Goal: Information Seeking & Learning: Learn about a topic

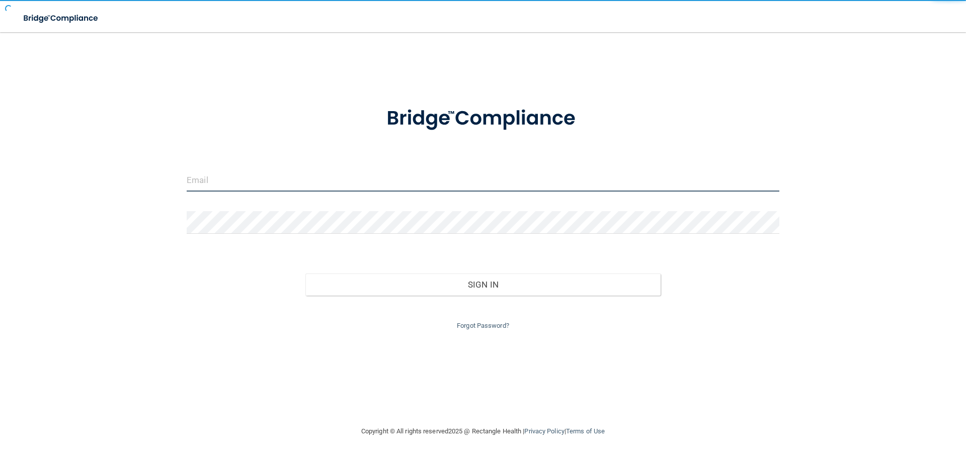
click at [290, 178] on input "email" at bounding box center [483, 180] width 593 height 23
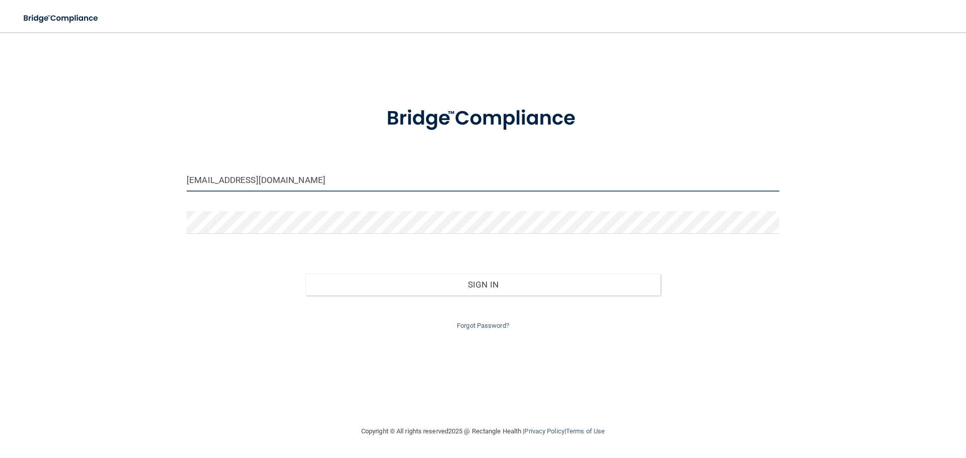
type input "[EMAIL_ADDRESS][DOMAIN_NAME]"
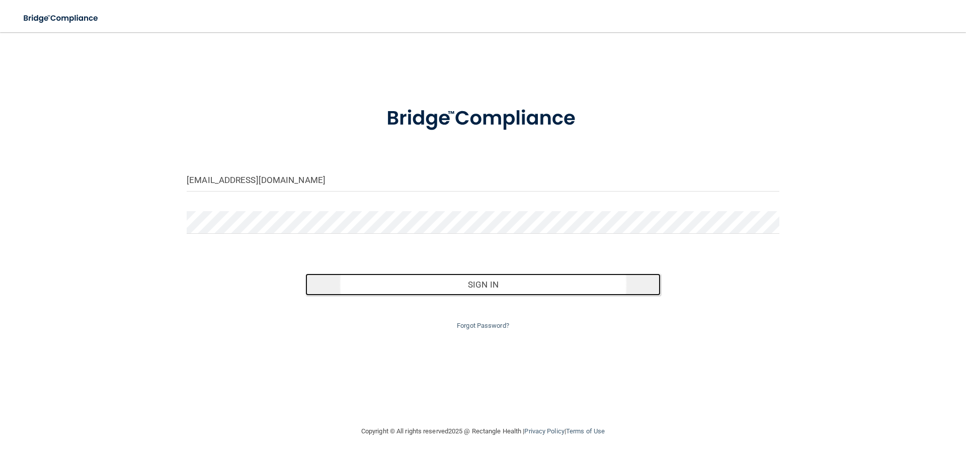
click at [405, 274] on button "Sign In" at bounding box center [483, 285] width 356 height 22
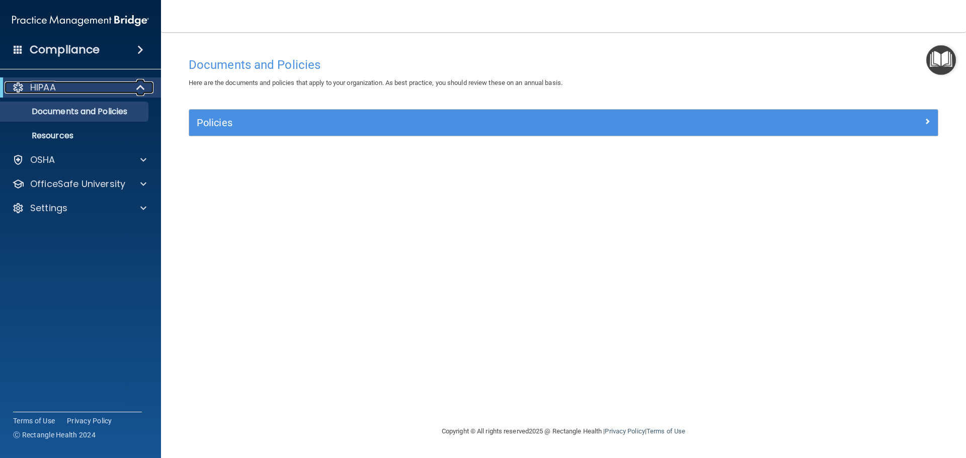
click at [102, 89] on div "HIPAA" at bounding box center [67, 88] width 124 height 12
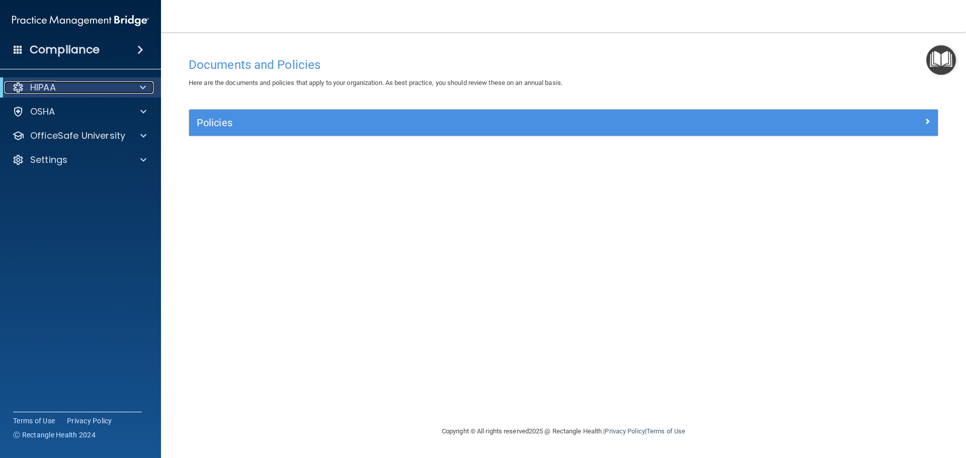
click at [145, 85] on span at bounding box center [143, 88] width 6 height 12
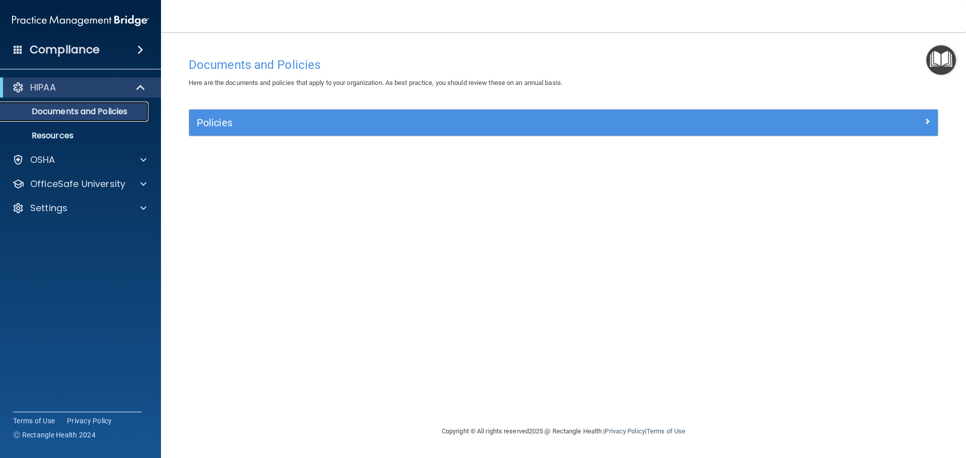
click at [93, 111] on p "Documents and Policies" at bounding box center [75, 112] width 137 height 10
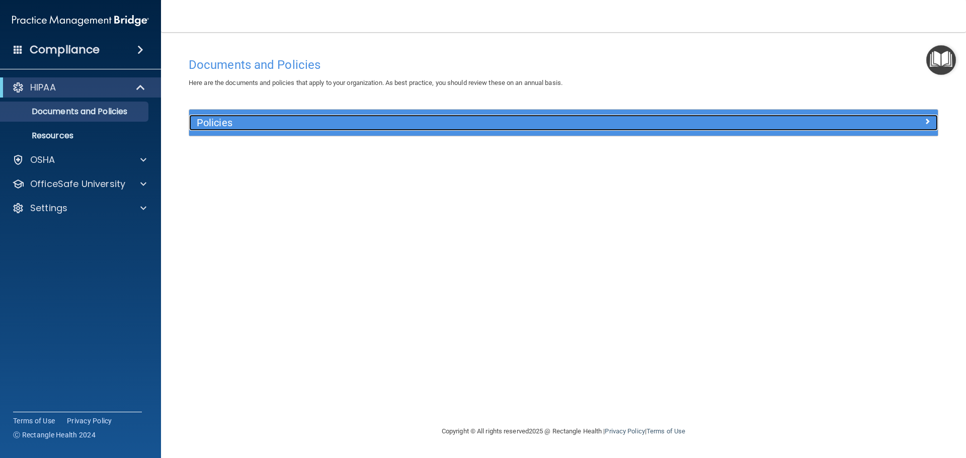
click at [908, 125] on div at bounding box center [844, 121] width 187 height 12
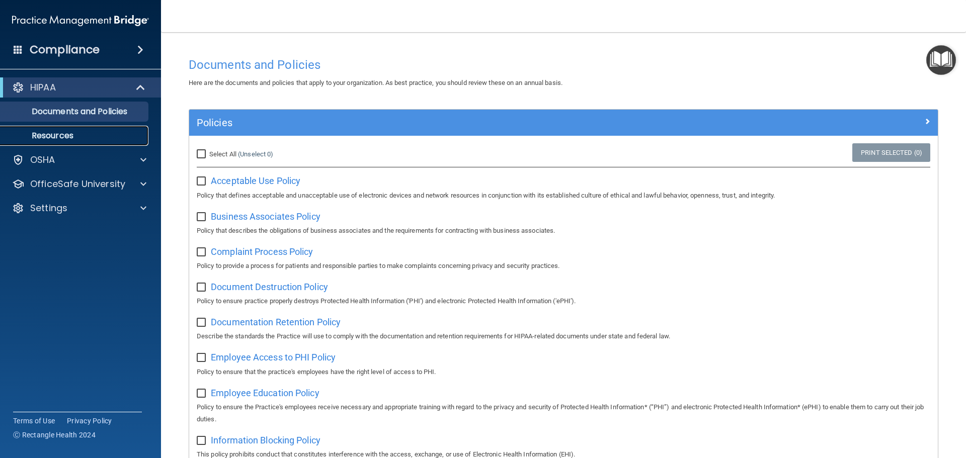
click at [54, 134] on p "Resources" at bounding box center [75, 136] width 137 height 10
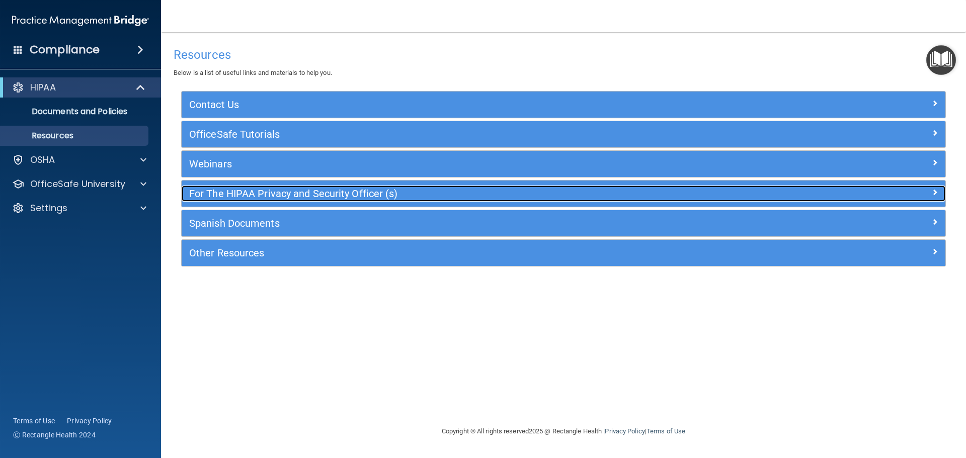
click at [933, 192] on span at bounding box center [935, 192] width 6 height 12
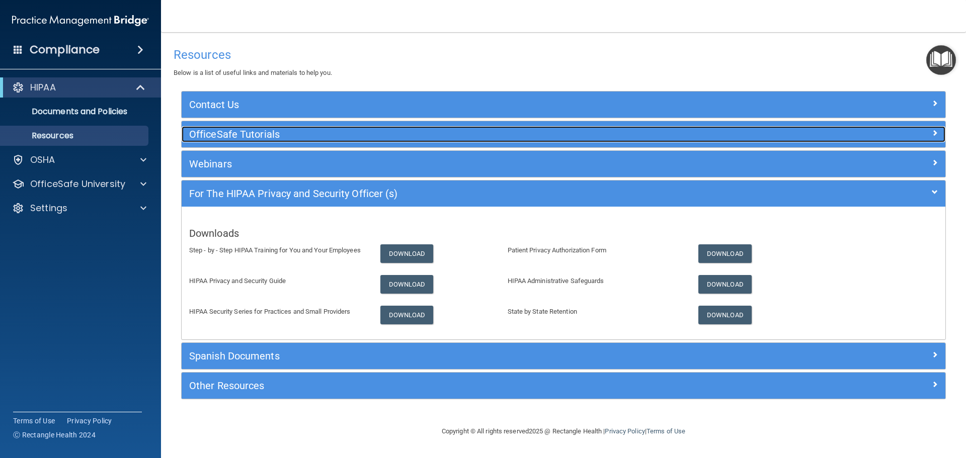
click at [328, 131] on h5 "OfficeSafe Tutorials" at bounding box center [468, 134] width 558 height 11
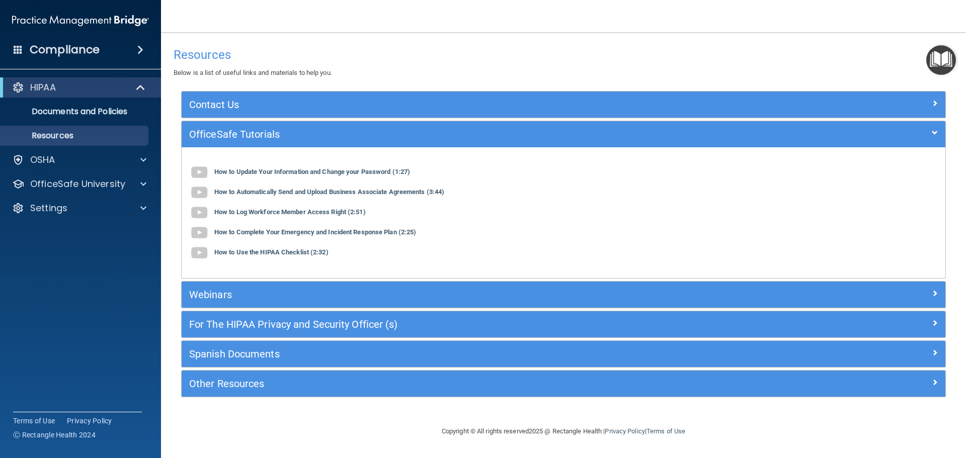
drag, startPoint x: 427, startPoint y: 50, endPoint x: 418, endPoint y: 49, distance: 8.6
click at [427, 50] on h4 "Resources" at bounding box center [564, 54] width 780 height 13
click at [137, 47] on span at bounding box center [140, 50] width 6 height 12
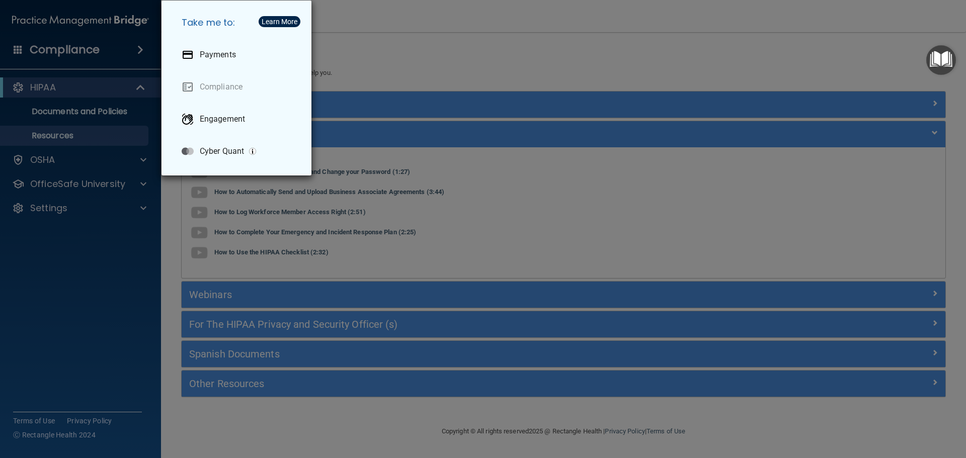
click at [410, 57] on div "Take me to: Payments Compliance Engagement Cyber Quant" at bounding box center [483, 229] width 966 height 458
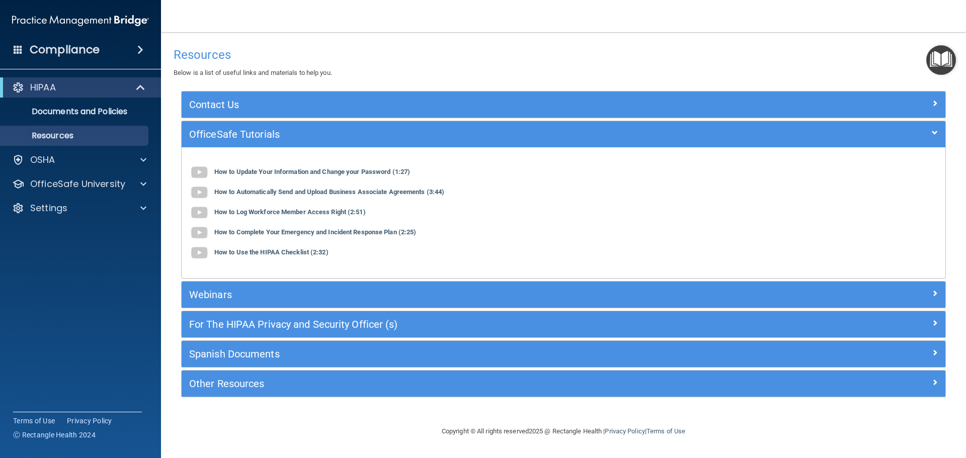
click at [809, 69] on div "Resources Below is a list of useful links and materials to help you." at bounding box center [564, 60] width 780 height 37
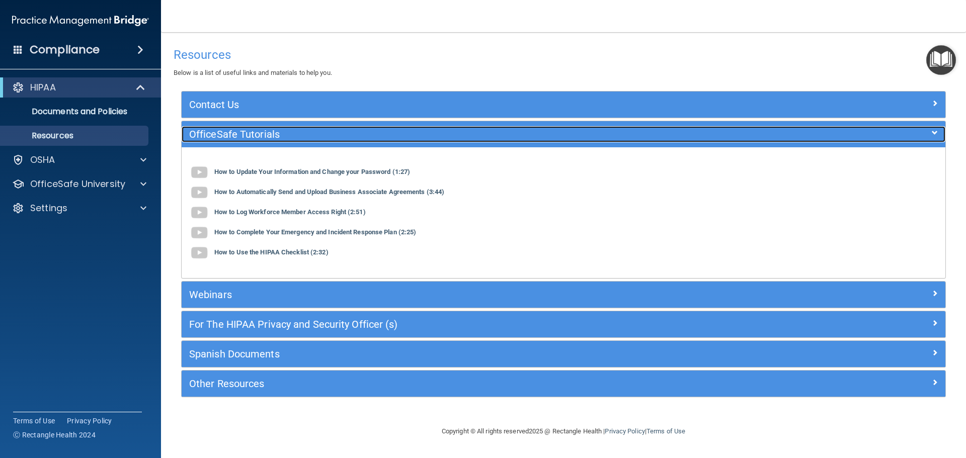
click at [932, 134] on span at bounding box center [935, 133] width 6 height 12
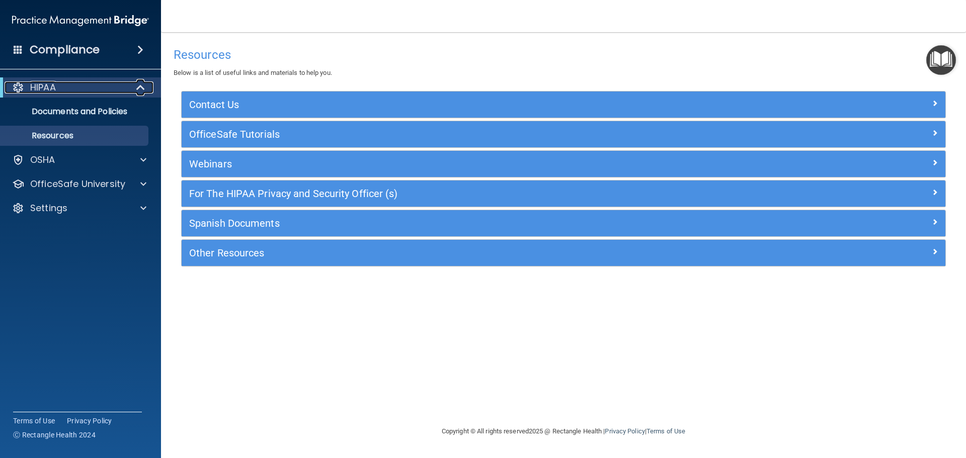
click at [18, 89] on div at bounding box center [18, 88] width 12 height 12
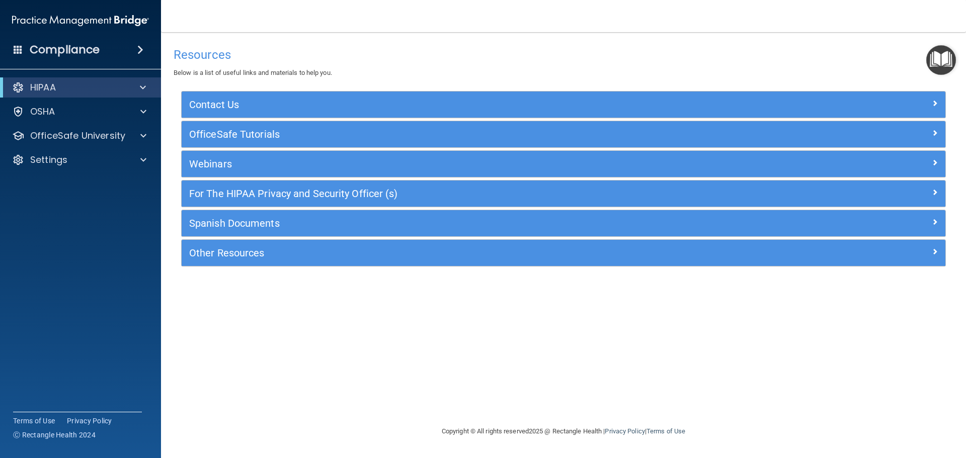
click at [11, 44] on div "Compliance" at bounding box center [80, 50] width 161 height 22
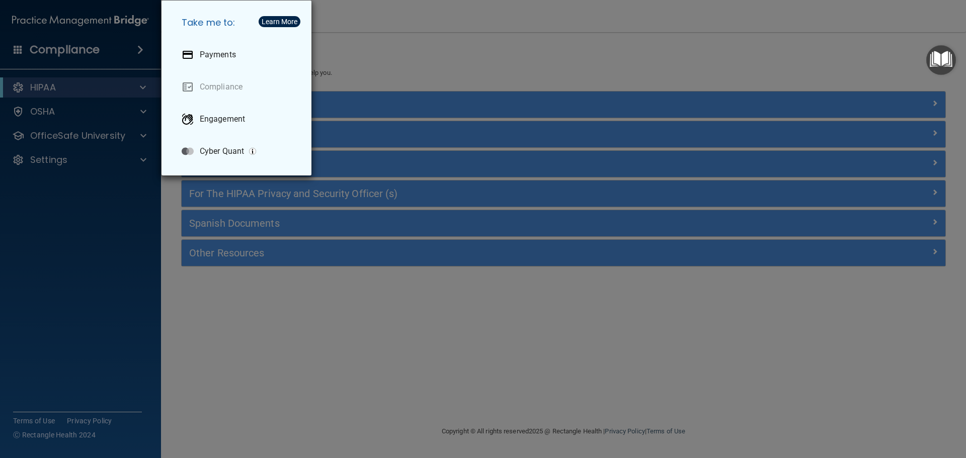
click at [12, 44] on div "Take me to: Payments Compliance Engagement Cyber Quant" at bounding box center [483, 229] width 966 height 458
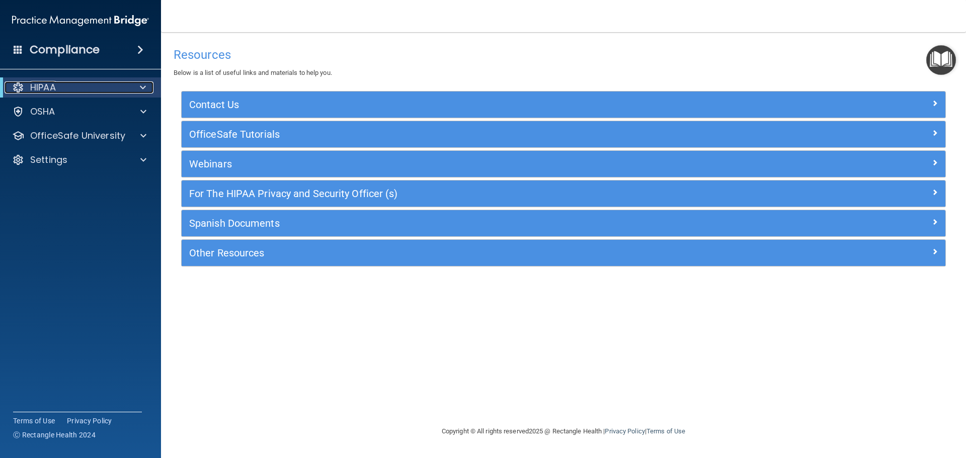
click at [136, 90] on div at bounding box center [141, 88] width 25 height 12
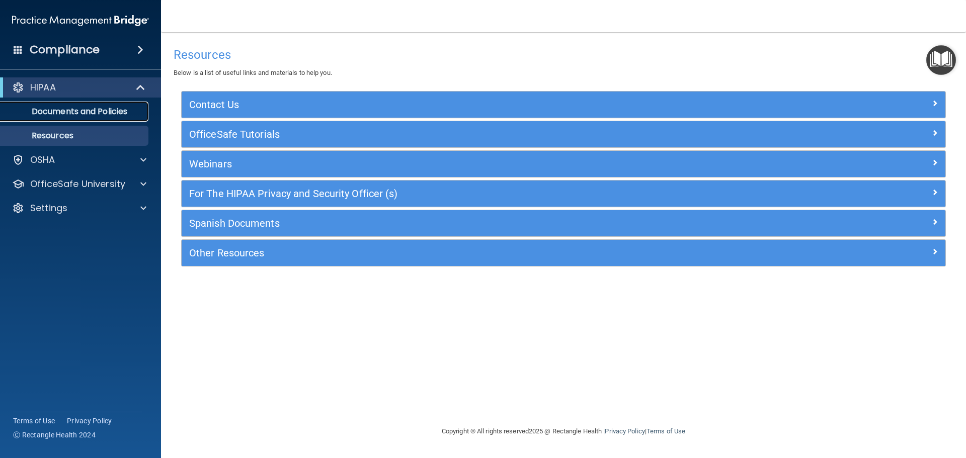
click at [71, 110] on p "Documents and Policies" at bounding box center [75, 112] width 137 height 10
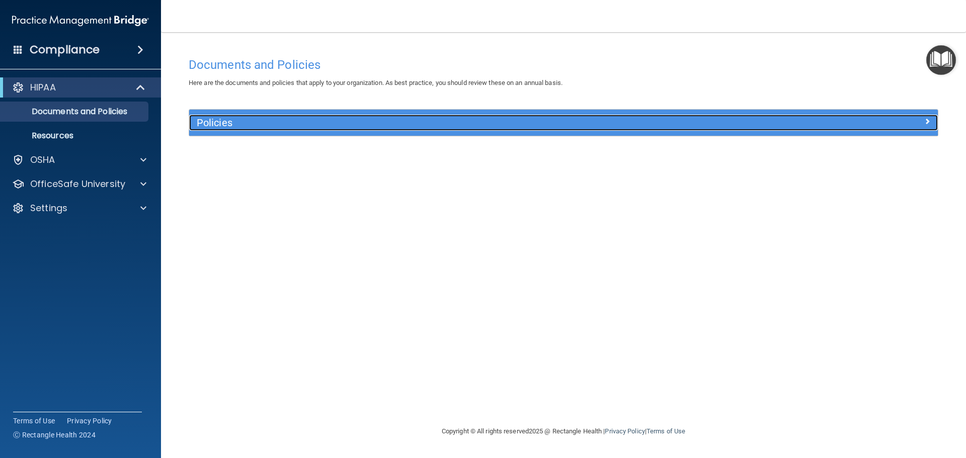
click at [917, 124] on div at bounding box center [844, 121] width 187 height 12
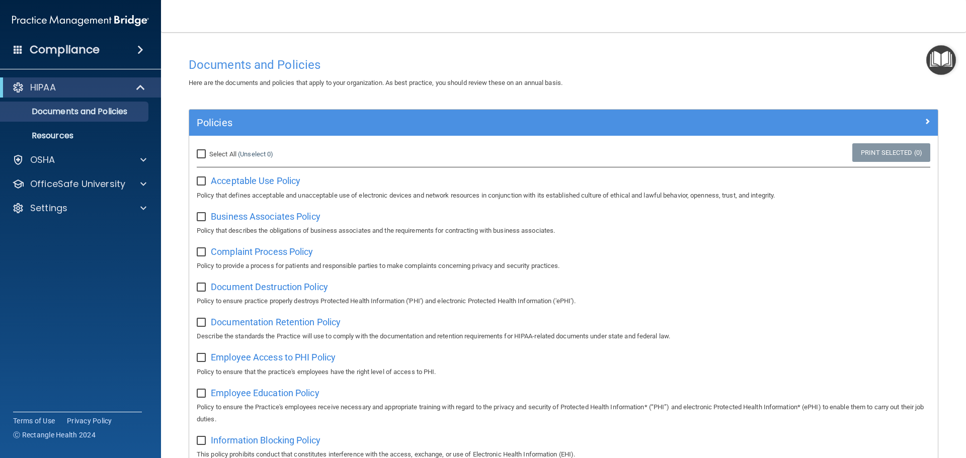
click at [944, 57] on img "Open Resource Center" at bounding box center [941, 60] width 30 height 30
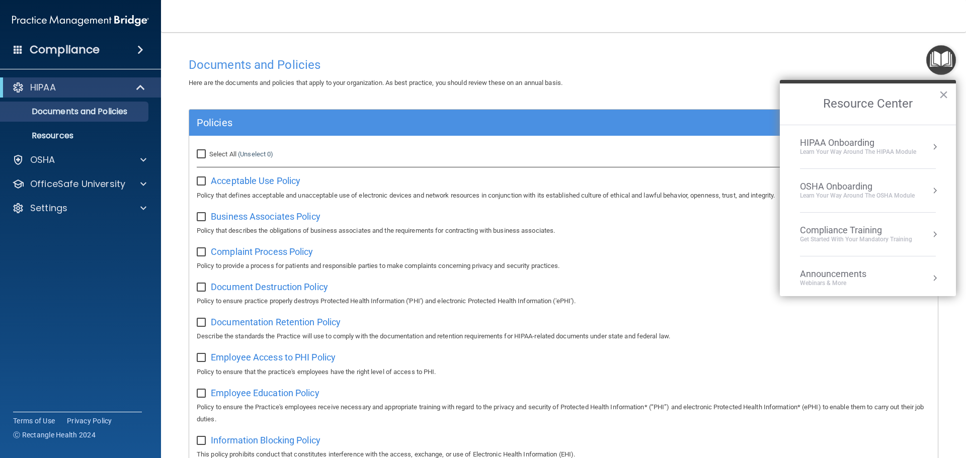
click at [743, 89] on div "Here are the documents and policies that apply to your organization. As best pr…" at bounding box center [563, 83] width 765 height 12
click at [125, 111] on p "Documents and Policies" at bounding box center [75, 112] width 137 height 10
click at [930, 147] on button "Resource Center" at bounding box center [935, 147] width 10 height 10
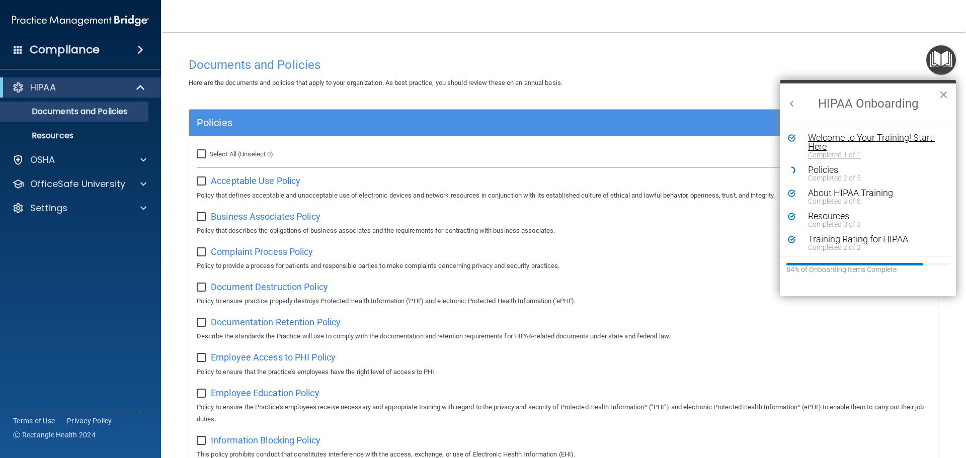
click at [856, 143] on div "Welcome to Your Training! Start Here" at bounding box center [871, 142] width 127 height 18
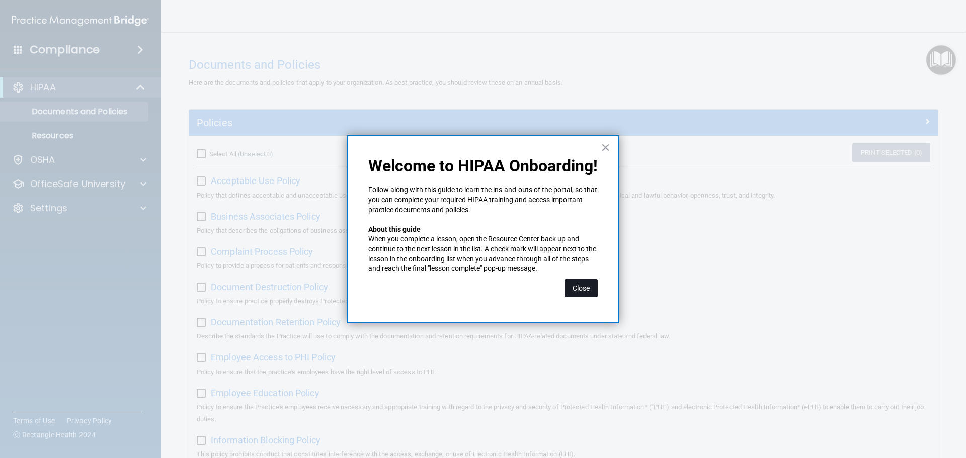
click at [579, 290] on button "Close" at bounding box center [580, 288] width 33 height 18
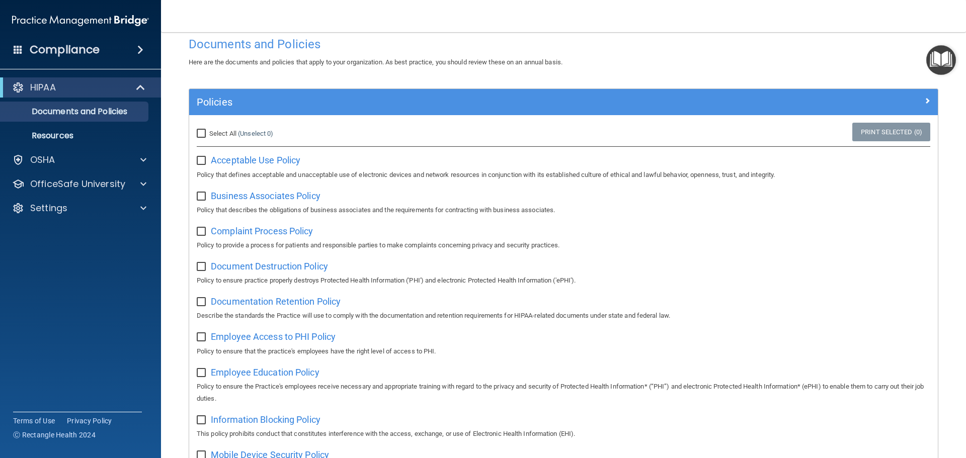
scroll to position [18, 0]
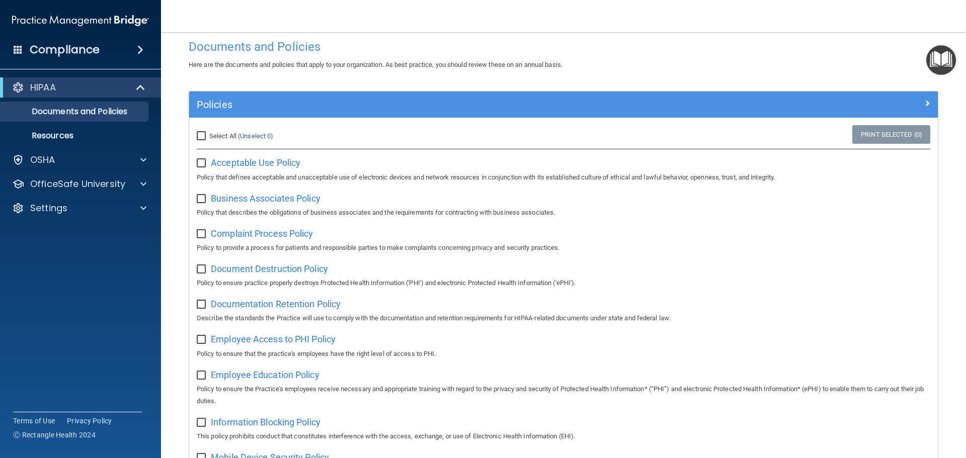
click at [937, 59] on img "Open Resource Center" at bounding box center [941, 60] width 30 height 30
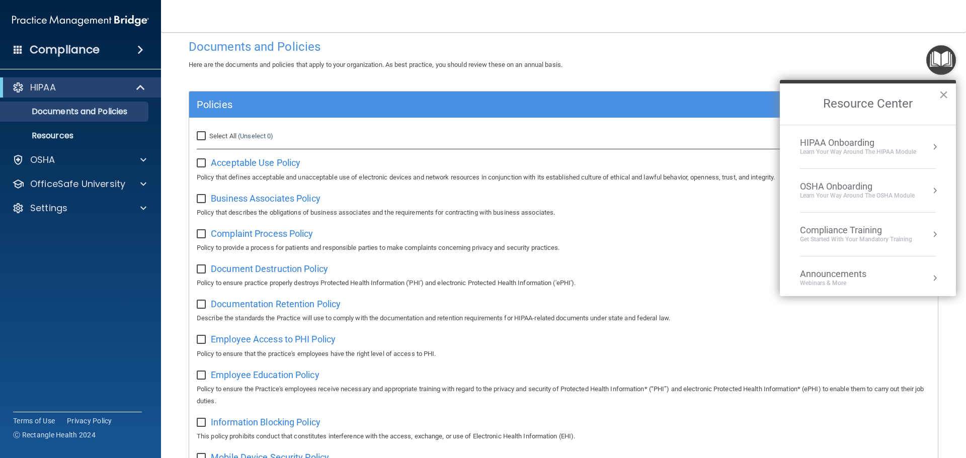
click at [915, 145] on div "HIPAA Onboarding" at bounding box center [858, 142] width 116 height 11
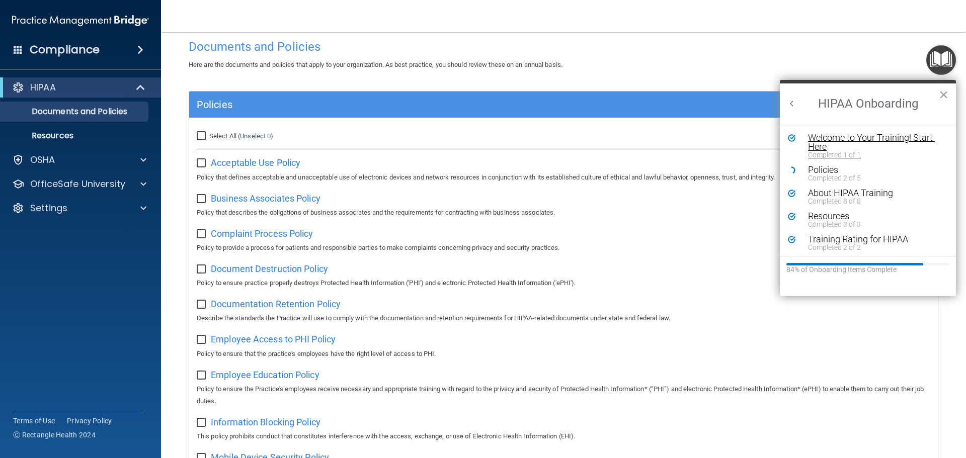
scroll to position [0, 0]
click at [828, 147] on div "Welcome to Your Training! Start Here" at bounding box center [871, 142] width 127 height 18
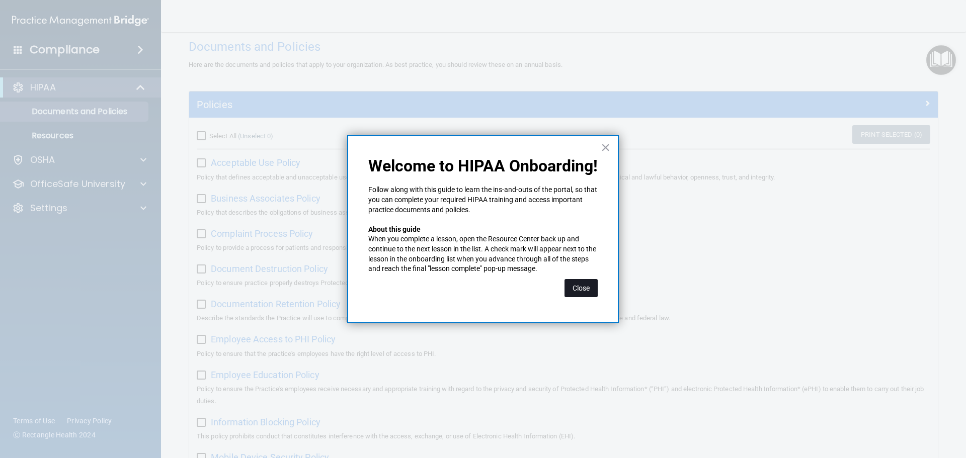
click at [584, 288] on button "Close" at bounding box center [580, 288] width 33 height 18
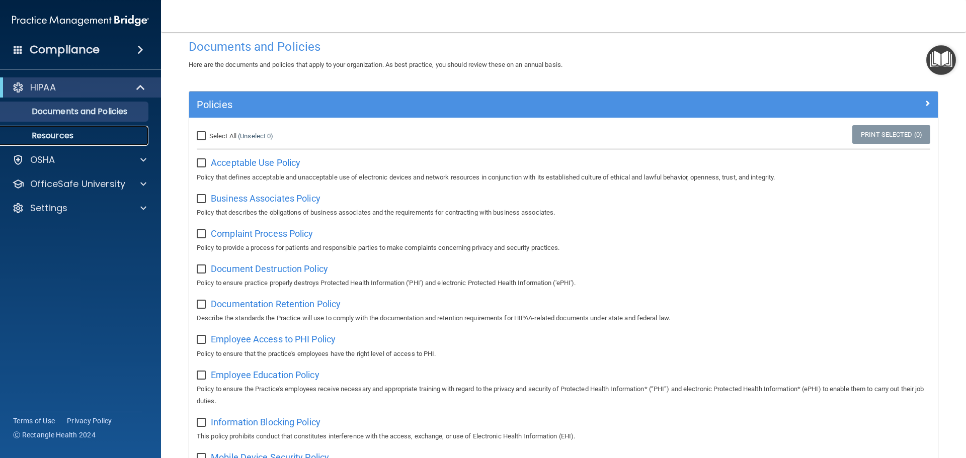
click at [85, 139] on p "Resources" at bounding box center [75, 136] width 137 height 10
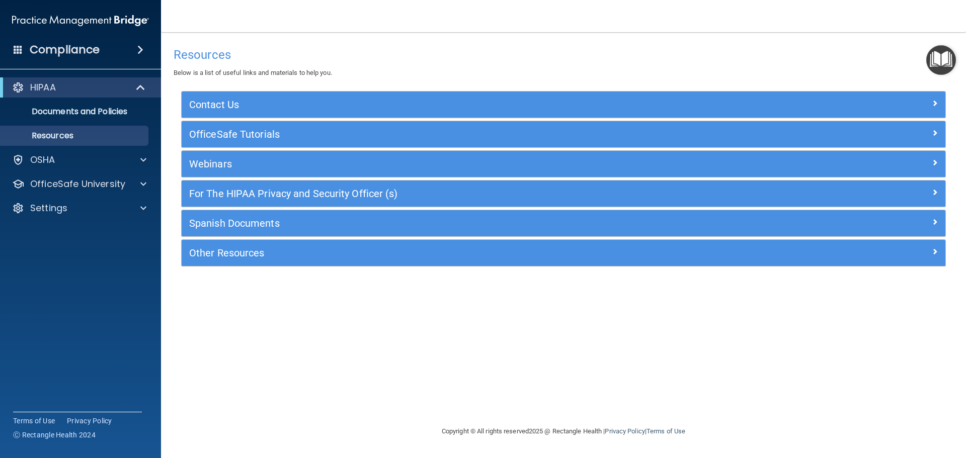
click at [933, 62] on img "Open Resource Center" at bounding box center [941, 60] width 30 height 30
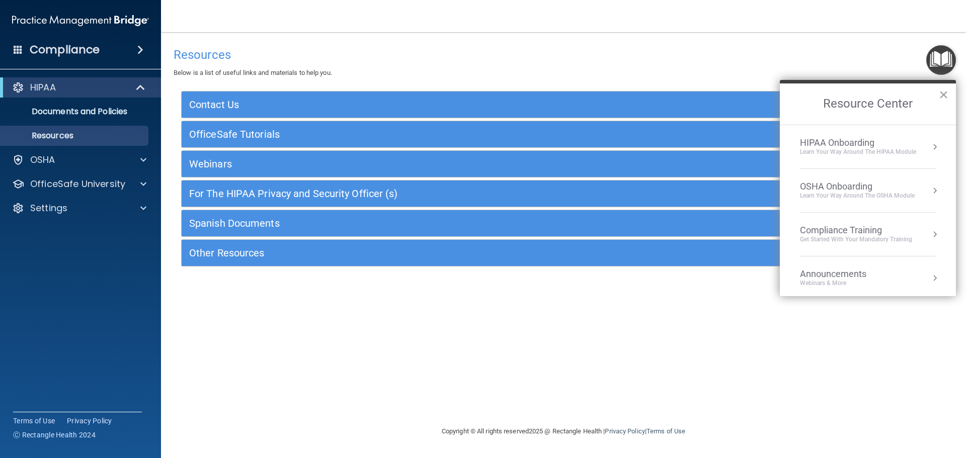
click at [874, 149] on div "Learn Your Way around the HIPAA module" at bounding box center [858, 152] width 116 height 9
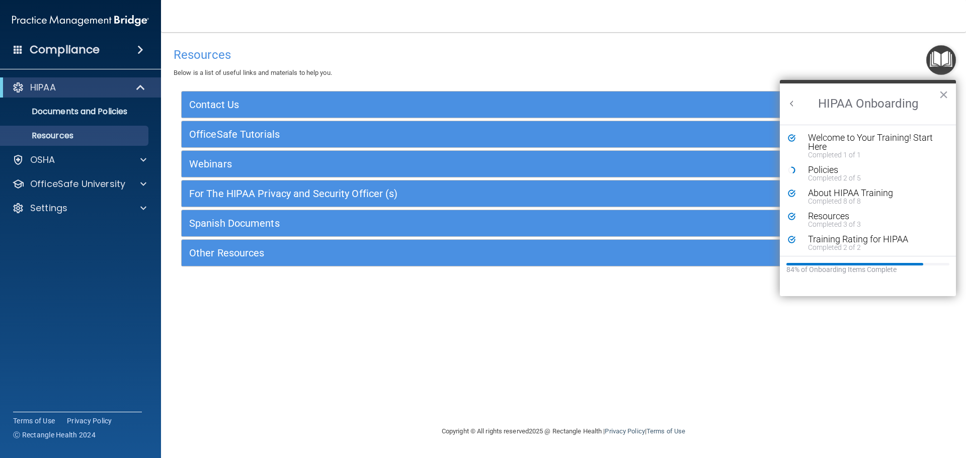
scroll to position [2, 0]
click at [862, 239] on div "Training Rating for HIPAA" at bounding box center [871, 237] width 127 height 9
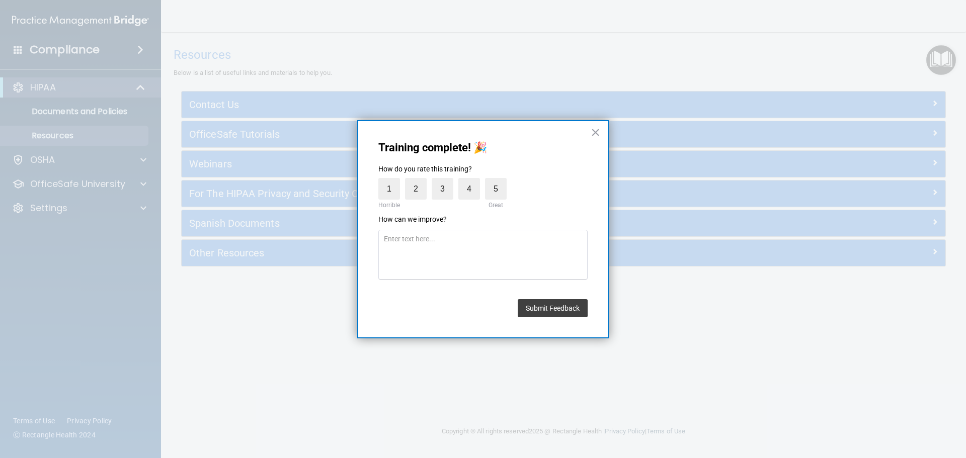
click at [597, 139] on button "×" at bounding box center [596, 132] width 10 height 16
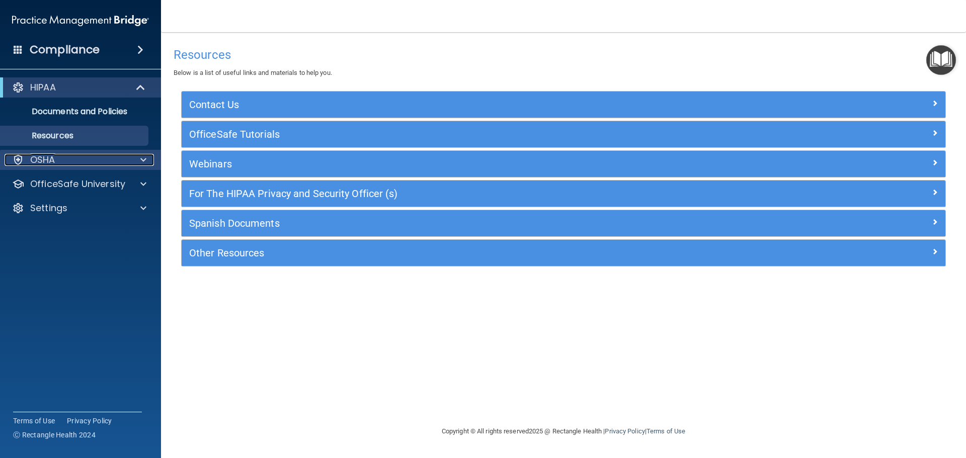
click at [104, 164] on div "OSHA" at bounding box center [67, 160] width 125 height 12
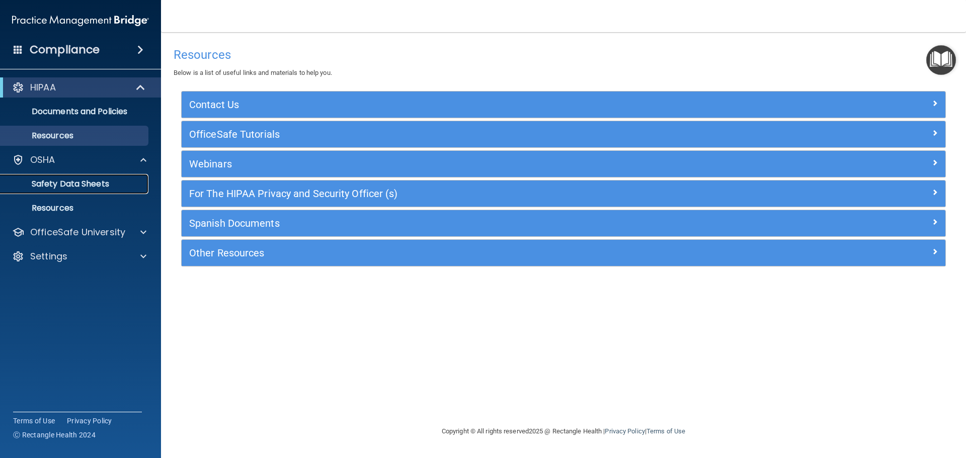
click at [108, 186] on p "Safety Data Sheets" at bounding box center [75, 184] width 137 height 10
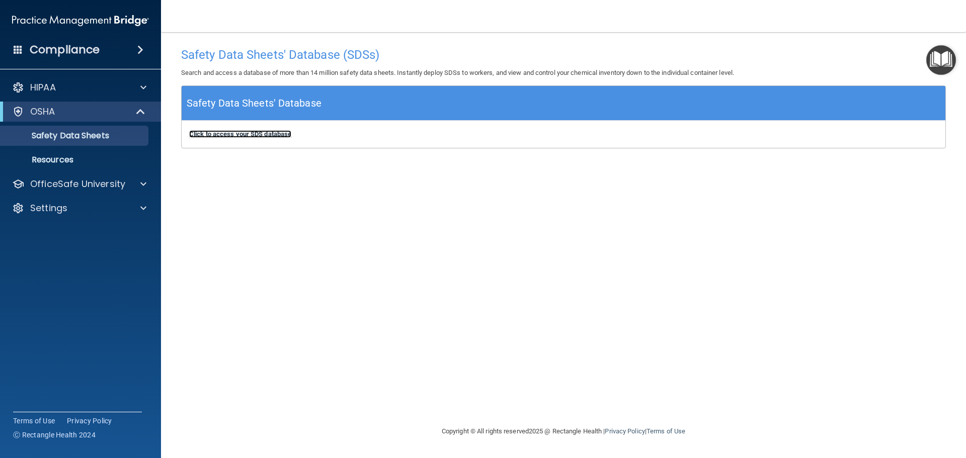
click at [264, 135] on b "Click to access your SDS database" at bounding box center [240, 134] width 102 height 8
click at [934, 54] on img "Open Resource Center" at bounding box center [941, 60] width 30 height 30
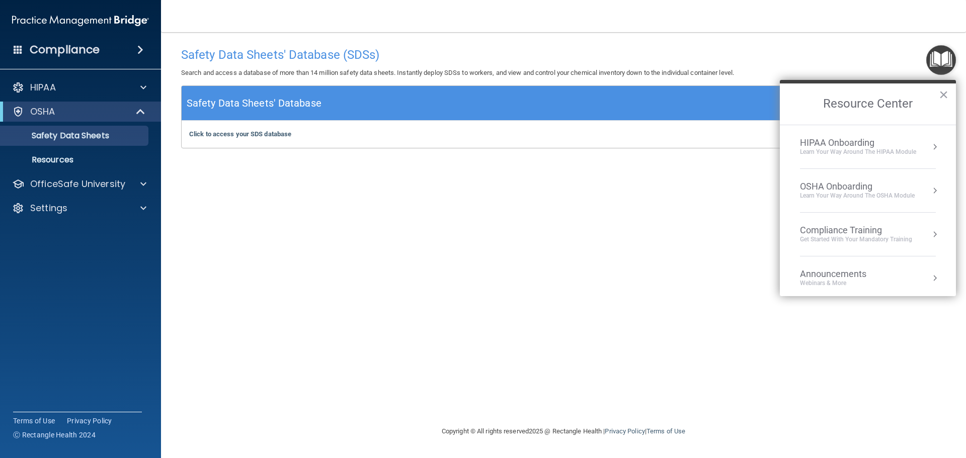
click at [918, 193] on div "OSHA Onboarding Learn your way around the OSHA module" at bounding box center [868, 190] width 136 height 19
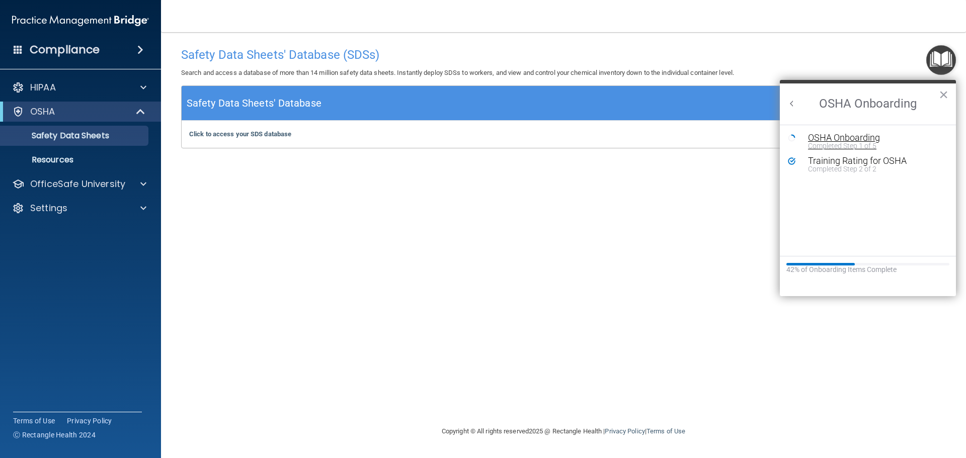
click at [842, 143] on div "Completed Step 1 of 5" at bounding box center [875, 145] width 135 height 7
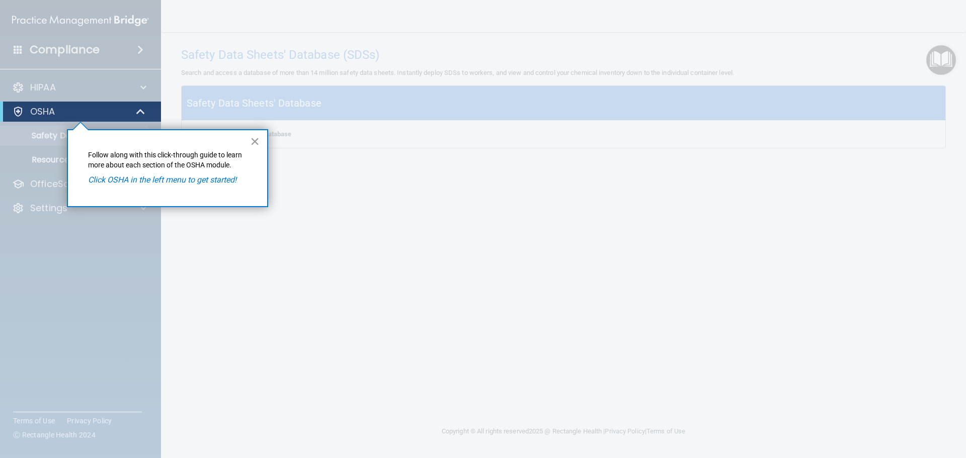
click at [256, 142] on button "×" at bounding box center [255, 141] width 10 height 16
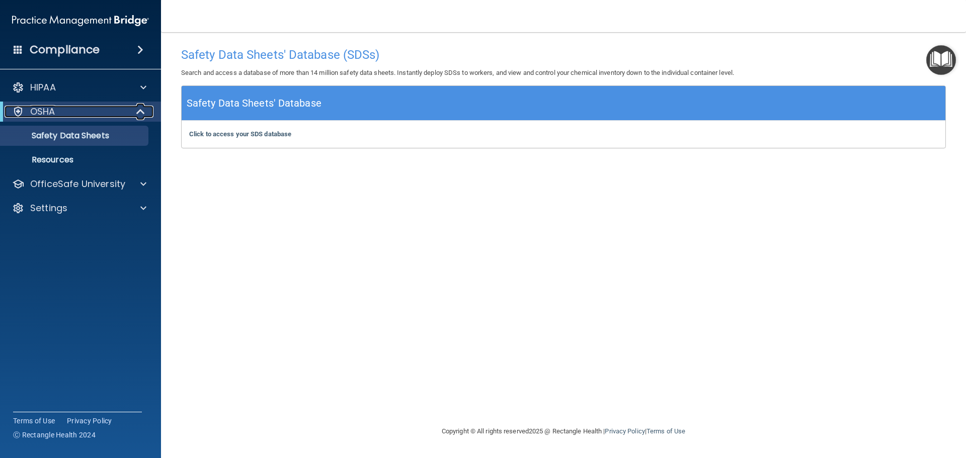
click at [109, 111] on div "OSHA" at bounding box center [67, 112] width 124 height 12
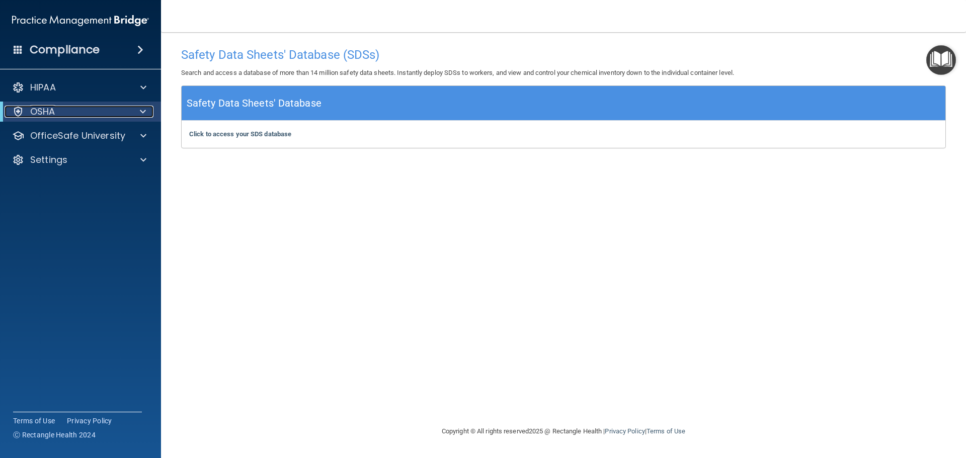
click at [109, 111] on div "OSHA" at bounding box center [67, 112] width 124 height 12
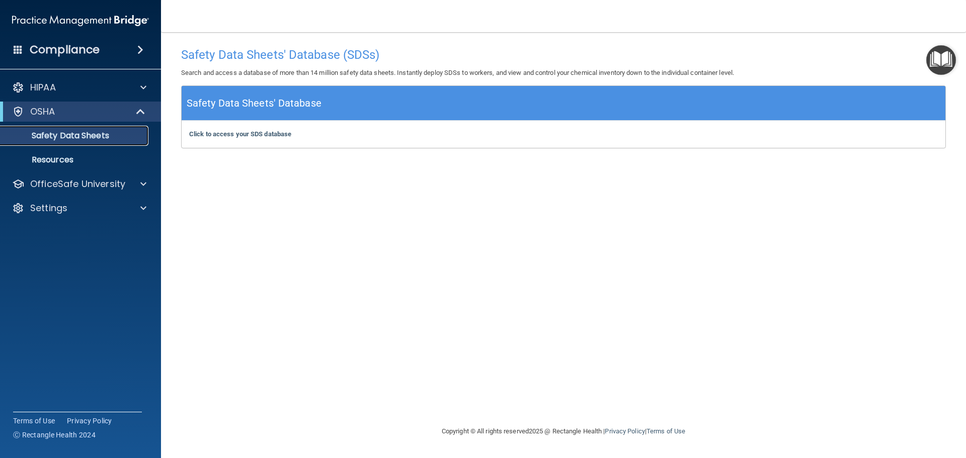
click at [49, 138] on p "Safety Data Sheets" at bounding box center [75, 136] width 137 height 10
click at [240, 135] on b "Click to access your SDS database" at bounding box center [240, 134] width 102 height 8
click at [942, 60] on img "Open Resource Center" at bounding box center [941, 60] width 30 height 30
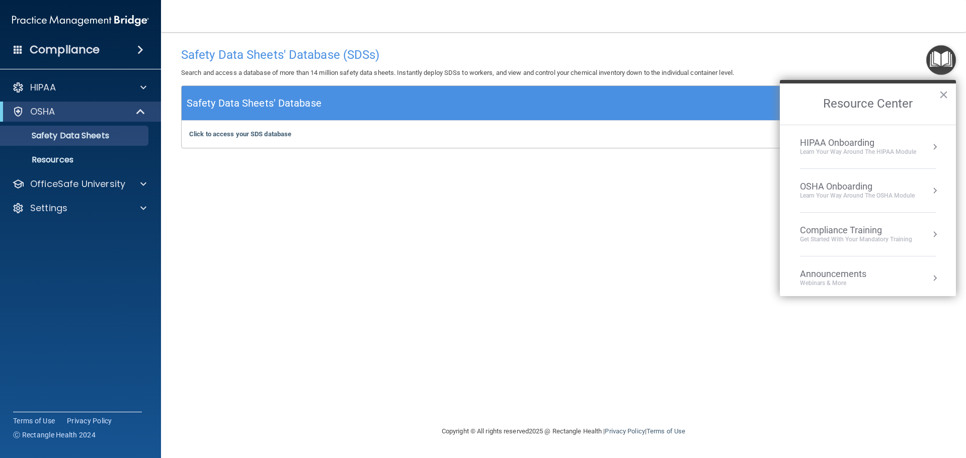
click at [930, 146] on button "Resource Center" at bounding box center [935, 147] width 10 height 10
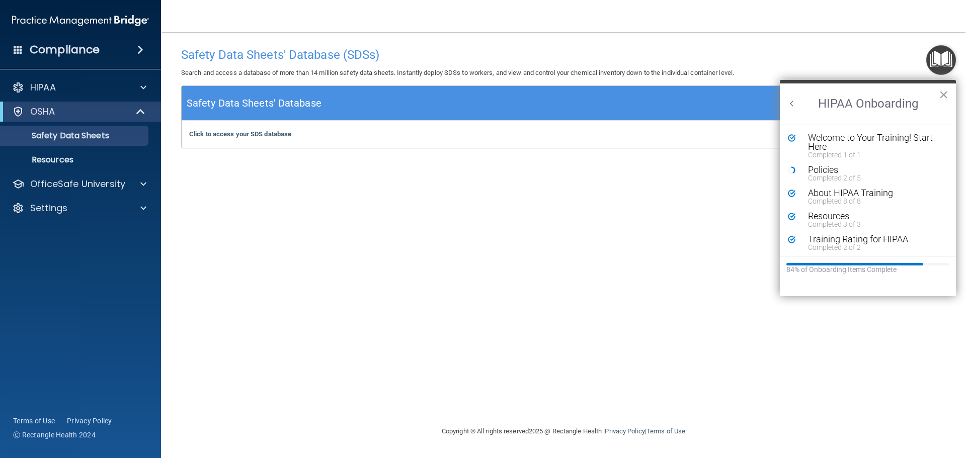
scroll to position [2, 0]
click at [843, 171] on div "Policies" at bounding box center [871, 168] width 127 height 9
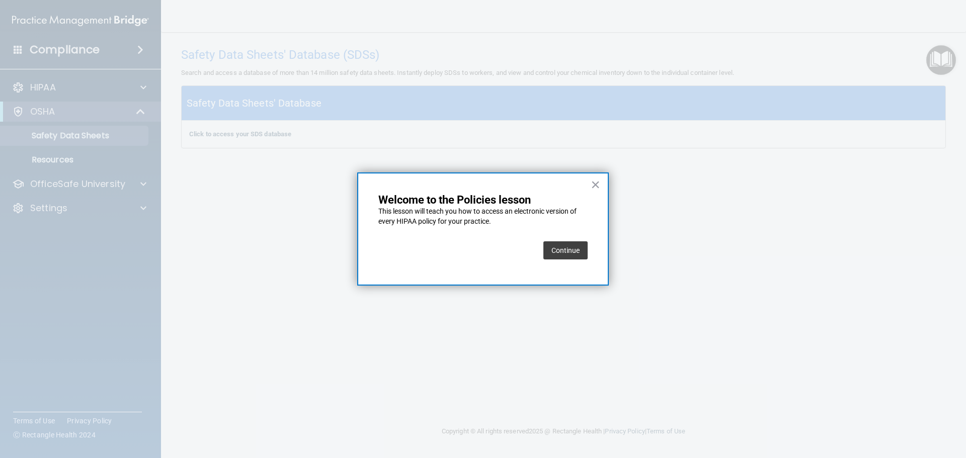
click at [577, 251] on button "Continue" at bounding box center [565, 250] width 44 height 18
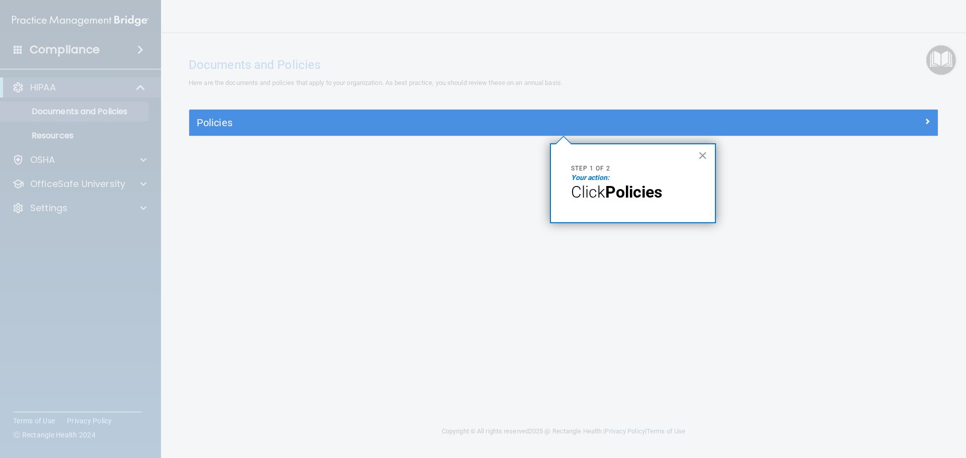
click at [643, 198] on strong "Policies" at bounding box center [633, 192] width 57 height 19
click at [699, 157] on button "×" at bounding box center [703, 155] width 10 height 16
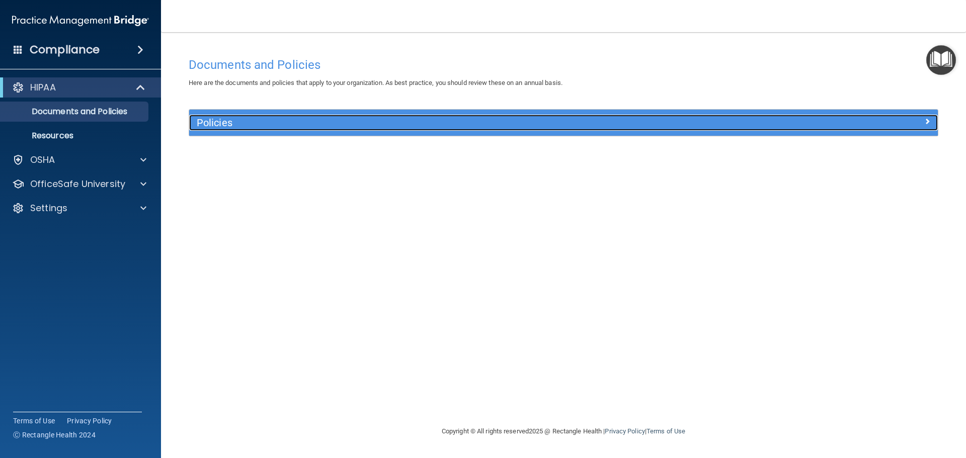
click at [210, 126] on h5 "Policies" at bounding box center [470, 122] width 546 height 11
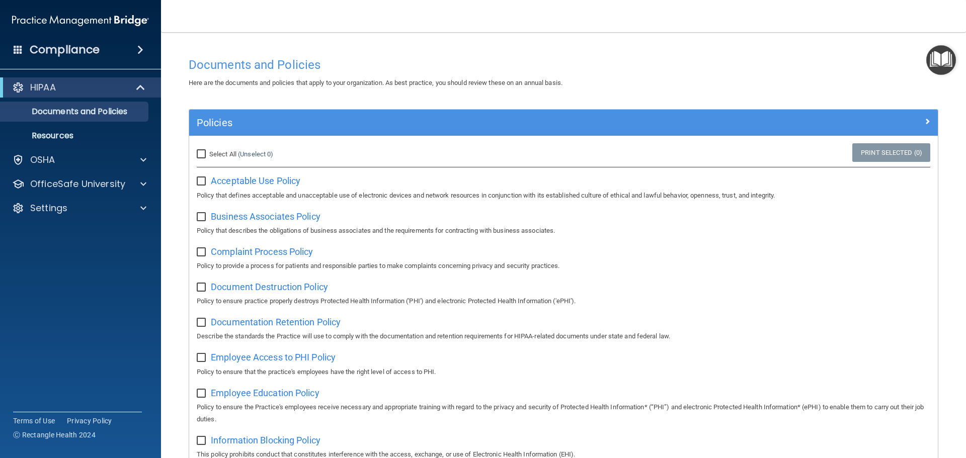
click at [935, 61] on img "Open Resource Center" at bounding box center [941, 60] width 30 height 30
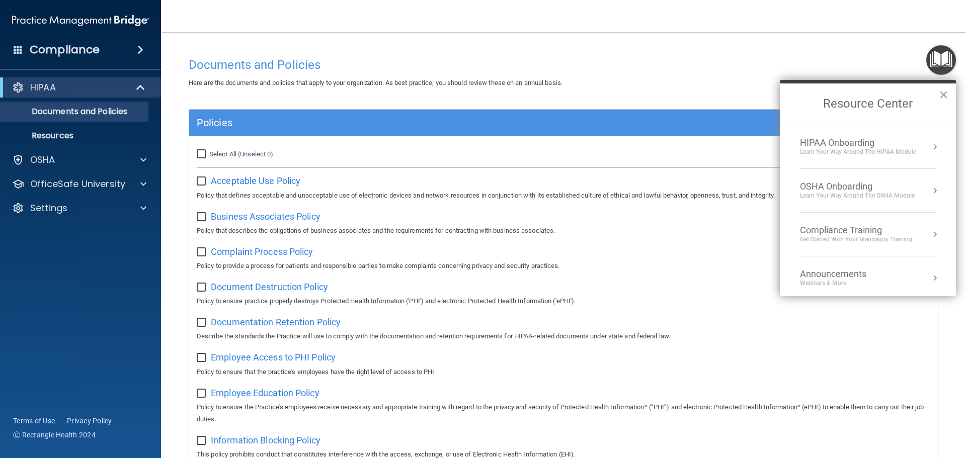
click at [880, 148] on div "Learn Your Way around the HIPAA module" at bounding box center [858, 152] width 116 height 9
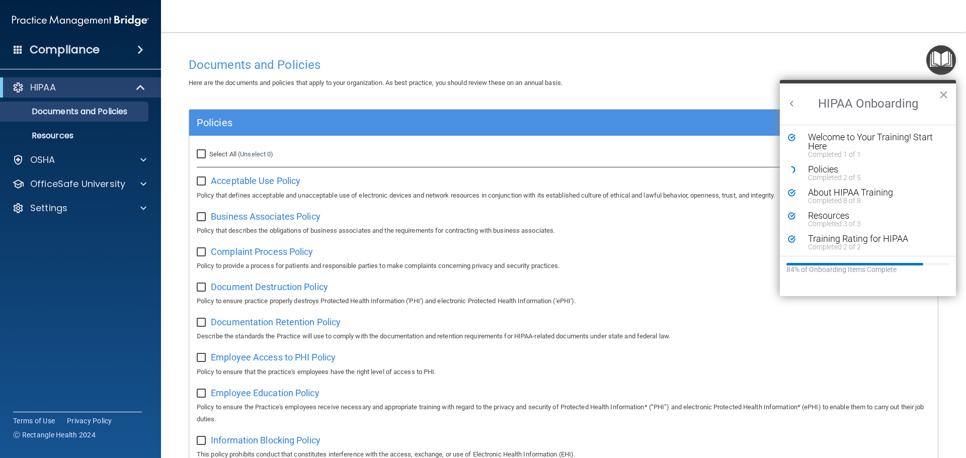
scroll to position [2, 0]
click at [114, 190] on p "OfficeSafe University" at bounding box center [77, 184] width 95 height 12
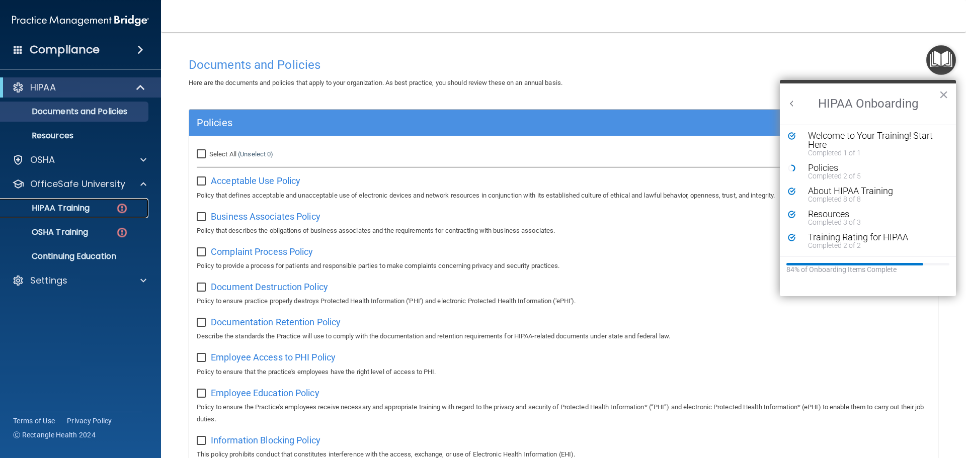
click at [82, 211] on p "HIPAA Training" at bounding box center [48, 208] width 83 height 10
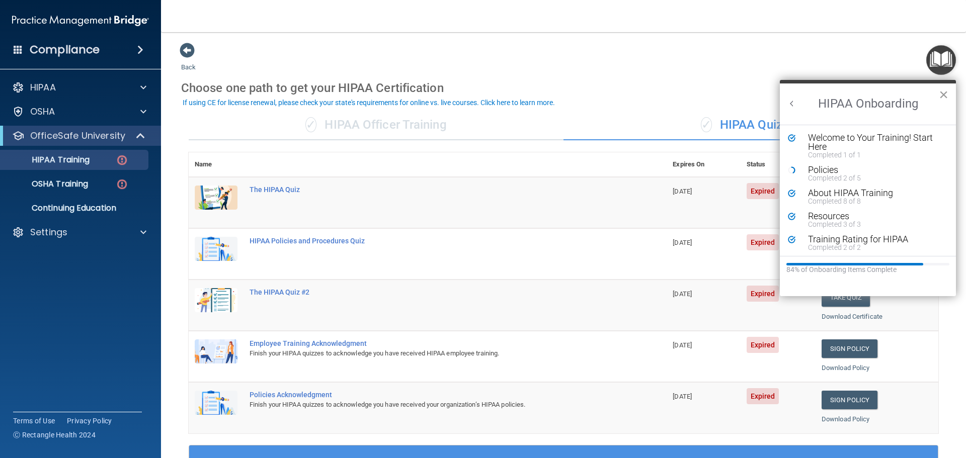
click at [942, 94] on button "×" at bounding box center [944, 95] width 10 height 16
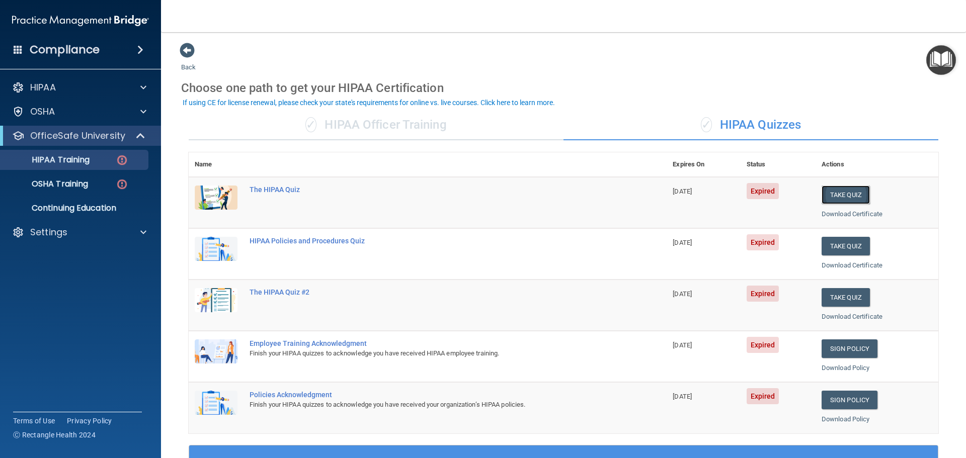
click at [842, 195] on button "Take Quiz" at bounding box center [846, 195] width 48 height 19
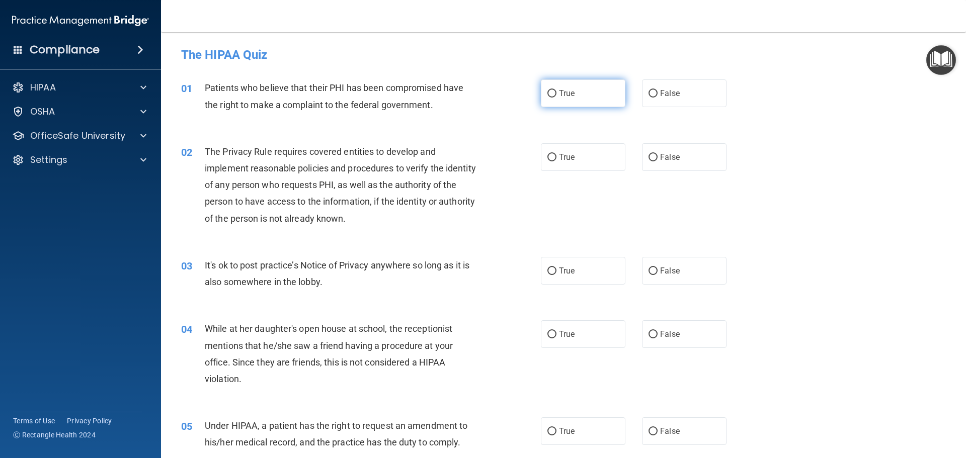
click at [551, 94] on input "True" at bounding box center [551, 94] width 9 height 8
radio input "true"
click at [548, 160] on input "True" at bounding box center [551, 158] width 9 height 8
radio input "true"
click at [553, 271] on label "True" at bounding box center [583, 271] width 85 height 28
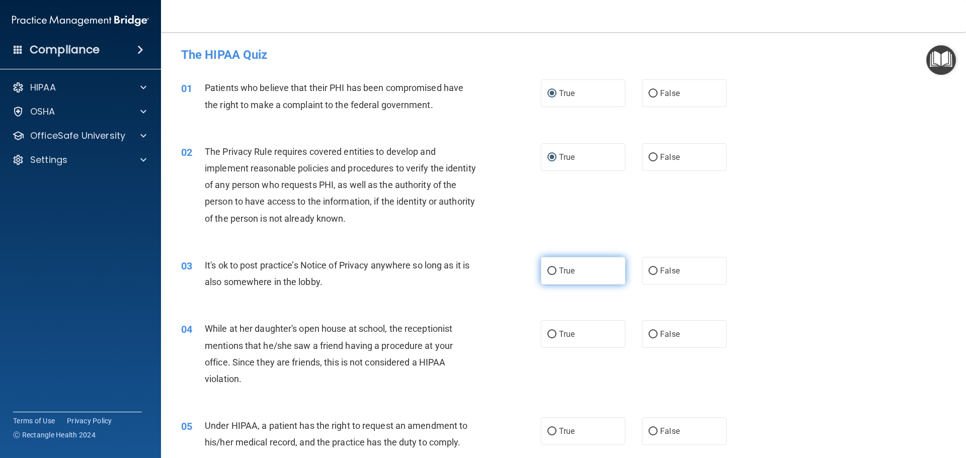
click at [553, 271] on input "True" at bounding box center [551, 272] width 9 height 8
radio input "true"
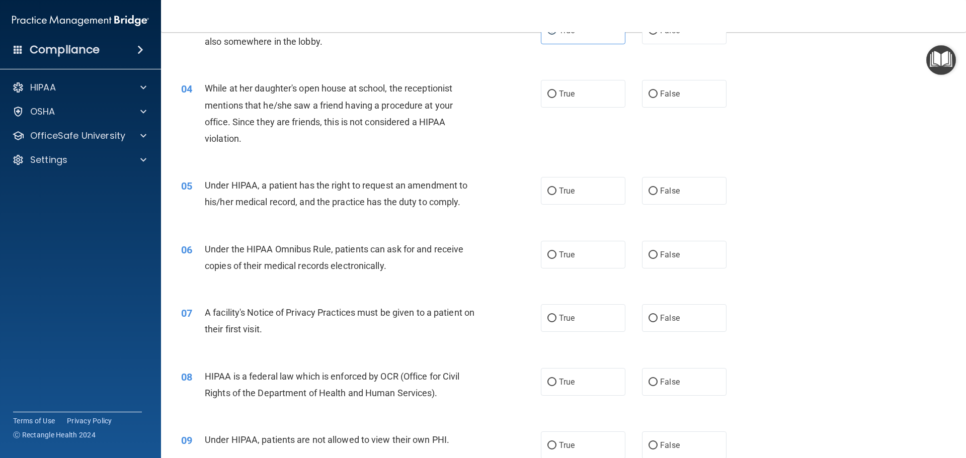
scroll to position [243, 0]
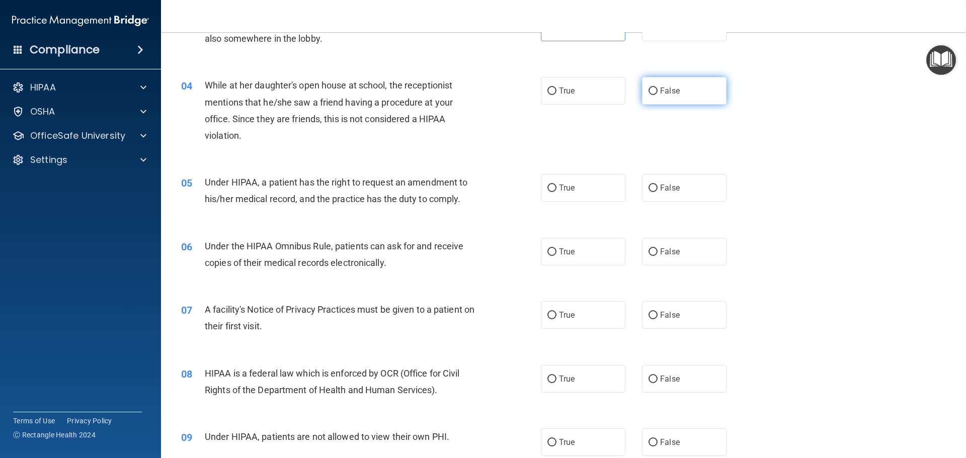
click at [649, 94] on input "False" at bounding box center [652, 92] width 9 height 8
radio input "true"
click at [547, 186] on input "True" at bounding box center [551, 189] width 9 height 8
radio input "true"
click at [547, 252] on input "True" at bounding box center [551, 253] width 9 height 8
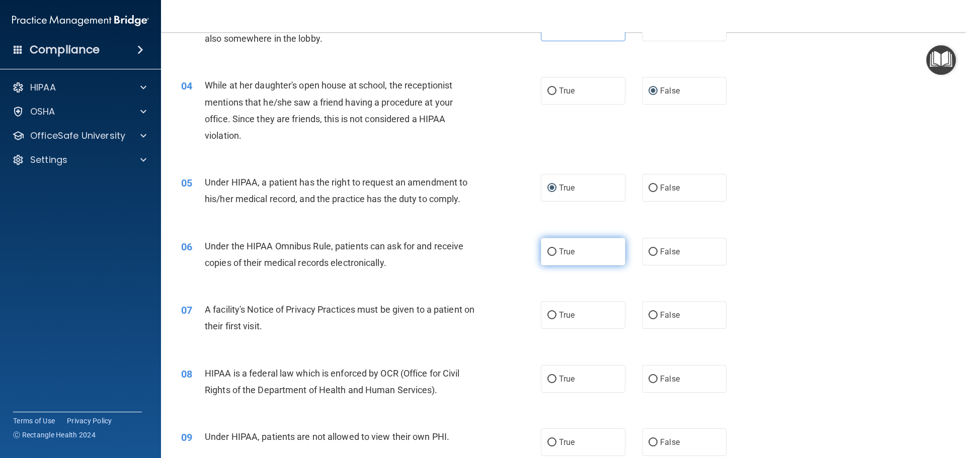
radio input "true"
drag, startPoint x: 554, startPoint y: 317, endPoint x: 565, endPoint y: 315, distance: 11.8
click at [557, 317] on label "True" at bounding box center [583, 315] width 85 height 28
click at [556, 317] on input "True" at bounding box center [551, 316] width 9 height 8
radio input "true"
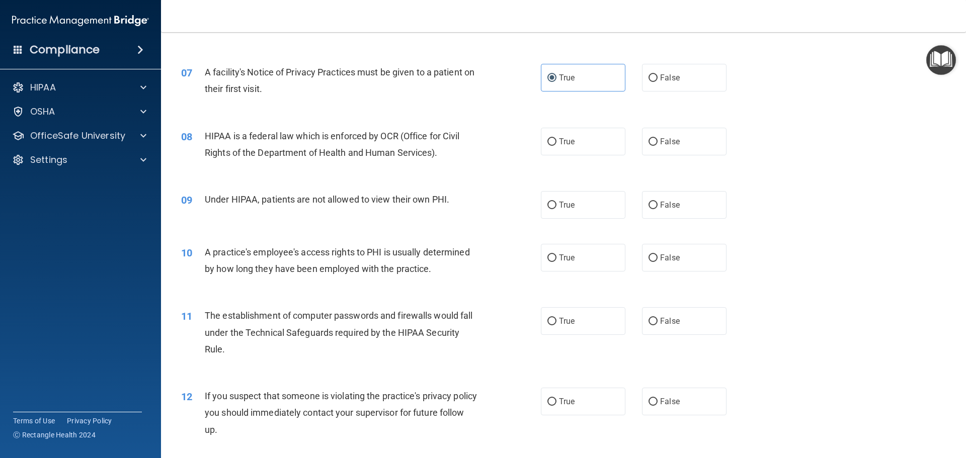
scroll to position [495, 0]
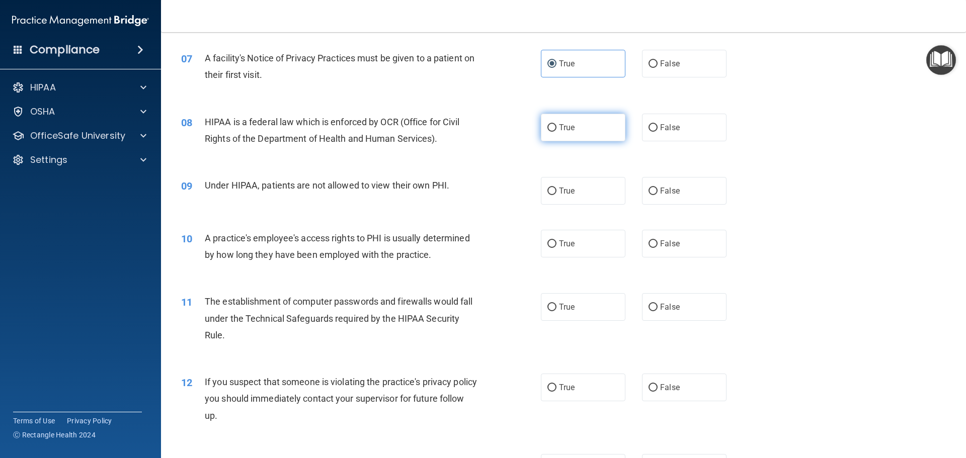
click at [547, 126] on input "True" at bounding box center [551, 128] width 9 height 8
radio input "true"
click at [654, 190] on label "False" at bounding box center [684, 191] width 85 height 28
click at [654, 190] on input "False" at bounding box center [652, 192] width 9 height 8
radio input "true"
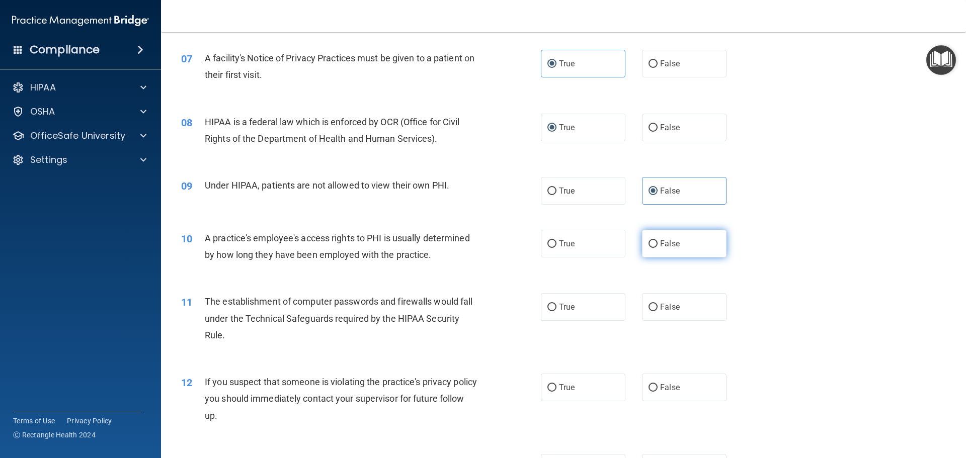
click at [643, 248] on label "False" at bounding box center [684, 244] width 85 height 28
click at [648, 248] on input "False" at bounding box center [652, 244] width 9 height 8
radio input "true"
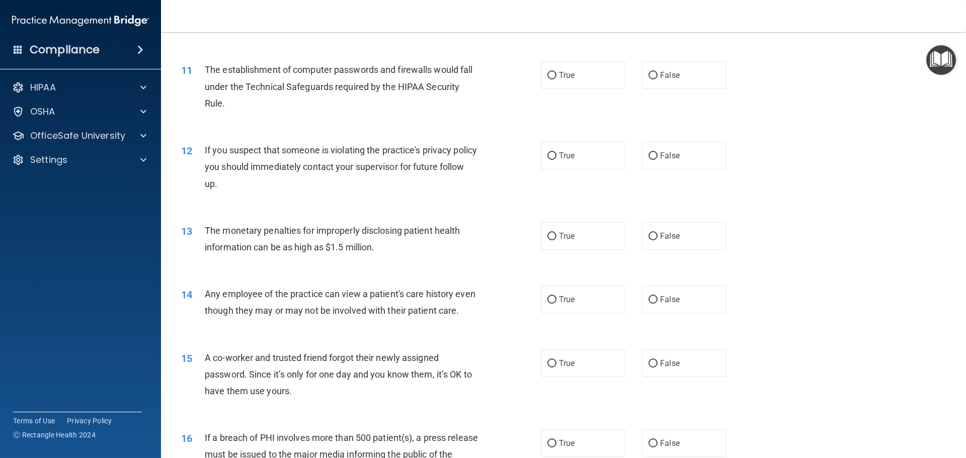
scroll to position [736, 0]
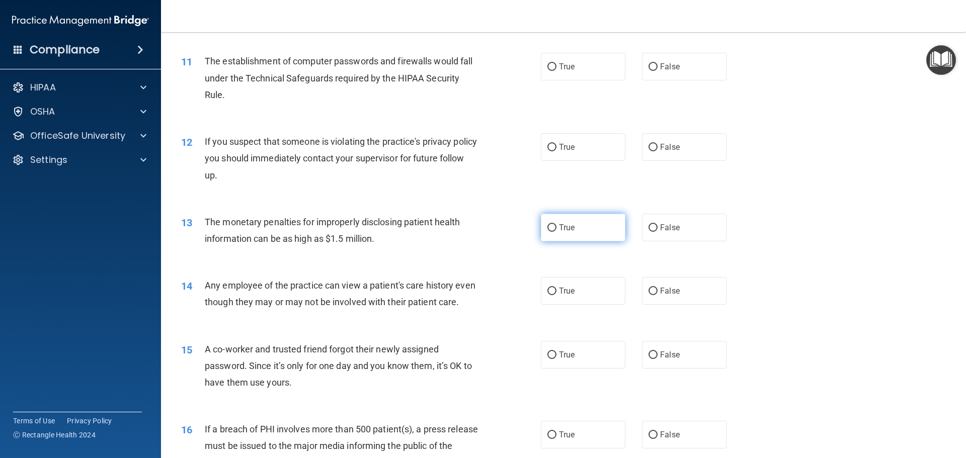
click at [552, 226] on input "True" at bounding box center [551, 228] width 9 height 8
radio input "true"
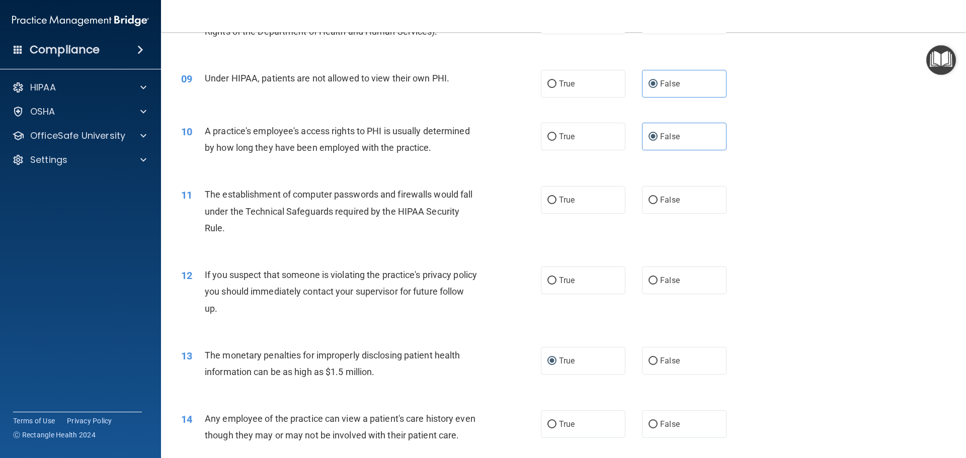
scroll to position [597, 0]
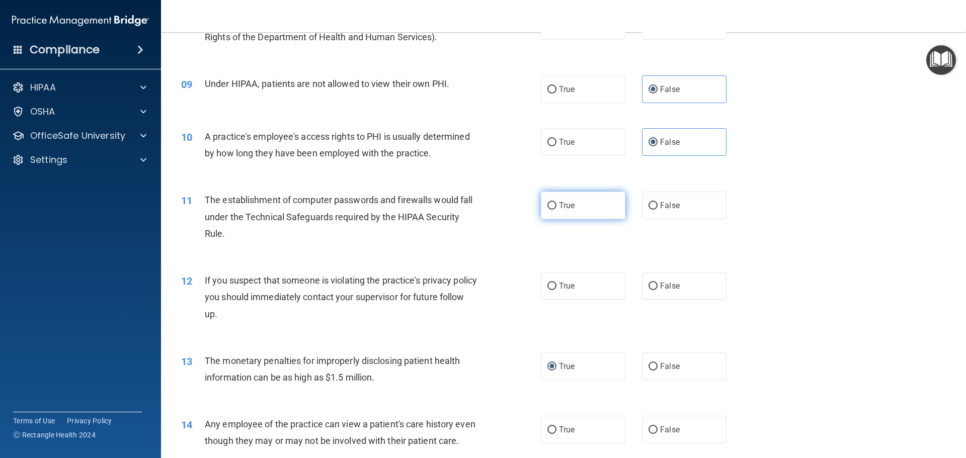
click at [547, 207] on input "True" at bounding box center [551, 206] width 9 height 8
radio input "true"
click at [549, 285] on input "True" at bounding box center [551, 287] width 9 height 8
radio input "true"
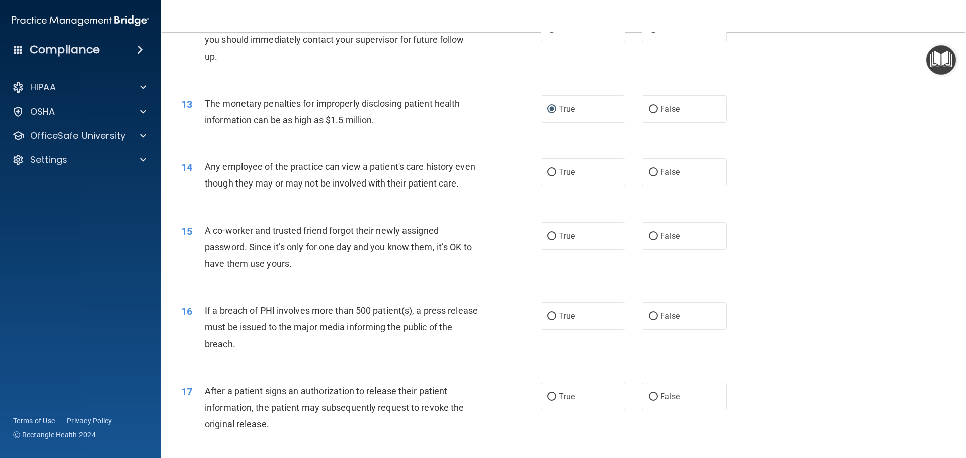
scroll to position [849, 0]
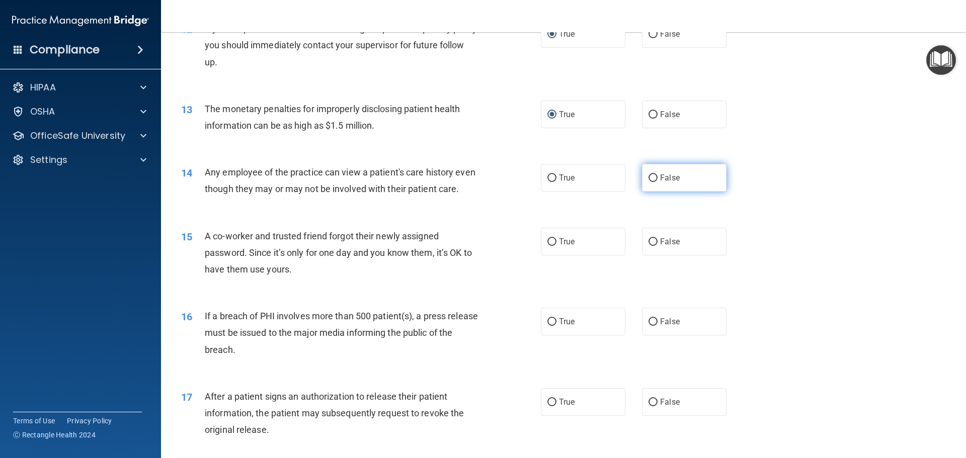
click at [653, 178] on label "False" at bounding box center [684, 178] width 85 height 28
click at [653, 178] on input "False" at bounding box center [652, 179] width 9 height 8
radio input "true"
click at [648, 246] on input "False" at bounding box center [652, 242] width 9 height 8
radio input "true"
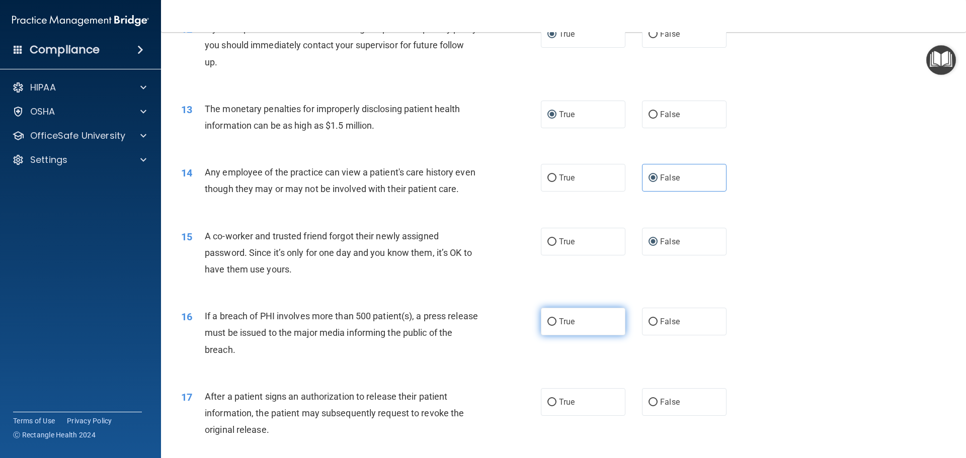
click at [550, 326] on input "True" at bounding box center [551, 322] width 9 height 8
radio input "true"
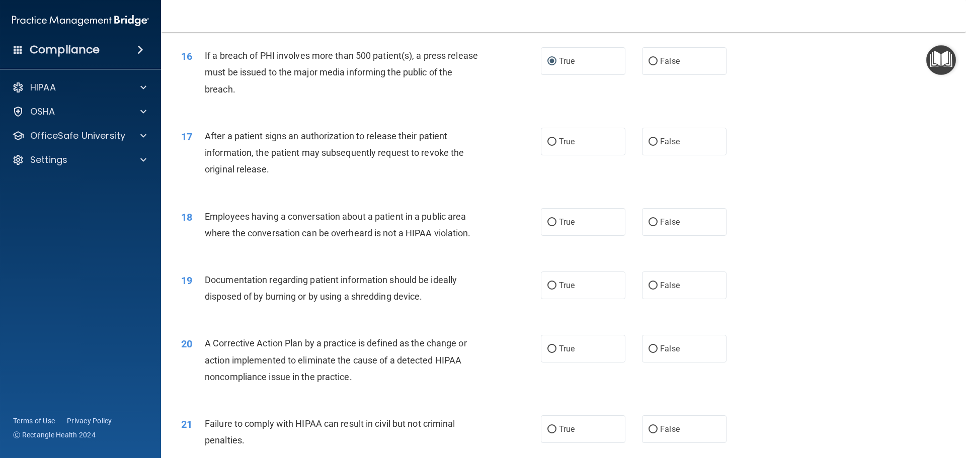
scroll to position [1115, 0]
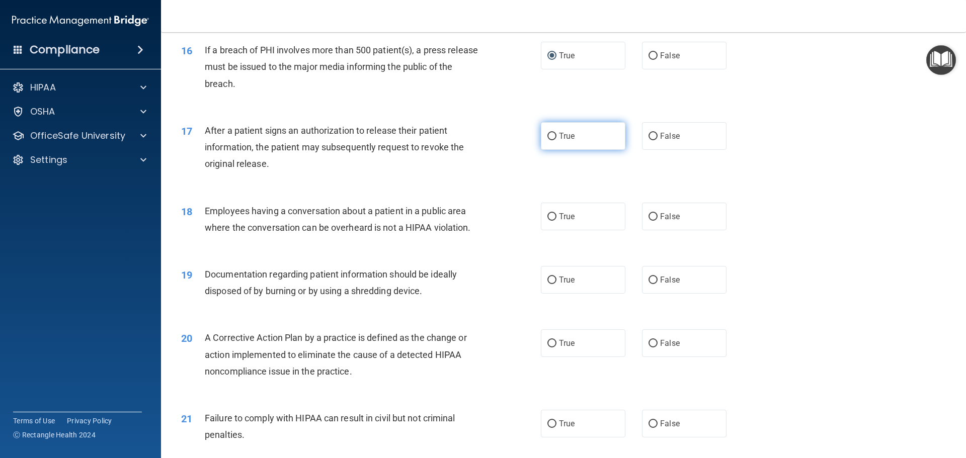
click at [551, 140] on input "True" at bounding box center [551, 137] width 9 height 8
radio input "true"
click at [551, 221] on input "True" at bounding box center [551, 217] width 9 height 8
radio input "true"
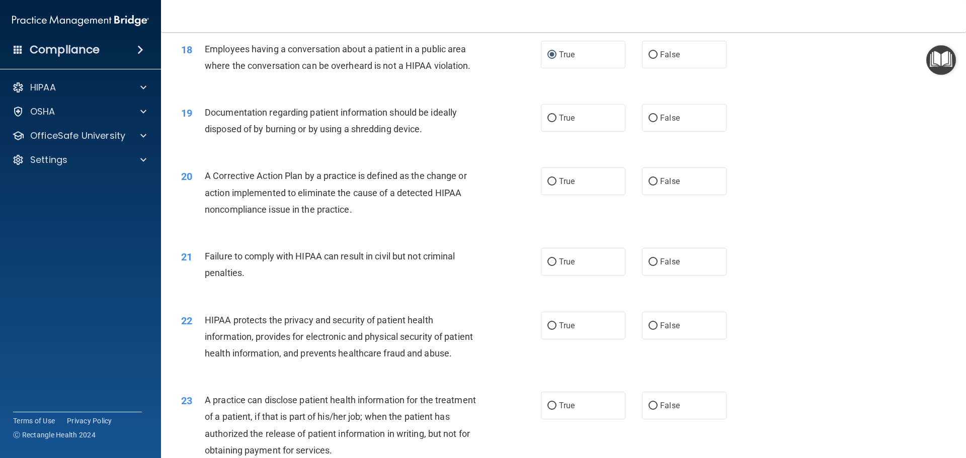
scroll to position [1283, 0]
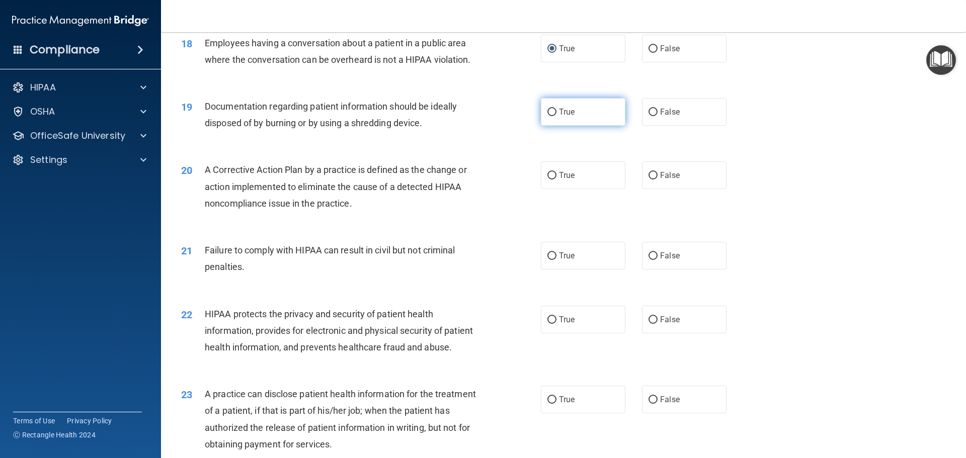
click at [547, 116] on input "True" at bounding box center [551, 113] width 9 height 8
radio input "true"
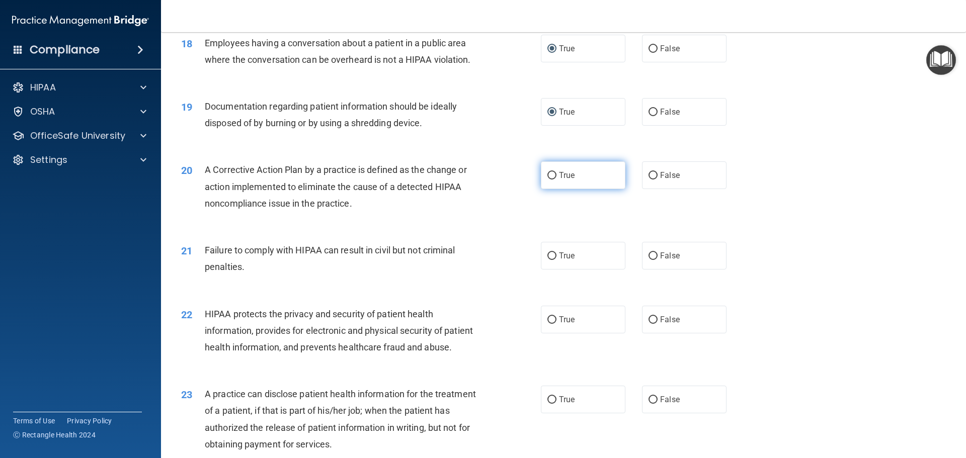
click at [548, 180] on input "True" at bounding box center [551, 176] width 9 height 8
radio input "true"
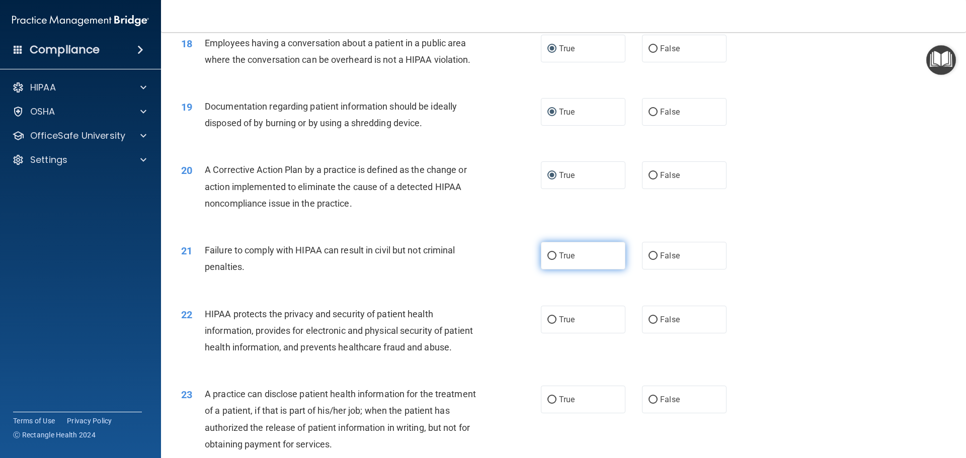
click at [548, 260] on input "True" at bounding box center [551, 257] width 9 height 8
radio input "true"
click at [547, 324] on input "True" at bounding box center [551, 320] width 9 height 8
radio input "true"
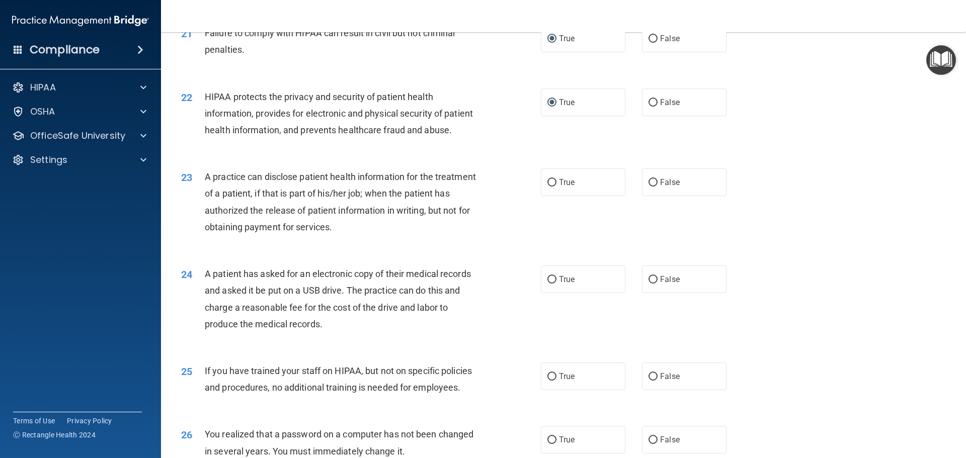
scroll to position [1503, 0]
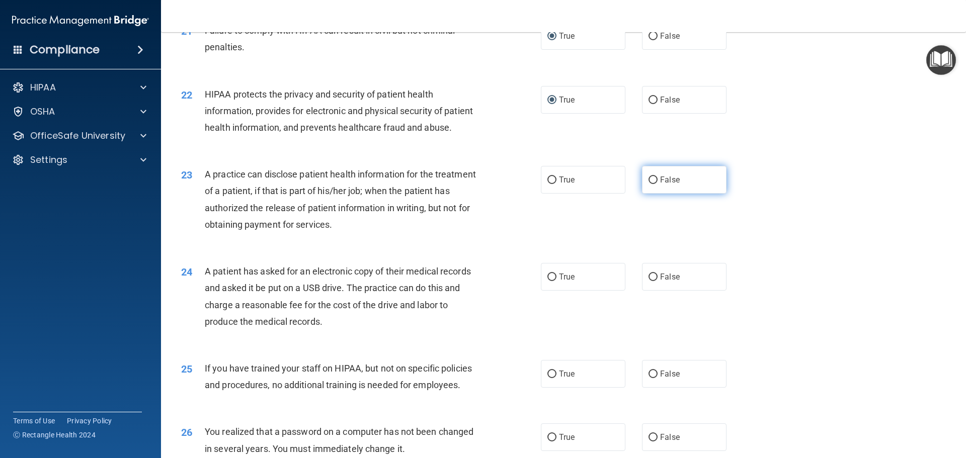
click at [650, 184] on input "False" at bounding box center [652, 181] width 9 height 8
radio input "true"
click at [648, 281] on input "False" at bounding box center [652, 278] width 9 height 8
radio input "true"
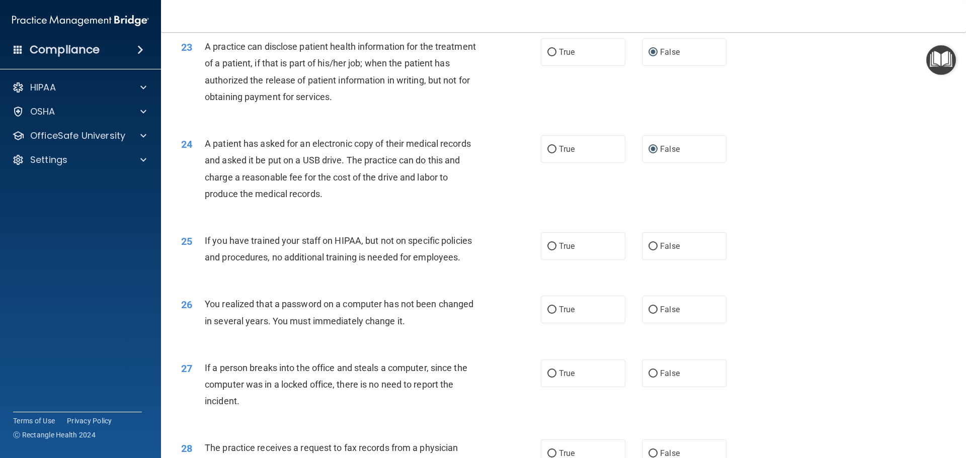
scroll to position [1633, 0]
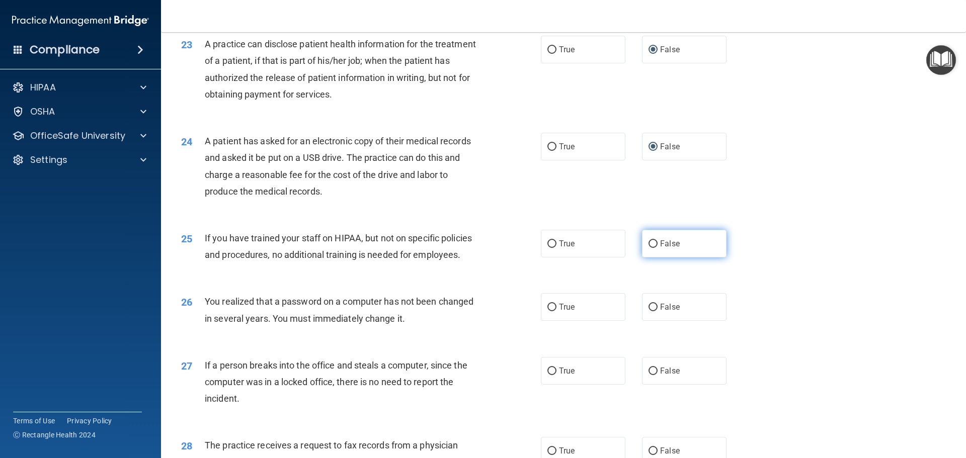
click at [651, 248] on input "False" at bounding box center [652, 244] width 9 height 8
radio input "true"
click at [552, 311] on input "True" at bounding box center [551, 308] width 9 height 8
radio input "true"
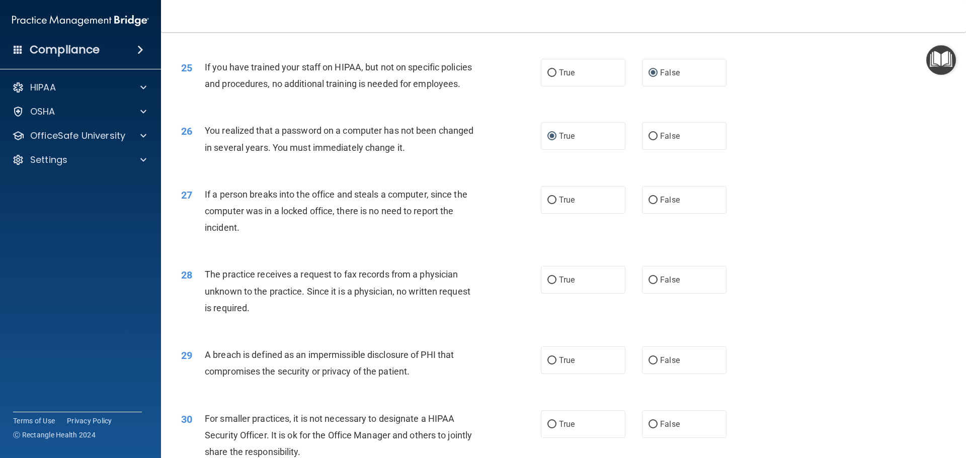
scroll to position [1807, 0]
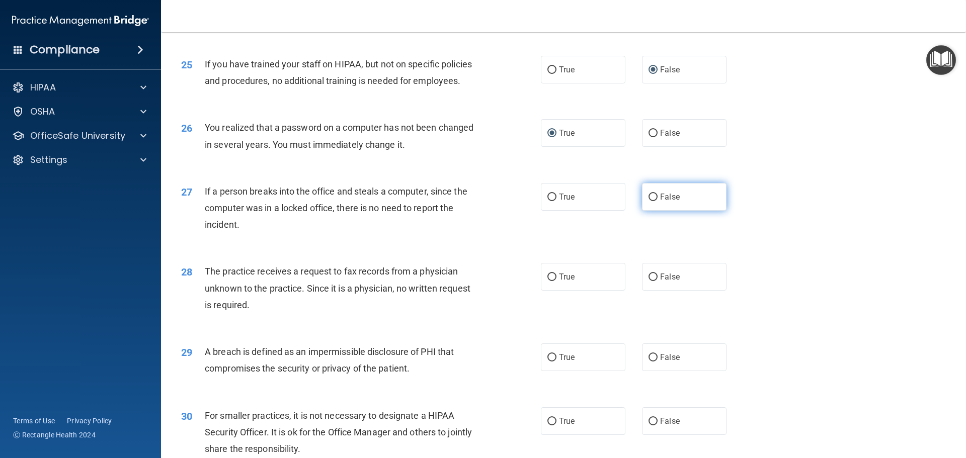
click at [651, 201] on input "False" at bounding box center [652, 198] width 9 height 8
radio input "true"
click at [649, 281] on input "False" at bounding box center [652, 278] width 9 height 8
radio input "true"
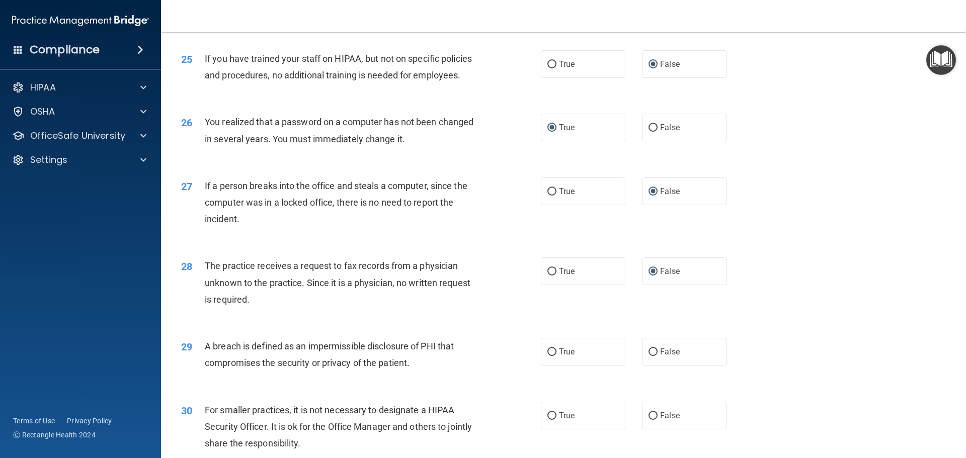
scroll to position [1923, 0]
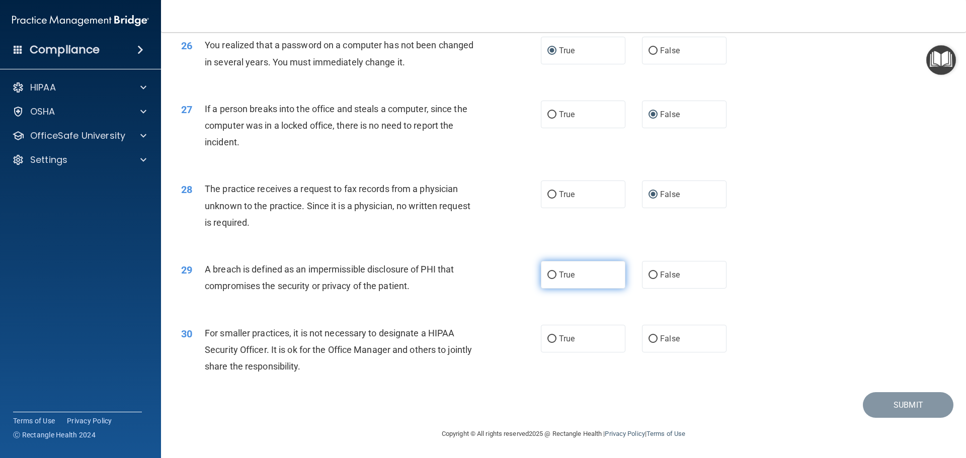
click at [551, 276] on input "True" at bounding box center [551, 276] width 9 height 8
radio input "true"
click at [651, 339] on input "False" at bounding box center [652, 340] width 9 height 8
radio input "true"
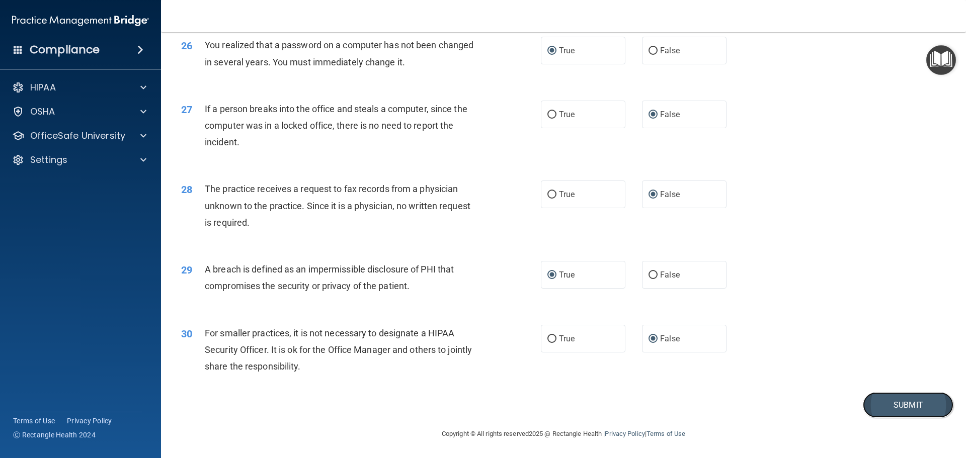
click at [882, 404] on button "Submit" at bounding box center [908, 405] width 91 height 26
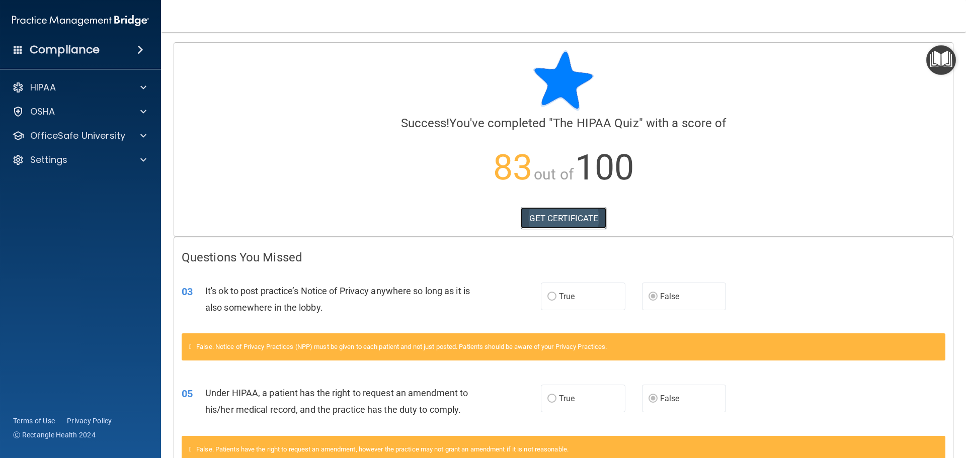
click at [563, 216] on link "GET CERTIFICATE" at bounding box center [564, 218] width 86 height 22
click at [35, 88] on p "HIPAA" at bounding box center [43, 88] width 26 height 12
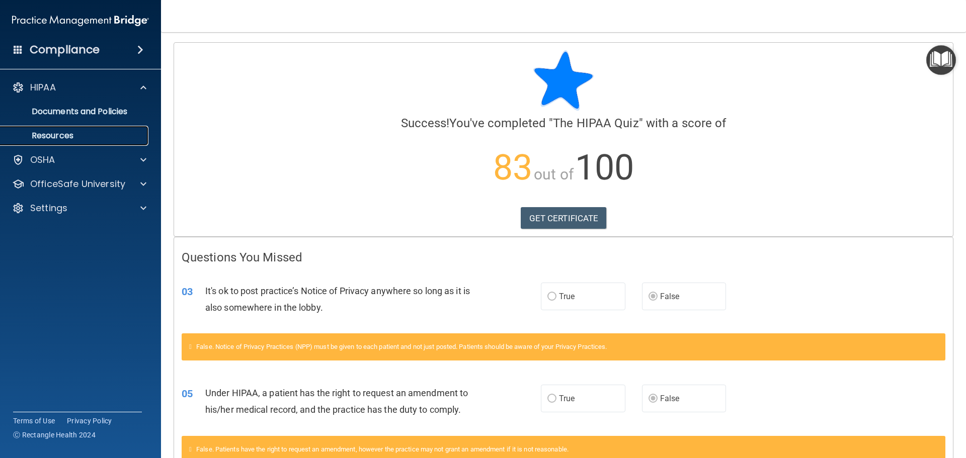
click at [45, 133] on p "Resources" at bounding box center [75, 136] width 137 height 10
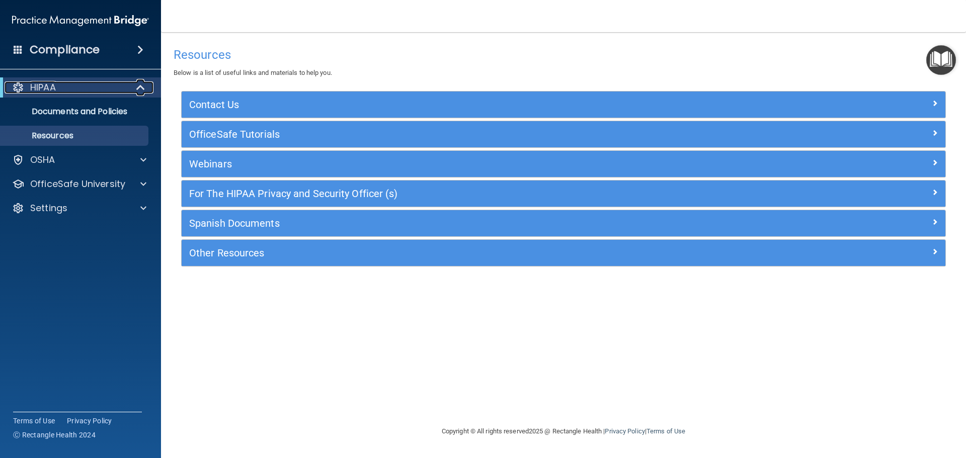
click at [12, 83] on div "HIPAA" at bounding box center [67, 88] width 124 height 12
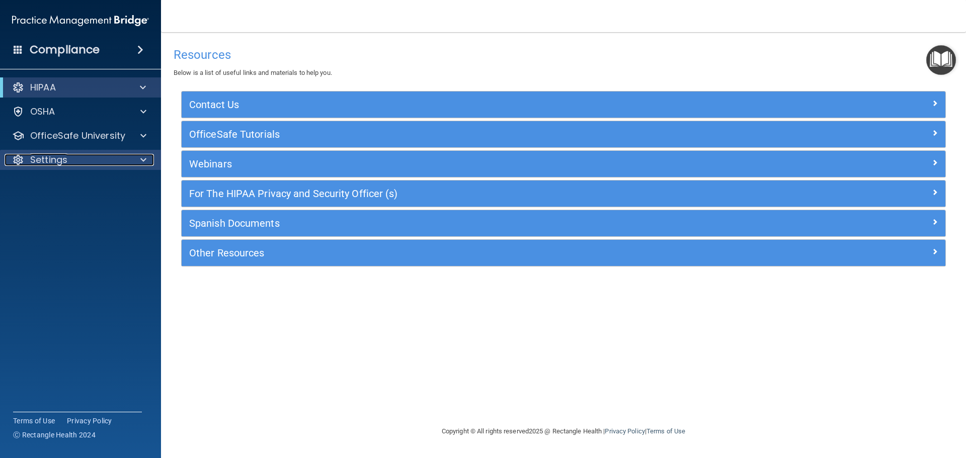
click at [53, 157] on p "Settings" at bounding box center [48, 160] width 37 height 12
click at [27, 162] on div "Settings" at bounding box center [67, 160] width 125 height 12
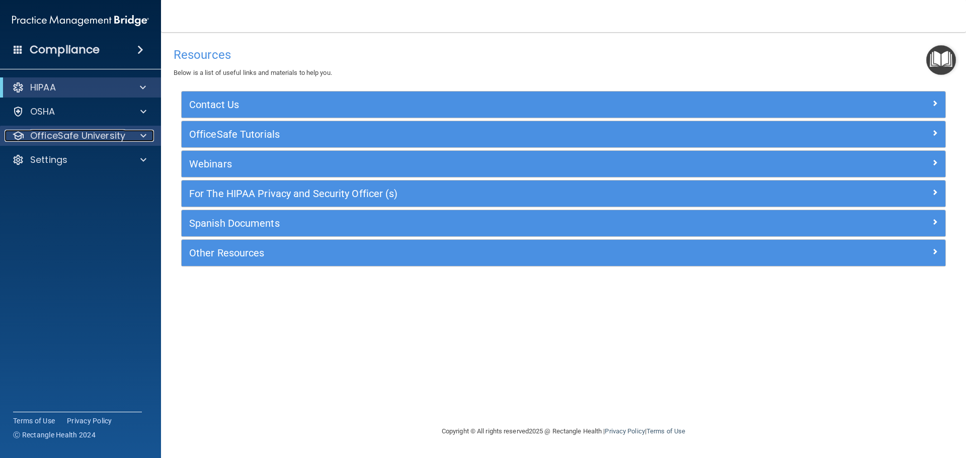
click at [28, 136] on div "OfficeSafe University" at bounding box center [67, 136] width 125 height 12
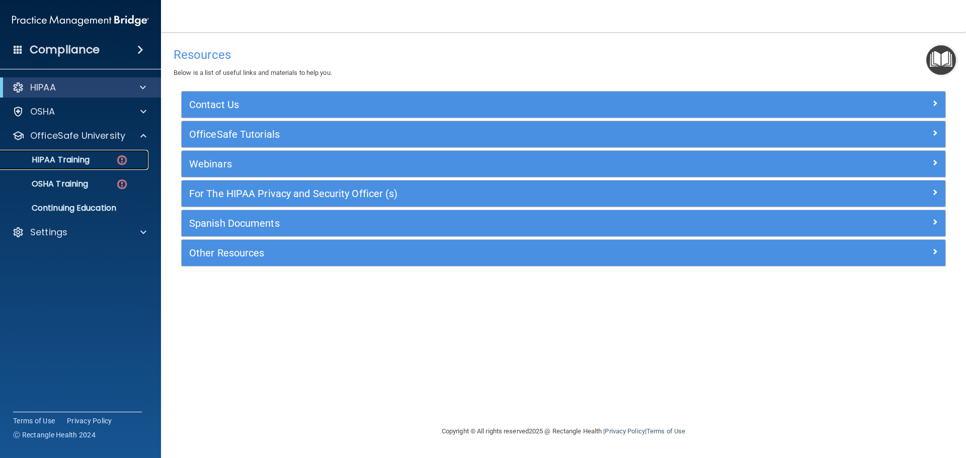
click at [70, 155] on p "HIPAA Training" at bounding box center [48, 160] width 83 height 10
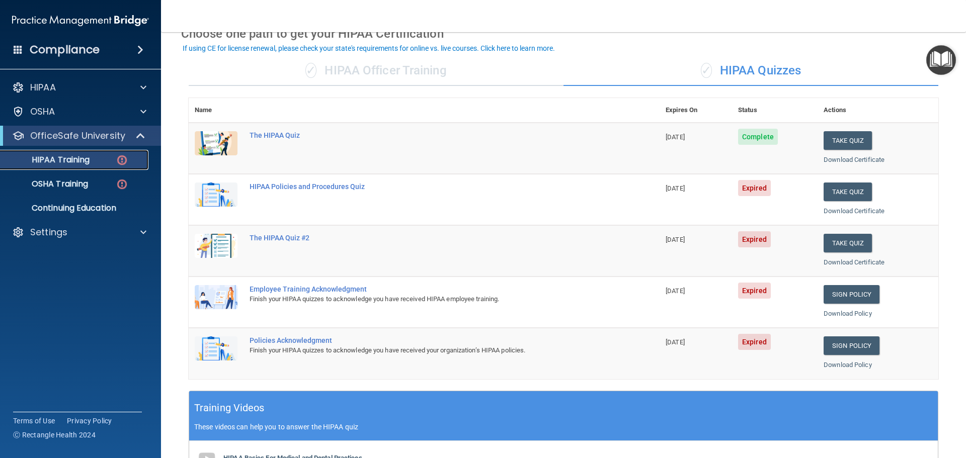
scroll to position [38, 0]
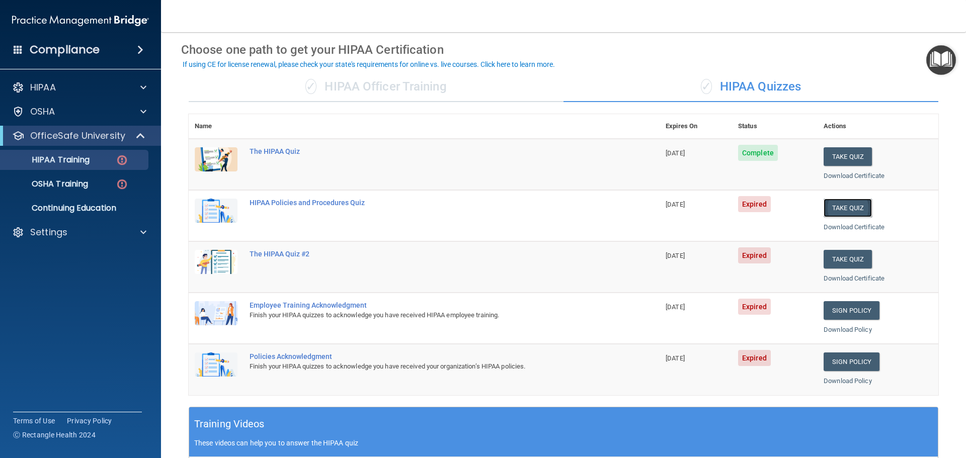
click at [851, 206] on button "Take Quiz" at bounding box center [848, 208] width 48 height 19
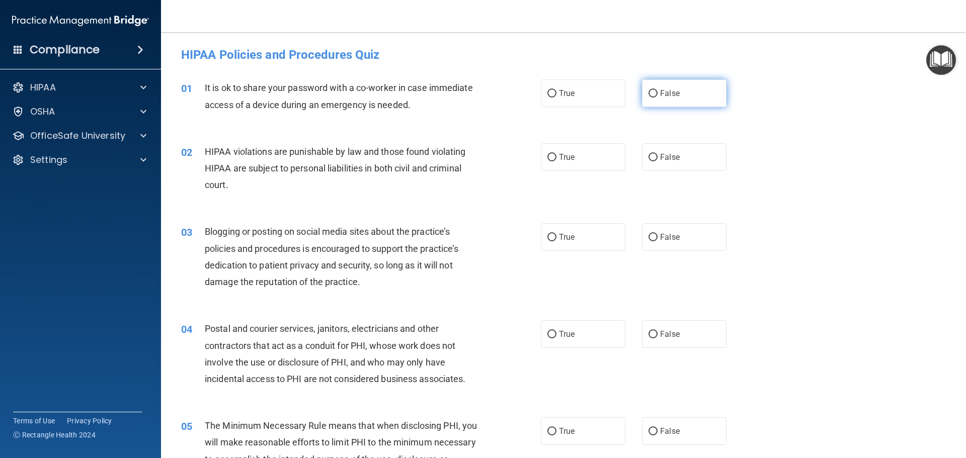
click at [652, 91] on input "False" at bounding box center [652, 94] width 9 height 8
radio input "true"
click at [551, 156] on input "True" at bounding box center [551, 158] width 9 height 8
radio input "true"
click at [649, 235] on input "False" at bounding box center [652, 238] width 9 height 8
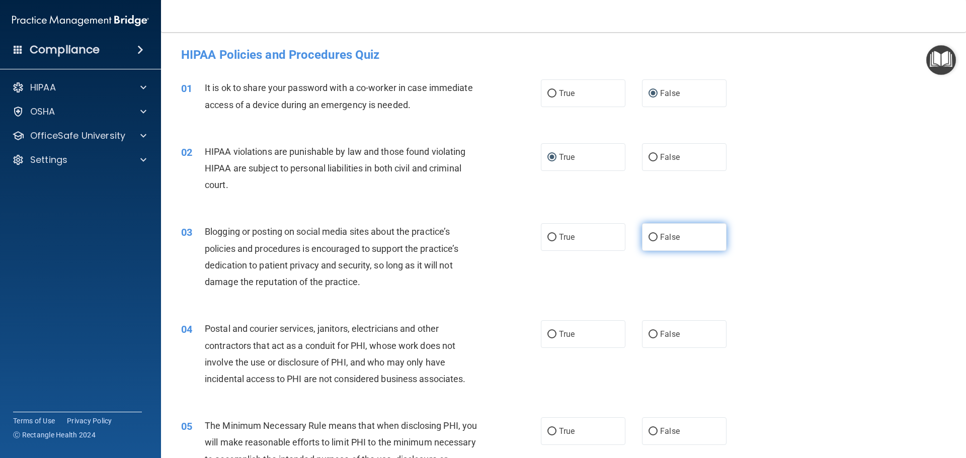
radio input "true"
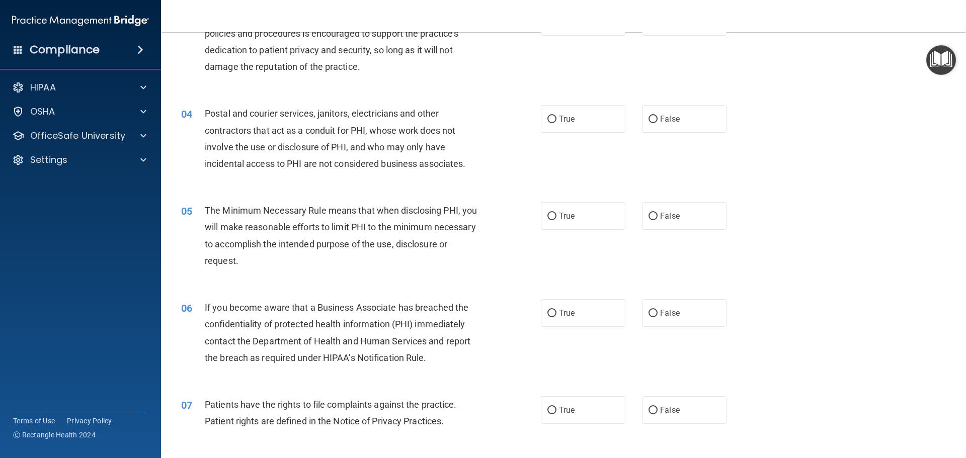
scroll to position [231, 0]
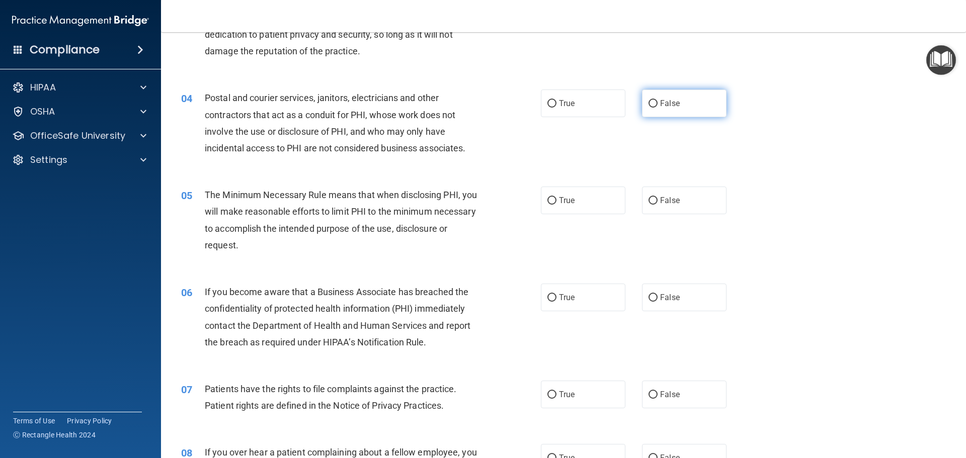
click at [648, 103] on input "False" at bounding box center [652, 104] width 9 height 8
radio input "true"
click at [551, 200] on input "True" at bounding box center [551, 201] width 9 height 8
radio input "true"
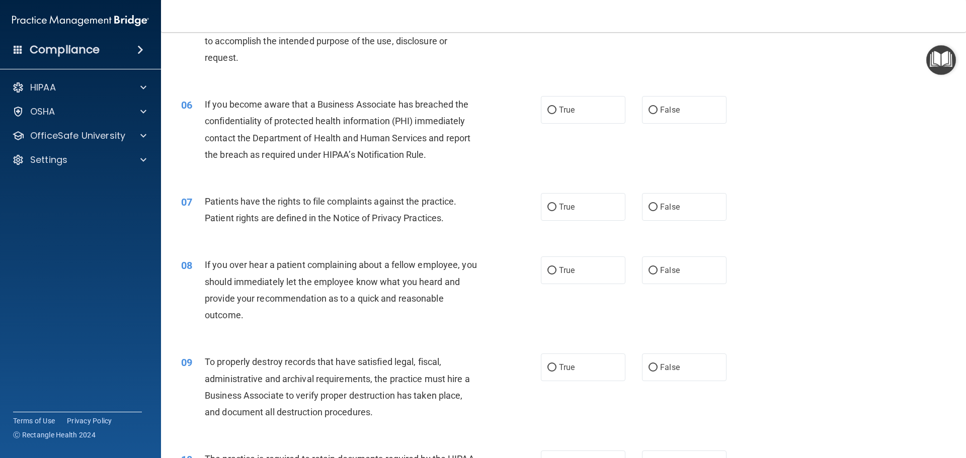
scroll to position [422, 0]
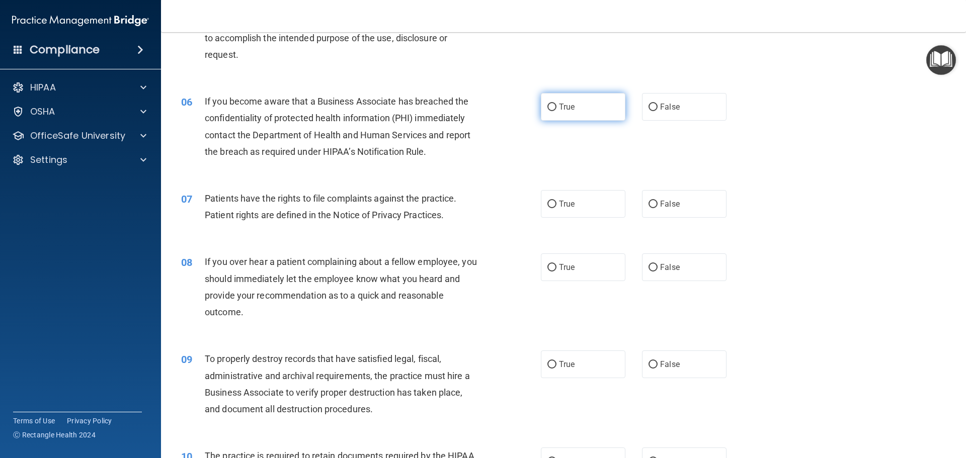
click at [548, 106] on input "True" at bounding box center [551, 108] width 9 height 8
radio input "true"
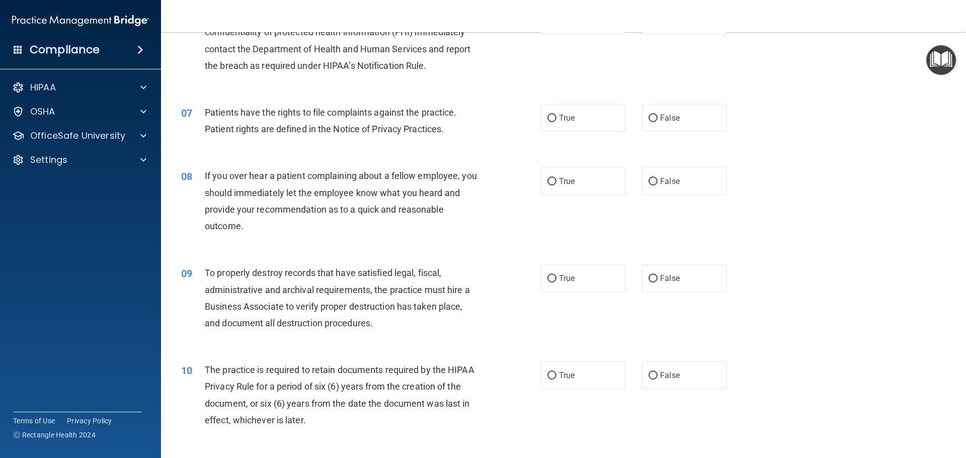
scroll to position [511, 0]
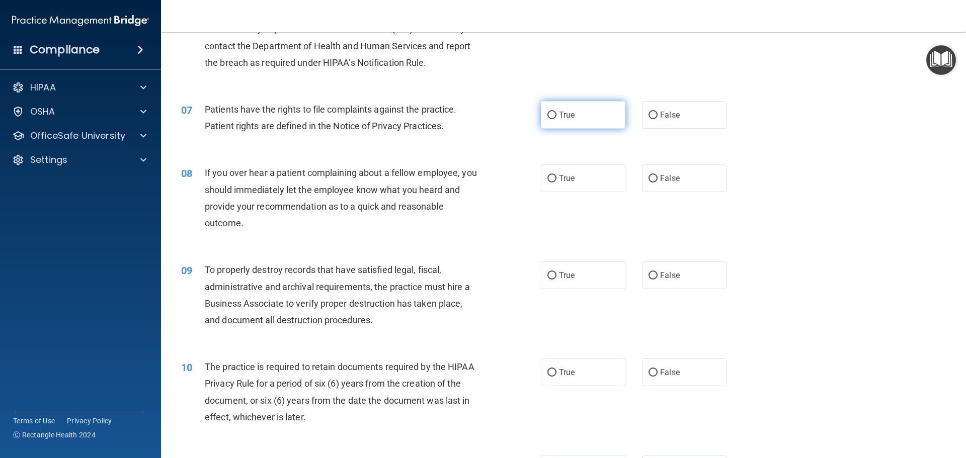
click at [547, 114] on input "True" at bounding box center [551, 116] width 9 height 8
radio input "true"
click at [650, 173] on label "False" at bounding box center [684, 179] width 85 height 28
click at [650, 175] on input "False" at bounding box center [652, 179] width 9 height 8
radio input "true"
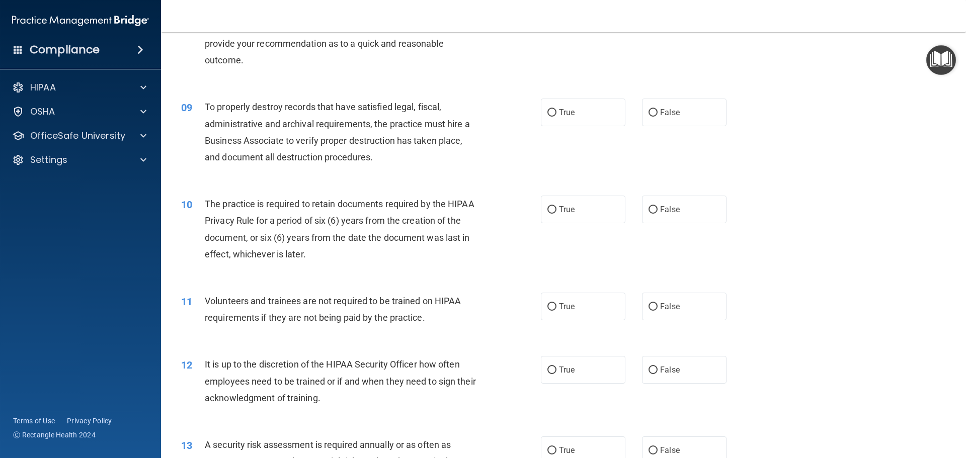
scroll to position [689, 0]
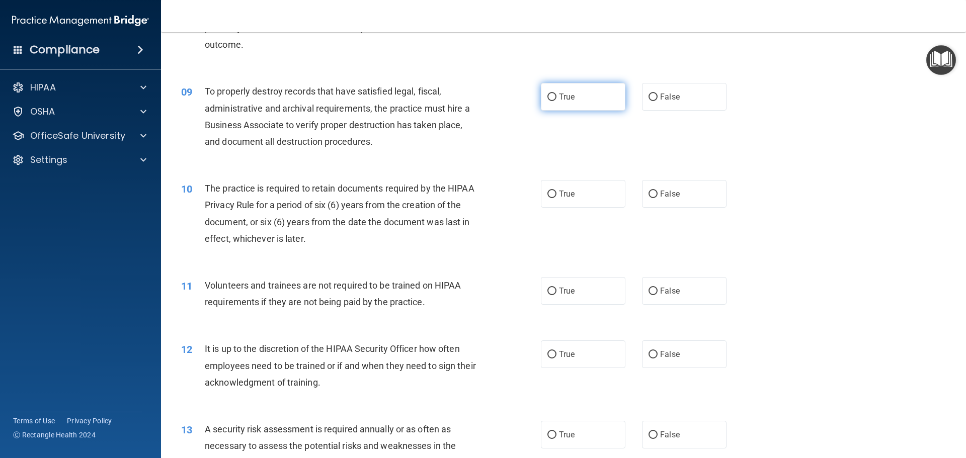
click at [549, 96] on input "True" at bounding box center [551, 98] width 9 height 8
radio input "true"
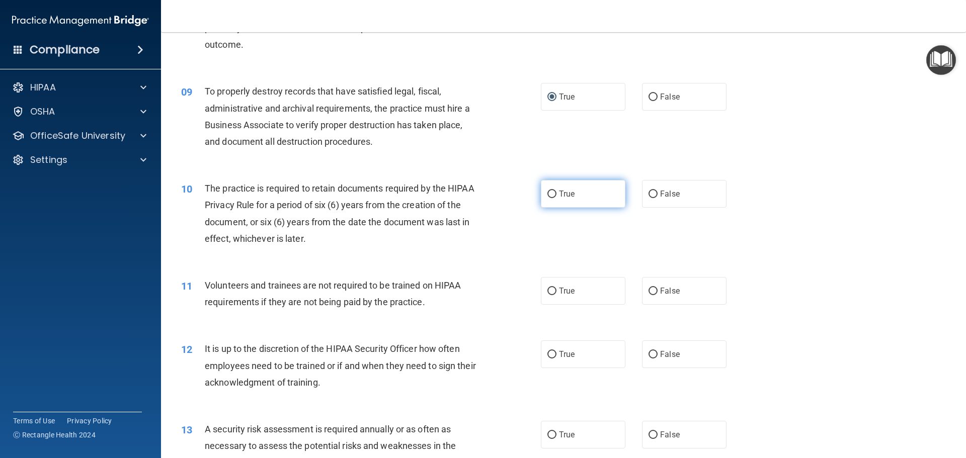
click at [549, 191] on input "True" at bounding box center [551, 195] width 9 height 8
radio input "true"
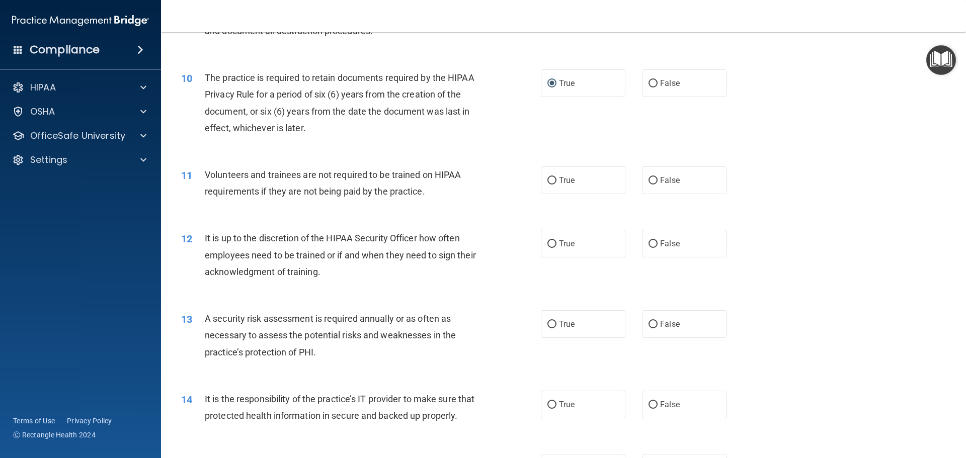
scroll to position [787, 0]
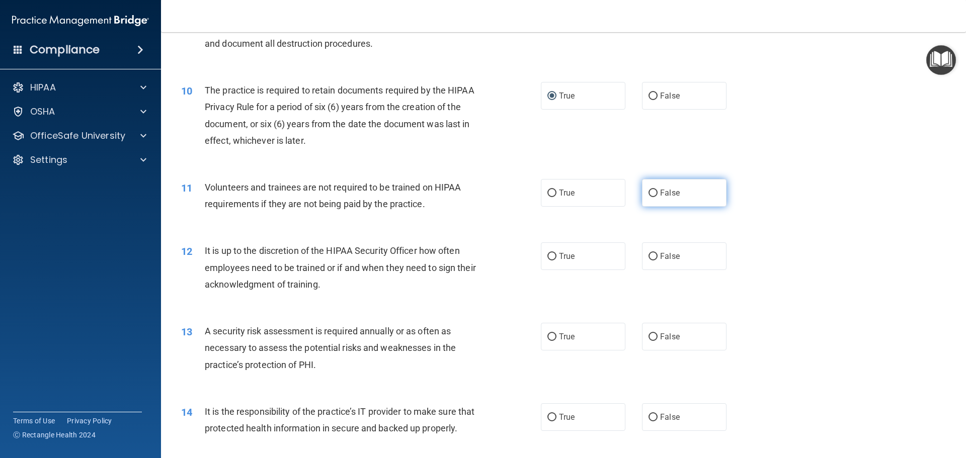
click at [648, 195] on input "False" at bounding box center [652, 194] width 9 height 8
radio input "true"
click at [550, 256] on input "True" at bounding box center [551, 257] width 9 height 8
radio input "true"
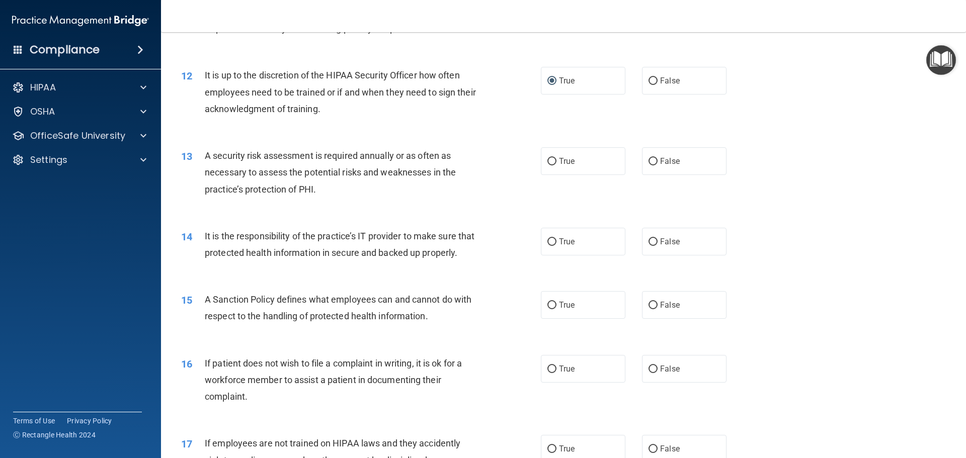
scroll to position [966, 0]
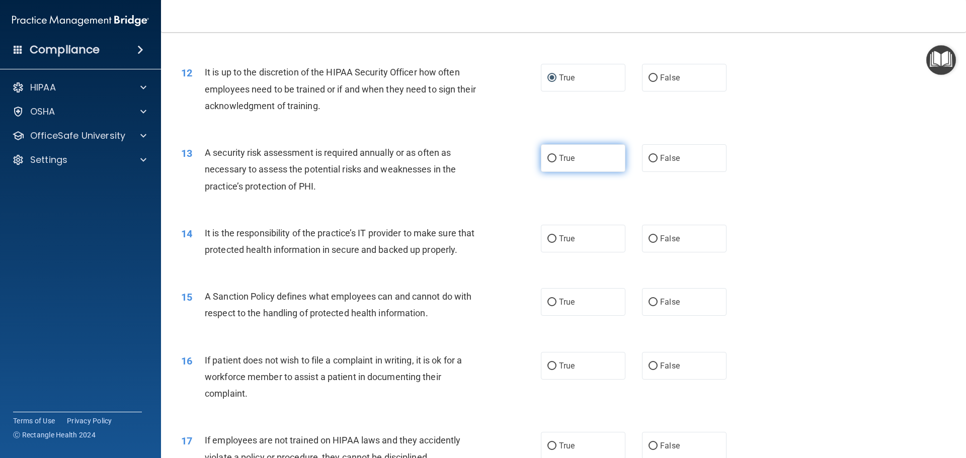
click at [550, 156] on input "True" at bounding box center [551, 159] width 9 height 8
radio input "true"
click at [559, 235] on span "True" at bounding box center [567, 239] width 16 height 10
click at [556, 235] on input "True" at bounding box center [551, 239] width 9 height 8
radio input "true"
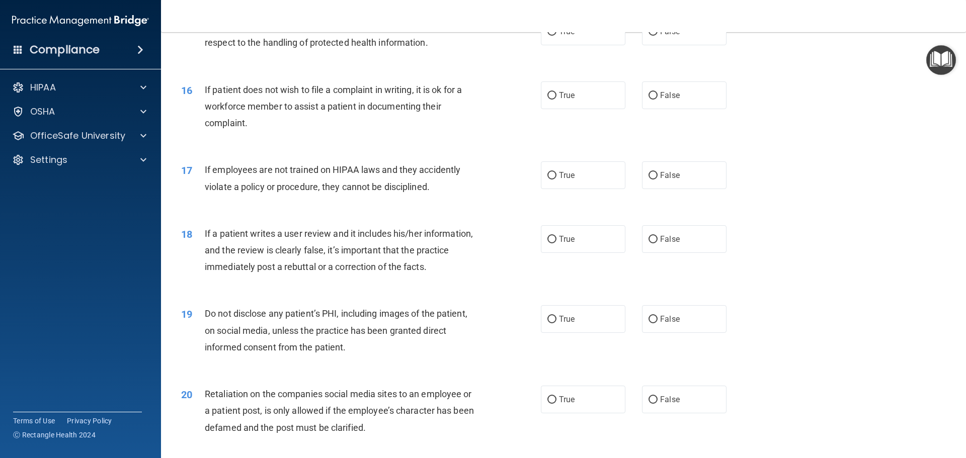
scroll to position [1104, 0]
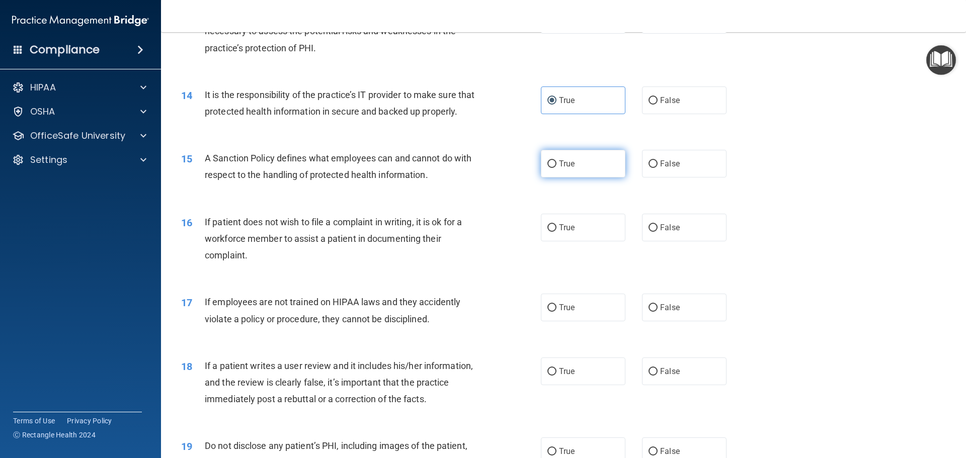
click at [551, 168] on input "True" at bounding box center [551, 164] width 9 height 8
radio input "true"
click at [660, 232] on span "False" at bounding box center [670, 228] width 20 height 10
click at [657, 232] on input "False" at bounding box center [652, 228] width 9 height 8
radio input "true"
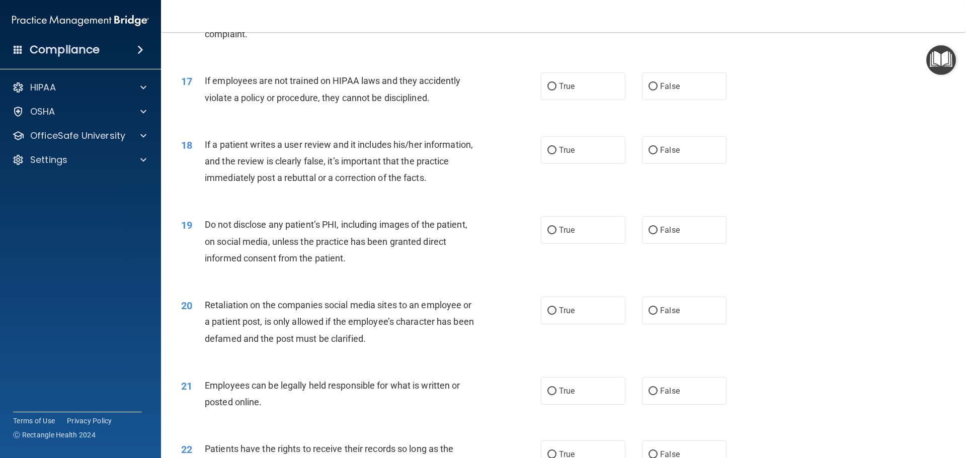
scroll to position [1329, 0]
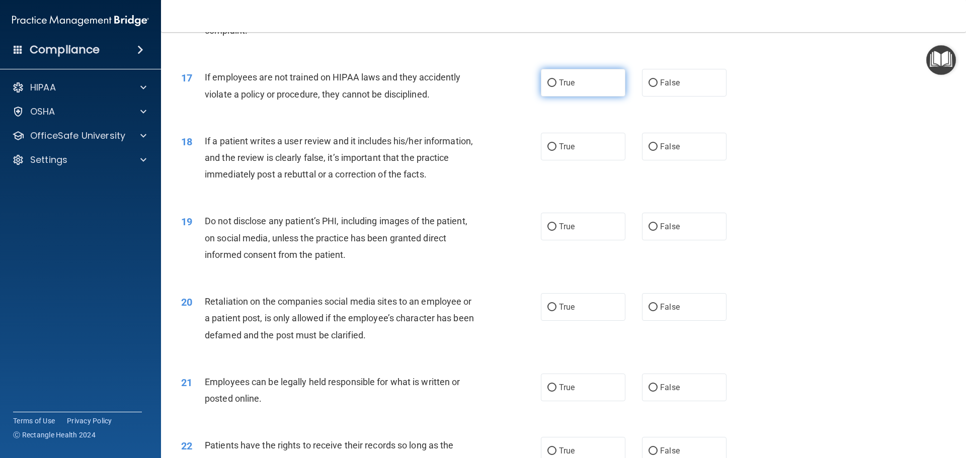
click at [547, 87] on input "True" at bounding box center [551, 83] width 9 height 8
radio input "true"
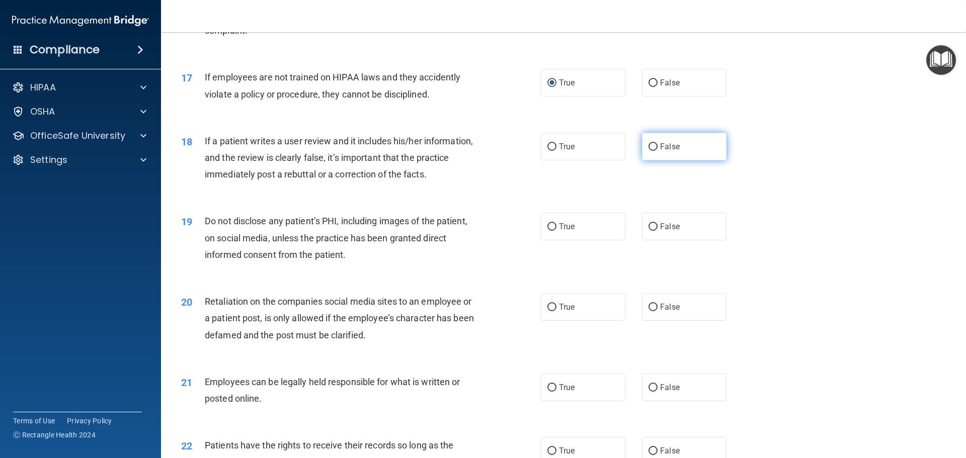
click at [648, 151] on input "False" at bounding box center [652, 147] width 9 height 8
radio input "true"
drag, startPoint x: 548, startPoint y: 240, endPoint x: 590, endPoint y: 238, distance: 41.8
click at [550, 231] on input "True" at bounding box center [551, 227] width 9 height 8
radio input "true"
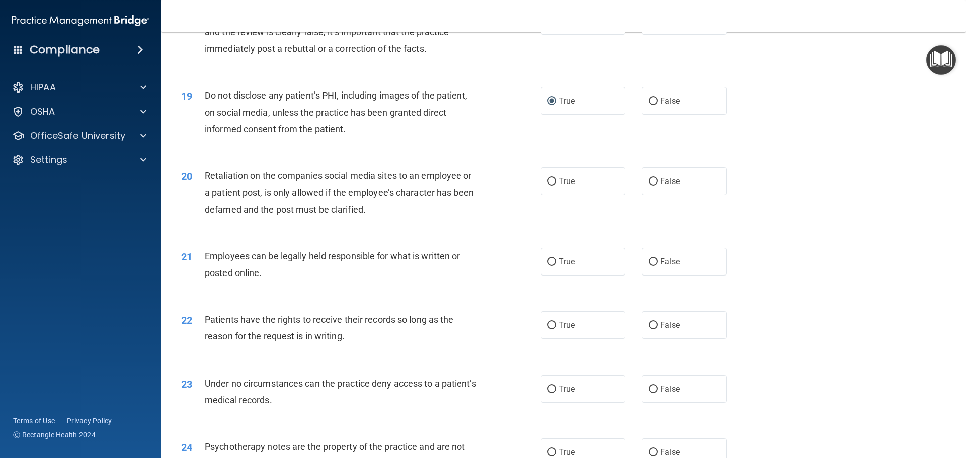
scroll to position [1461, 0]
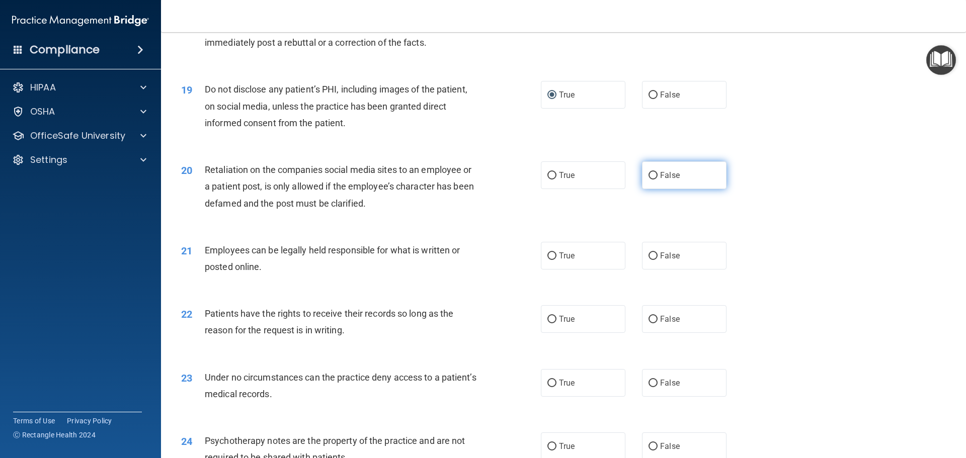
click at [649, 180] on input "False" at bounding box center [652, 176] width 9 height 8
radio input "true"
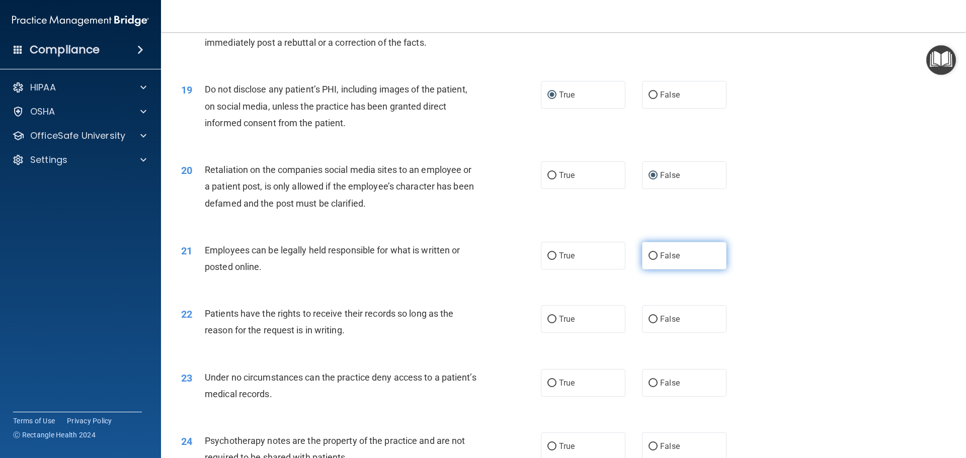
click at [652, 260] on input "False" at bounding box center [652, 257] width 9 height 8
radio input "true"
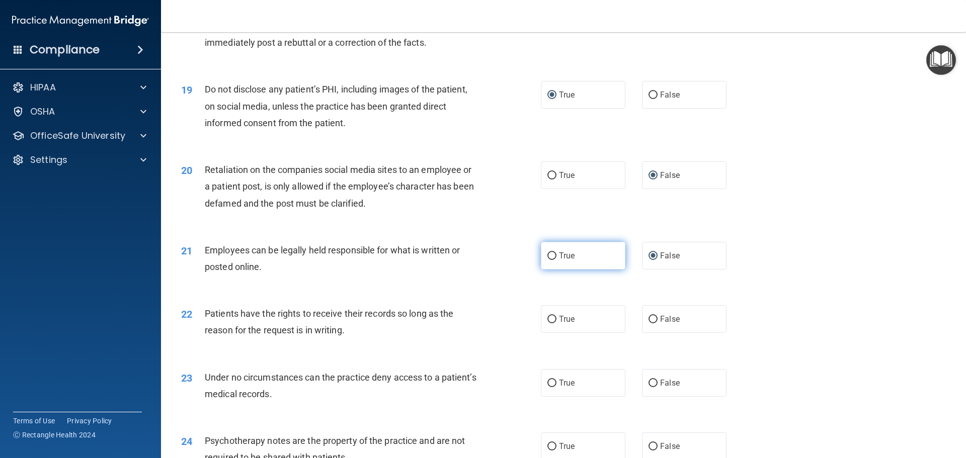
click at [547, 260] on input "True" at bounding box center [551, 257] width 9 height 8
radio input "true"
radio input "false"
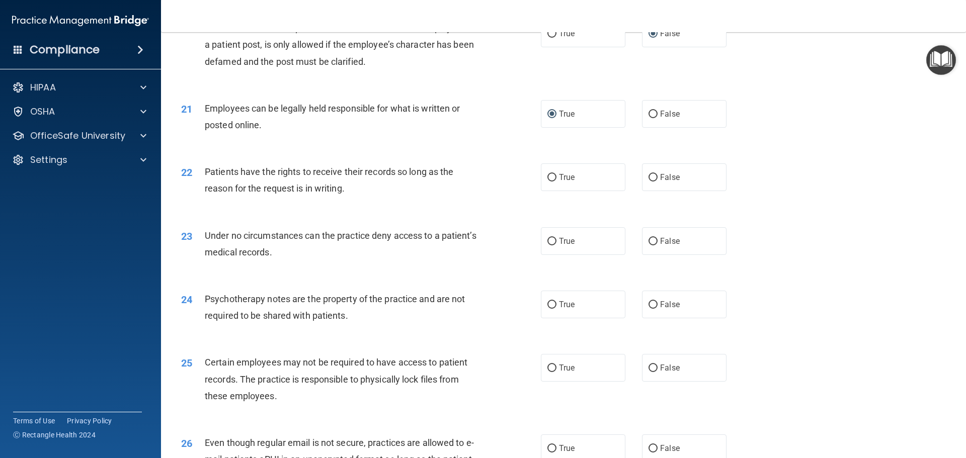
scroll to position [1606, 0]
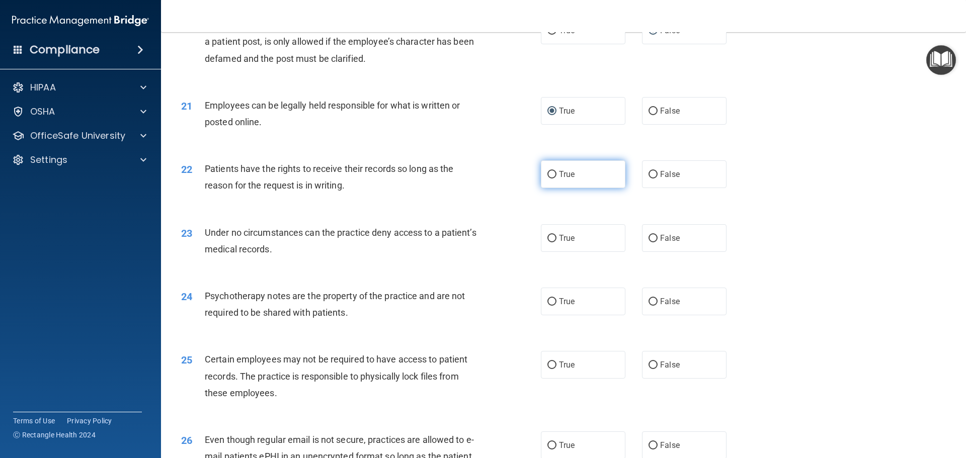
click at [547, 179] on input "True" at bounding box center [551, 175] width 9 height 8
radio input "true"
click at [548, 242] on input "True" at bounding box center [551, 239] width 9 height 8
radio input "true"
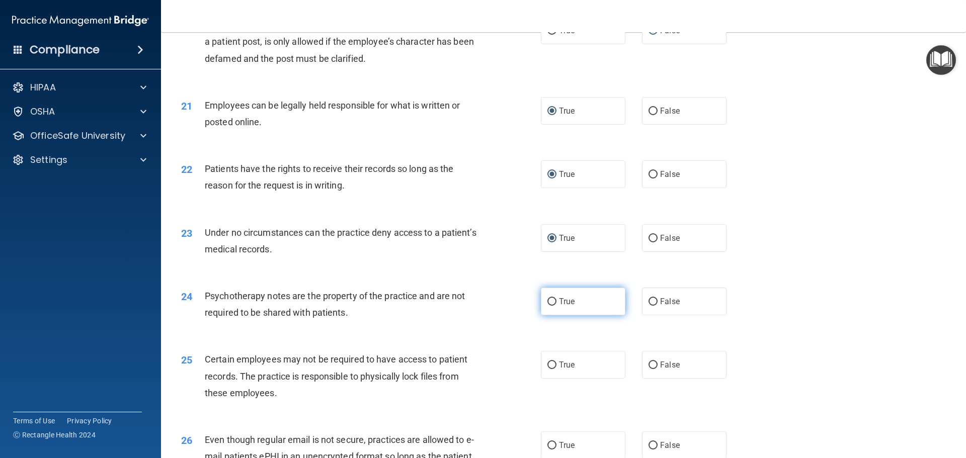
click at [550, 306] on input "True" at bounding box center [551, 302] width 9 height 8
radio input "true"
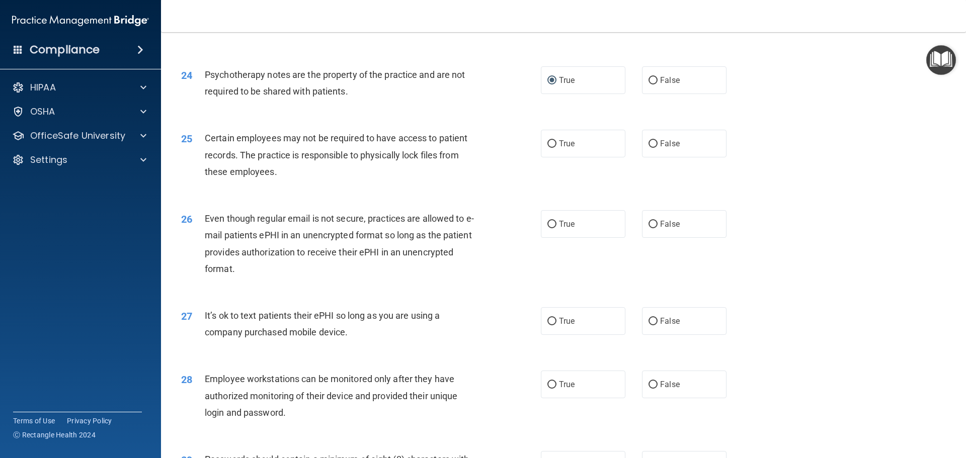
scroll to position [1815, 0]
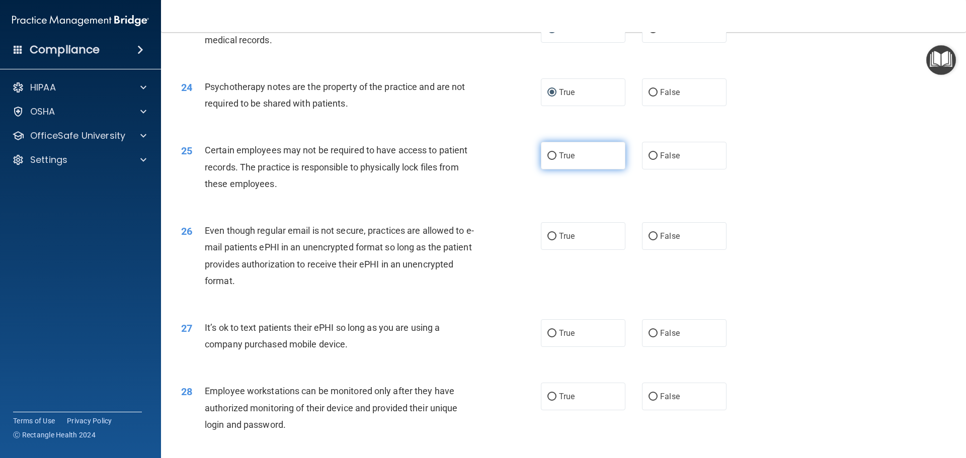
click at [547, 160] on input "True" at bounding box center [551, 156] width 9 height 8
radio input "true"
click at [649, 240] on input "False" at bounding box center [652, 237] width 9 height 8
radio input "true"
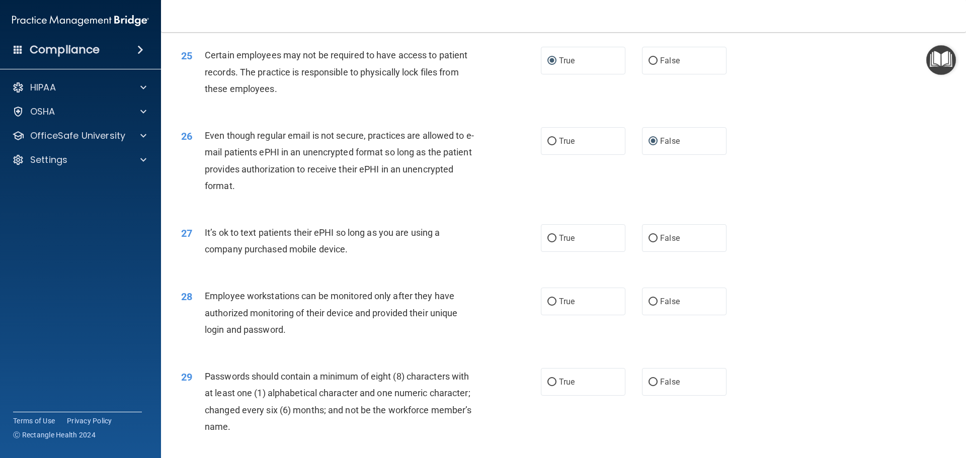
scroll to position [1916, 0]
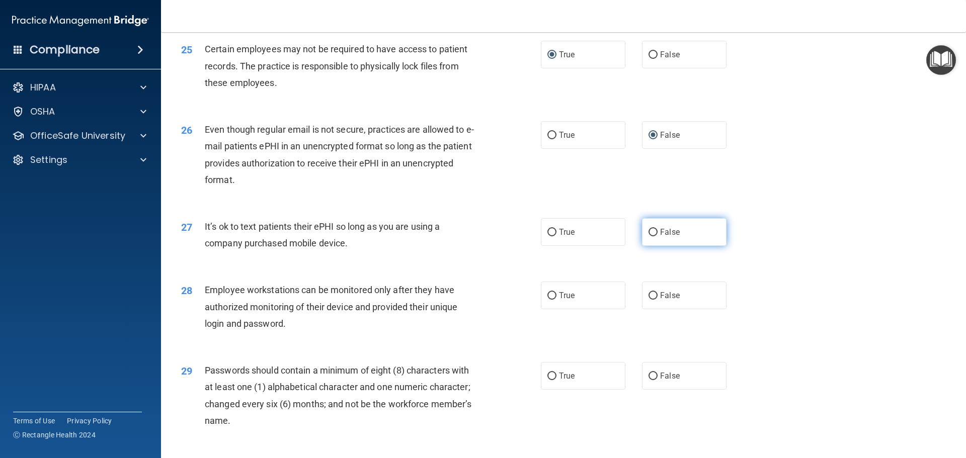
click at [651, 246] on label "False" at bounding box center [684, 232] width 85 height 28
click at [651, 236] on input "False" at bounding box center [652, 233] width 9 height 8
radio input "true"
click at [547, 300] on input "True" at bounding box center [551, 296] width 9 height 8
radio input "true"
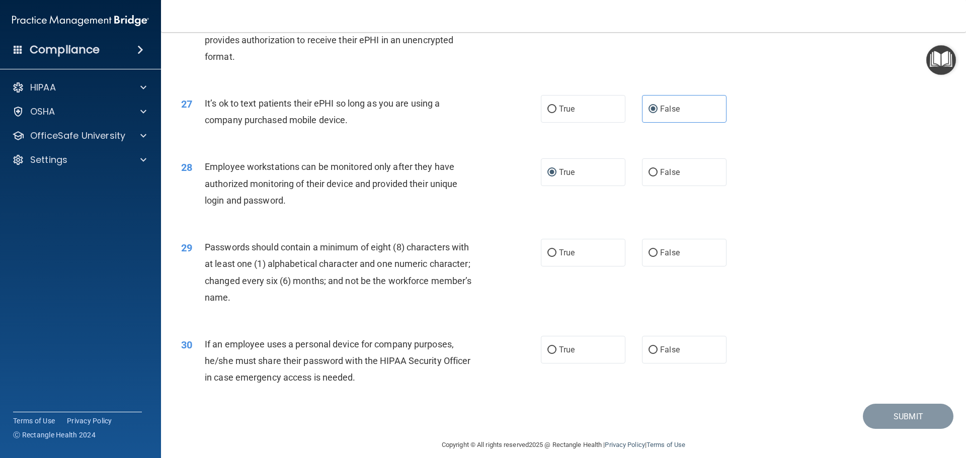
scroll to position [2067, 0]
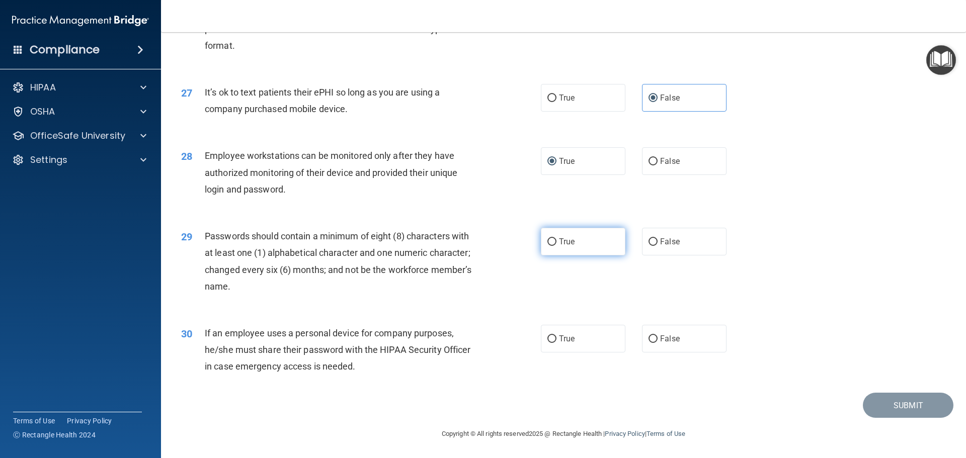
click at [550, 246] on input "True" at bounding box center [551, 242] width 9 height 8
radio input "true"
click at [652, 342] on input "False" at bounding box center [652, 340] width 9 height 8
radio input "true"
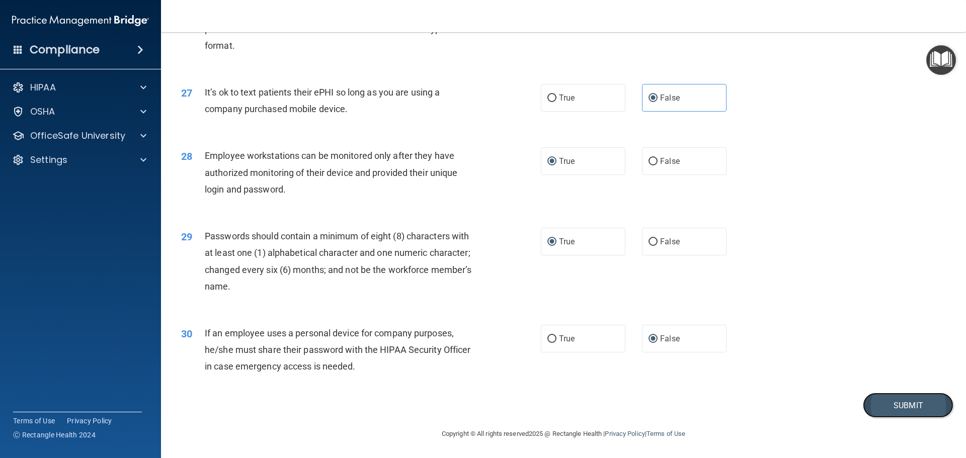
click at [881, 409] on button "Submit" at bounding box center [908, 406] width 91 height 26
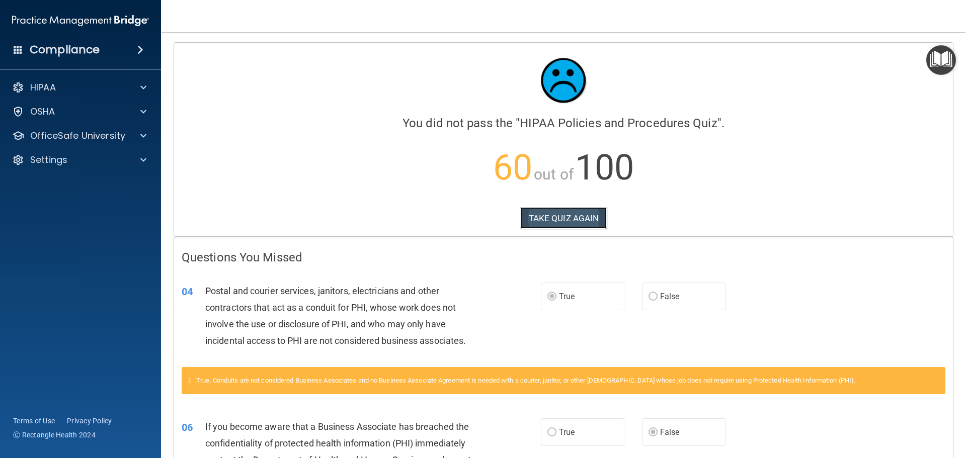
click at [574, 213] on button "TAKE QUIZ AGAIN" at bounding box center [563, 218] width 87 height 22
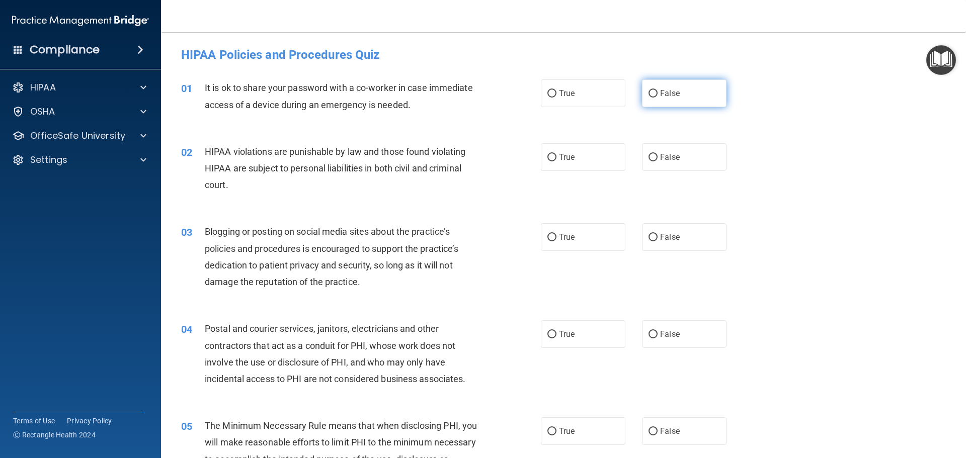
click at [648, 92] on input "False" at bounding box center [652, 94] width 9 height 8
radio input "true"
click at [548, 159] on input "True" at bounding box center [551, 158] width 9 height 8
radio input "true"
click at [648, 234] on input "False" at bounding box center [652, 238] width 9 height 8
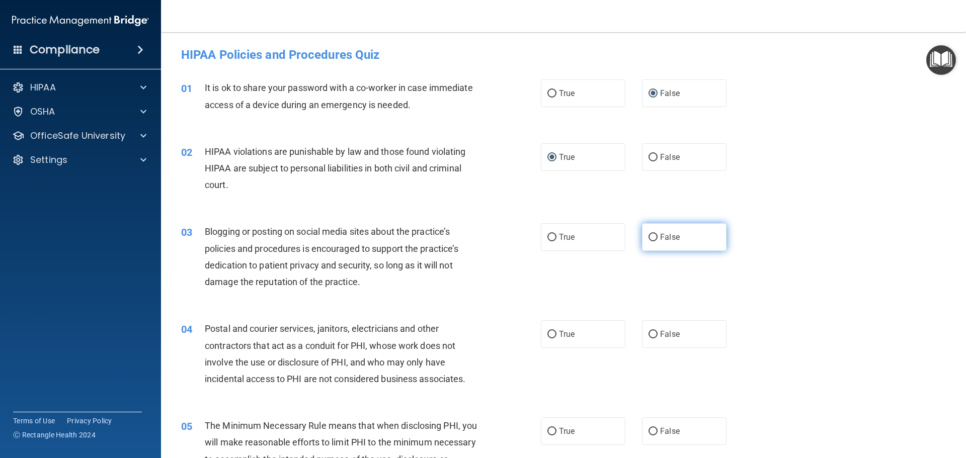
radio input "true"
click at [547, 237] on input "True" at bounding box center [551, 238] width 9 height 8
radio input "true"
radio input "false"
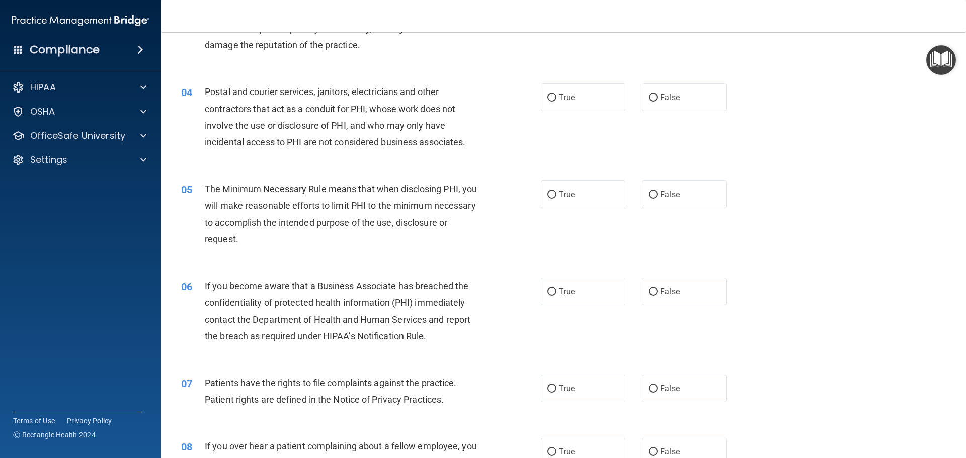
scroll to position [227, 0]
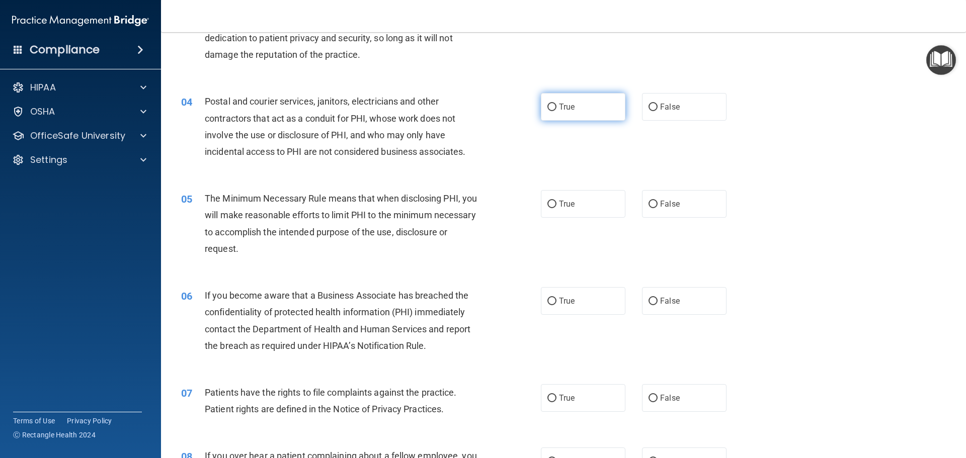
click at [548, 105] on input "True" at bounding box center [551, 108] width 9 height 8
radio input "true"
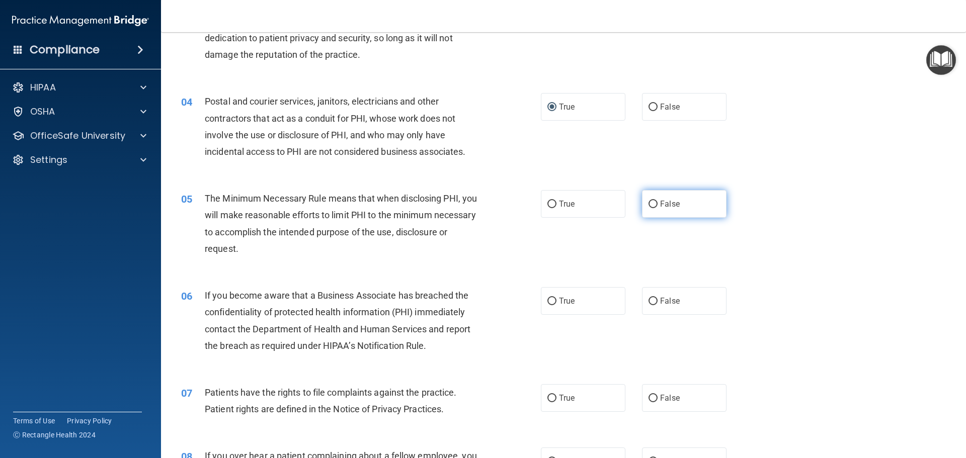
click at [648, 203] on input "False" at bounding box center [652, 205] width 9 height 8
radio input "true"
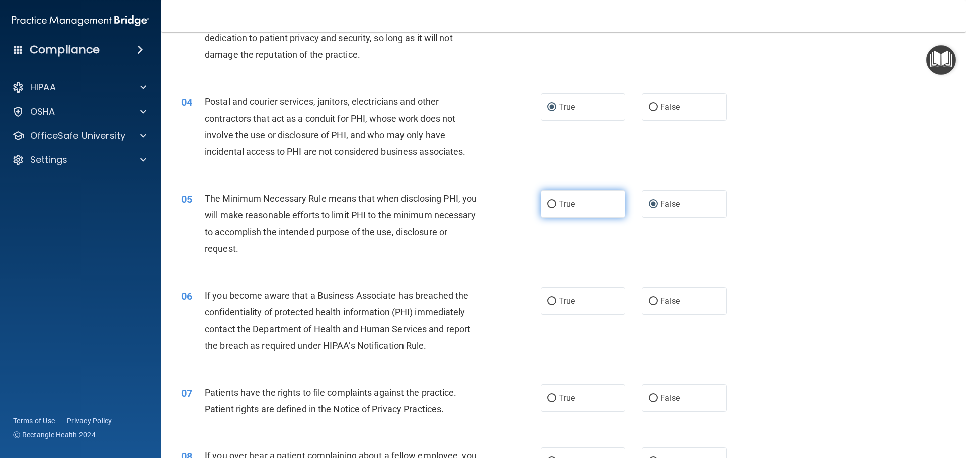
click at [553, 205] on label "True" at bounding box center [583, 204] width 85 height 28
click at [553, 205] on input "True" at bounding box center [551, 205] width 9 height 8
radio input "true"
radio input "false"
click at [654, 302] on label "False" at bounding box center [684, 301] width 85 height 28
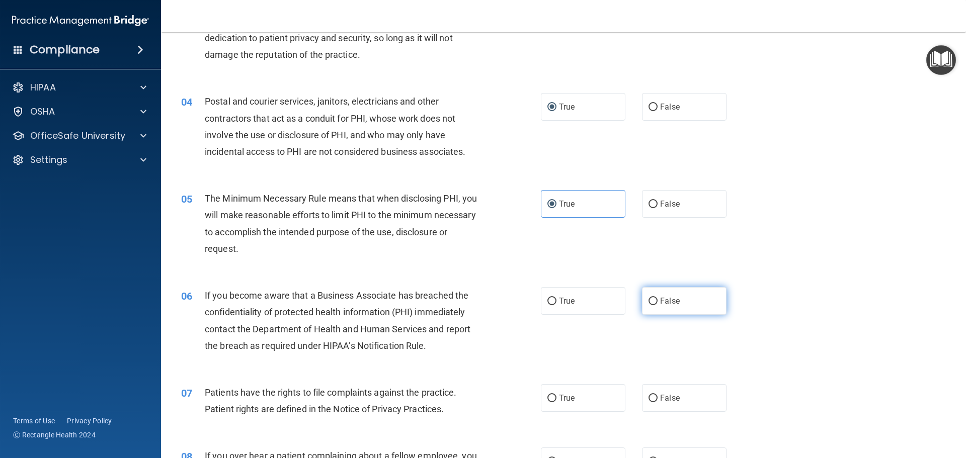
click at [654, 302] on input "False" at bounding box center [652, 302] width 9 height 8
radio input "true"
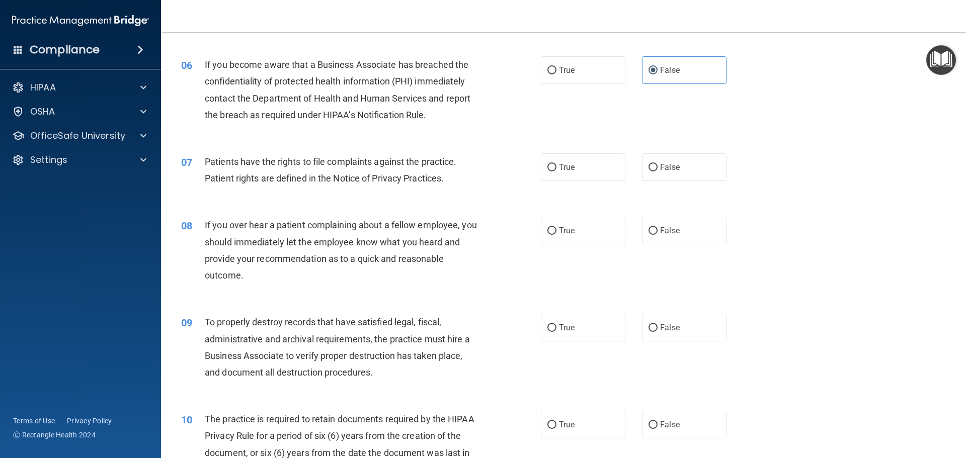
scroll to position [461, 0]
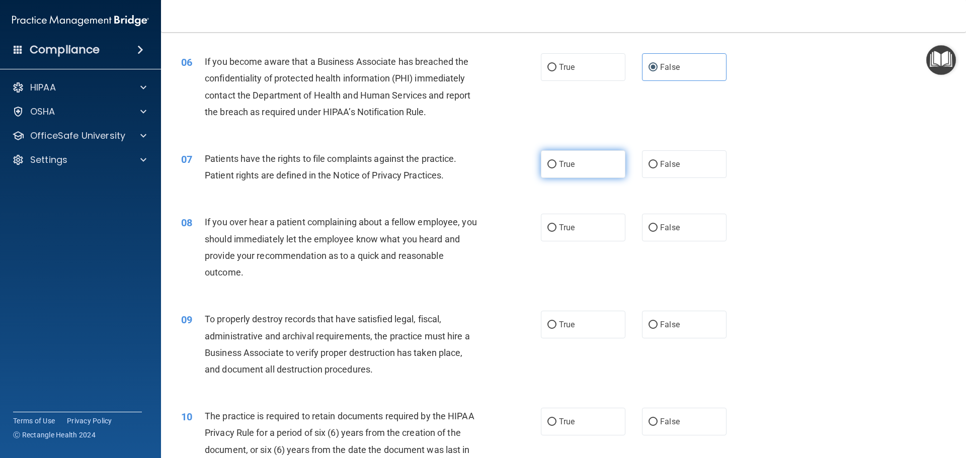
click at [553, 163] on label "True" at bounding box center [583, 164] width 85 height 28
click at [553, 163] on input "True" at bounding box center [551, 165] width 9 height 8
radio input "true"
click at [654, 225] on label "False" at bounding box center [684, 228] width 85 height 28
click at [654, 225] on input "False" at bounding box center [652, 228] width 9 height 8
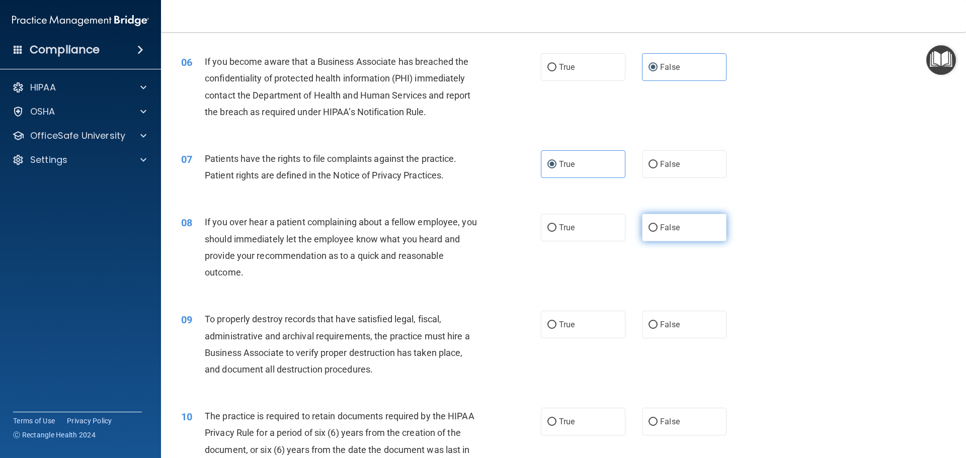
radio input "true"
click at [648, 321] on input "False" at bounding box center [652, 325] width 9 height 8
radio input "true"
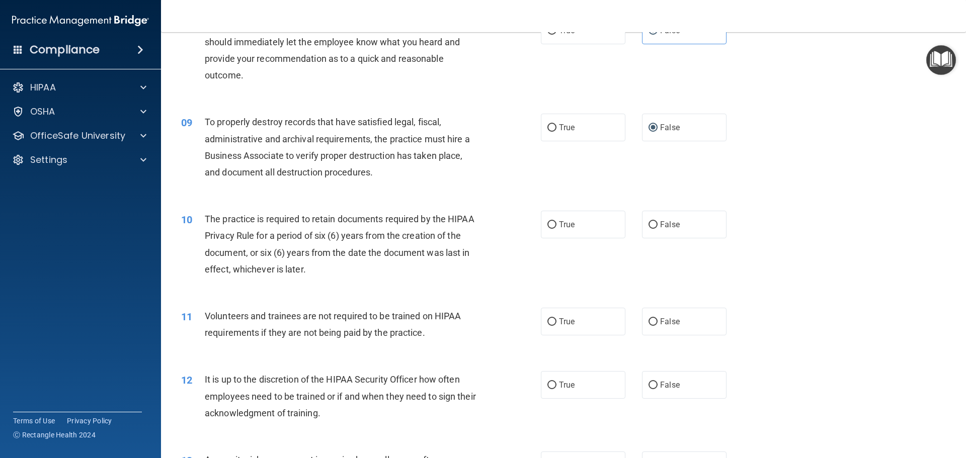
scroll to position [671, 0]
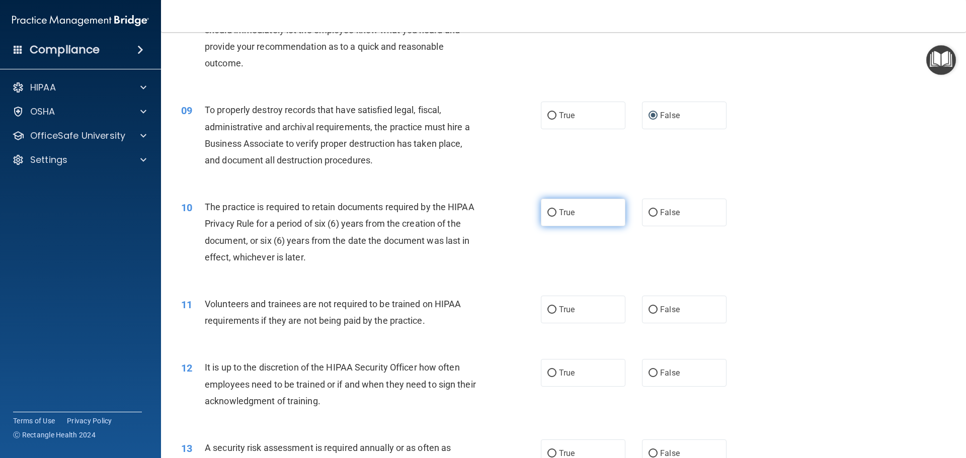
click at [549, 214] on input "True" at bounding box center [551, 213] width 9 height 8
radio input "true"
click at [651, 310] on input "False" at bounding box center [652, 310] width 9 height 8
radio input "true"
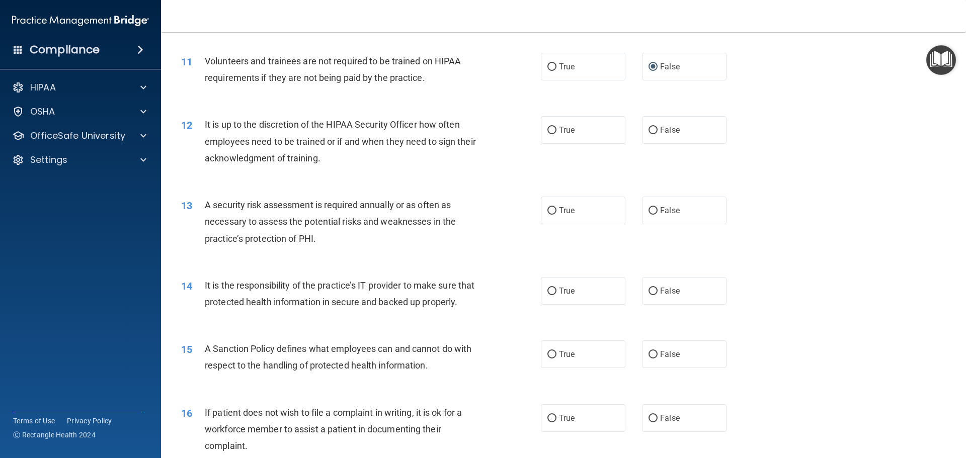
scroll to position [926, 0]
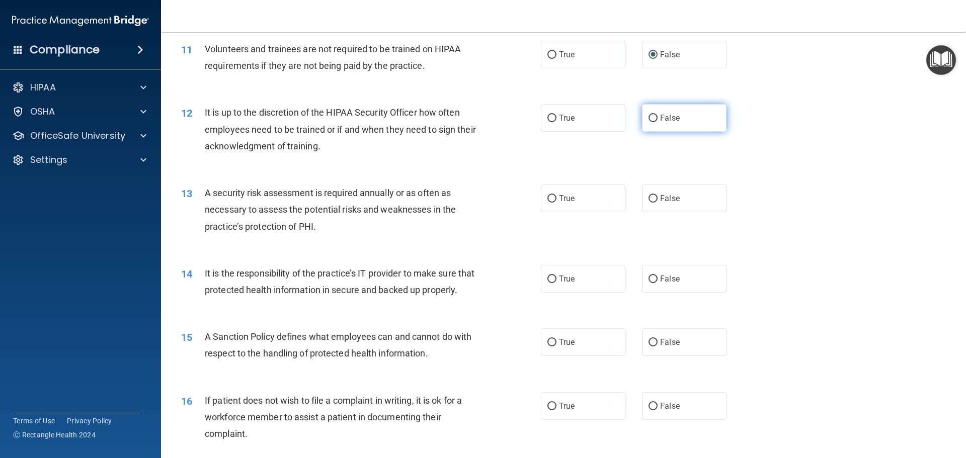
click at [653, 117] on label "False" at bounding box center [684, 118] width 85 height 28
click at [653, 117] on input "False" at bounding box center [652, 119] width 9 height 8
radio input "true"
click at [555, 197] on label "True" at bounding box center [583, 199] width 85 height 28
click at [555, 197] on input "True" at bounding box center [551, 199] width 9 height 8
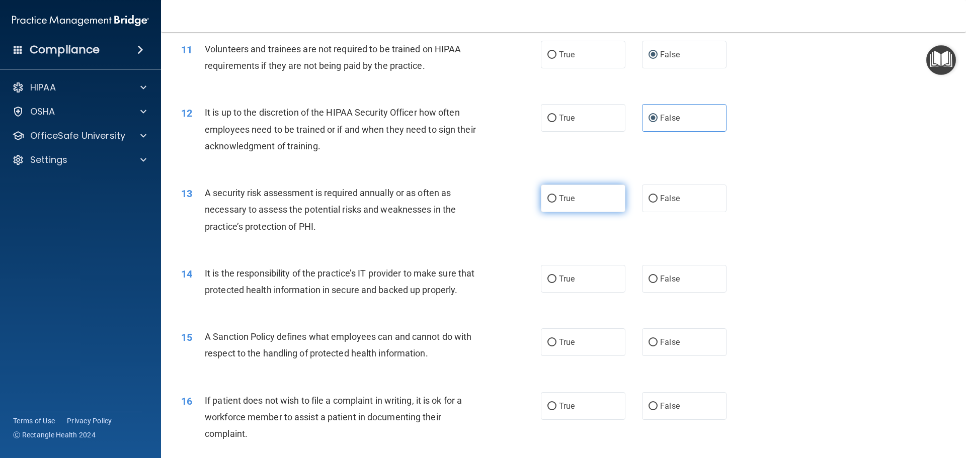
radio input "true"
click at [554, 279] on label "True" at bounding box center [583, 279] width 85 height 28
click at [554, 279] on input "True" at bounding box center [551, 280] width 9 height 8
radio input "true"
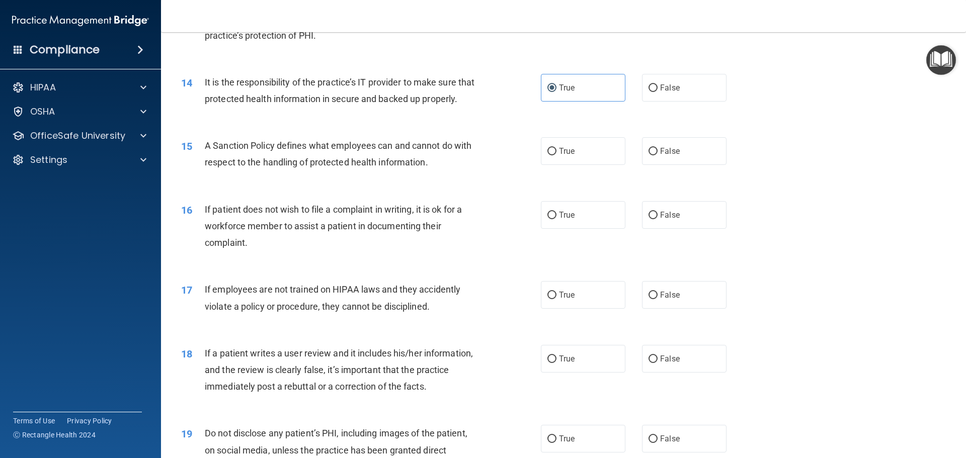
scroll to position [1123, 0]
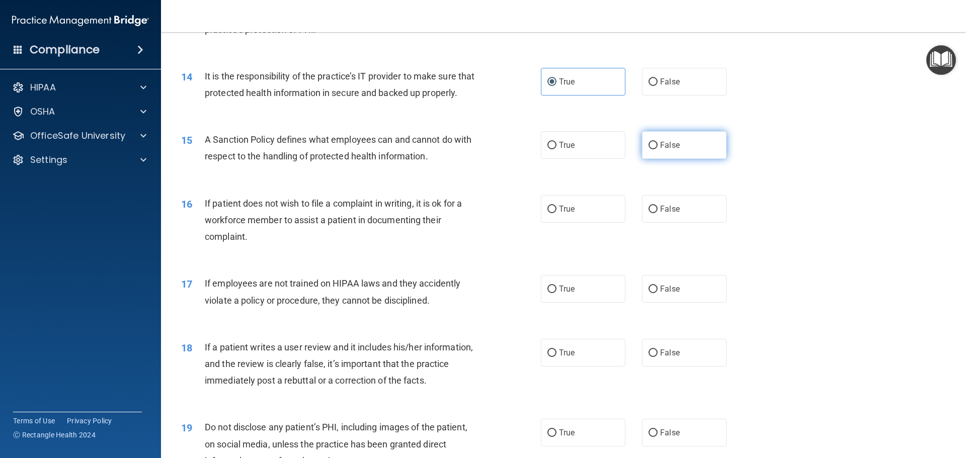
click at [653, 149] on input "False" at bounding box center [652, 146] width 9 height 8
radio input "true"
click at [649, 213] on input "False" at bounding box center [652, 210] width 9 height 8
radio input "true"
click at [652, 293] on input "False" at bounding box center [652, 290] width 9 height 8
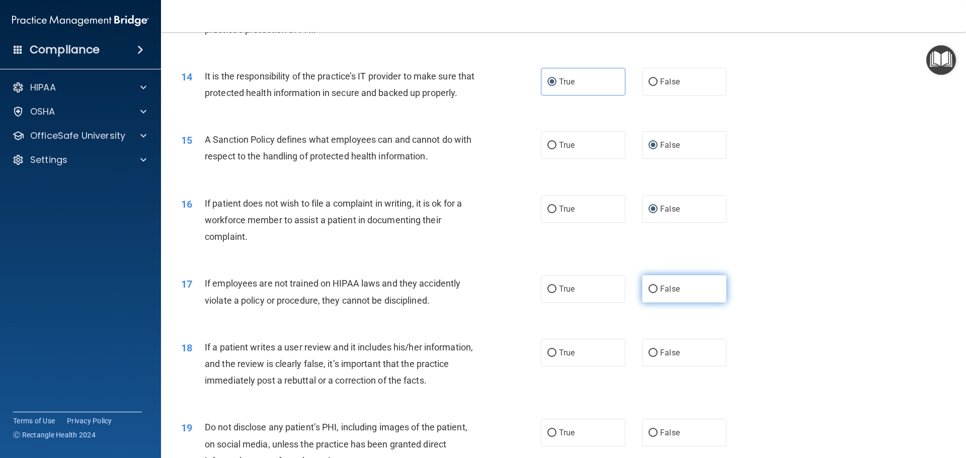
radio input "true"
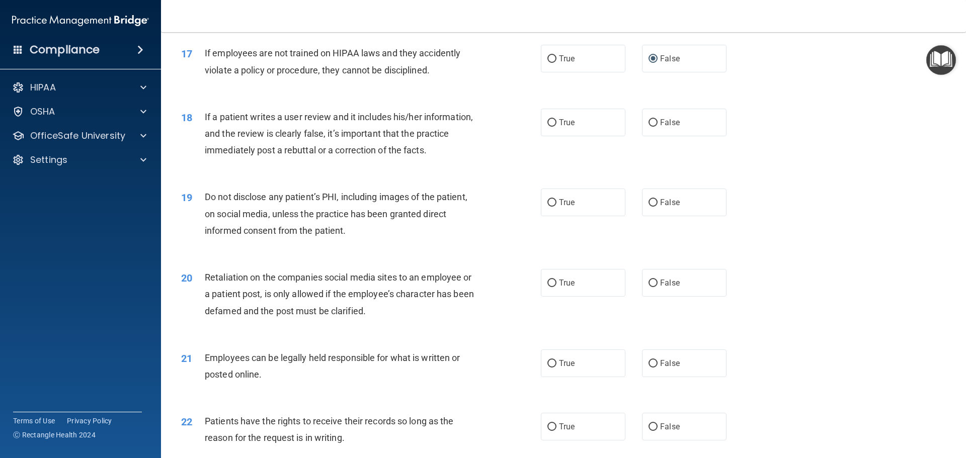
scroll to position [1357, 0]
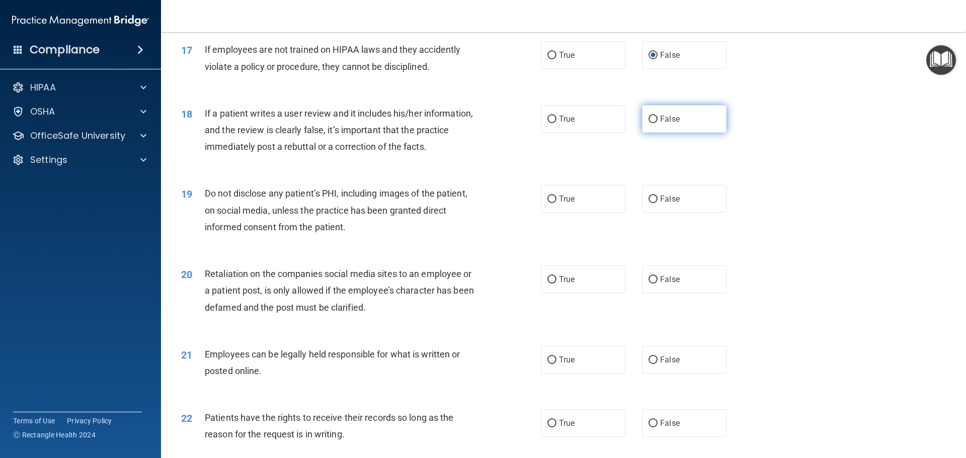
click at [649, 123] on input "False" at bounding box center [652, 120] width 9 height 8
radio input "true"
click at [551, 203] on input "True" at bounding box center [551, 200] width 9 height 8
radio input "true"
click at [648, 284] on input "False" at bounding box center [652, 280] width 9 height 8
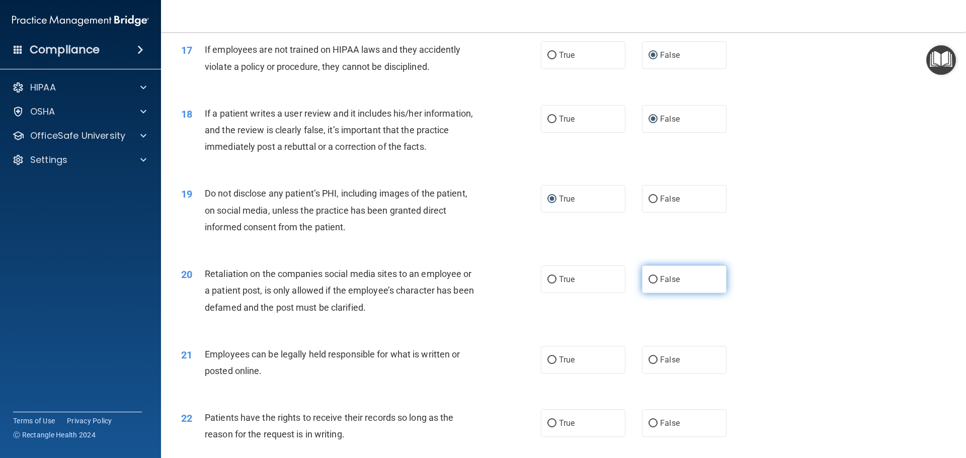
radio input "true"
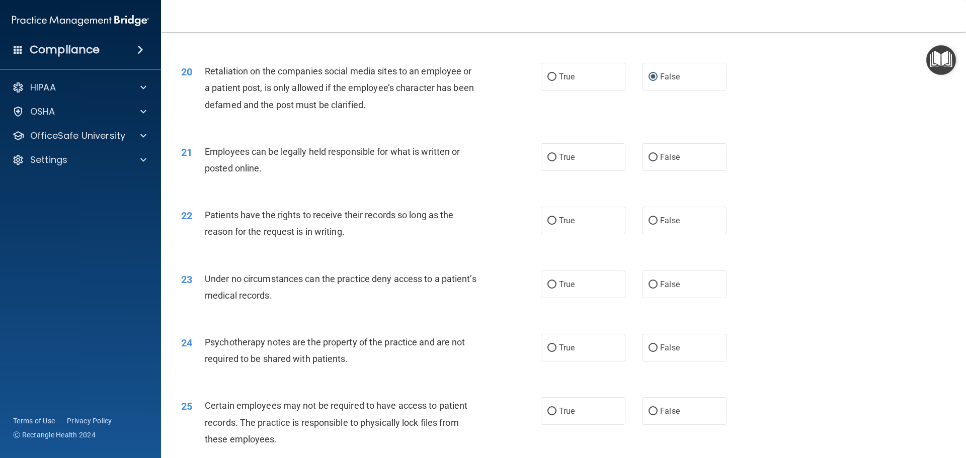
scroll to position [1563, 0]
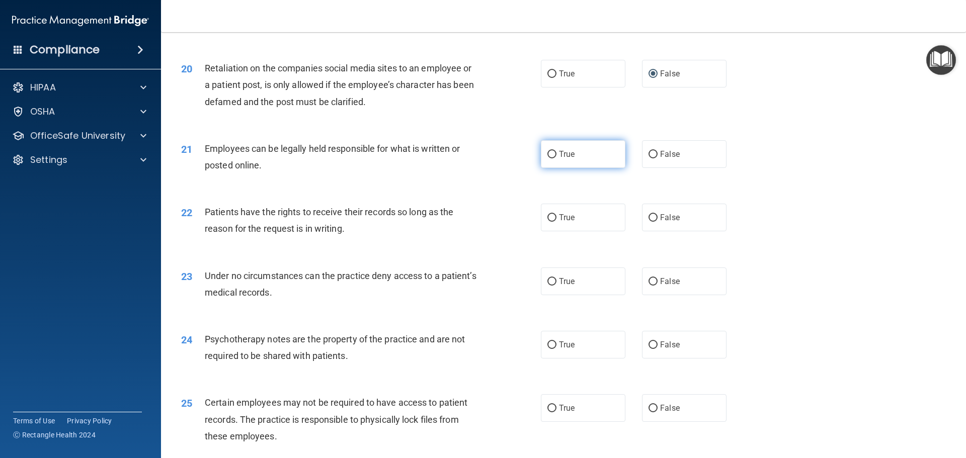
click at [547, 158] on input "True" at bounding box center [551, 155] width 9 height 8
radio input "true"
click at [551, 222] on input "True" at bounding box center [551, 218] width 9 height 8
radio input "true"
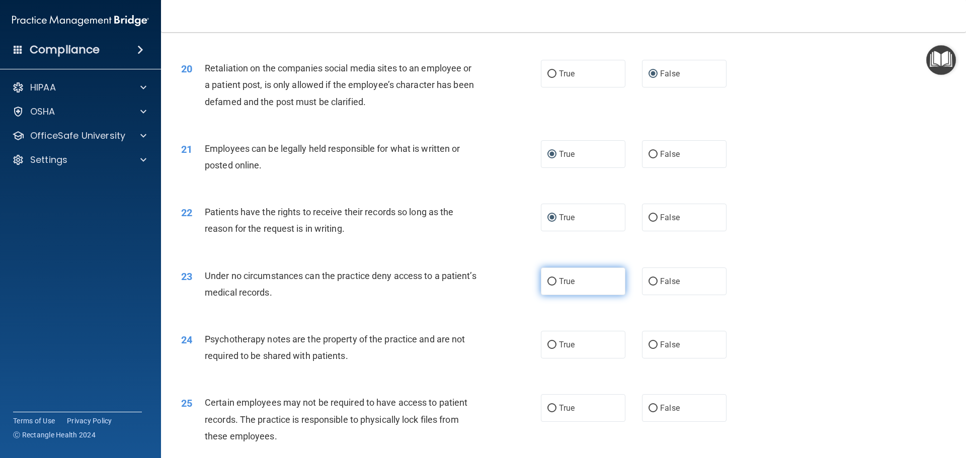
click at [549, 286] on input "True" at bounding box center [551, 282] width 9 height 8
radio input "true"
click at [547, 349] on input "True" at bounding box center [551, 346] width 9 height 8
radio input "true"
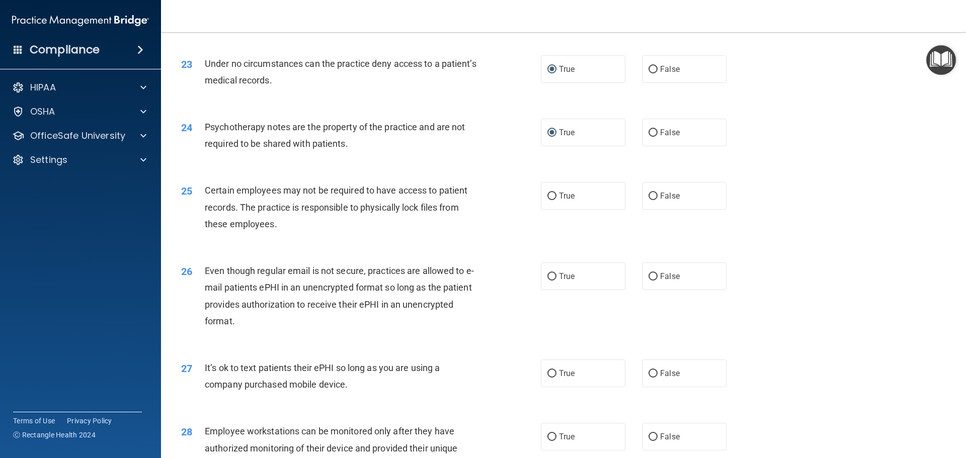
scroll to position [1778, 0]
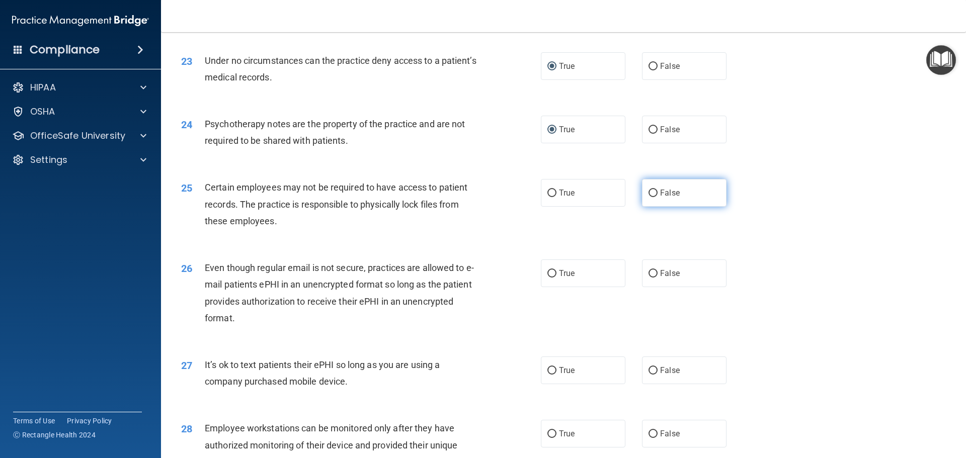
click at [651, 197] on input "False" at bounding box center [652, 194] width 9 height 8
radio input "true"
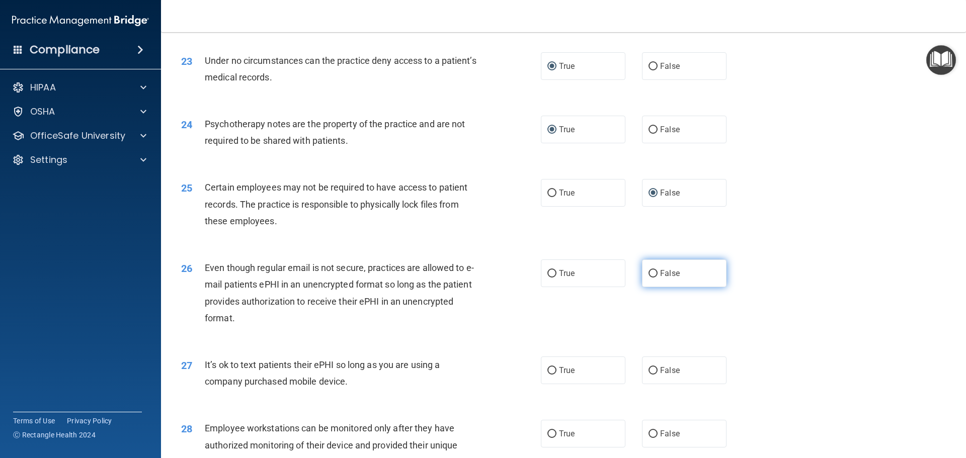
click at [660, 278] on span "False" at bounding box center [670, 274] width 20 height 10
click at [656, 278] on input "False" at bounding box center [652, 274] width 9 height 8
radio input "true"
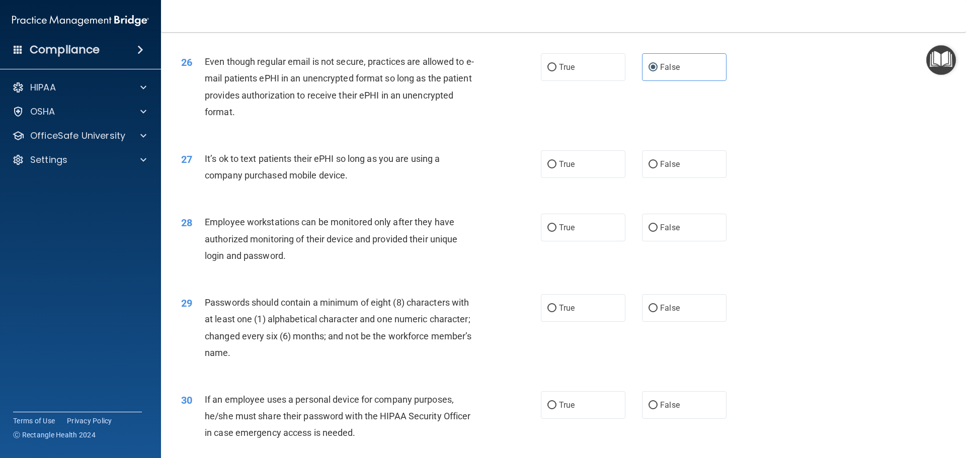
scroll to position [1993, 0]
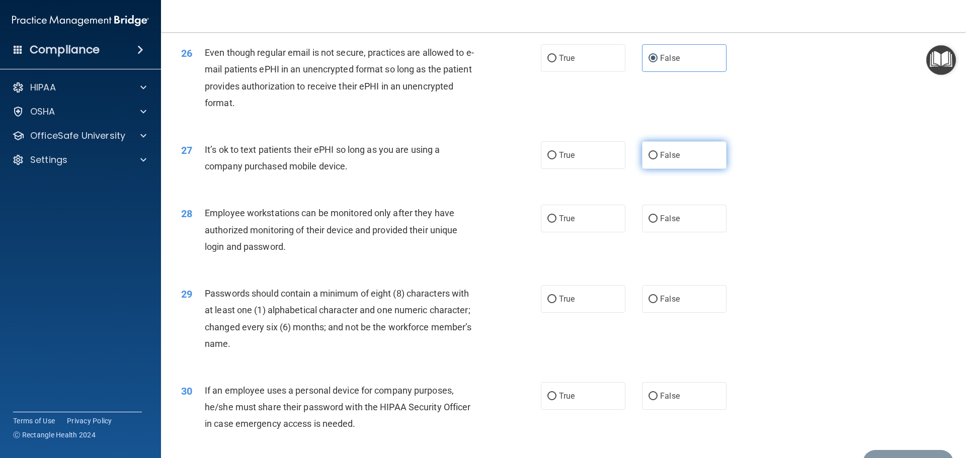
click at [652, 159] on input "False" at bounding box center [652, 156] width 9 height 8
radio input "true"
click at [652, 223] on input "False" at bounding box center [652, 219] width 9 height 8
radio input "true"
click at [547, 303] on input "True" at bounding box center [551, 300] width 9 height 8
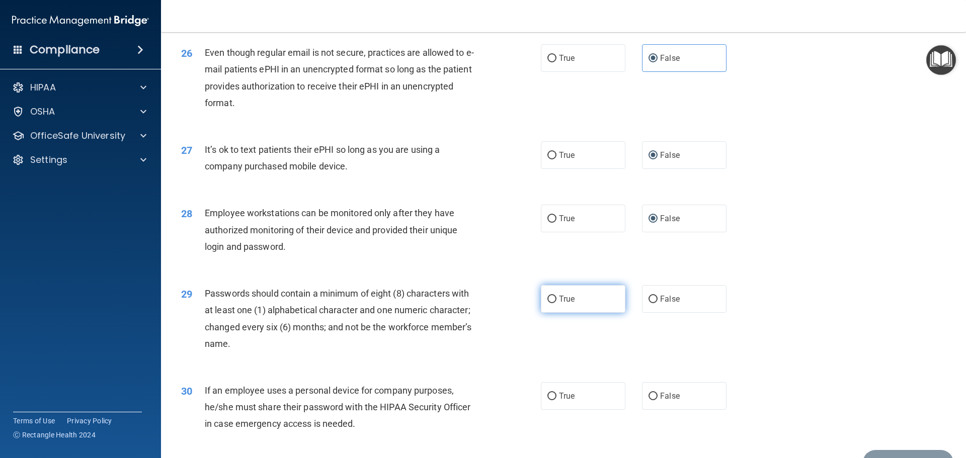
radio input "true"
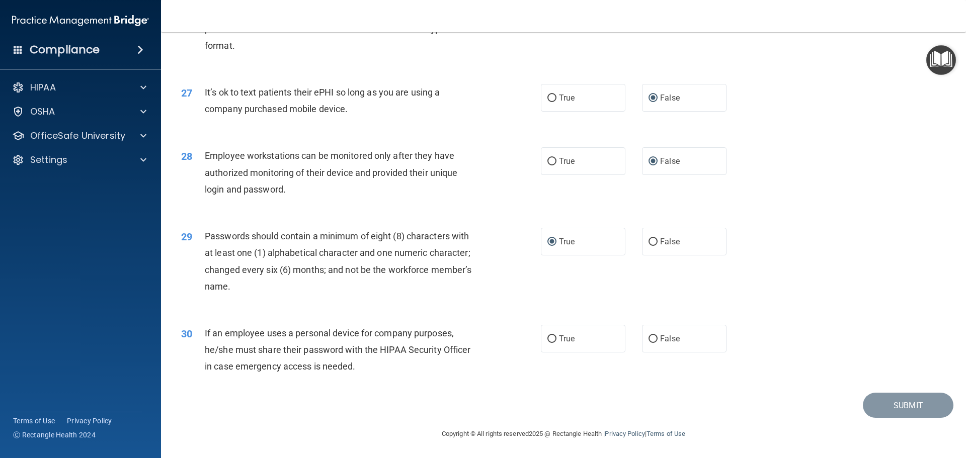
scroll to position [2067, 0]
click at [649, 340] on input "False" at bounding box center [652, 340] width 9 height 8
radio input "true"
click at [891, 400] on button "Submit" at bounding box center [908, 406] width 91 height 26
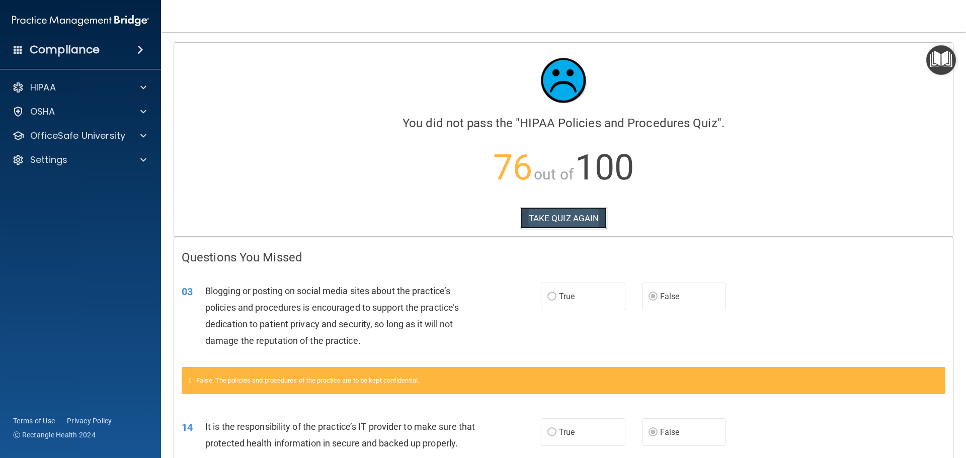
click at [559, 213] on button "TAKE QUIZ AGAIN" at bounding box center [563, 218] width 87 height 22
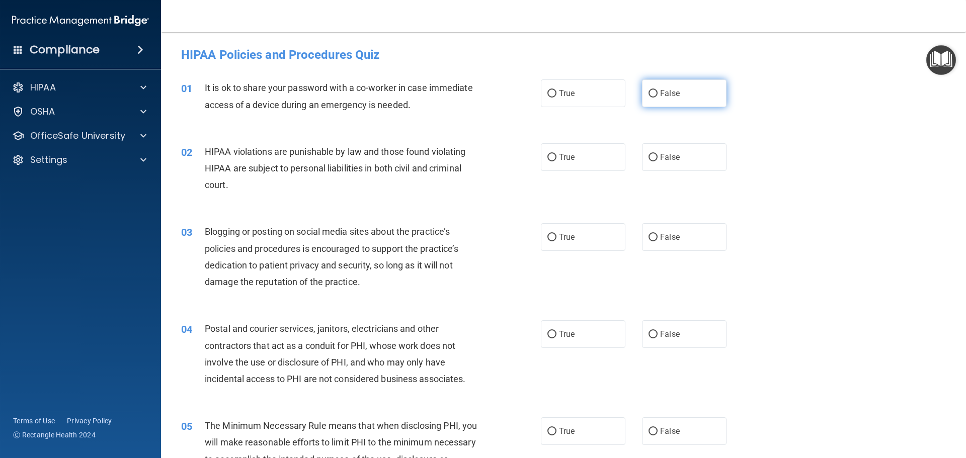
click at [648, 92] on input "False" at bounding box center [652, 94] width 9 height 8
radio input "true"
click at [553, 156] on label "True" at bounding box center [583, 157] width 85 height 28
click at [553, 156] on input "True" at bounding box center [551, 158] width 9 height 8
radio input "true"
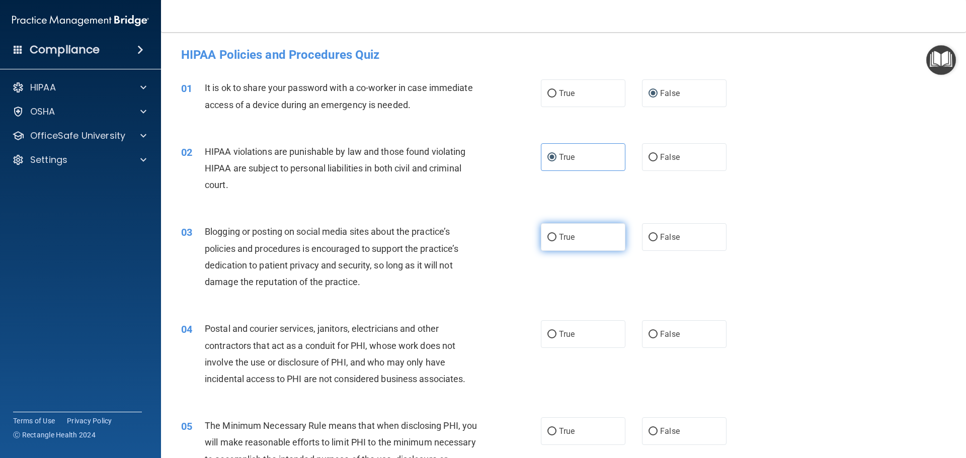
click at [547, 236] on input "True" at bounding box center [551, 238] width 9 height 8
radio input "true"
click at [648, 335] on input "False" at bounding box center [652, 335] width 9 height 8
radio input "true"
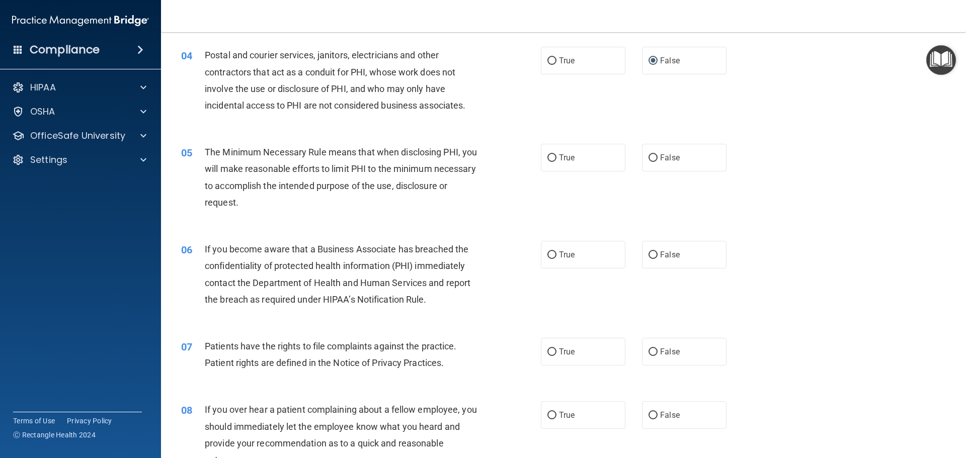
scroll to position [277, 0]
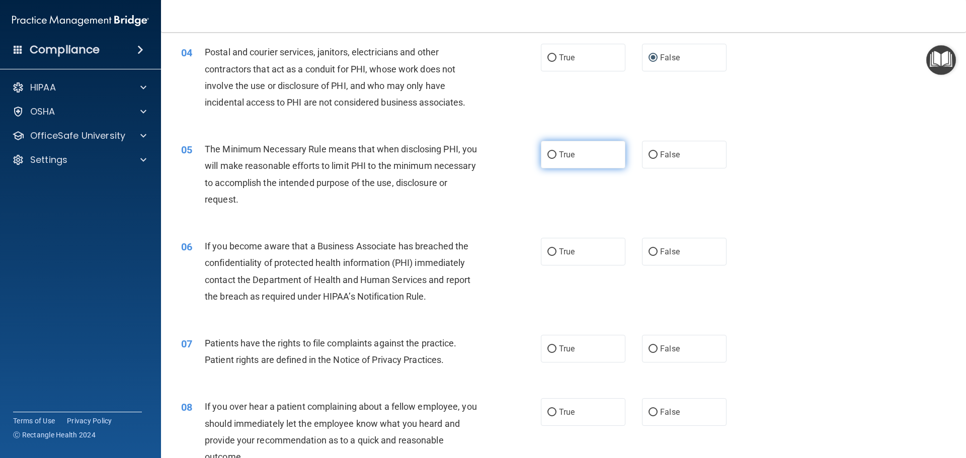
click at [547, 156] on input "True" at bounding box center [551, 155] width 9 height 8
radio input "true"
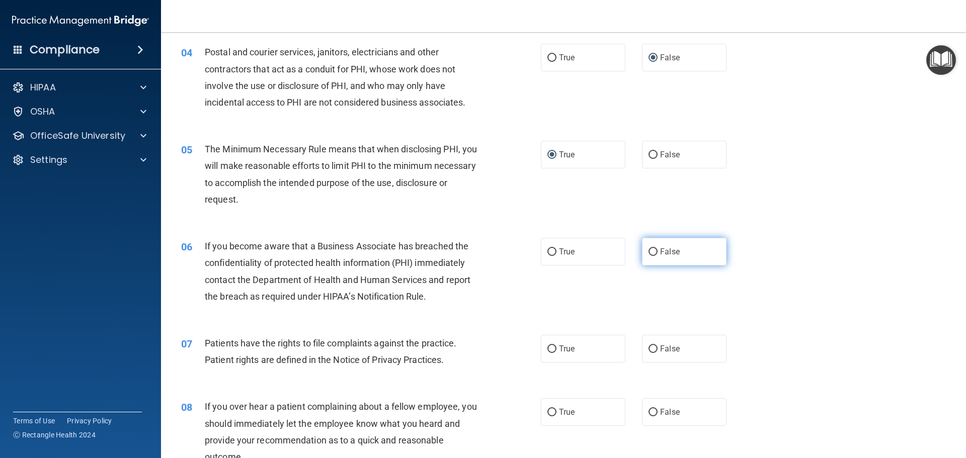
click at [649, 253] on input "False" at bounding box center [652, 253] width 9 height 8
radio input "true"
click at [547, 349] on input "True" at bounding box center [551, 350] width 9 height 8
radio input "true"
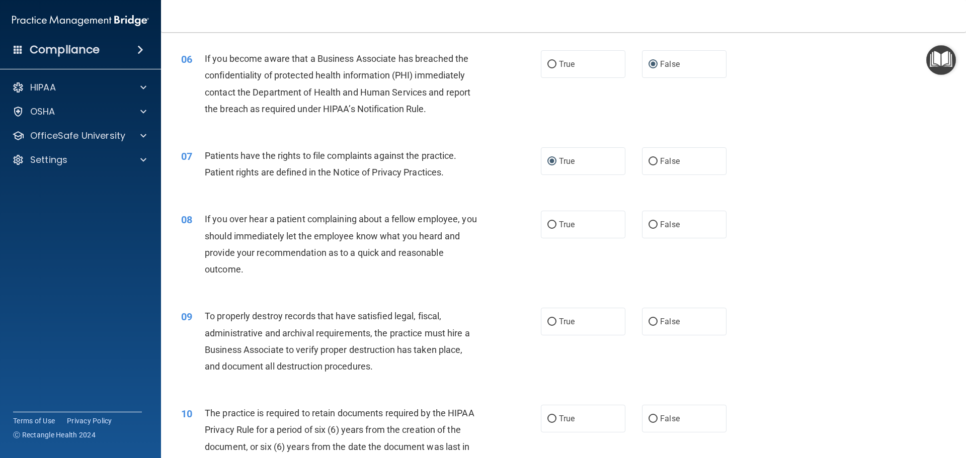
scroll to position [474, 0]
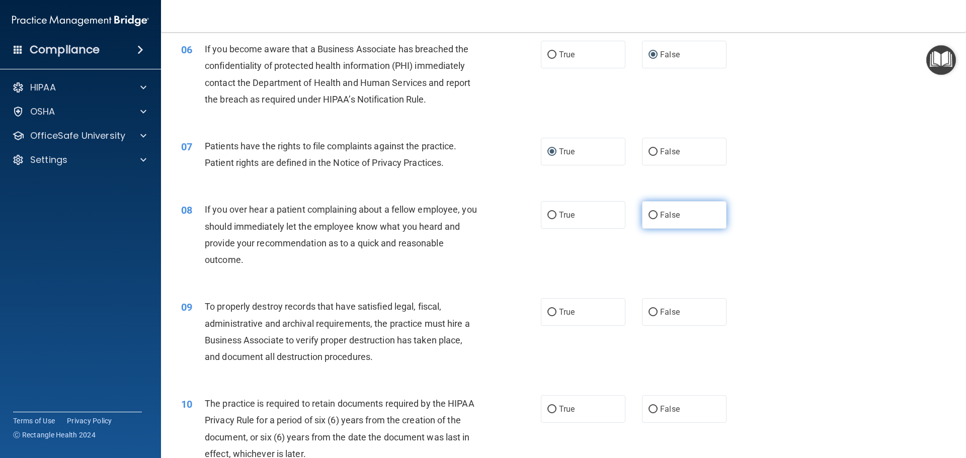
click at [652, 215] on input "False" at bounding box center [652, 216] width 9 height 8
radio input "true"
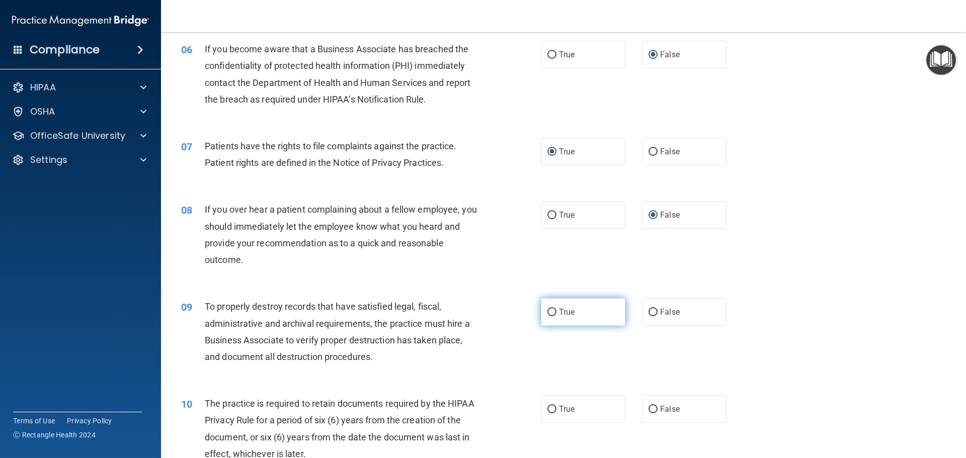
click at [551, 310] on input "True" at bounding box center [551, 313] width 9 height 8
radio input "true"
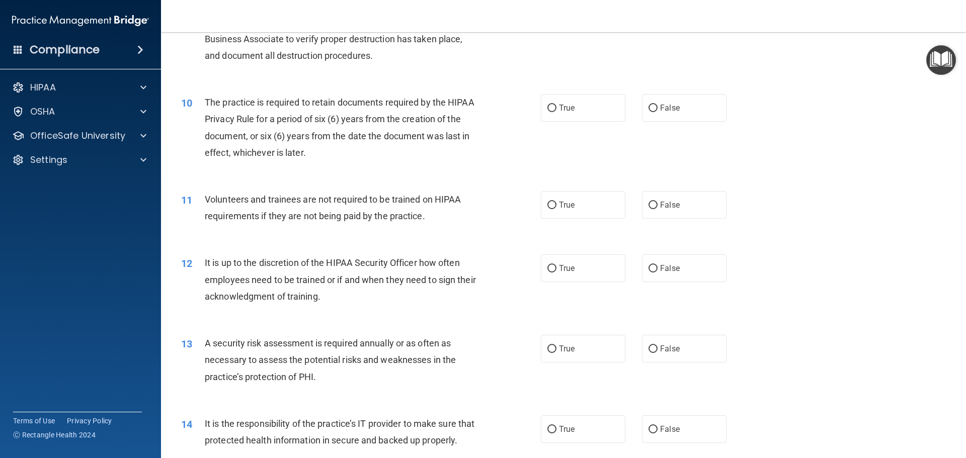
scroll to position [778, 0]
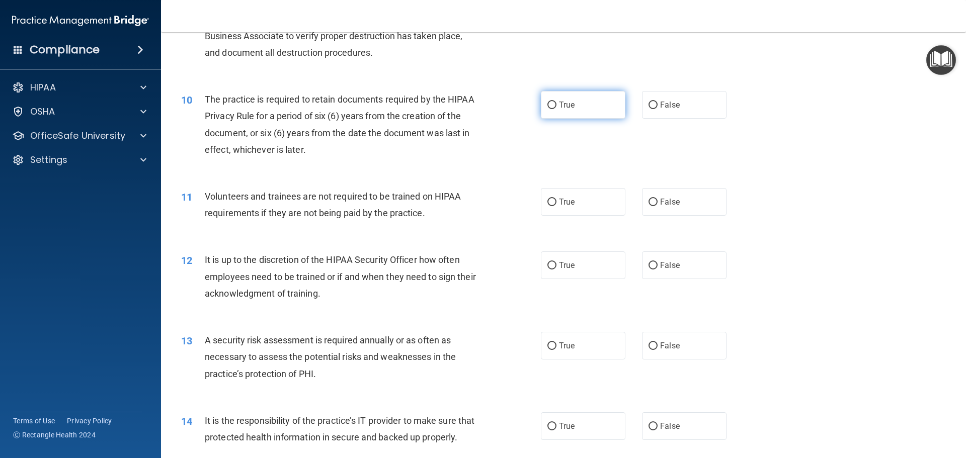
click at [559, 105] on span "True" at bounding box center [567, 105] width 16 height 10
click at [555, 105] on input "True" at bounding box center [551, 106] width 9 height 8
radio input "true"
click at [654, 204] on label "False" at bounding box center [684, 202] width 85 height 28
click at [654, 204] on input "False" at bounding box center [652, 203] width 9 height 8
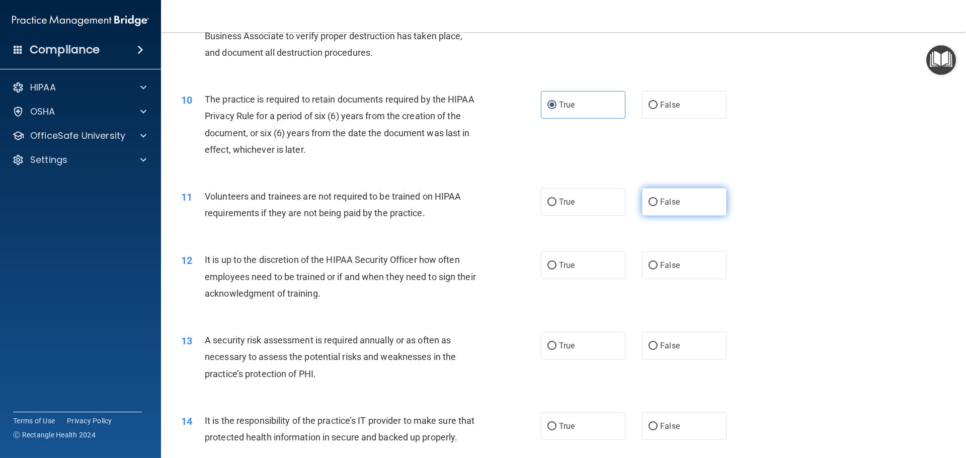
radio input "true"
click at [549, 265] on input "True" at bounding box center [551, 266] width 9 height 8
radio input "true"
click at [548, 346] on input "True" at bounding box center [551, 347] width 9 height 8
radio input "true"
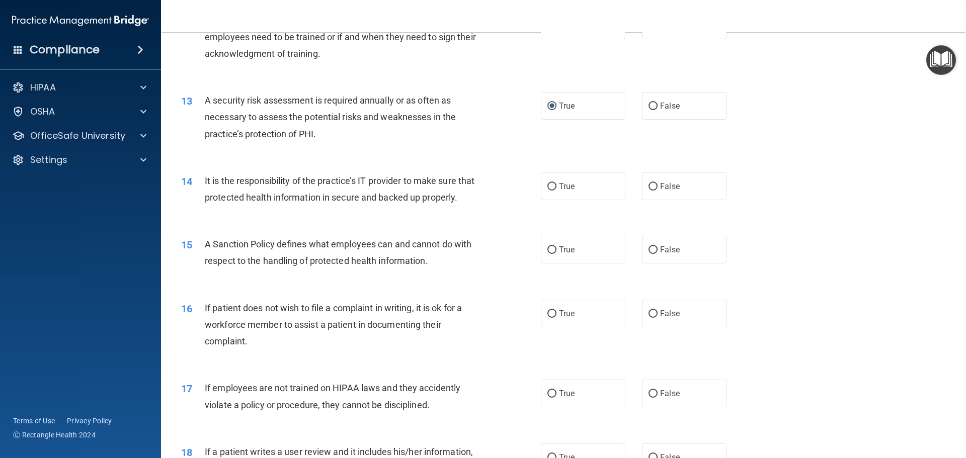
scroll to position [1021, 0]
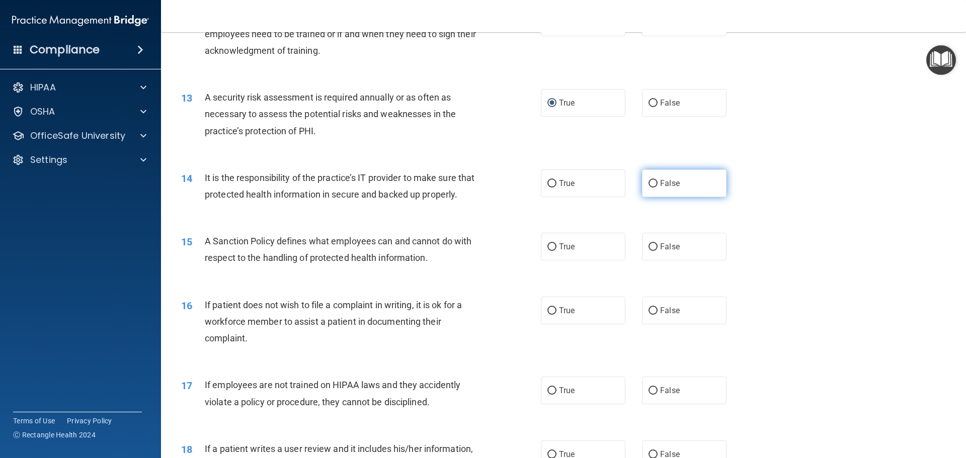
click at [652, 183] on input "False" at bounding box center [652, 184] width 9 height 8
radio input "true"
click at [547, 251] on input "True" at bounding box center [551, 247] width 9 height 8
radio input "true"
click at [551, 315] on input "True" at bounding box center [551, 311] width 9 height 8
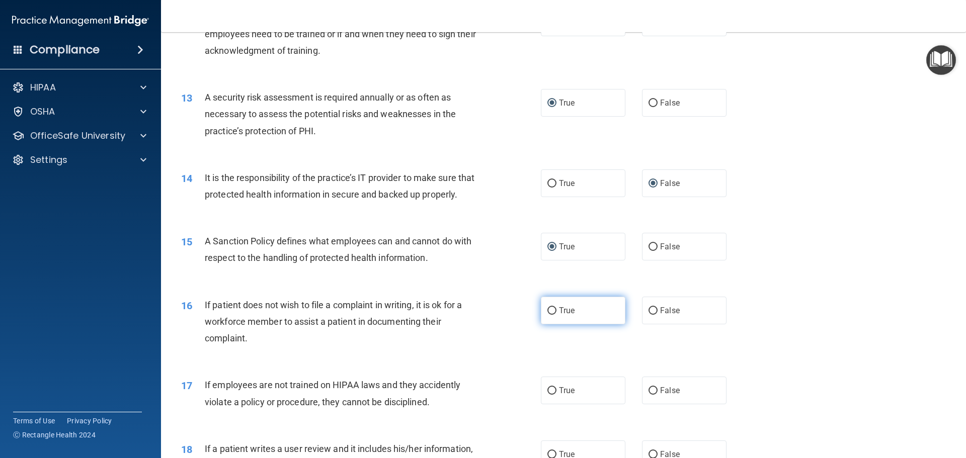
radio input "true"
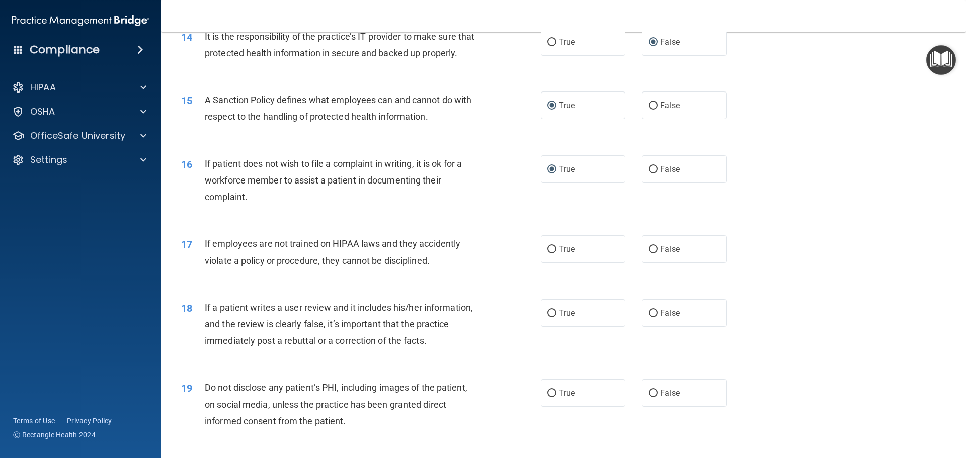
scroll to position [1166, 0]
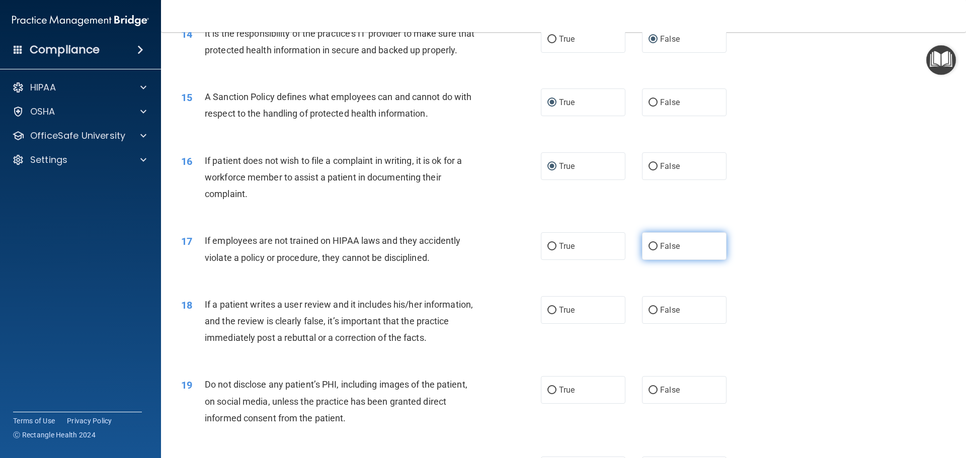
click at [650, 251] on input "False" at bounding box center [652, 247] width 9 height 8
radio input "true"
click at [648, 314] on input "False" at bounding box center [652, 311] width 9 height 8
radio input "true"
click at [547, 394] on input "True" at bounding box center [551, 391] width 9 height 8
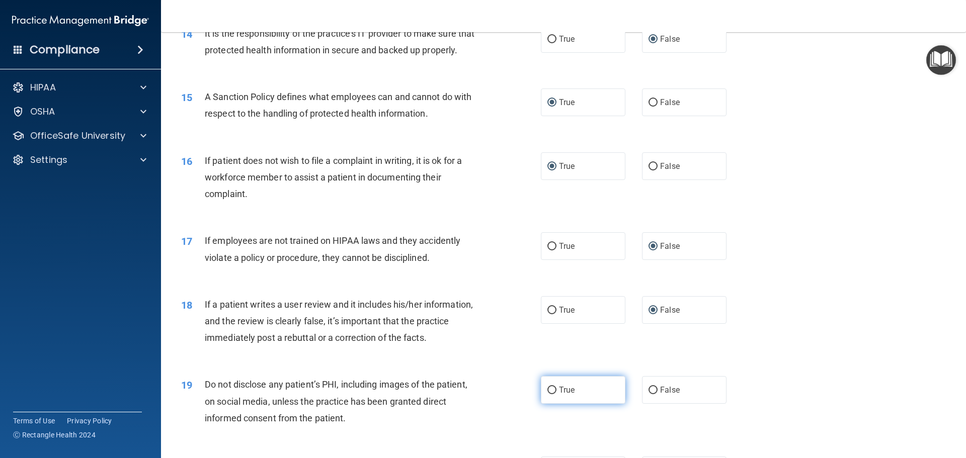
radio input "true"
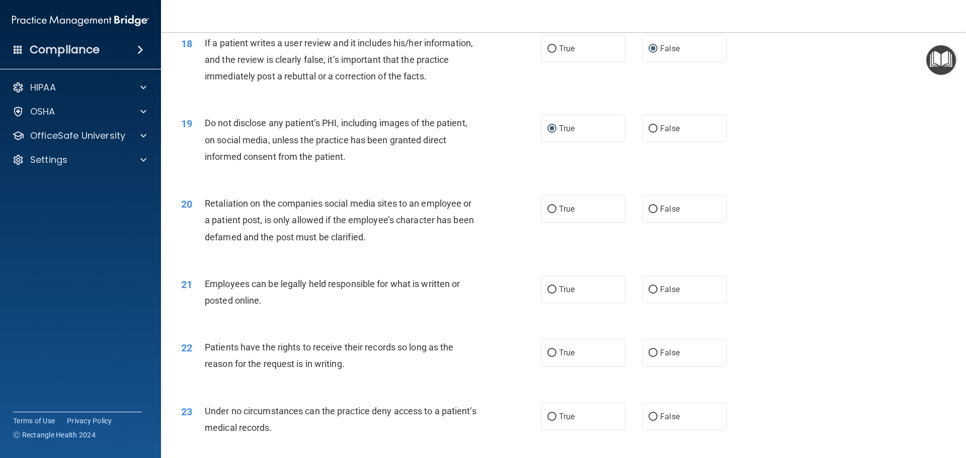
scroll to position [1437, 0]
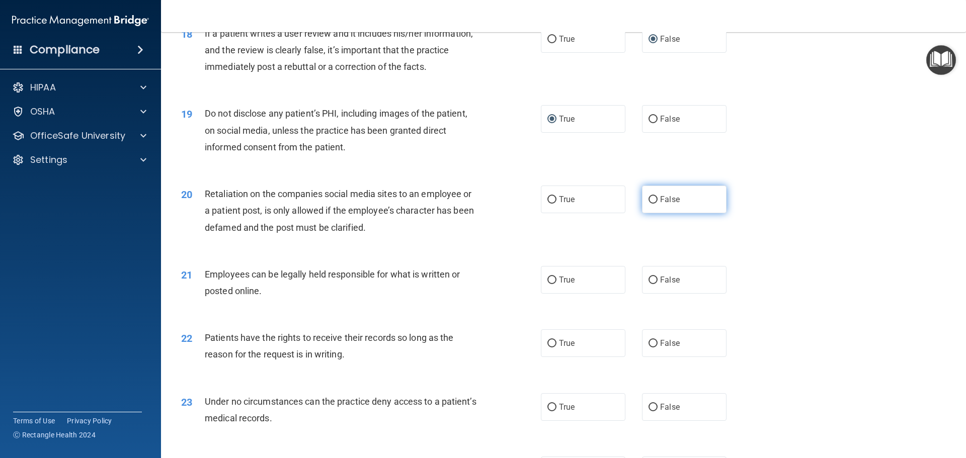
click at [649, 204] on input "False" at bounding box center [652, 200] width 9 height 8
radio input "true"
click at [552, 284] on input "True" at bounding box center [551, 281] width 9 height 8
radio input "true"
click at [660, 348] on span "False" at bounding box center [670, 344] width 20 height 10
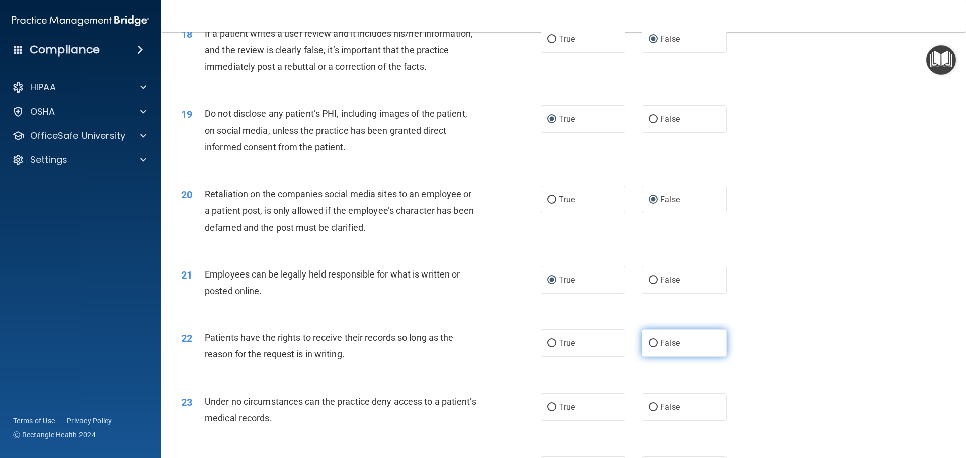
click at [658, 348] on input "False" at bounding box center [652, 344] width 9 height 8
radio input "true"
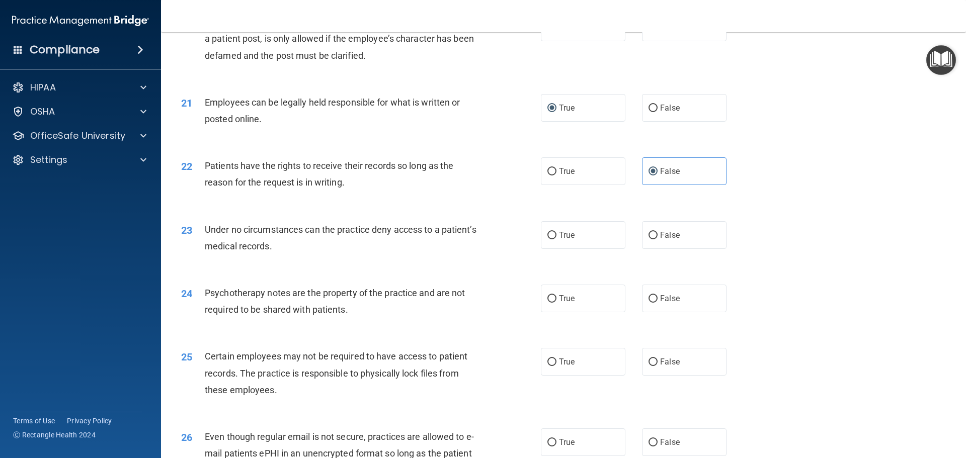
scroll to position [1624, 0]
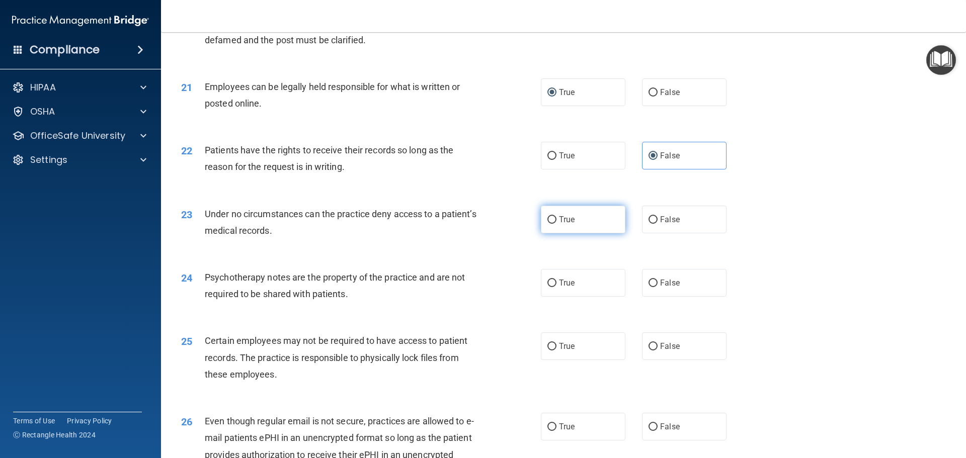
click at [544, 232] on label "True" at bounding box center [583, 220] width 85 height 28
click at [547, 224] on input "True" at bounding box center [551, 220] width 9 height 8
radio input "true"
click at [648, 287] on input "False" at bounding box center [652, 284] width 9 height 8
radio input "true"
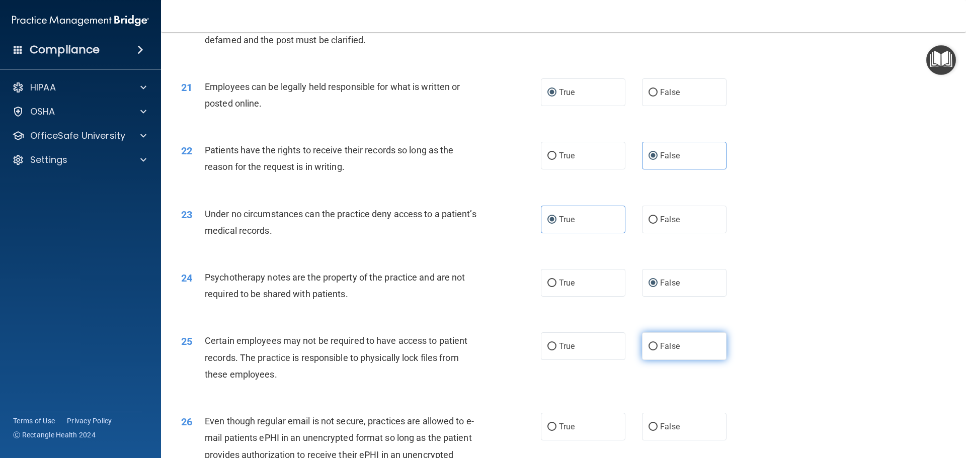
click at [651, 351] on input "False" at bounding box center [652, 347] width 9 height 8
radio input "true"
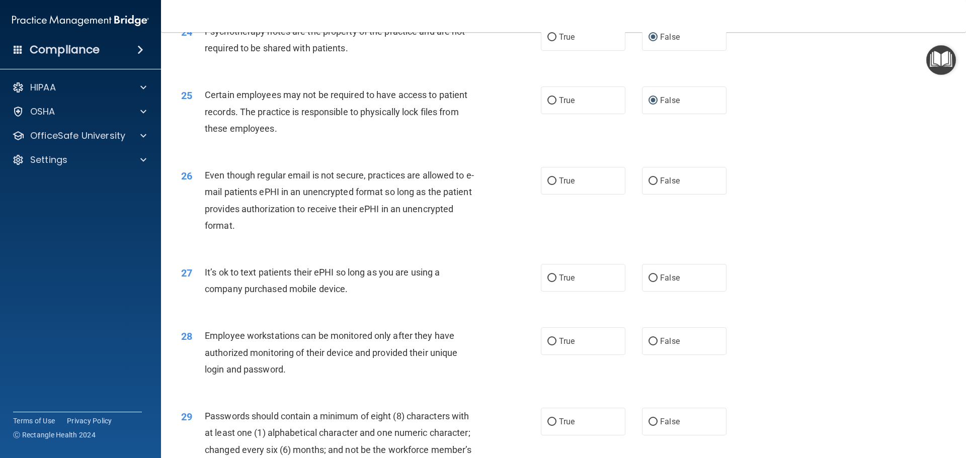
scroll to position [1874, 0]
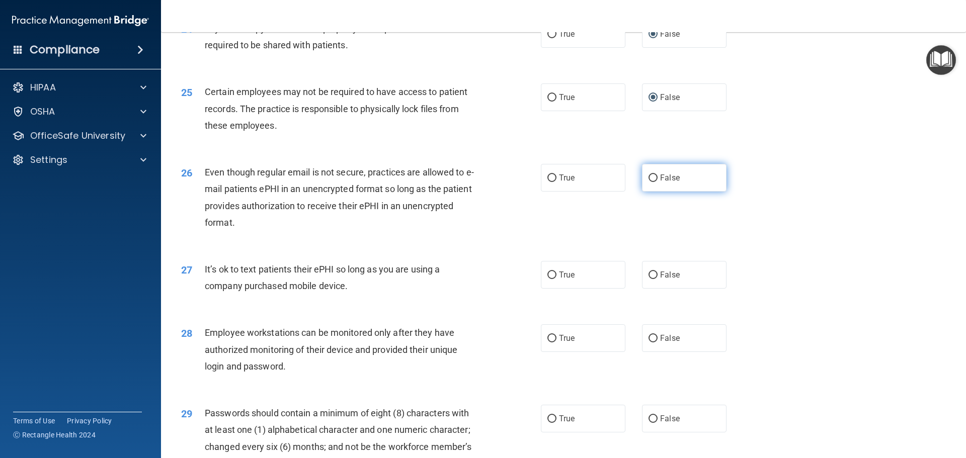
click at [648, 182] on input "False" at bounding box center [652, 179] width 9 height 8
radio input "true"
click at [648, 279] on input "False" at bounding box center [652, 276] width 9 height 8
radio input "true"
click at [648, 343] on input "False" at bounding box center [652, 339] width 9 height 8
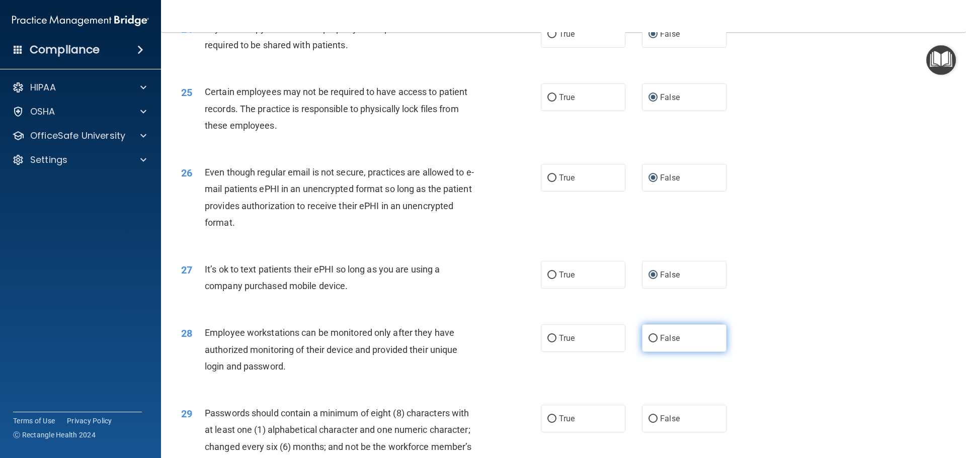
radio input "true"
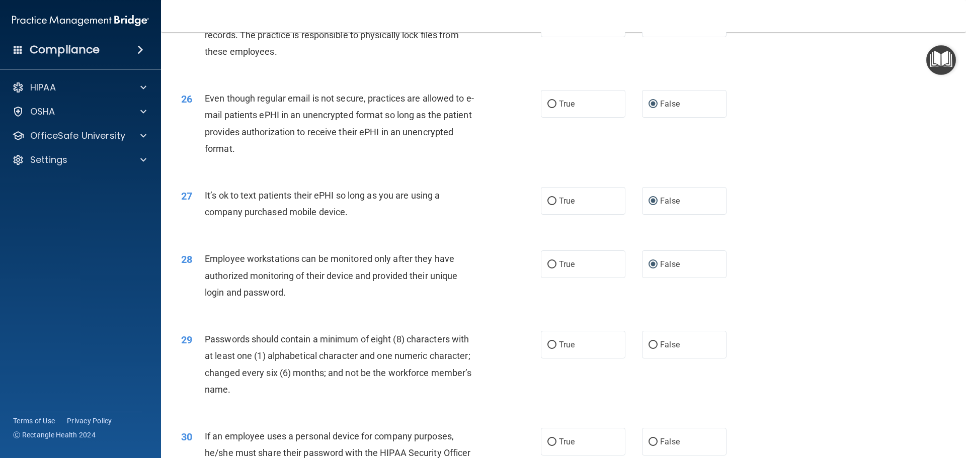
scroll to position [2067, 0]
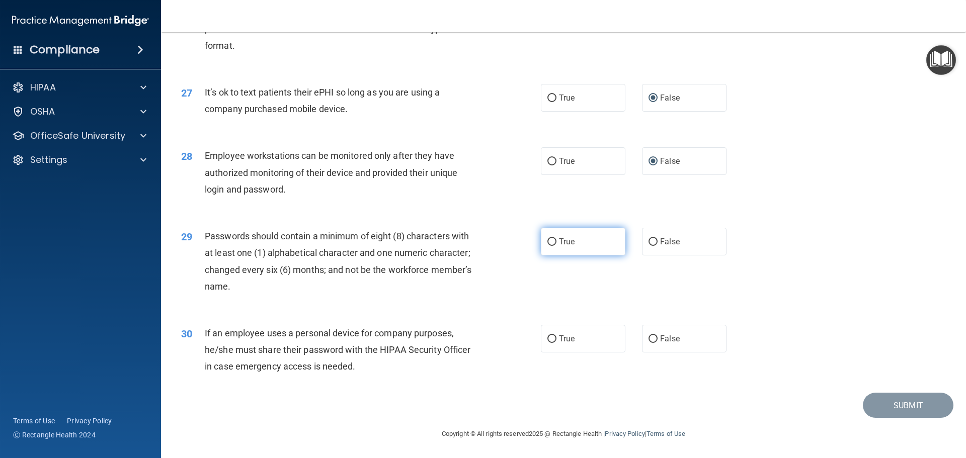
click at [553, 243] on label "True" at bounding box center [583, 242] width 85 height 28
click at [553, 243] on input "True" at bounding box center [551, 242] width 9 height 8
radio input "true"
click at [649, 343] on input "False" at bounding box center [652, 340] width 9 height 8
radio input "true"
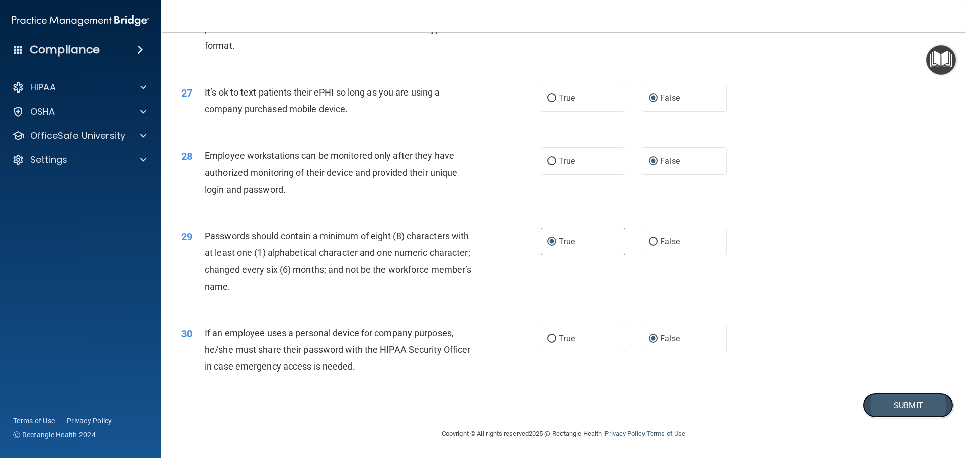
click at [894, 404] on button "Submit" at bounding box center [908, 406] width 91 height 26
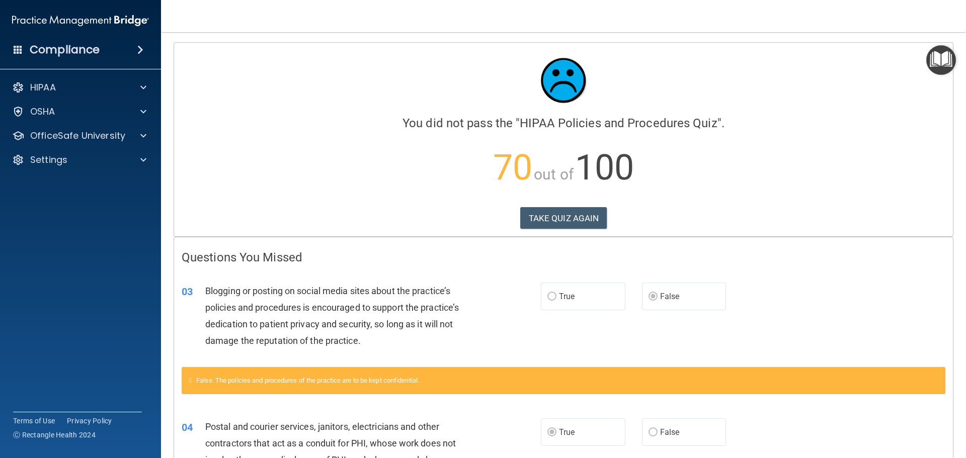
drag, startPoint x: 964, startPoint y: 159, endPoint x: 863, endPoint y: 114, distance: 111.3
click at [581, 218] on button "TAKE QUIZ AGAIN" at bounding box center [563, 218] width 87 height 22
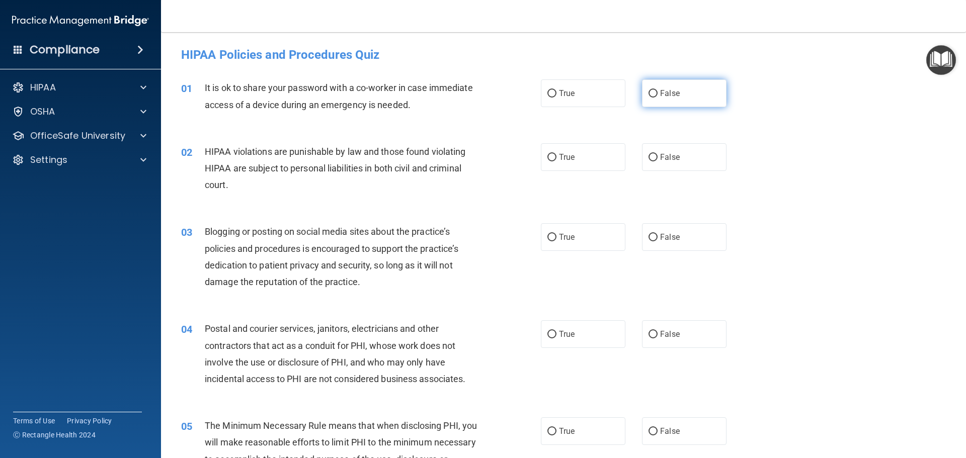
click at [648, 93] on input "False" at bounding box center [652, 94] width 9 height 8
radio input "true"
click at [547, 157] on input "True" at bounding box center [551, 158] width 9 height 8
radio input "true"
click at [652, 236] on input "False" at bounding box center [652, 238] width 9 height 8
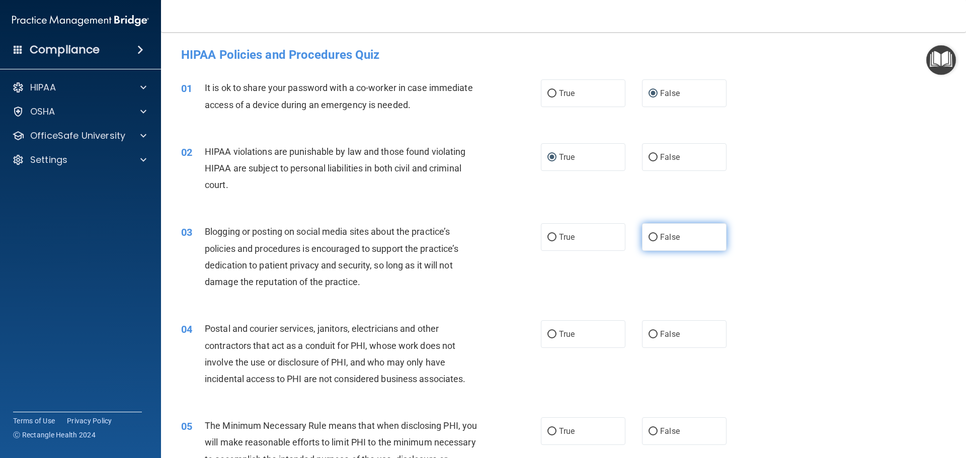
radio input "true"
drag, startPoint x: 544, startPoint y: 237, endPoint x: 580, endPoint y: 313, distance: 83.3
click at [550, 327] on label "True" at bounding box center [583, 334] width 85 height 28
click at [550, 331] on input "True" at bounding box center [551, 335] width 9 height 8
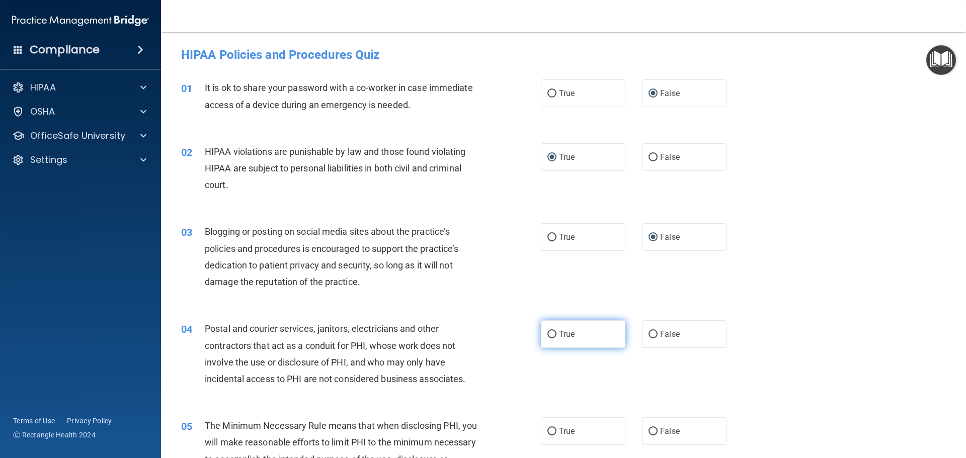
radio input "true"
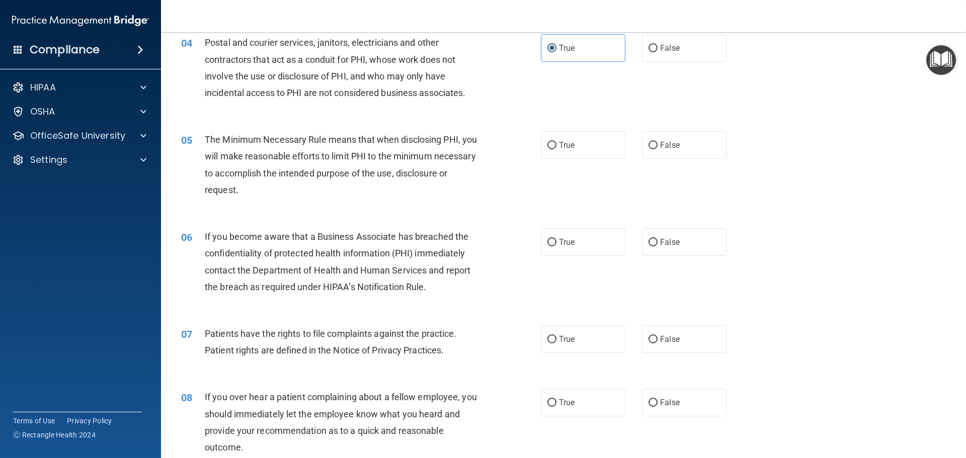
scroll to position [289, 0]
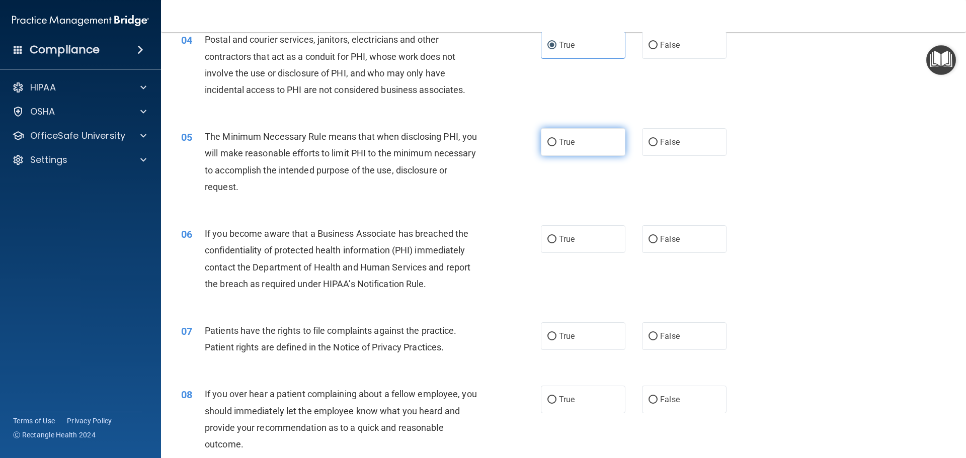
click at [548, 143] on input "True" at bounding box center [551, 143] width 9 height 8
radio input "true"
click at [650, 236] on input "False" at bounding box center [652, 240] width 9 height 8
radio input "true"
click at [550, 333] on input "True" at bounding box center [551, 337] width 9 height 8
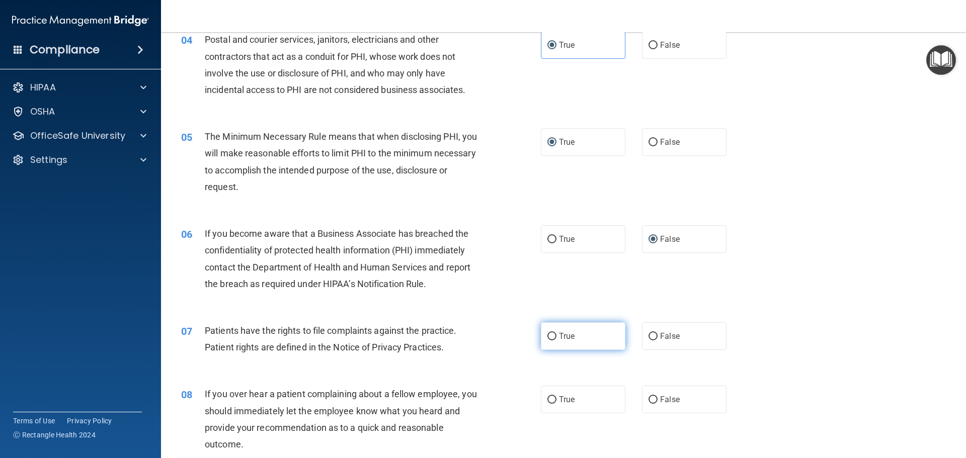
radio input "true"
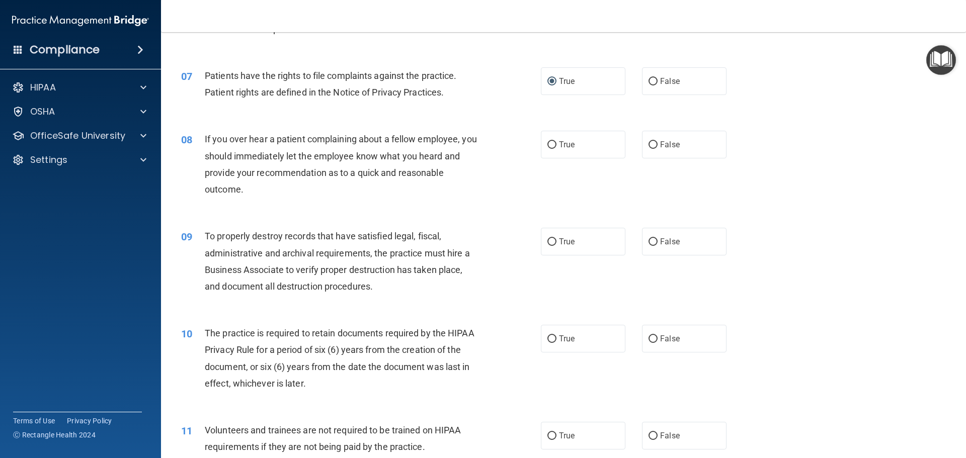
scroll to position [551, 0]
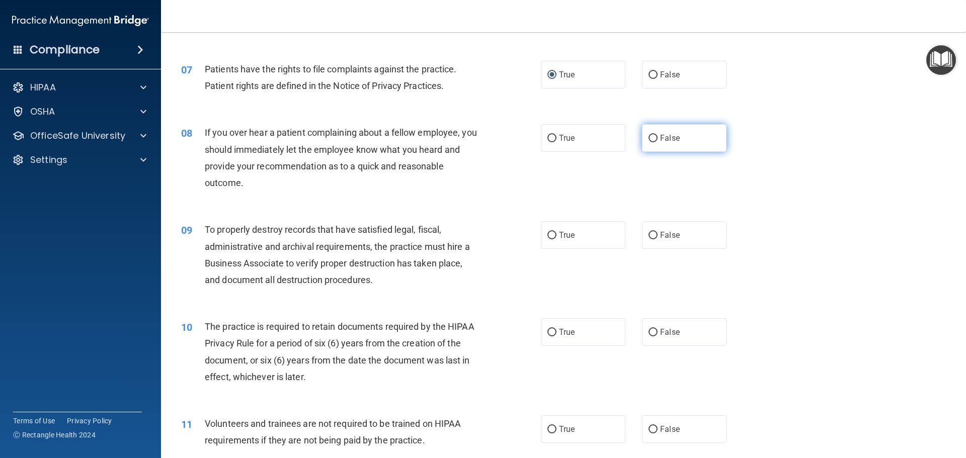
click at [652, 137] on input "False" at bounding box center [652, 139] width 9 height 8
radio input "true"
click at [650, 235] on input "False" at bounding box center [652, 236] width 9 height 8
radio input "true"
click at [552, 332] on input "True" at bounding box center [551, 333] width 9 height 8
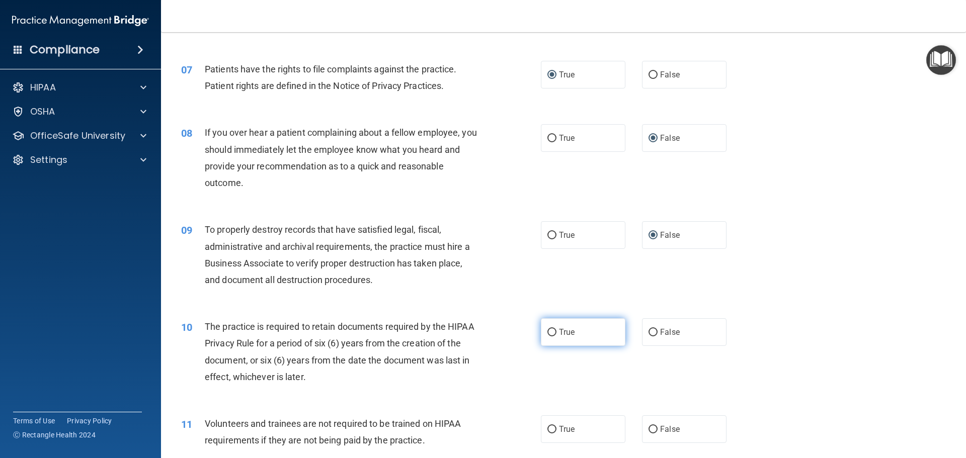
radio input "true"
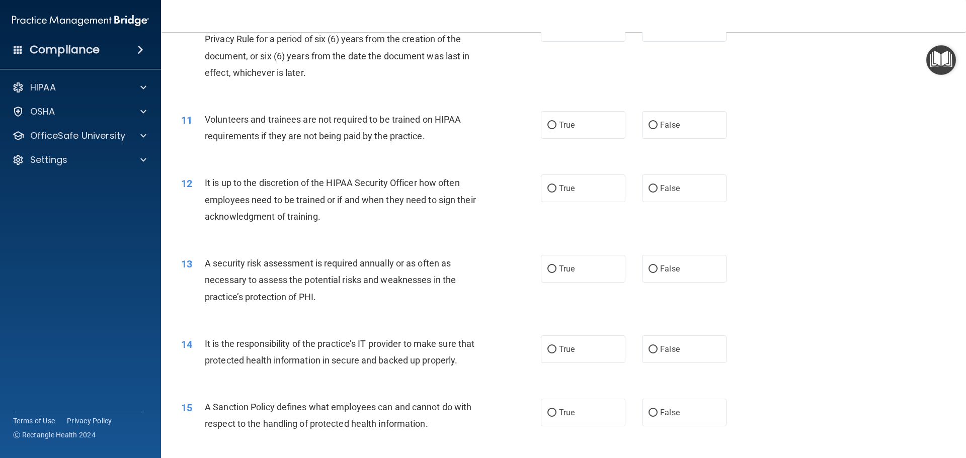
scroll to position [867, 0]
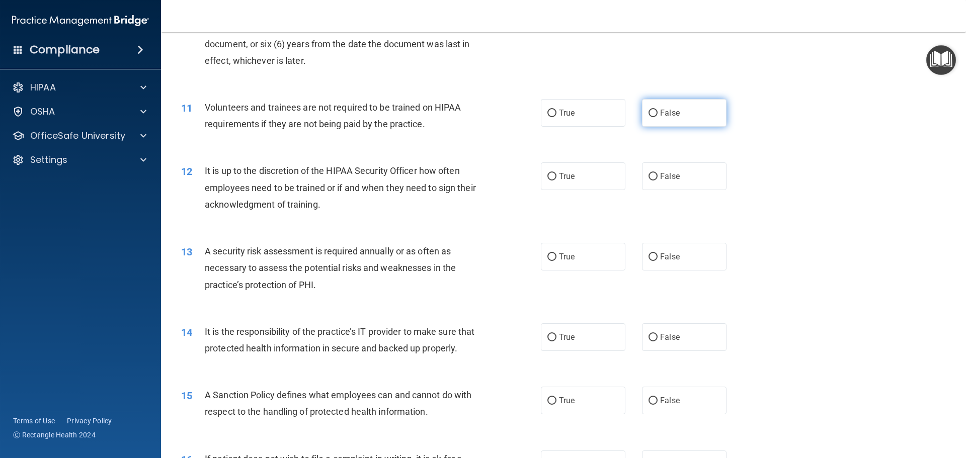
click at [650, 115] on input "False" at bounding box center [652, 114] width 9 height 8
radio input "true"
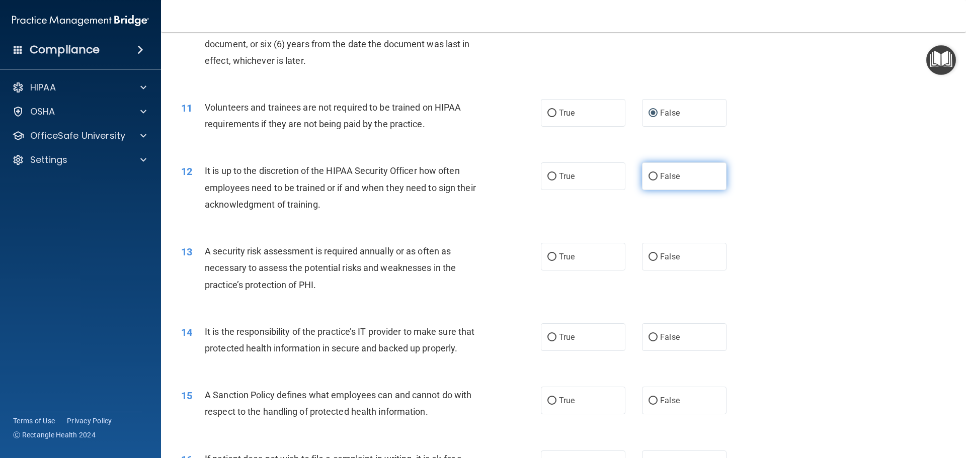
click at [648, 177] on input "False" at bounding box center [652, 177] width 9 height 8
radio input "true"
click at [553, 255] on label "True" at bounding box center [583, 257] width 85 height 28
click at [553, 255] on input "True" at bounding box center [551, 258] width 9 height 8
radio input "true"
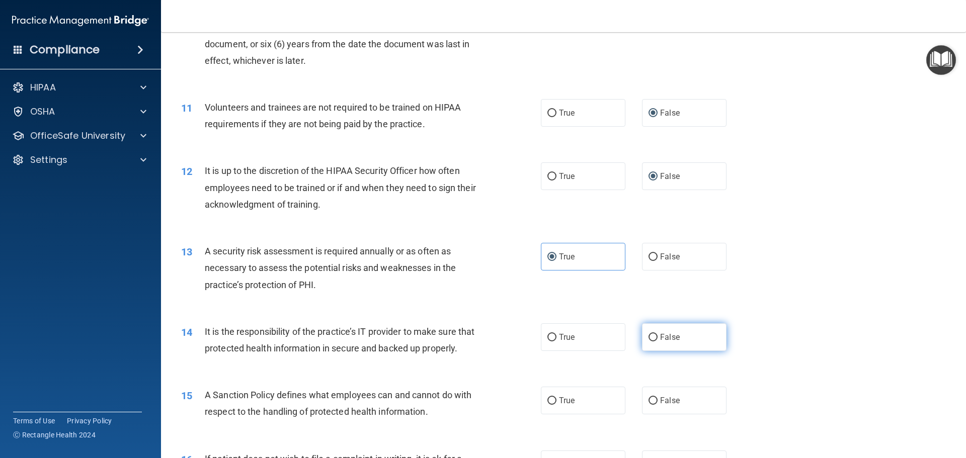
click at [648, 337] on input "False" at bounding box center [652, 338] width 9 height 8
radio input "true"
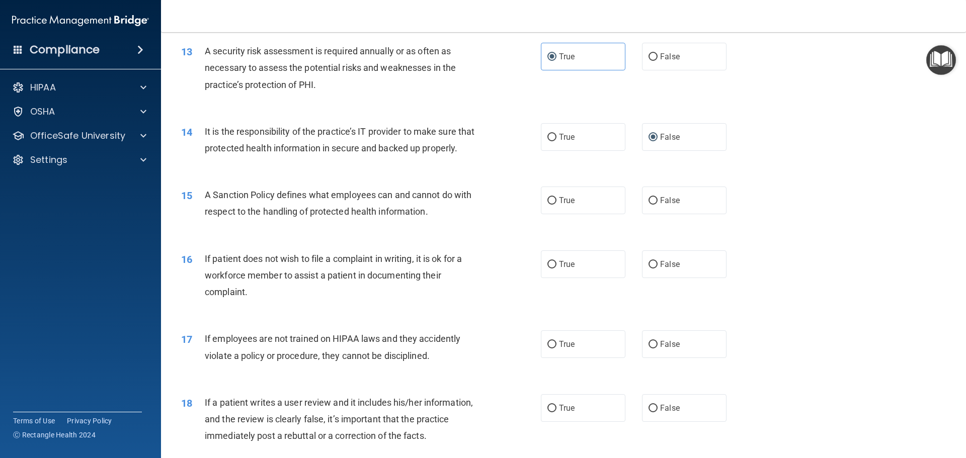
scroll to position [1071, 0]
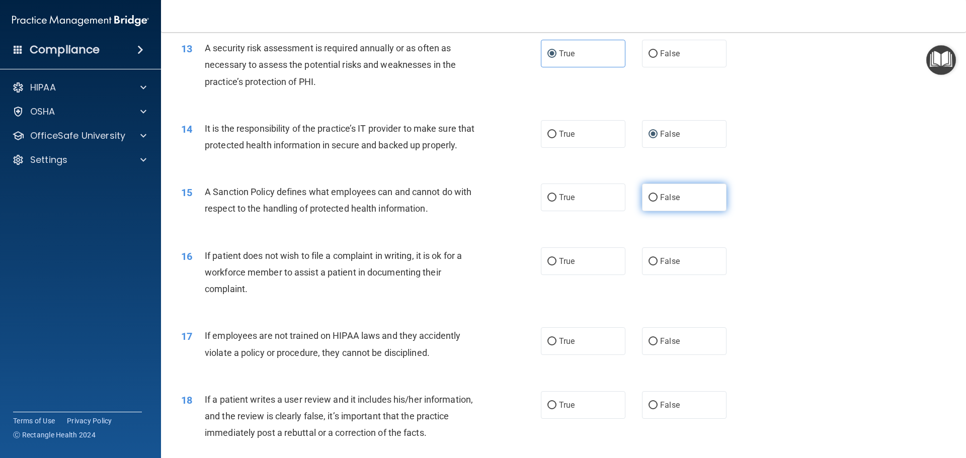
click at [654, 211] on label "False" at bounding box center [684, 198] width 85 height 28
click at [654, 202] on input "False" at bounding box center [652, 198] width 9 height 8
radio input "true"
click at [552, 266] on input "True" at bounding box center [551, 262] width 9 height 8
radio input "true"
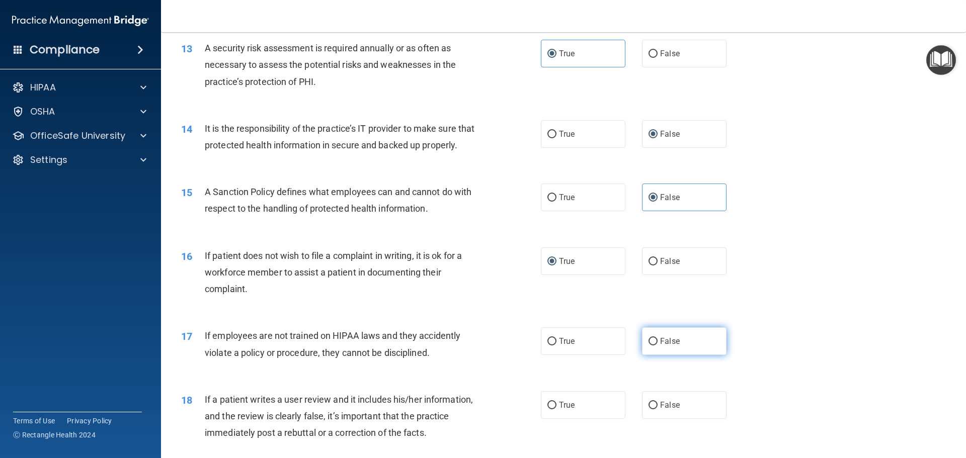
click at [651, 346] on input "False" at bounding box center [652, 342] width 9 height 8
radio input "true"
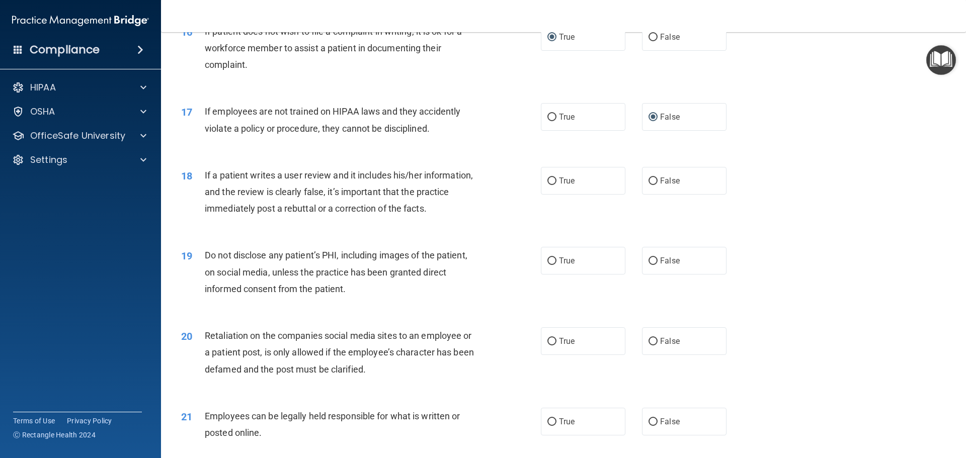
scroll to position [1314, 0]
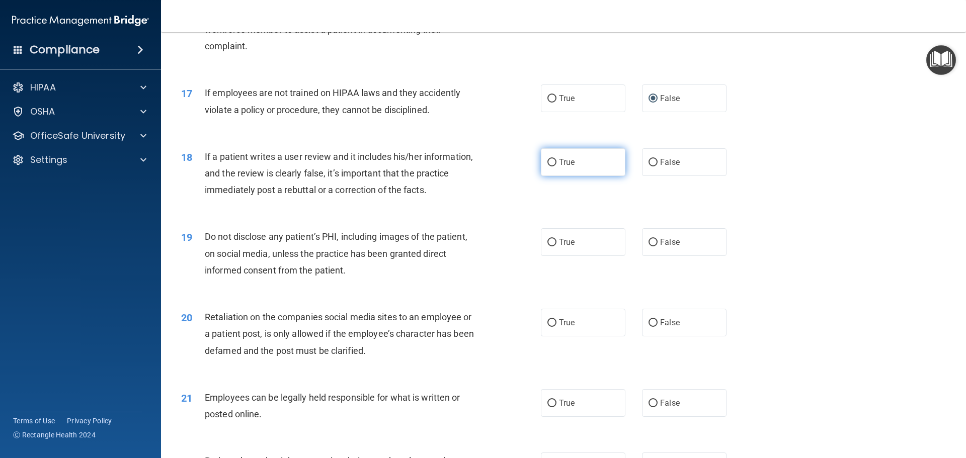
click at [547, 167] on input "True" at bounding box center [551, 163] width 9 height 8
radio input "true"
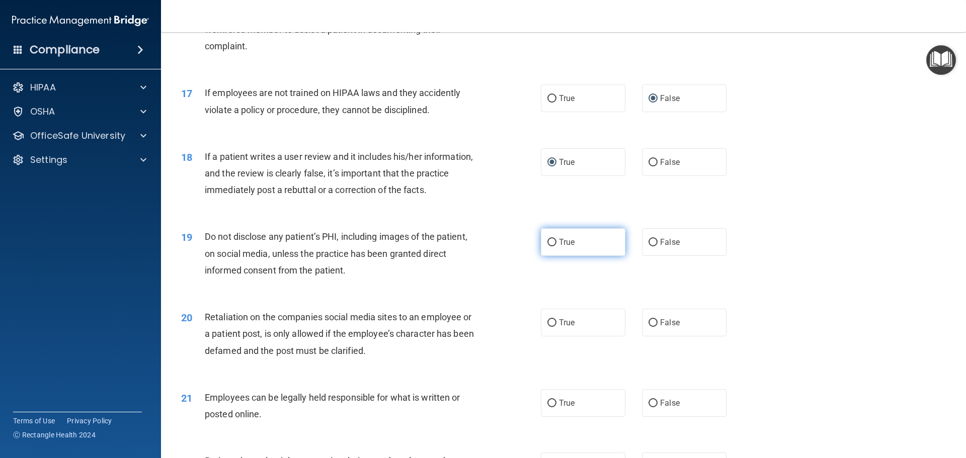
click at [549, 247] on input "True" at bounding box center [551, 243] width 9 height 8
radio input "true"
click at [651, 327] on input "False" at bounding box center [652, 323] width 9 height 8
radio input "true"
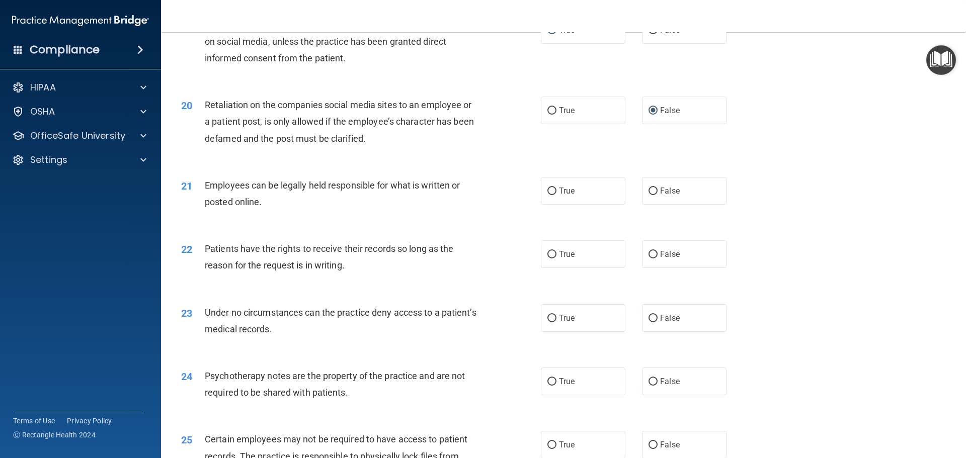
scroll to position [1529, 0]
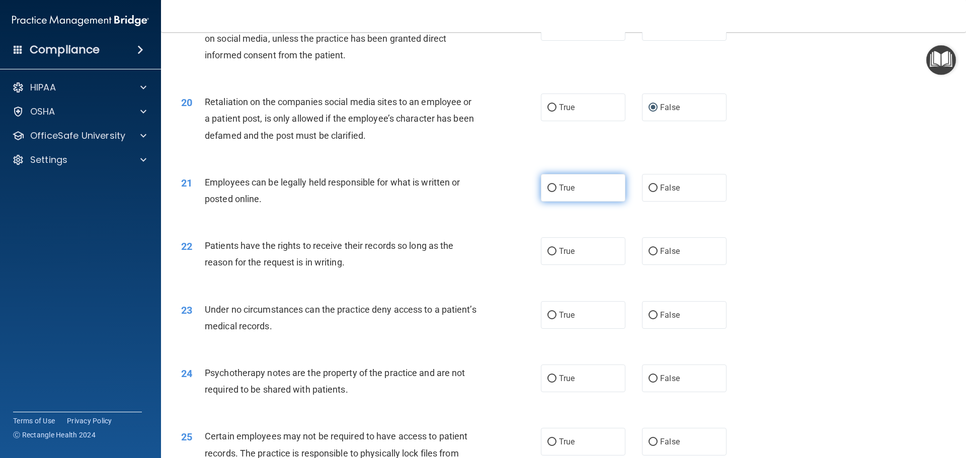
click at [547, 192] on input "True" at bounding box center [551, 189] width 9 height 8
radio input "true"
click at [649, 256] on input "False" at bounding box center [652, 252] width 9 height 8
radio input "true"
click at [649, 319] on input "False" at bounding box center [652, 316] width 9 height 8
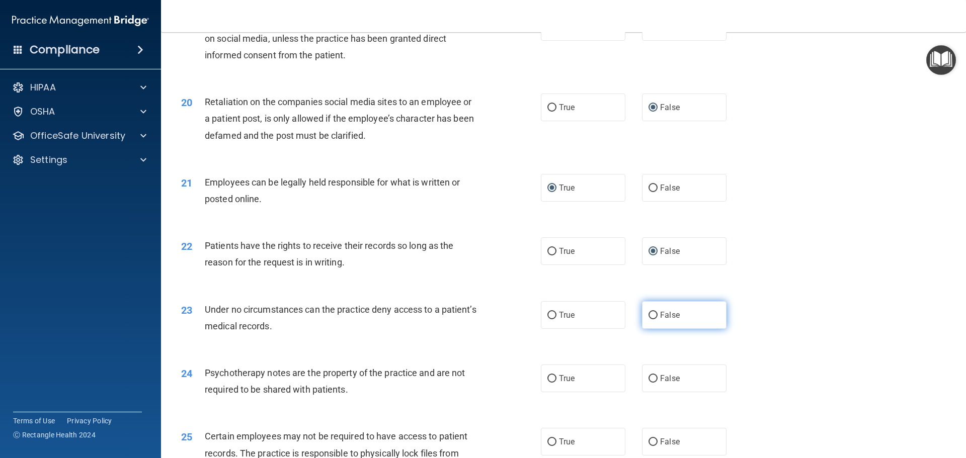
radio input "true"
click at [554, 329] on label "True" at bounding box center [583, 315] width 85 height 28
click at [554, 319] on input "True" at bounding box center [551, 316] width 9 height 8
radio input "true"
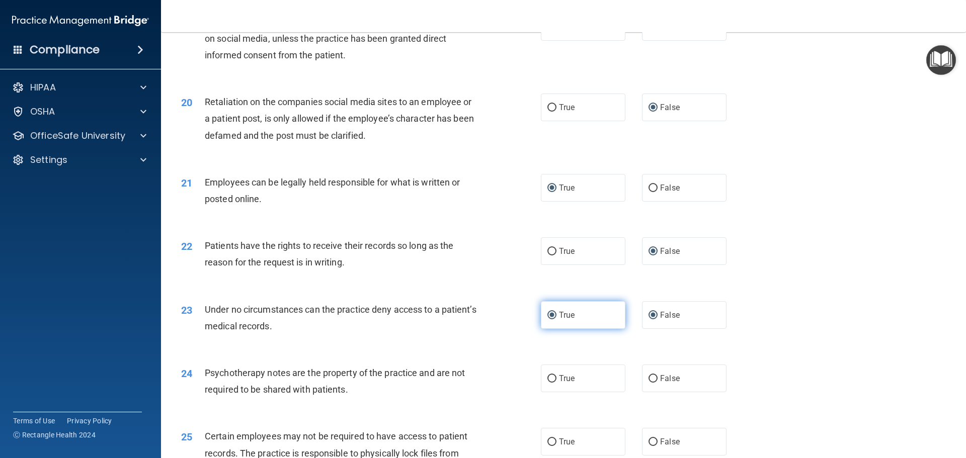
radio input "false"
click at [547, 319] on input "True" at bounding box center [551, 316] width 9 height 8
click at [548, 383] on input "True" at bounding box center [551, 379] width 9 height 8
radio input "true"
click at [650, 319] on input "False" at bounding box center [652, 316] width 9 height 8
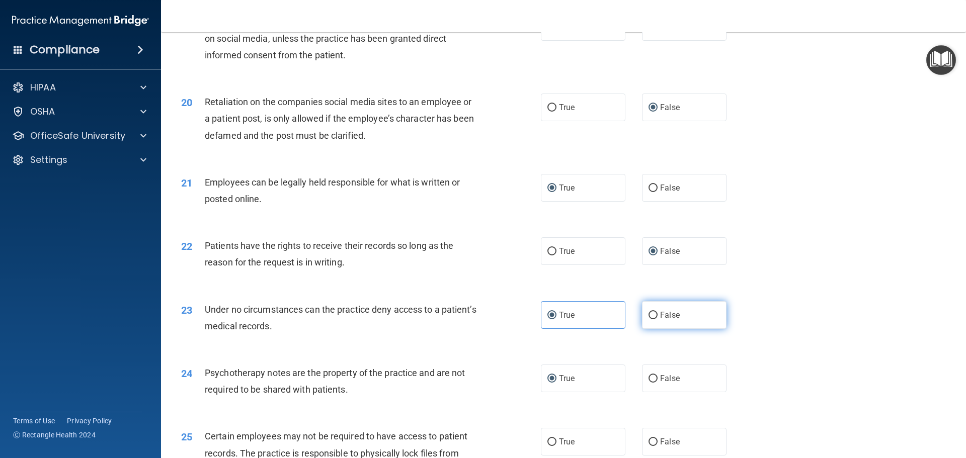
radio input "true"
radio input "false"
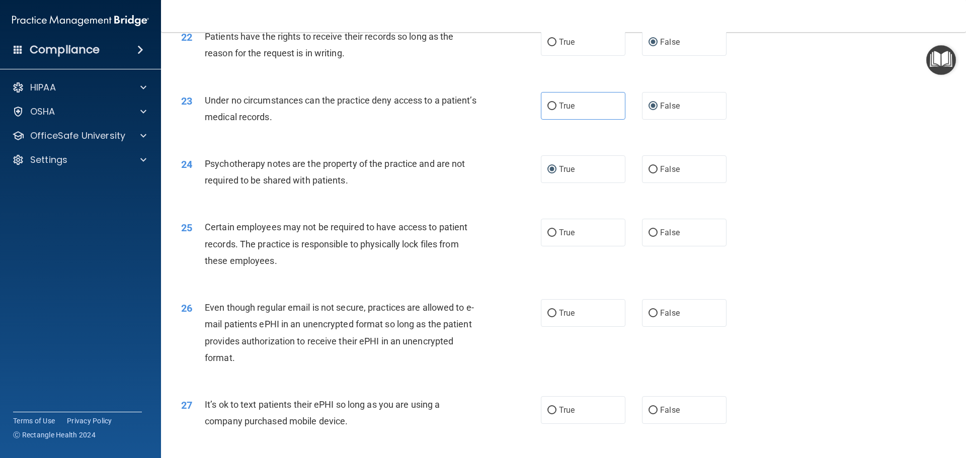
scroll to position [1750, 0]
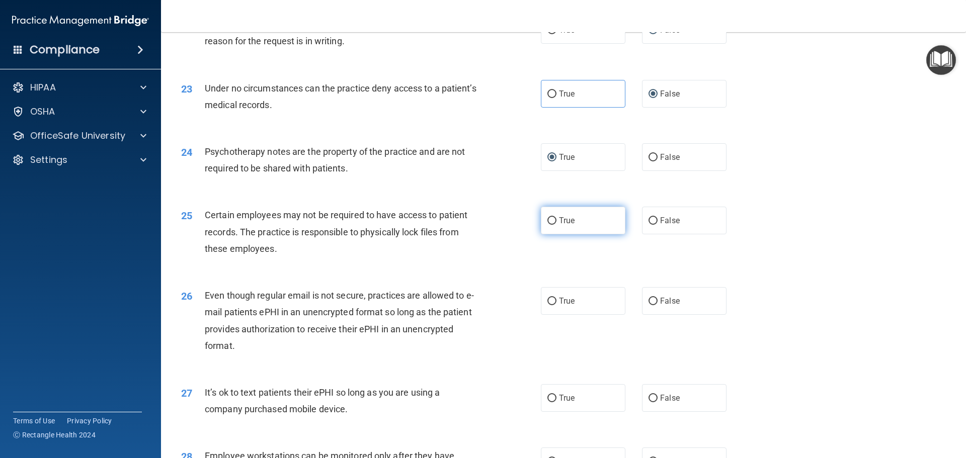
click at [550, 225] on input "True" at bounding box center [551, 221] width 9 height 8
radio input "true"
click at [548, 305] on input "True" at bounding box center [551, 302] width 9 height 8
radio input "true"
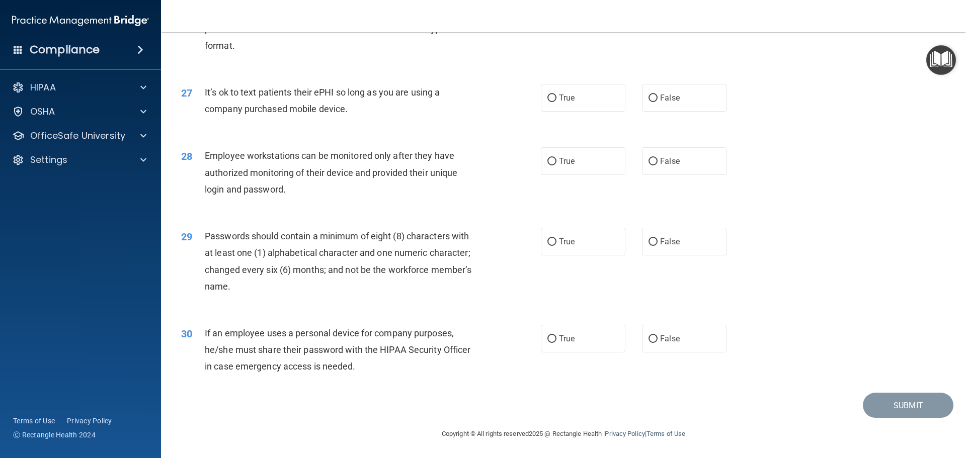
scroll to position [2067, 0]
click at [648, 100] on input "False" at bounding box center [652, 99] width 9 height 8
radio input "true"
click at [547, 159] on input "True" at bounding box center [551, 162] width 9 height 8
radio input "true"
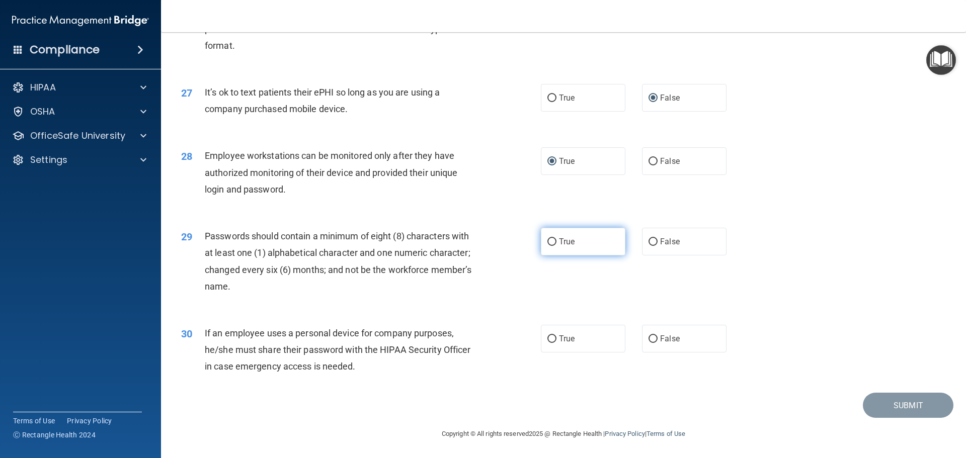
click at [550, 244] on input "True" at bounding box center [551, 242] width 9 height 8
radio input "true"
click at [648, 341] on input "False" at bounding box center [652, 340] width 9 height 8
radio input "true"
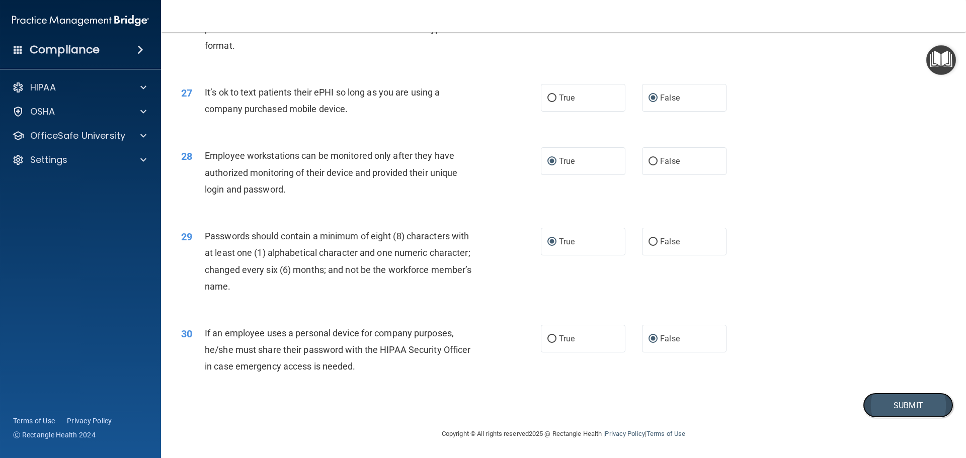
click at [871, 406] on button "Submit" at bounding box center [908, 406] width 91 height 26
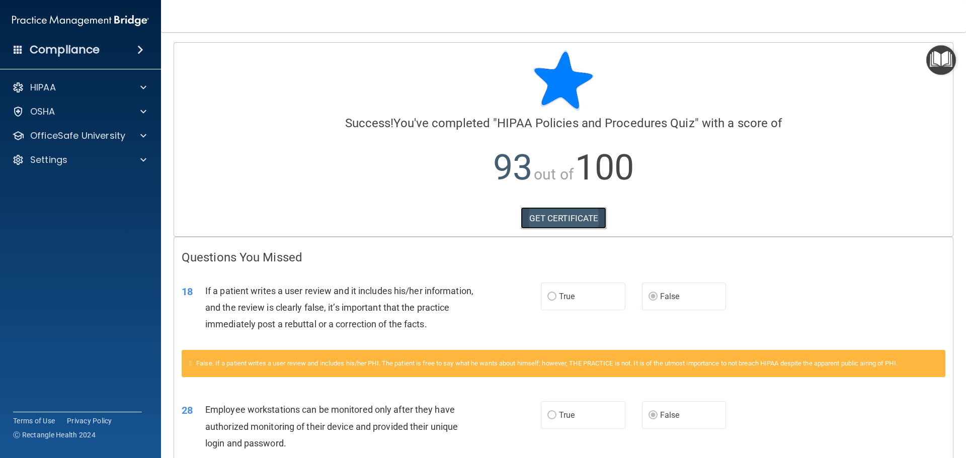
click at [561, 222] on link "GET CERTIFICATE" at bounding box center [564, 218] width 86 height 22
click at [66, 164] on p "Settings" at bounding box center [48, 160] width 37 height 12
click at [73, 135] on p "OfficeSafe University" at bounding box center [77, 136] width 95 height 12
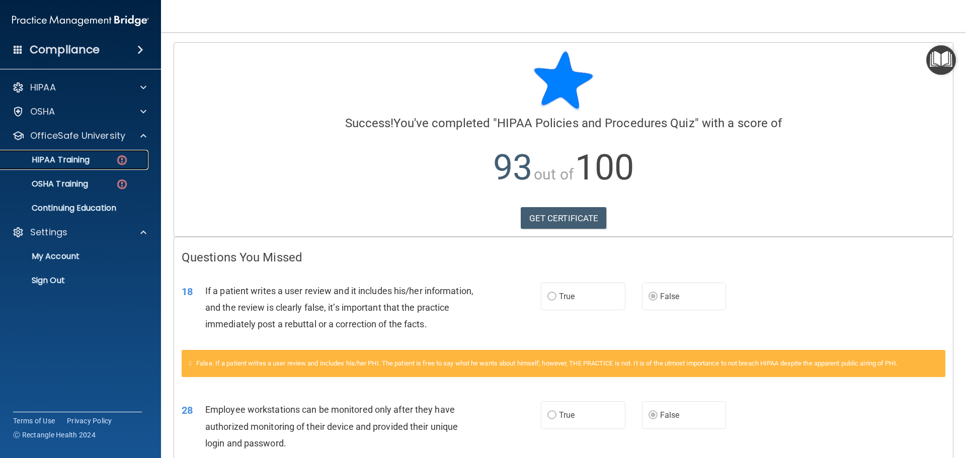
click at [83, 158] on p "HIPAA Training" at bounding box center [48, 160] width 83 height 10
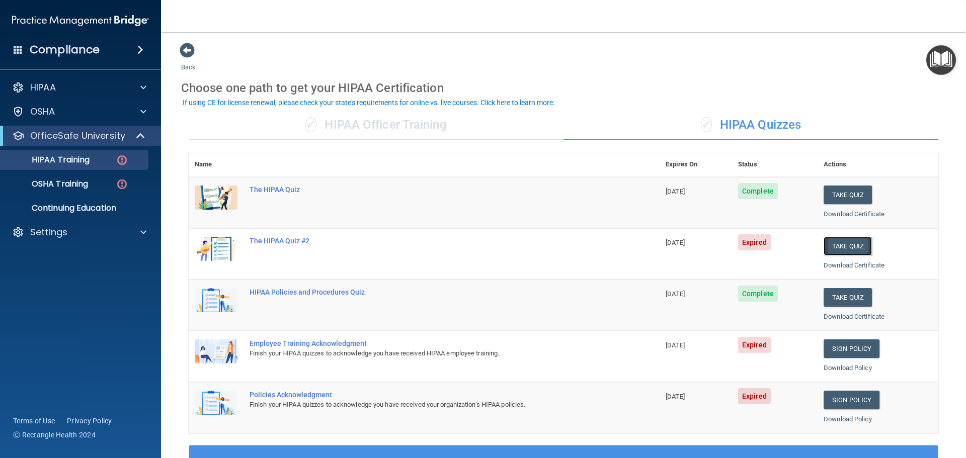
click at [838, 242] on button "Take Quiz" at bounding box center [848, 246] width 48 height 19
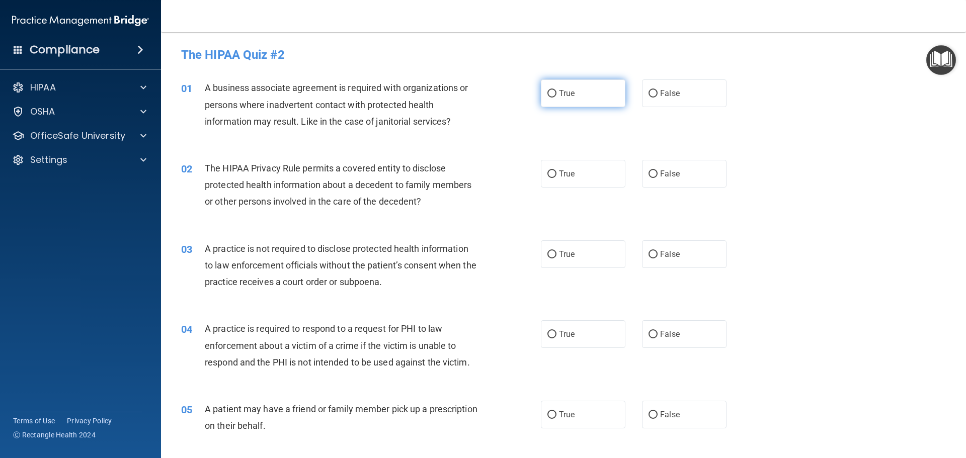
click at [547, 90] on input "True" at bounding box center [551, 94] width 9 height 8
radio input "true"
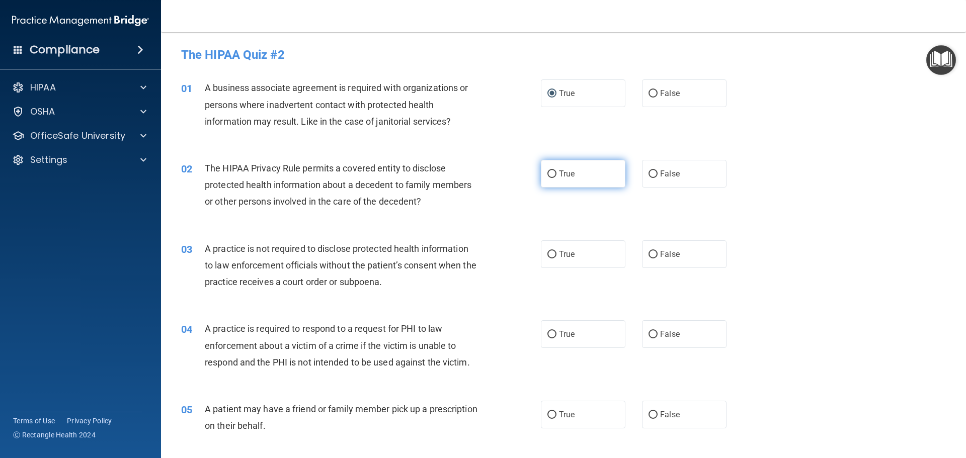
click at [549, 175] on input "True" at bounding box center [551, 175] width 9 height 8
radio input "true"
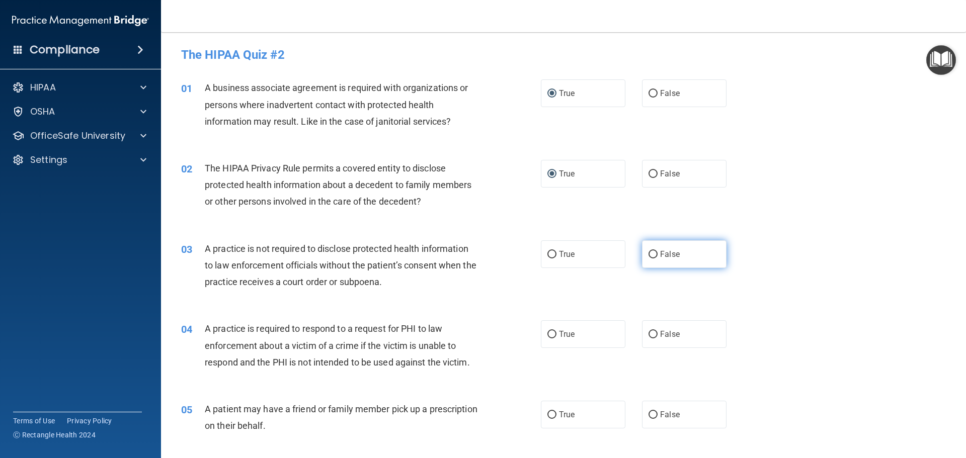
click at [652, 255] on input "False" at bounding box center [652, 255] width 9 height 8
radio input "true"
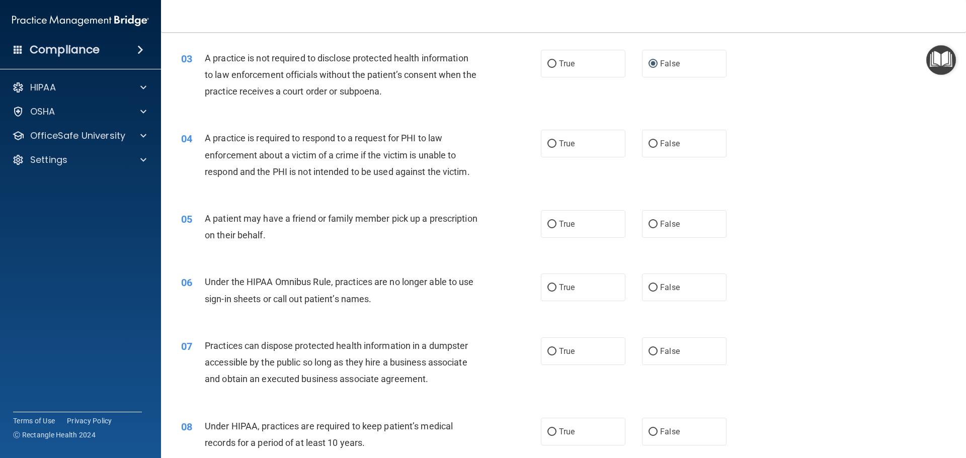
scroll to position [248, 0]
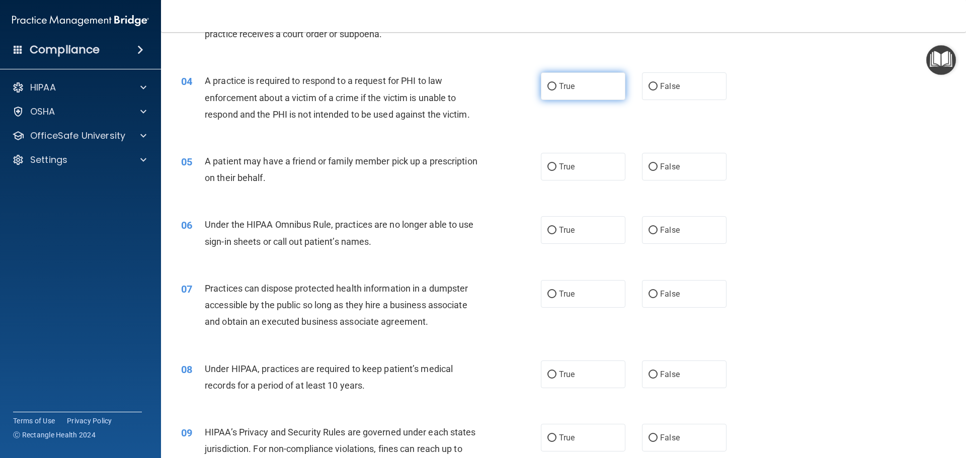
click at [552, 88] on input "True" at bounding box center [551, 87] width 9 height 8
radio input "true"
click at [649, 170] on input "False" at bounding box center [652, 168] width 9 height 8
radio input "true"
click at [653, 232] on input "False" at bounding box center [652, 231] width 9 height 8
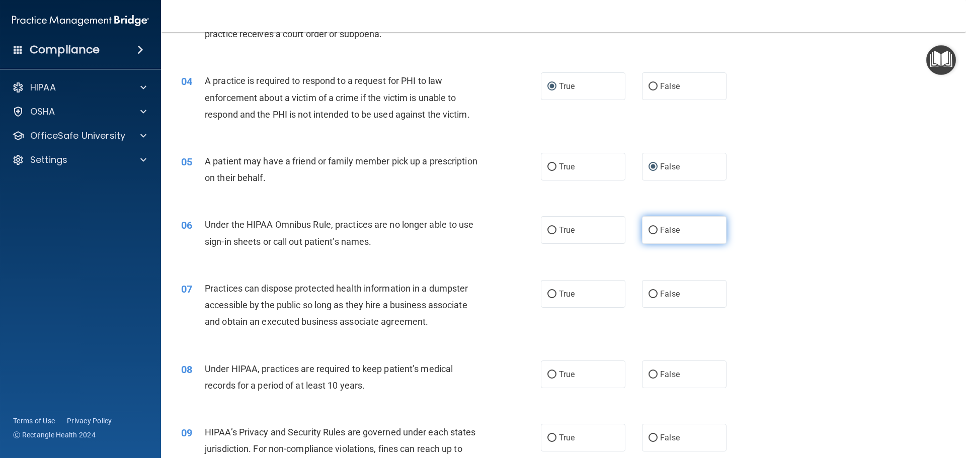
radio input "true"
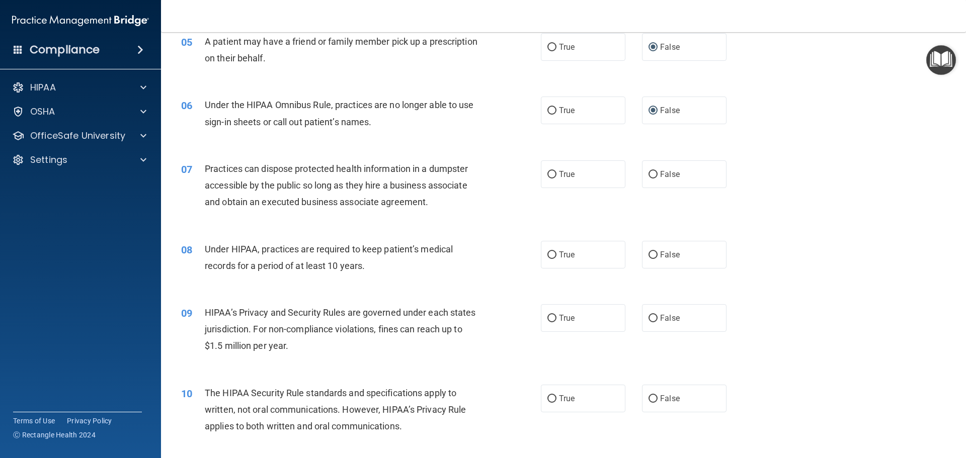
scroll to position [370, 0]
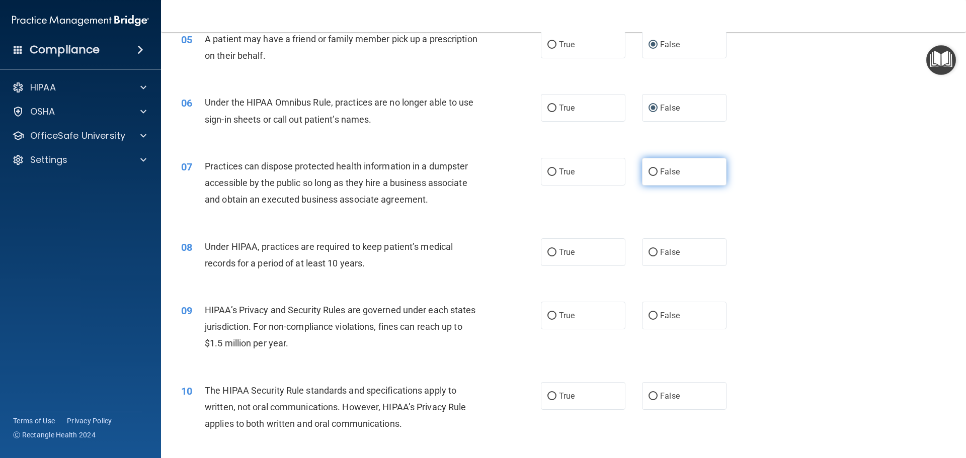
click at [651, 170] on input "False" at bounding box center [652, 173] width 9 height 8
radio input "true"
click at [548, 255] on input "True" at bounding box center [551, 253] width 9 height 8
radio input "true"
click at [553, 313] on label "True" at bounding box center [583, 316] width 85 height 28
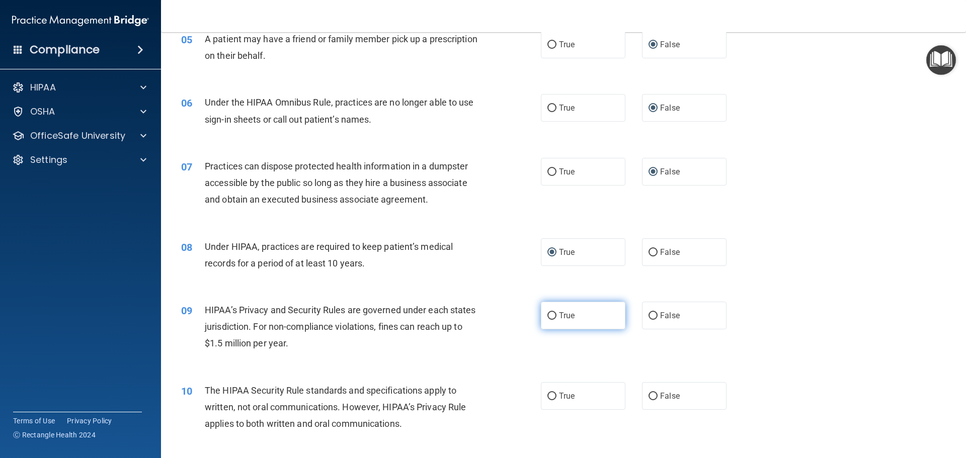
click at [553, 313] on input "True" at bounding box center [551, 316] width 9 height 8
radio input "true"
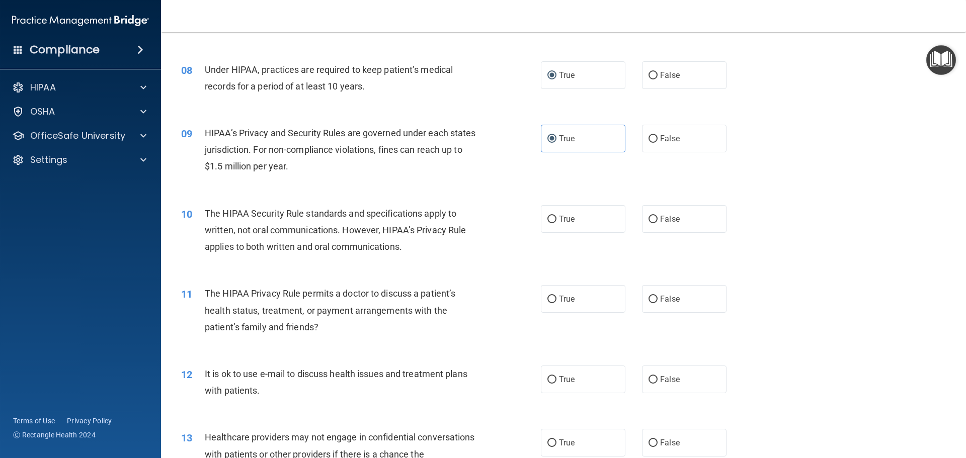
scroll to position [556, 0]
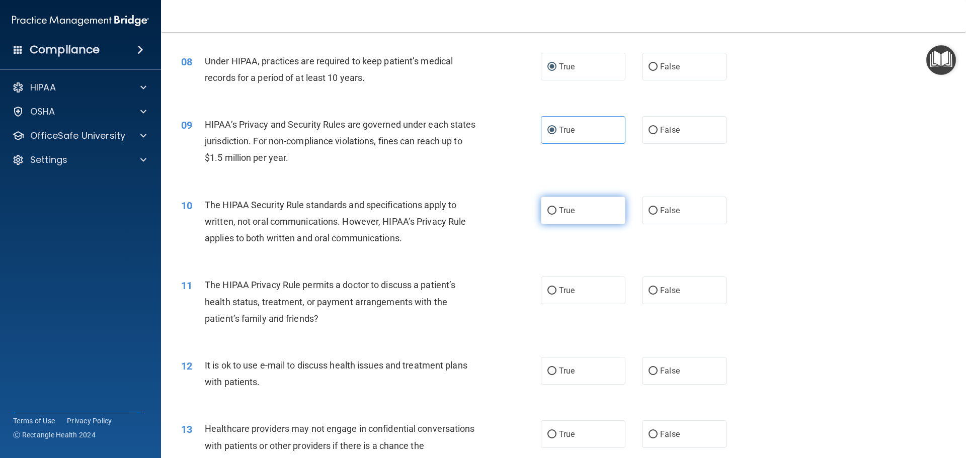
click at [551, 209] on input "True" at bounding box center [551, 211] width 9 height 8
radio input "true"
click at [551, 292] on input "True" at bounding box center [551, 291] width 9 height 8
radio input "true"
drag, startPoint x: 652, startPoint y: 373, endPoint x: 662, endPoint y: 352, distance: 23.6
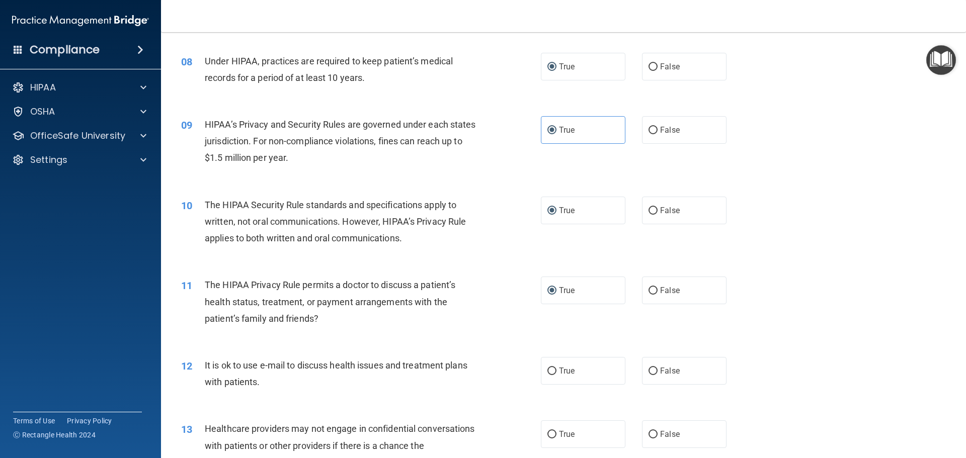
click at [653, 373] on input "False" at bounding box center [652, 372] width 9 height 8
radio input "true"
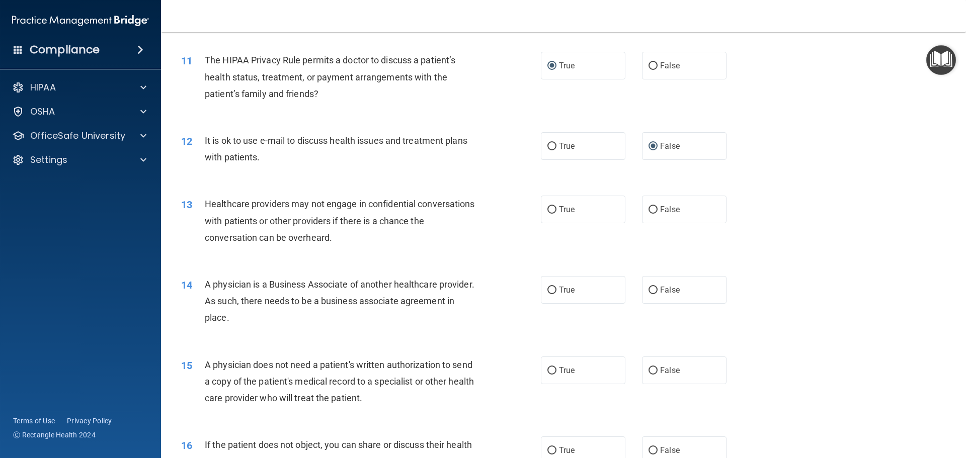
scroll to position [784, 0]
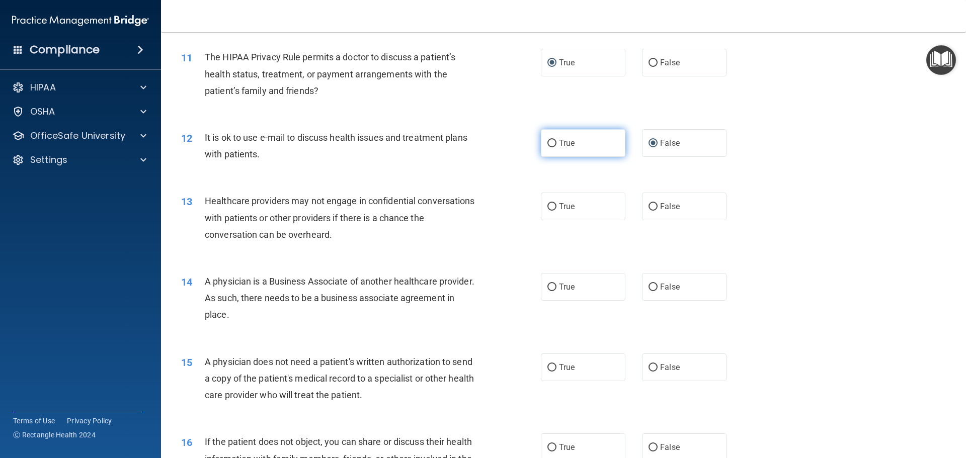
click at [553, 147] on label "True" at bounding box center [583, 143] width 85 height 28
click at [553, 147] on input "True" at bounding box center [551, 144] width 9 height 8
radio input "true"
radio input "false"
drag, startPoint x: 551, startPoint y: 203, endPoint x: 556, endPoint y: 210, distance: 8.4
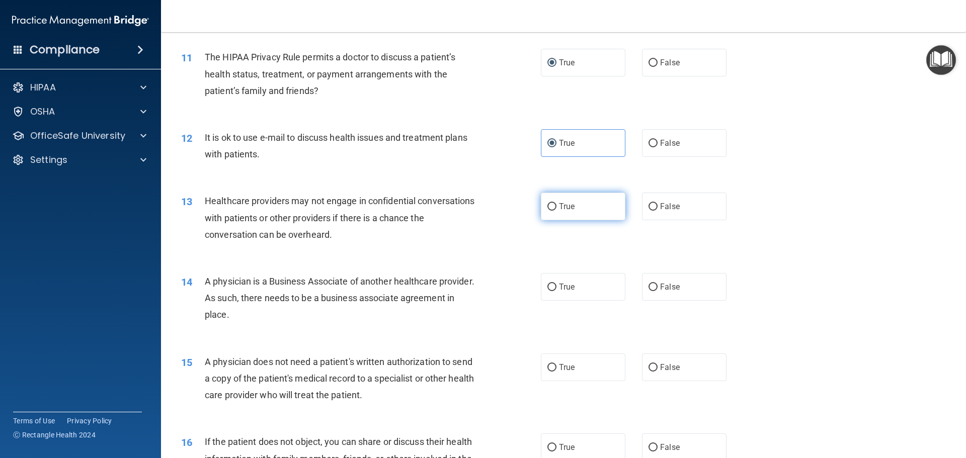
click at [552, 203] on input "True" at bounding box center [551, 207] width 9 height 8
radio input "true"
click at [554, 282] on label "True" at bounding box center [583, 287] width 85 height 28
click at [554, 284] on input "True" at bounding box center [551, 288] width 9 height 8
radio input "true"
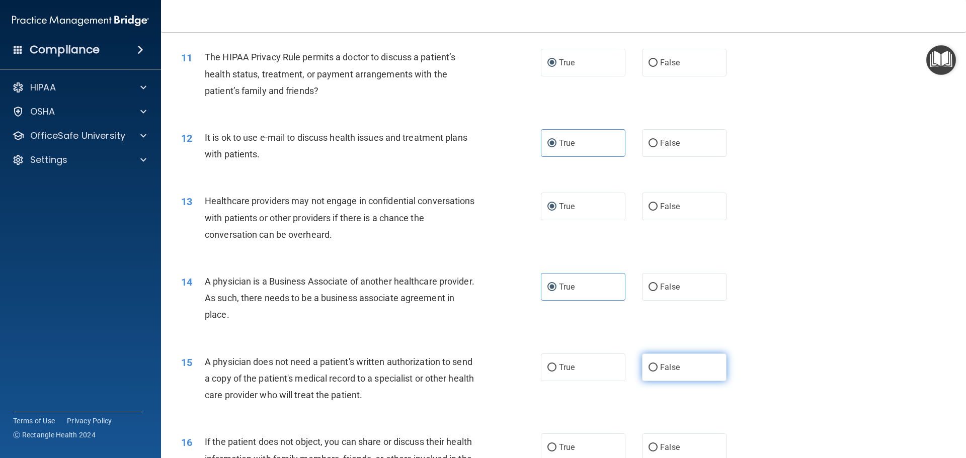
click at [648, 367] on input "False" at bounding box center [652, 368] width 9 height 8
radio input "true"
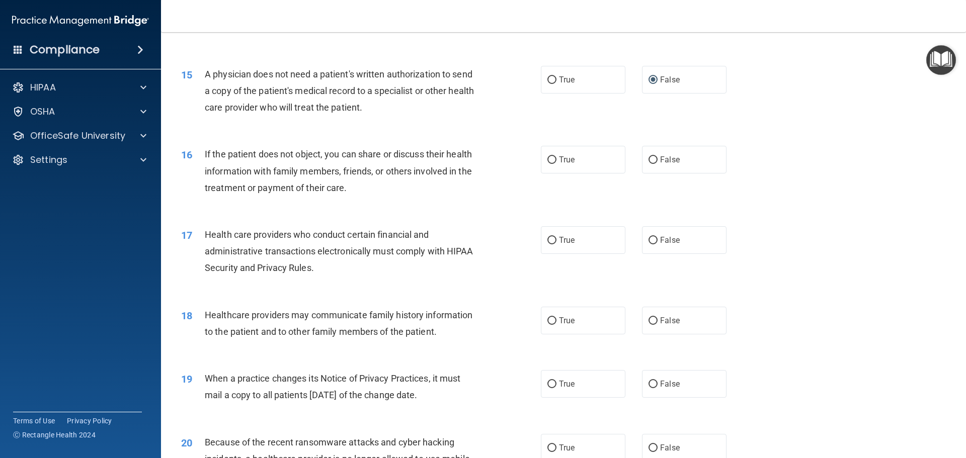
scroll to position [1074, 0]
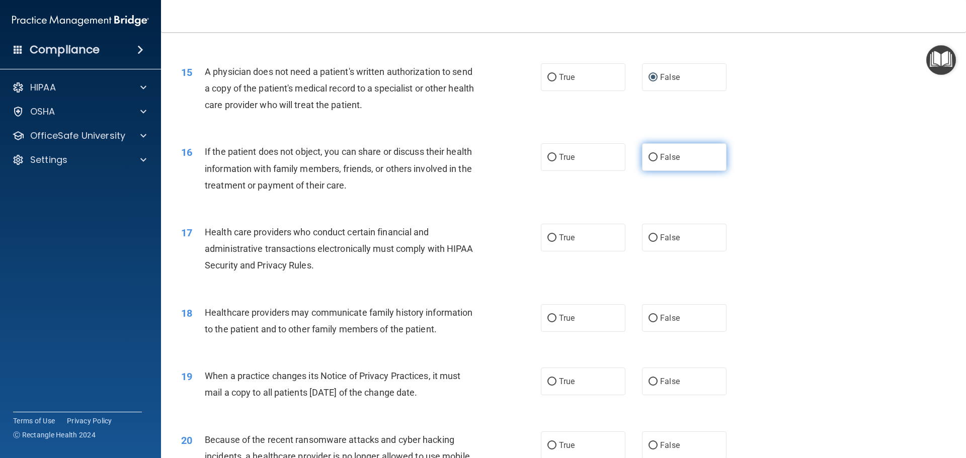
click at [648, 157] on input "False" at bounding box center [652, 158] width 9 height 8
radio input "true"
click at [547, 237] on input "True" at bounding box center [551, 238] width 9 height 8
radio input "true"
click at [551, 319] on input "True" at bounding box center [551, 319] width 9 height 8
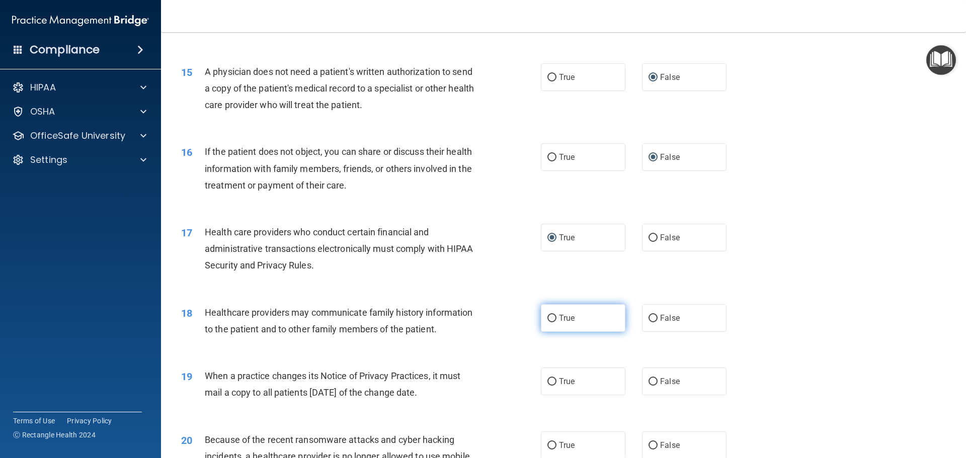
radio input "true"
click at [551, 379] on input "True" at bounding box center [551, 382] width 9 height 8
radio input "true"
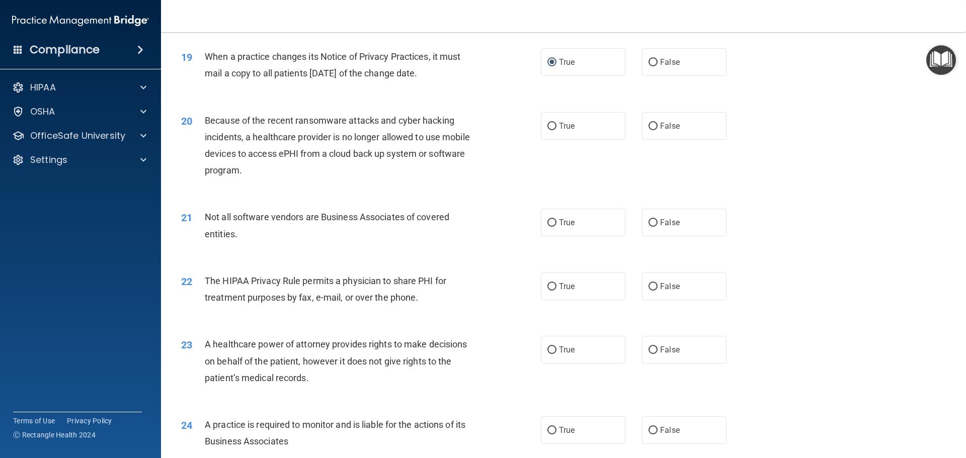
scroll to position [1396, 0]
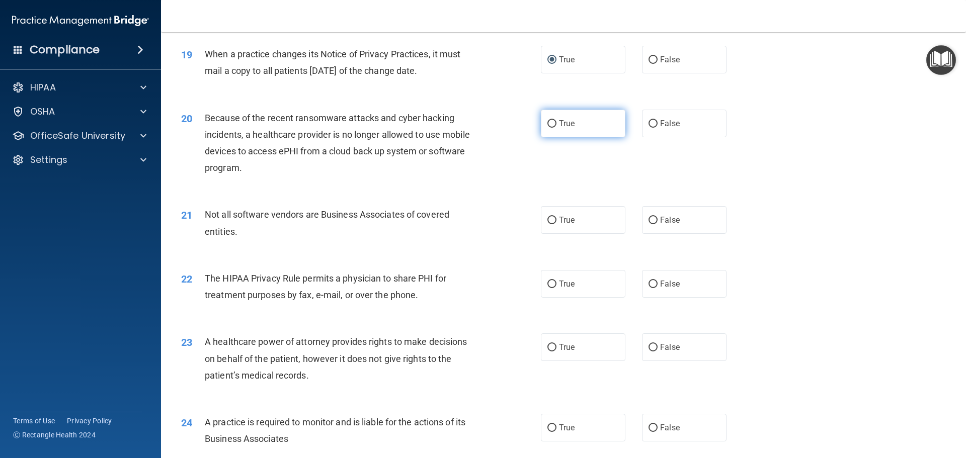
click at [549, 121] on input "True" at bounding box center [551, 124] width 9 height 8
radio input "true"
click at [549, 219] on input "True" at bounding box center [551, 221] width 9 height 8
radio input "true"
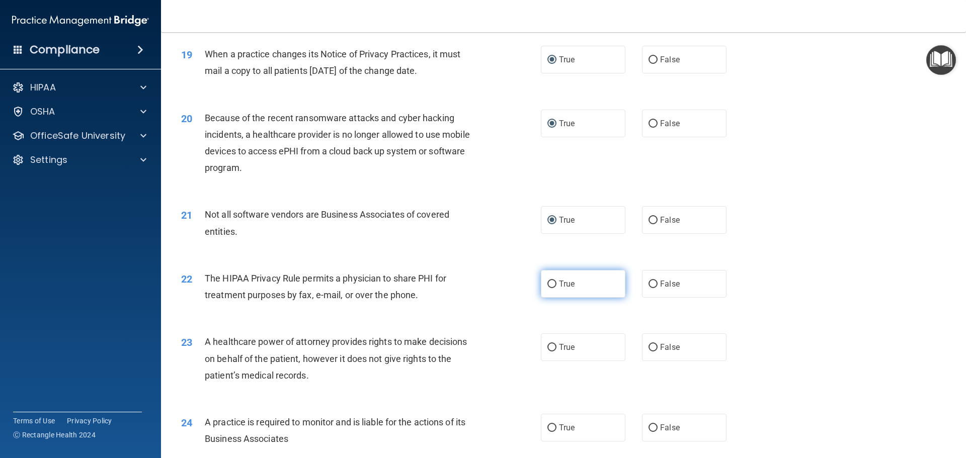
click at [550, 281] on input "True" at bounding box center [551, 285] width 9 height 8
radio input "true"
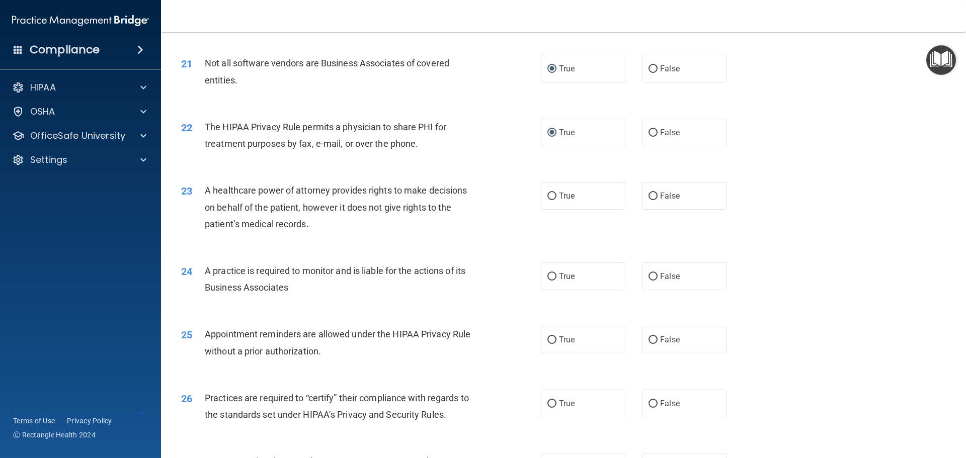
scroll to position [1544, 0]
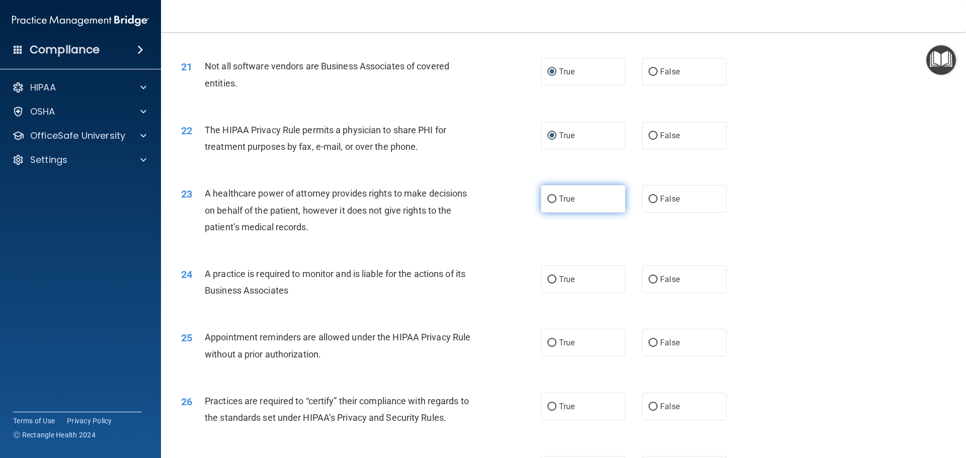
click at [547, 198] on input "True" at bounding box center [551, 200] width 9 height 8
radio input "true"
click at [648, 278] on input "False" at bounding box center [652, 280] width 9 height 8
radio input "true"
drag, startPoint x: 552, startPoint y: 341, endPoint x: 584, endPoint y: 344, distance: 31.4
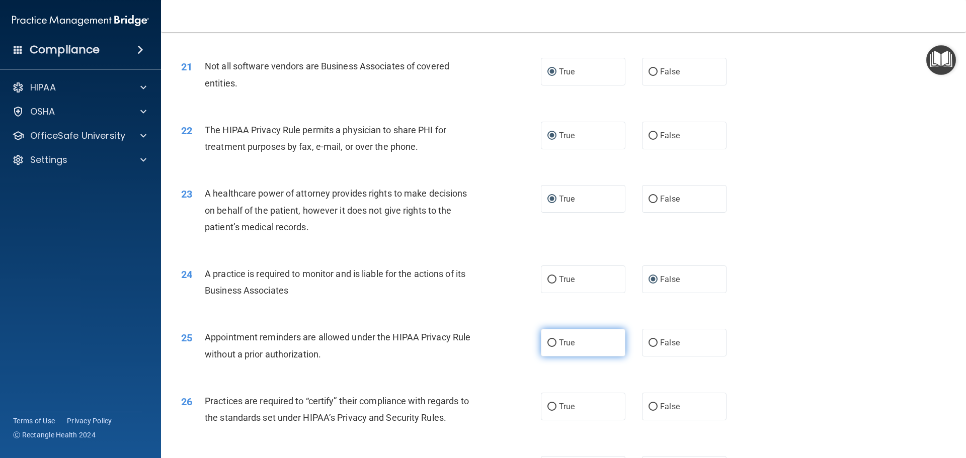
click at [556, 342] on label "True" at bounding box center [583, 343] width 85 height 28
click at [556, 342] on input "True" at bounding box center [551, 344] width 9 height 8
radio input "true"
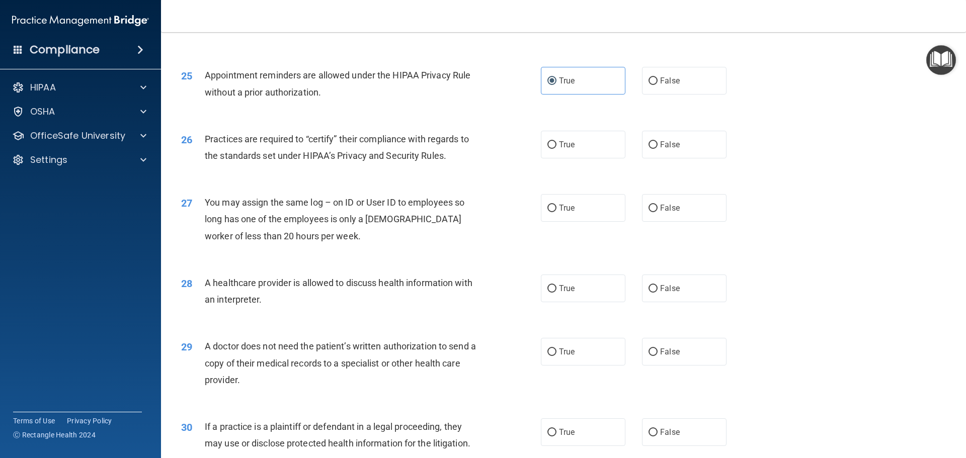
scroll to position [1829, 0]
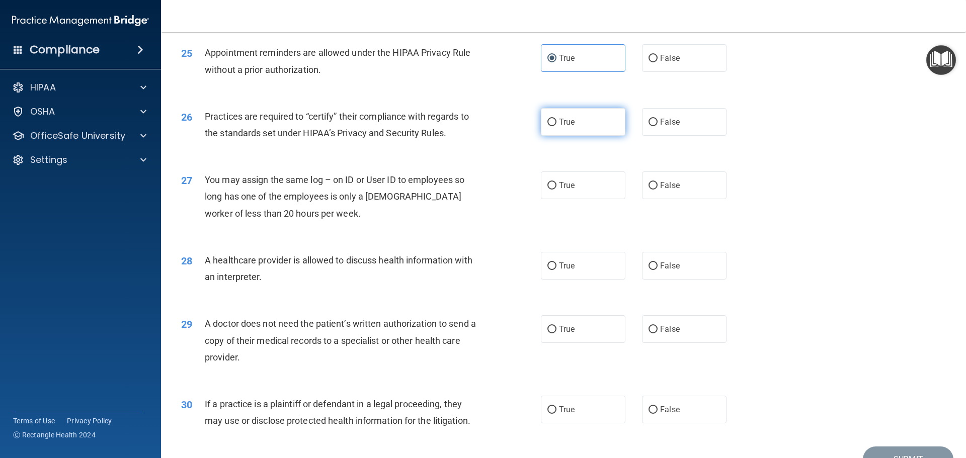
click at [543, 124] on label "True" at bounding box center [583, 122] width 85 height 28
click at [547, 124] on input "True" at bounding box center [551, 123] width 9 height 8
radio input "true"
click at [549, 189] on input "True" at bounding box center [551, 186] width 9 height 8
radio input "true"
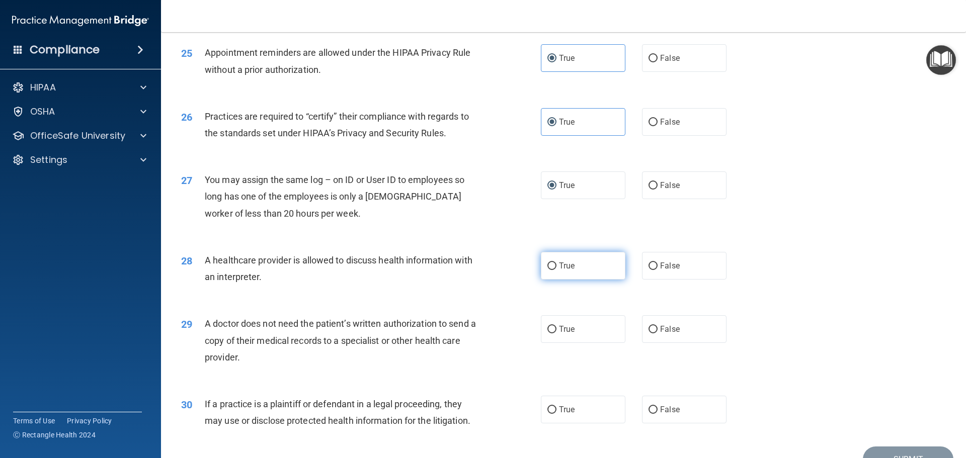
click at [547, 264] on input "True" at bounding box center [551, 267] width 9 height 8
radio input "true"
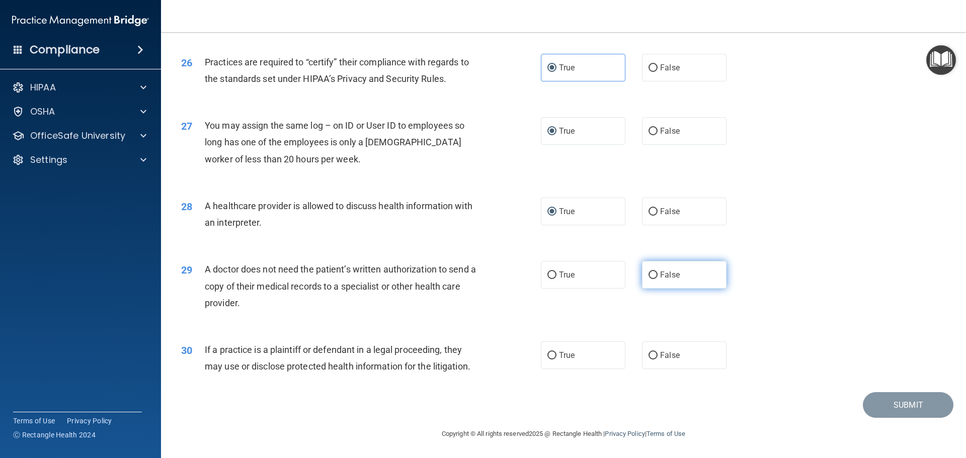
click at [642, 275] on label "False" at bounding box center [684, 275] width 85 height 28
click at [648, 275] on input "False" at bounding box center [652, 276] width 9 height 8
radio input "true"
click at [547, 355] on input "True" at bounding box center [551, 356] width 9 height 8
radio input "true"
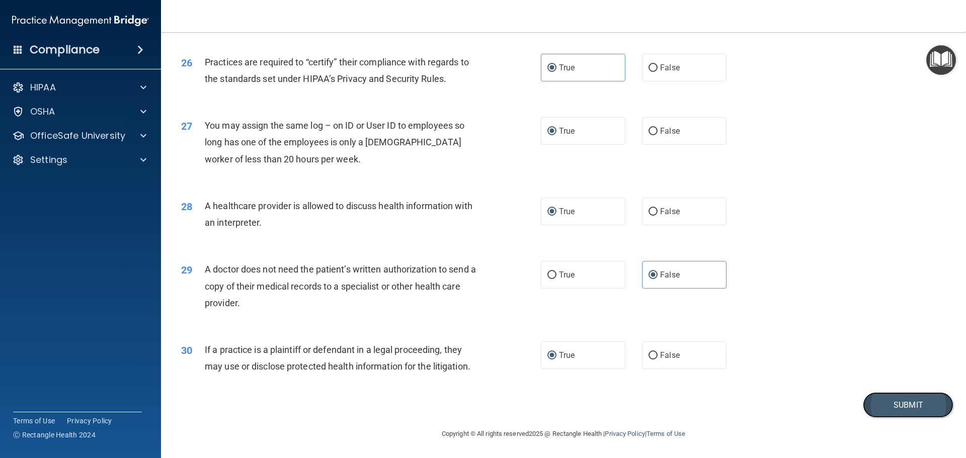
click at [888, 405] on button "Submit" at bounding box center [908, 405] width 91 height 26
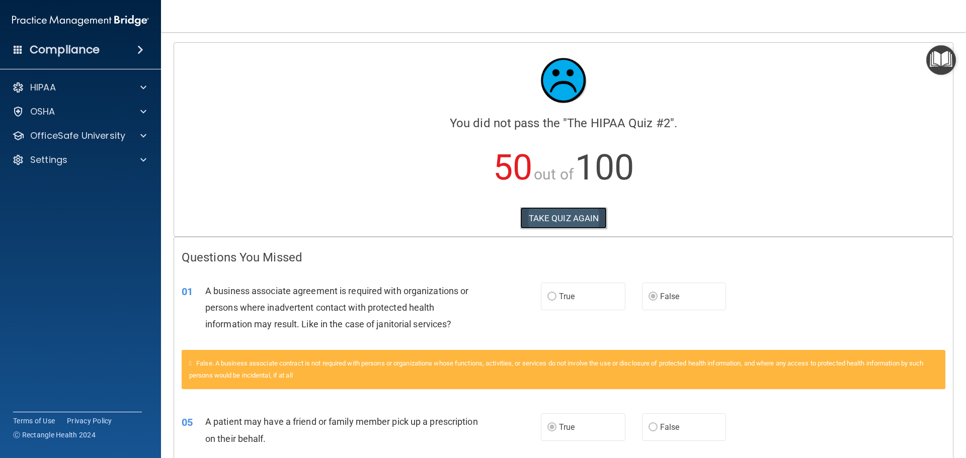
click at [566, 220] on button "TAKE QUIZ AGAIN" at bounding box center [563, 218] width 87 height 22
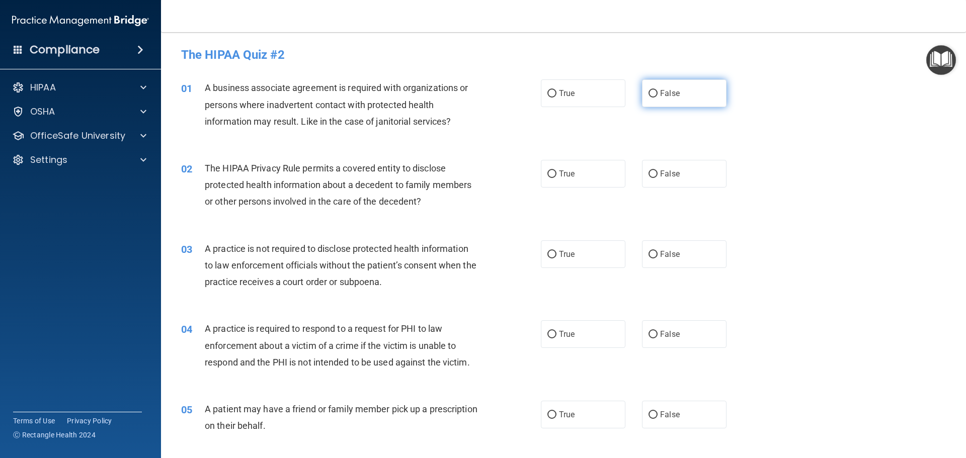
click at [648, 95] on input "False" at bounding box center [652, 94] width 9 height 8
radio input "true"
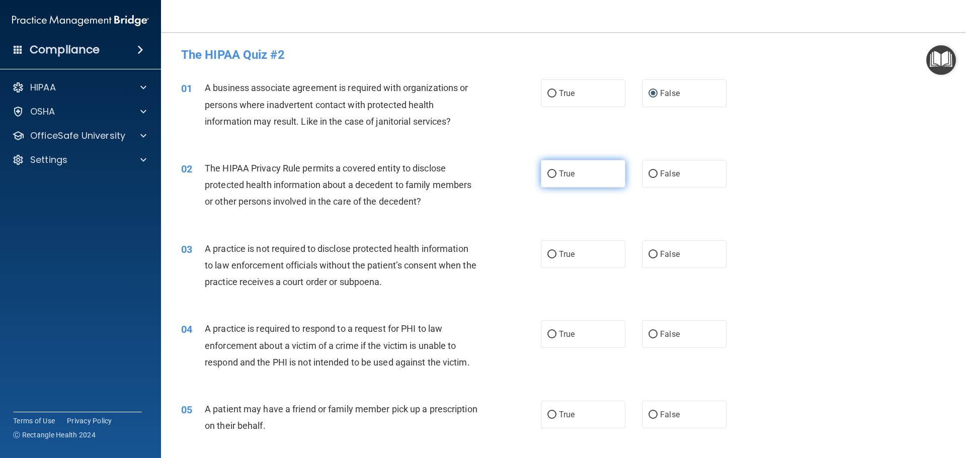
click at [551, 180] on label "True" at bounding box center [583, 174] width 85 height 28
click at [551, 178] on input "True" at bounding box center [551, 175] width 9 height 8
radio input "true"
click at [648, 254] on input "False" at bounding box center [652, 255] width 9 height 8
radio input "true"
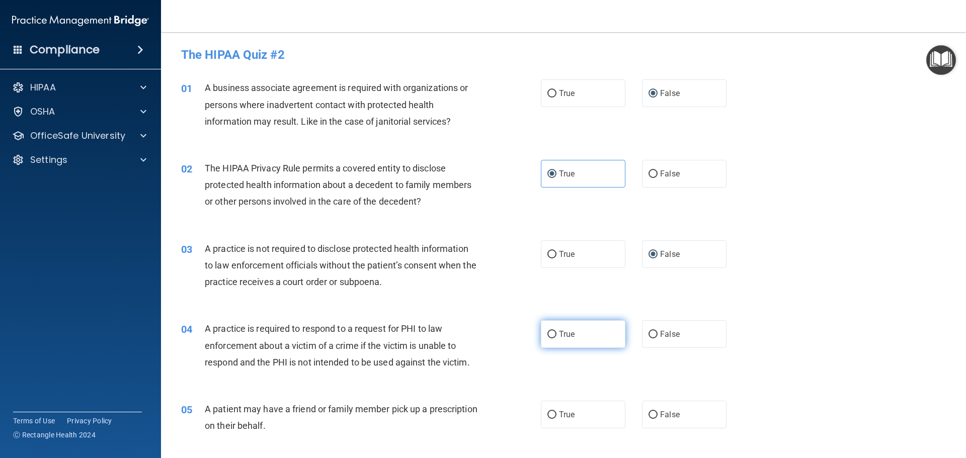
click at [550, 335] on input "True" at bounding box center [551, 335] width 9 height 8
radio input "true"
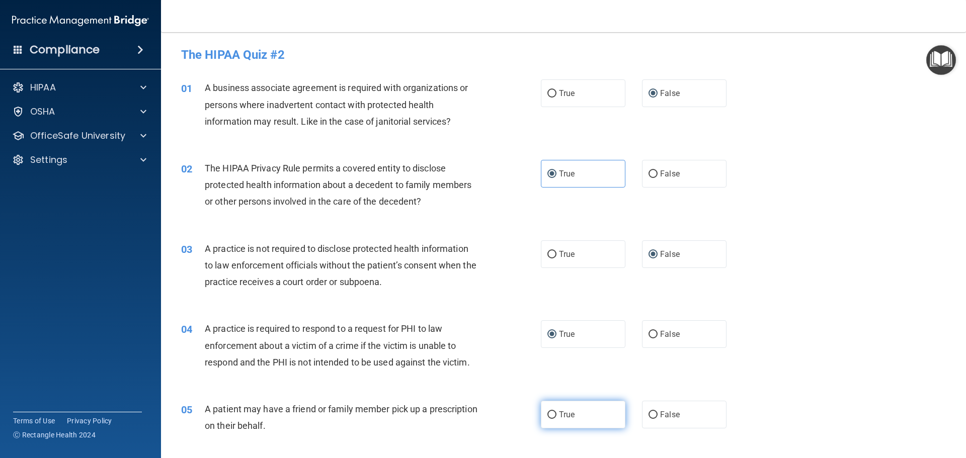
click at [547, 413] on input "True" at bounding box center [551, 416] width 9 height 8
radio input "true"
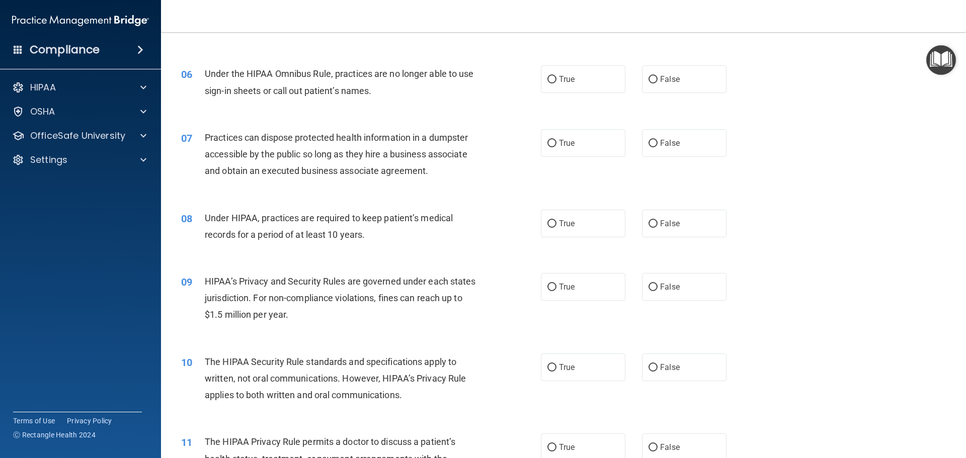
scroll to position [305, 0]
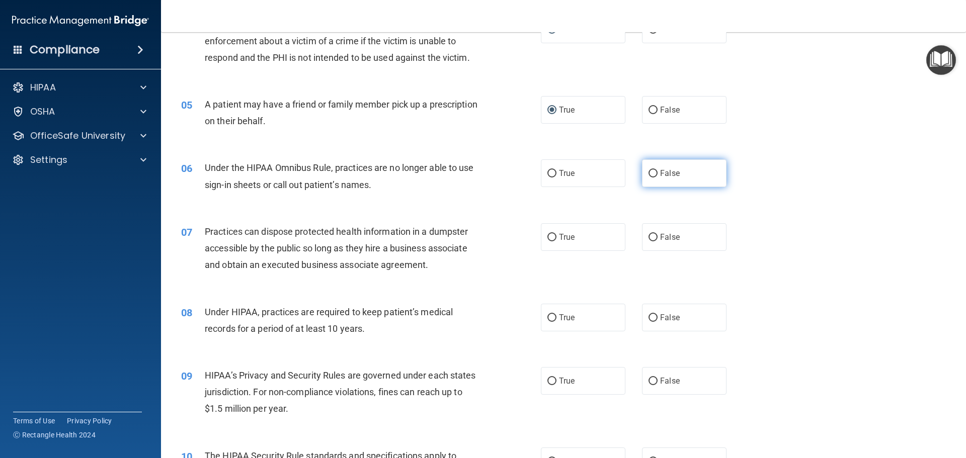
click at [648, 173] on input "False" at bounding box center [652, 174] width 9 height 8
radio input "true"
click at [651, 236] on input "False" at bounding box center [652, 238] width 9 height 8
radio input "true"
click at [653, 319] on input "False" at bounding box center [652, 318] width 9 height 8
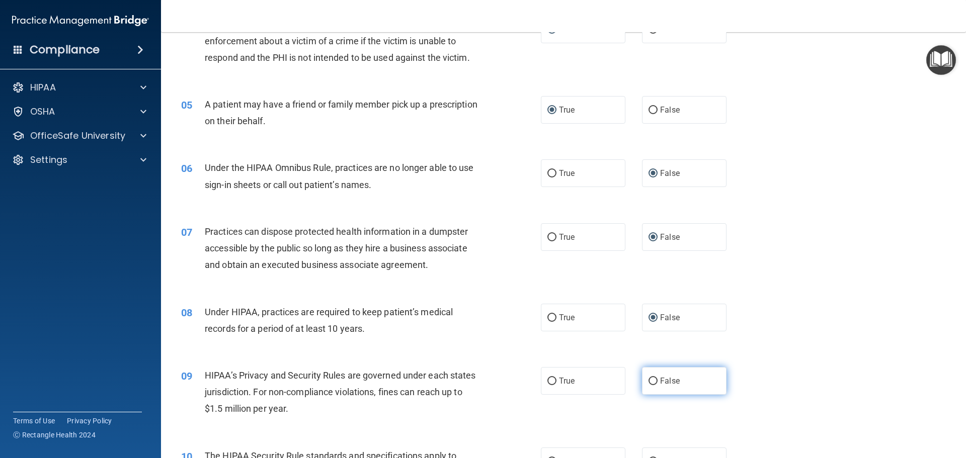
click at [650, 384] on input "False" at bounding box center [652, 382] width 9 height 8
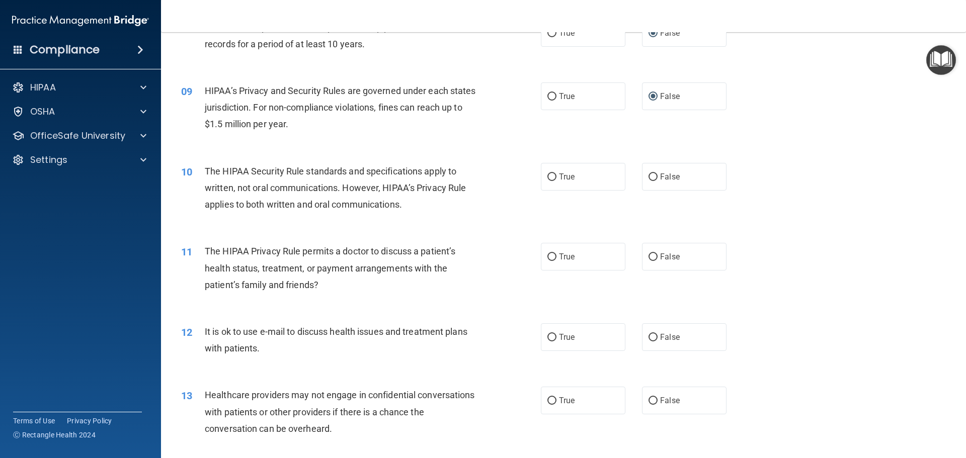
scroll to position [593, 0]
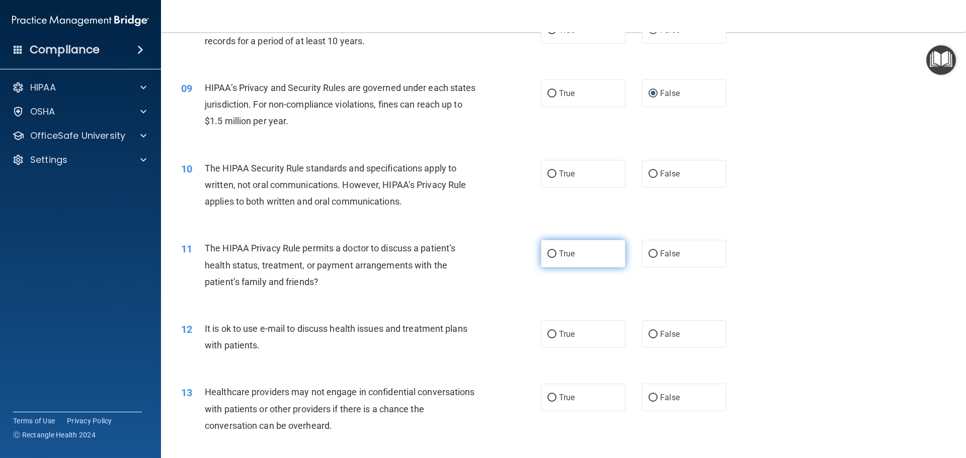
click at [548, 251] on input "True" at bounding box center [551, 255] width 9 height 8
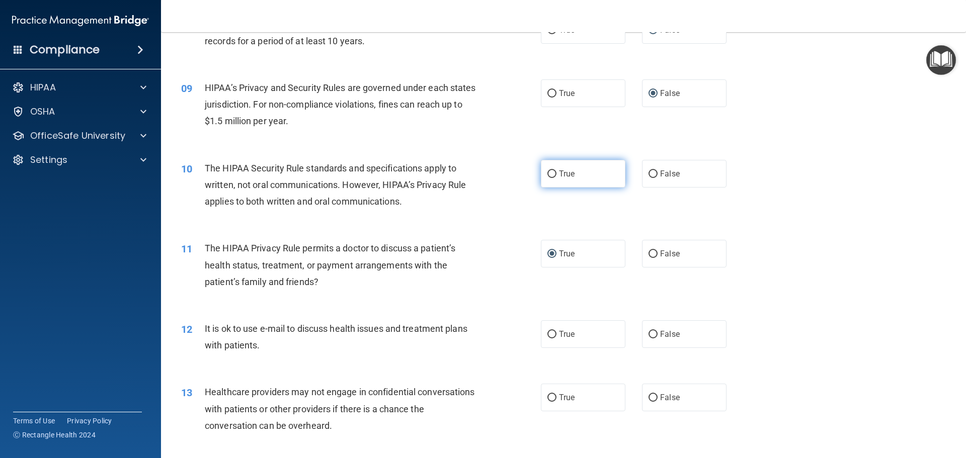
click at [552, 174] on input "True" at bounding box center [551, 175] width 9 height 8
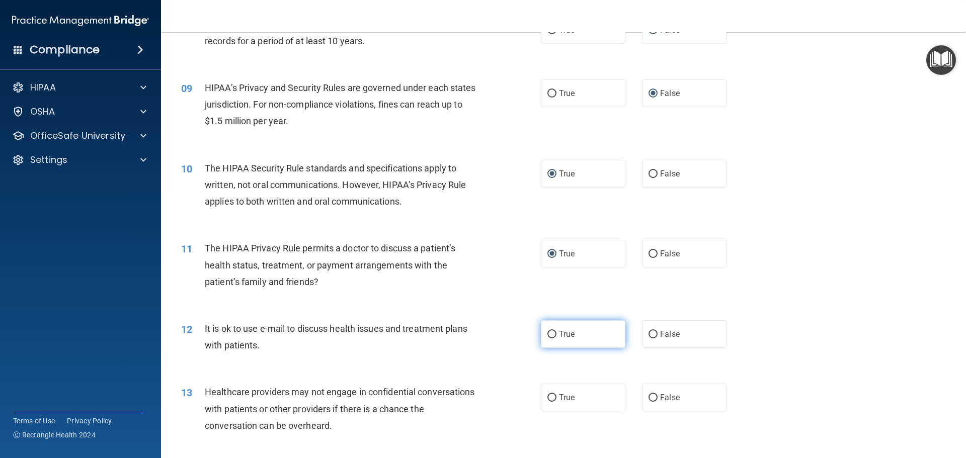
click at [559, 337] on span "True" at bounding box center [567, 335] width 16 height 10
click at [556, 337] on input "True" at bounding box center [551, 335] width 9 height 8
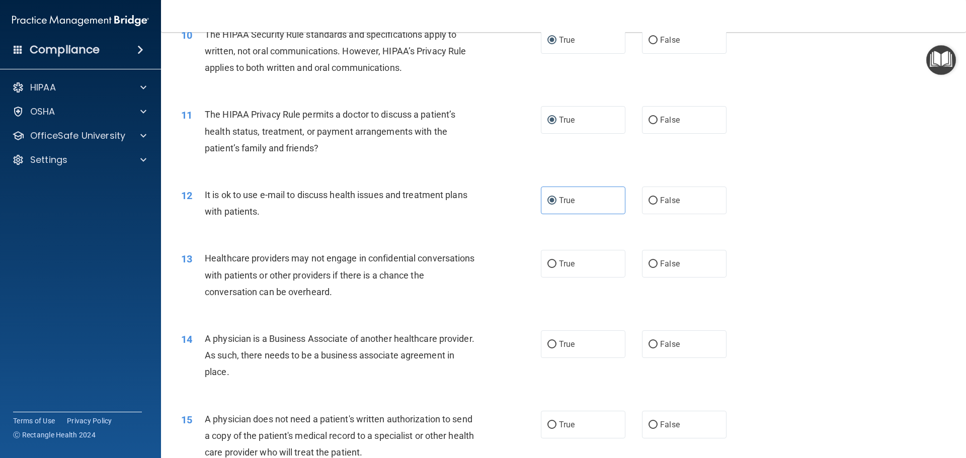
scroll to position [752, 0]
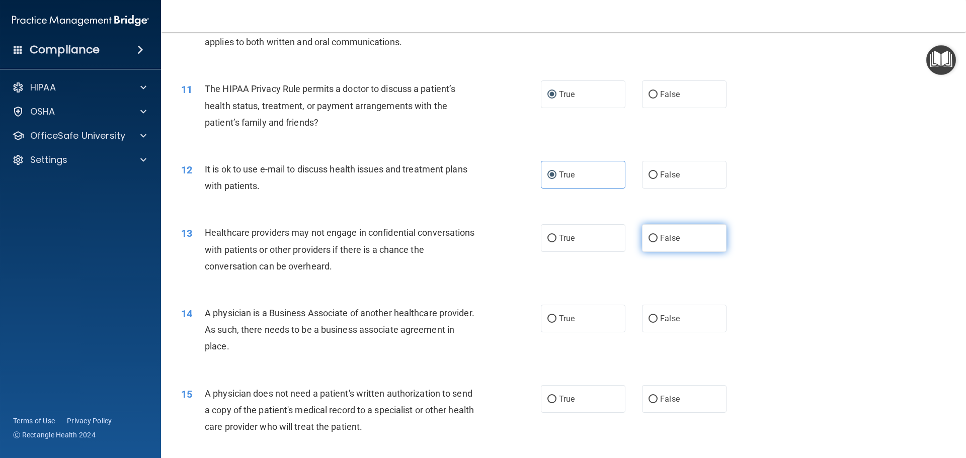
click at [648, 235] on input "False" at bounding box center [652, 239] width 9 height 8
click at [653, 320] on input "False" at bounding box center [652, 319] width 9 height 8
drag, startPoint x: 553, startPoint y: 401, endPoint x: 568, endPoint y: 392, distance: 17.2
click at [553, 400] on label "True" at bounding box center [583, 399] width 85 height 28
click at [553, 400] on input "True" at bounding box center [551, 400] width 9 height 8
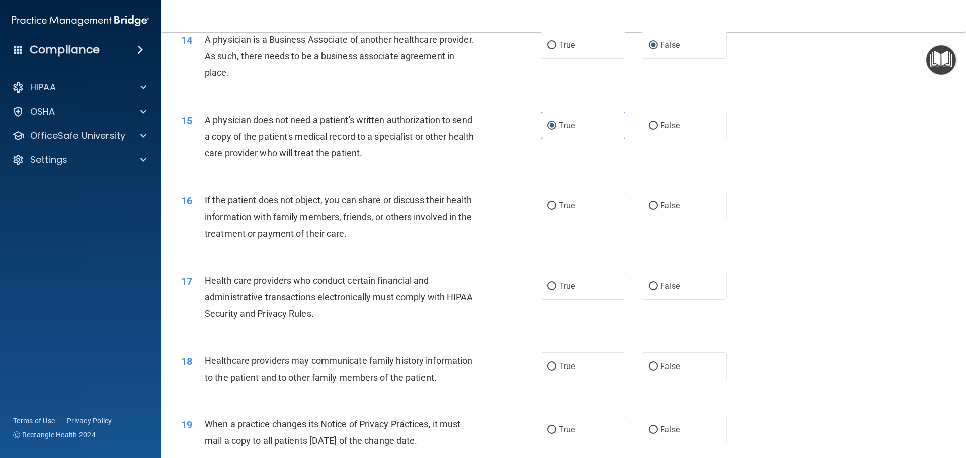
scroll to position [1048, 0]
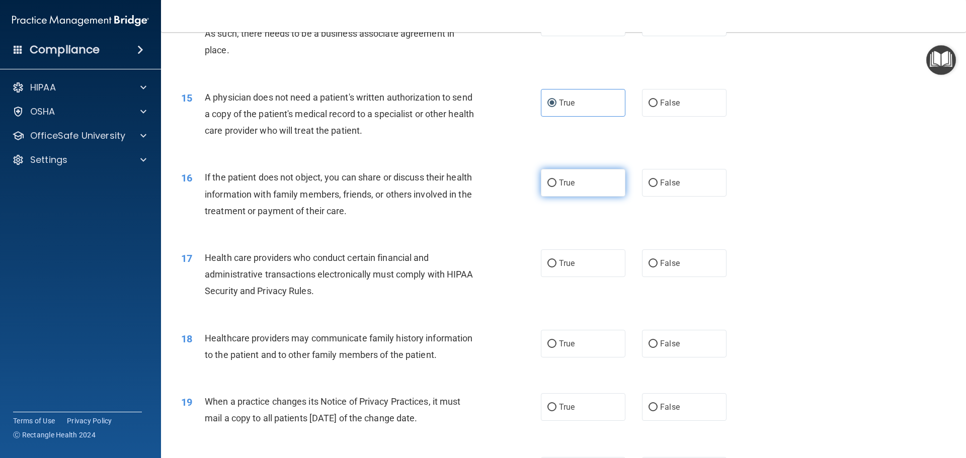
click at [550, 185] on input "True" at bounding box center [551, 184] width 9 height 8
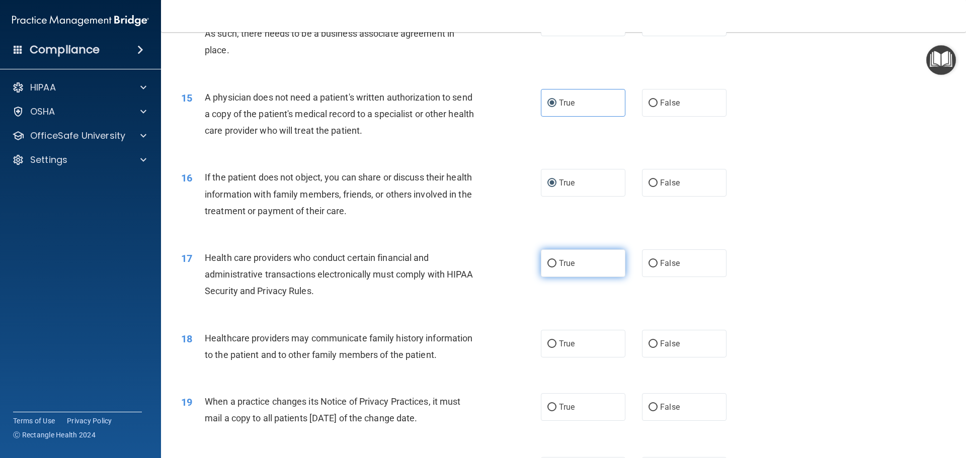
click at [548, 265] on input "True" at bounding box center [551, 264] width 9 height 8
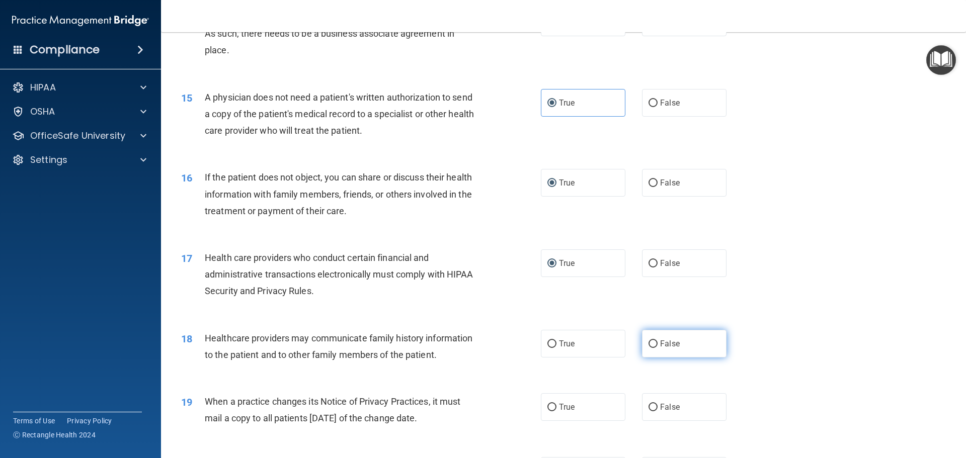
click at [649, 345] on input "False" at bounding box center [652, 345] width 9 height 8
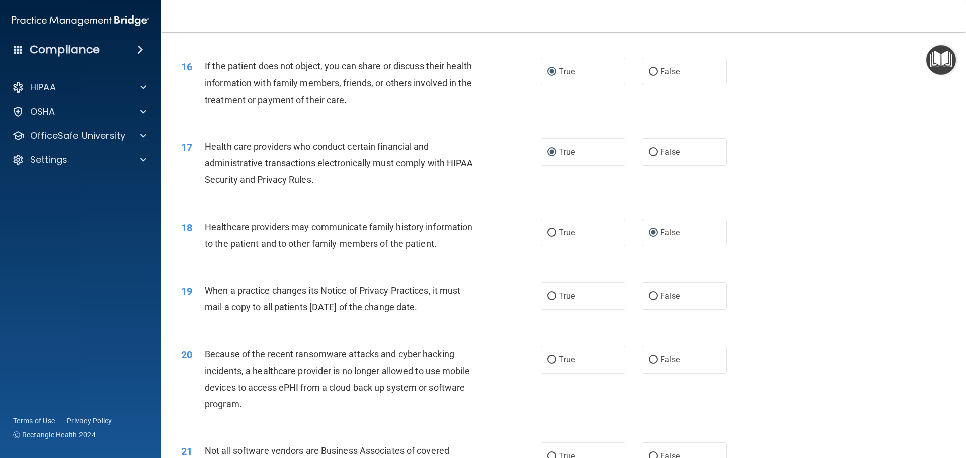
scroll to position [1163, 0]
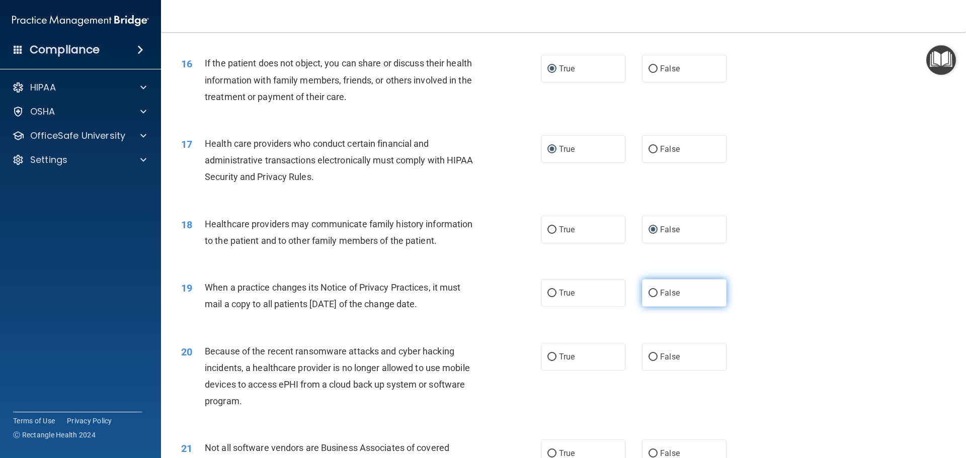
click at [652, 292] on input "False" at bounding box center [652, 294] width 9 height 8
click at [648, 357] on input "False" at bounding box center [652, 358] width 9 height 8
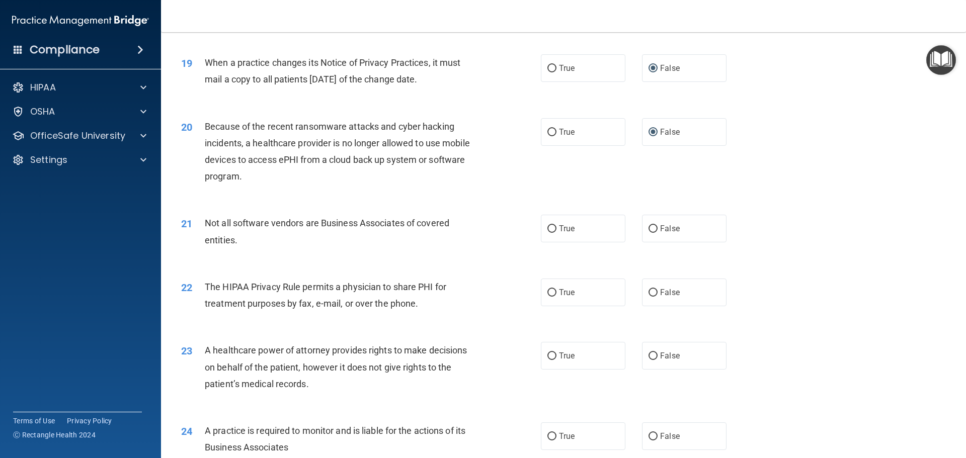
scroll to position [1394, 0]
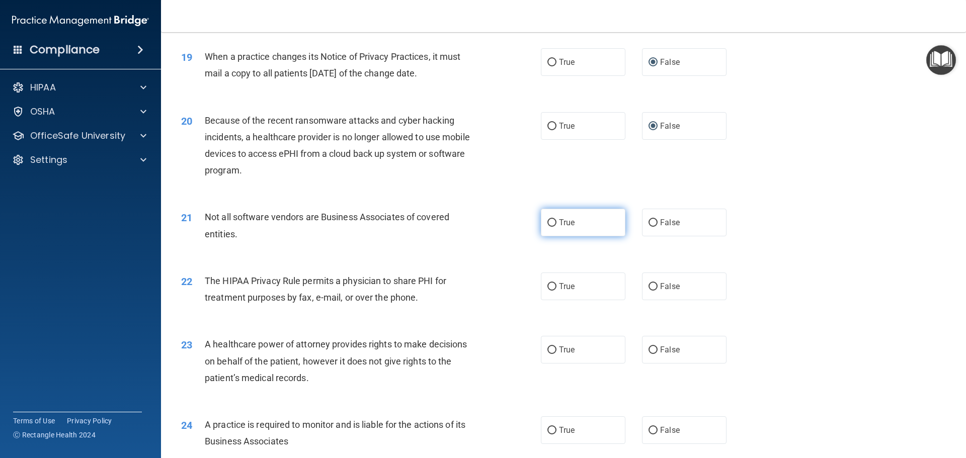
click at [548, 227] on input "True" at bounding box center [551, 223] width 9 height 8
click at [554, 286] on label "True" at bounding box center [583, 287] width 85 height 28
click at [554, 286] on input "True" at bounding box center [551, 287] width 9 height 8
click at [651, 348] on input "False" at bounding box center [652, 351] width 9 height 8
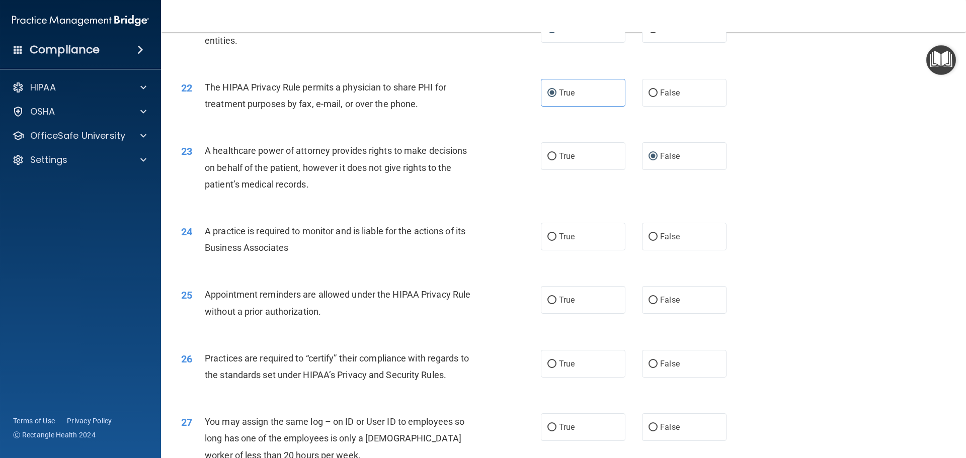
scroll to position [1593, 0]
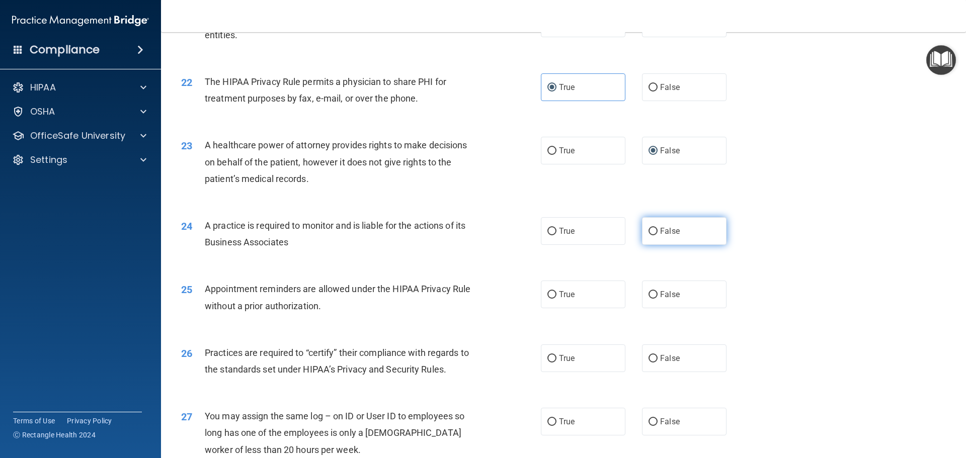
click at [651, 232] on input "False" at bounding box center [652, 232] width 9 height 8
click at [549, 294] on input "True" at bounding box center [551, 295] width 9 height 8
click at [648, 359] on input "False" at bounding box center [652, 359] width 9 height 8
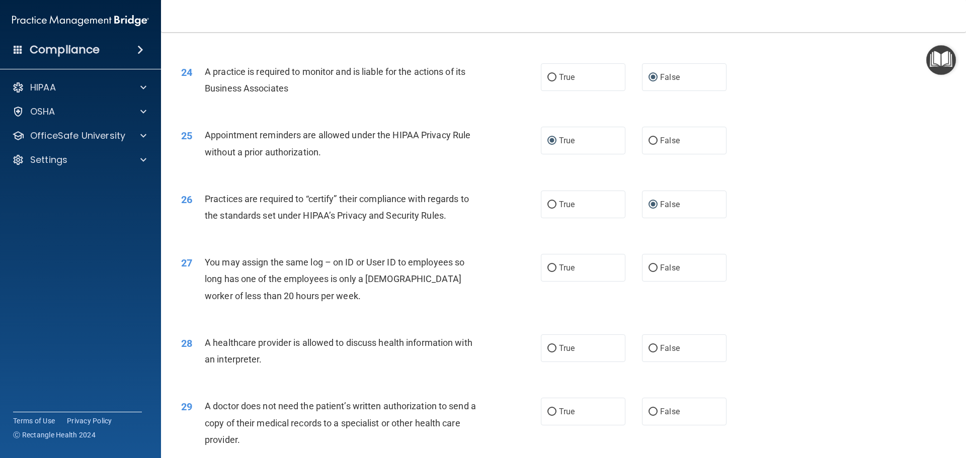
scroll to position [1750, 0]
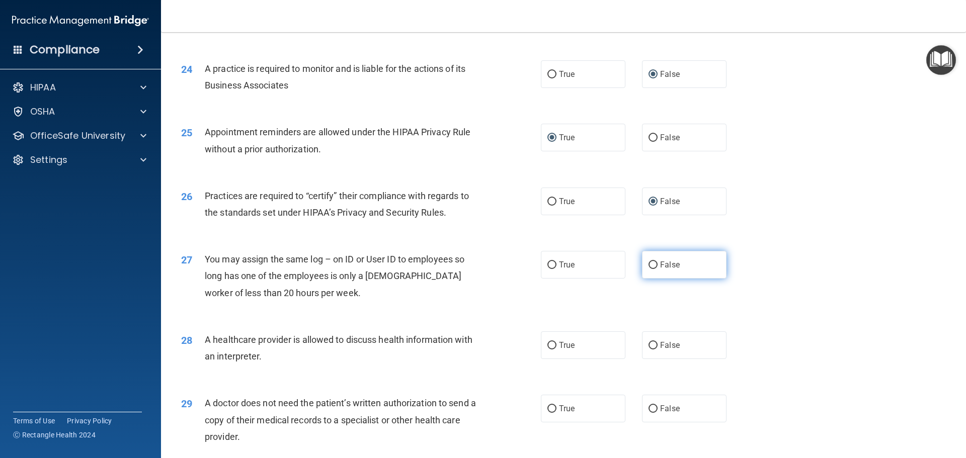
click at [648, 267] on input "False" at bounding box center [652, 266] width 9 height 8
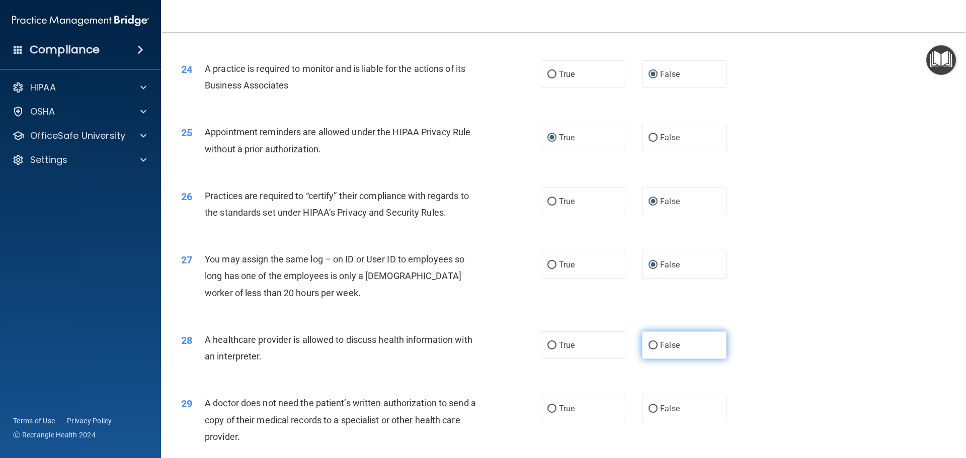
drag, startPoint x: 649, startPoint y: 341, endPoint x: 659, endPoint y: 343, distance: 9.8
click at [651, 342] on input "False" at bounding box center [652, 346] width 9 height 8
click at [552, 406] on input "True" at bounding box center [551, 409] width 9 height 8
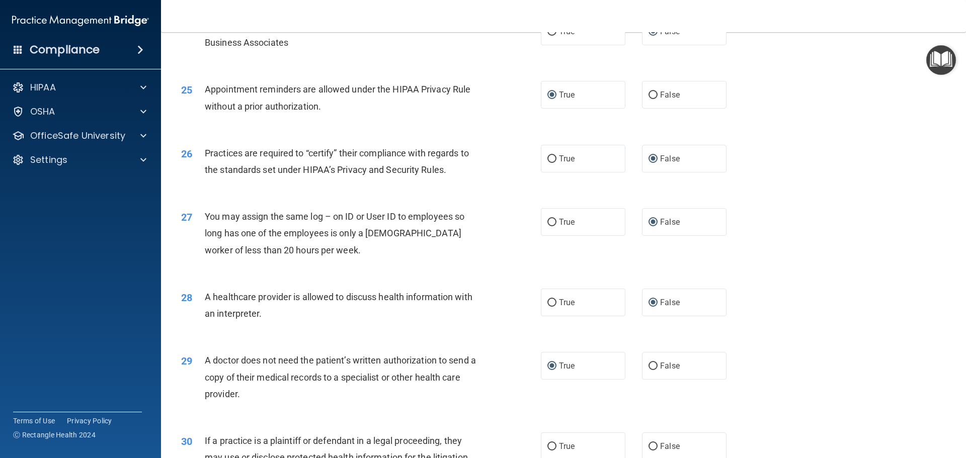
scroll to position [1884, 0]
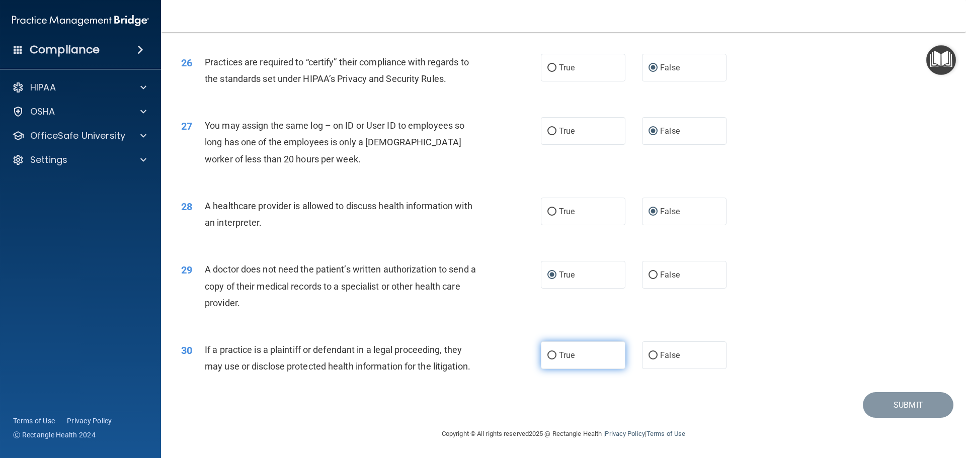
drag, startPoint x: 548, startPoint y: 355, endPoint x: 677, endPoint y: 356, distance: 129.3
click at [548, 355] on input "True" at bounding box center [551, 356] width 9 height 8
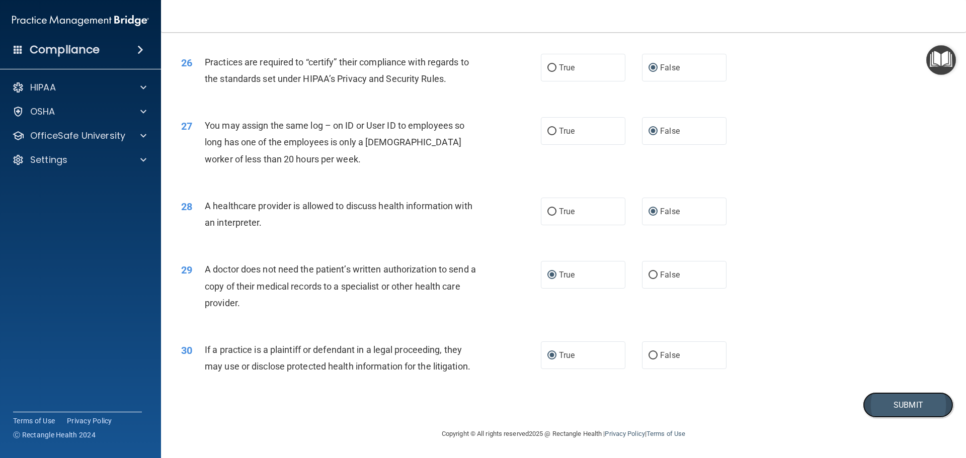
click at [879, 408] on button "Submit" at bounding box center [908, 405] width 91 height 26
click at [870, 403] on button "Submit" at bounding box center [908, 405] width 91 height 26
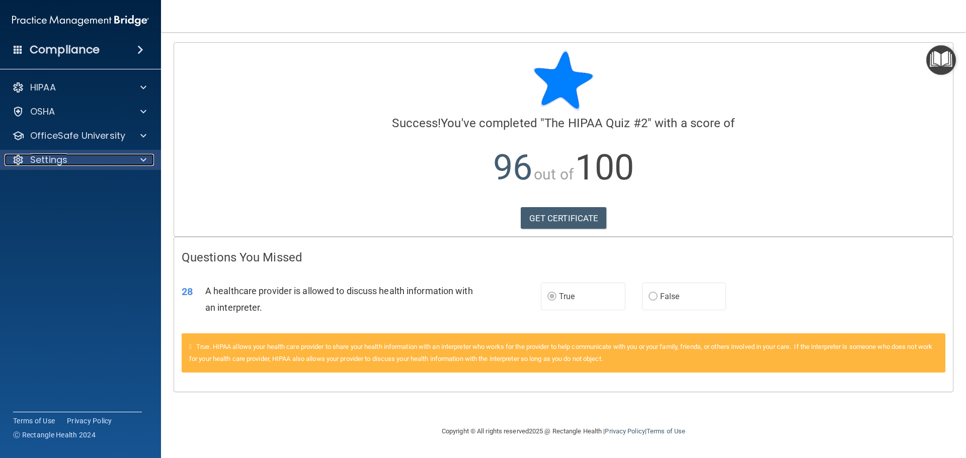
click at [94, 155] on div "Settings" at bounding box center [67, 160] width 125 height 12
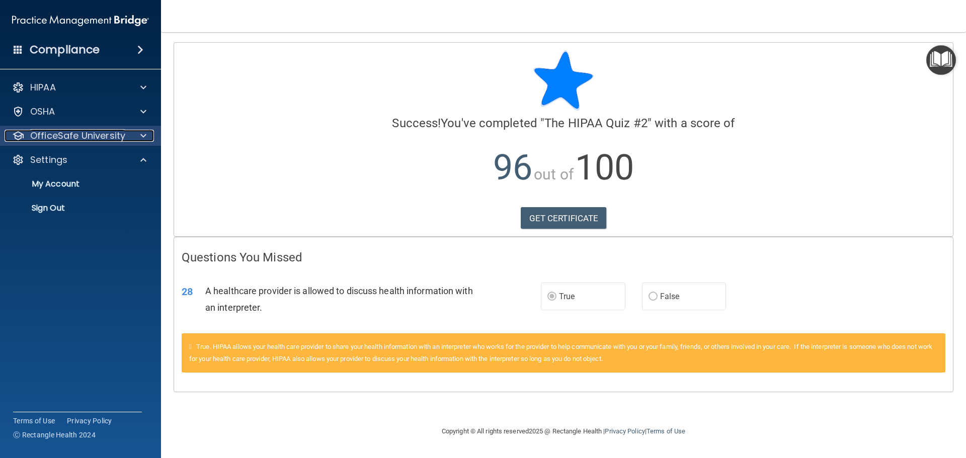
click at [94, 137] on p "OfficeSafe University" at bounding box center [77, 136] width 95 height 12
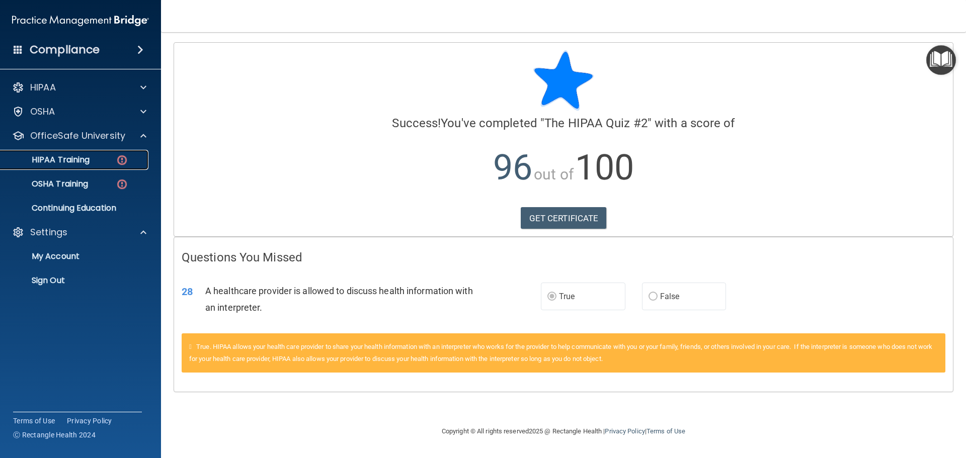
click at [75, 162] on p "HIPAA Training" at bounding box center [48, 160] width 83 height 10
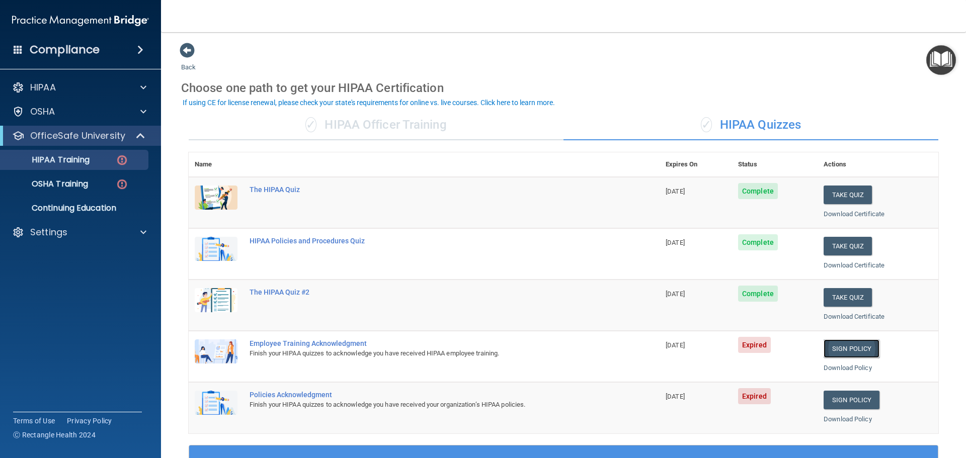
click at [852, 353] on link "Sign Policy" at bounding box center [852, 349] width 56 height 19
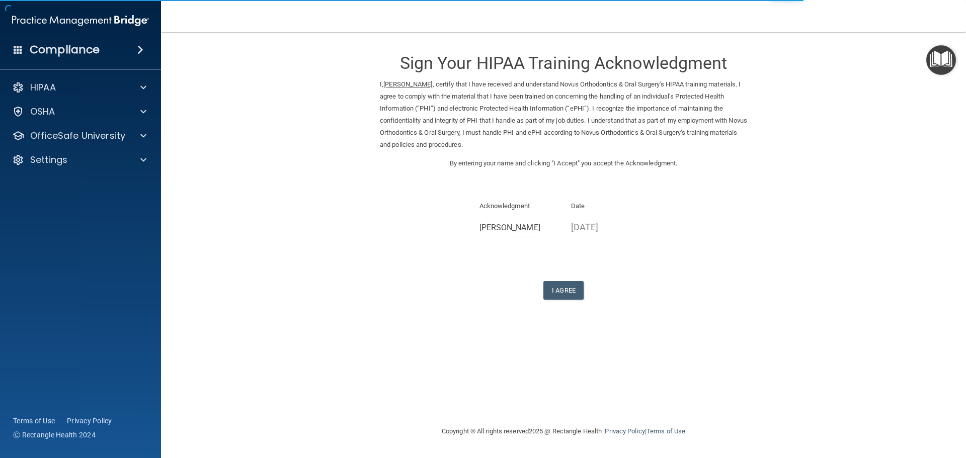
click at [558, 275] on div "Sign Your HIPAA Training Acknowledgment I, Trawanna Perkins , certify that I ha…" at bounding box center [563, 171] width 367 height 258
click at [557, 293] on button "I Agree" at bounding box center [563, 290] width 40 height 19
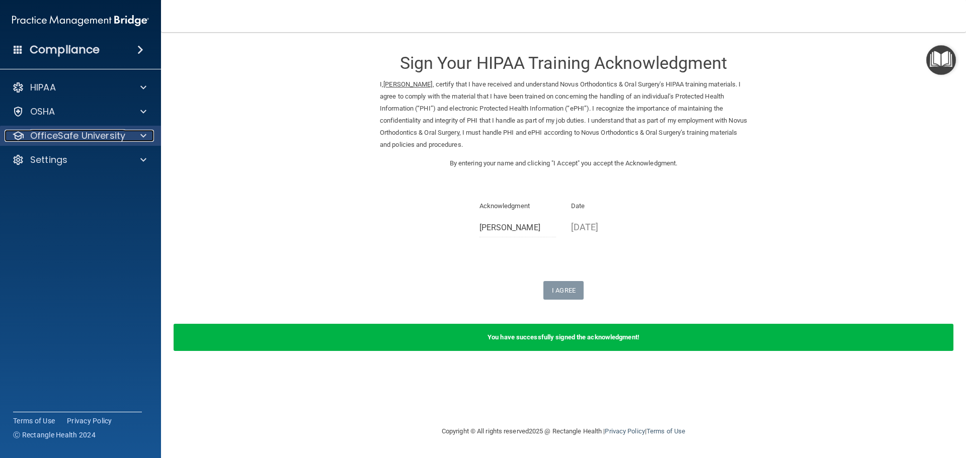
click at [121, 135] on p "OfficeSafe University" at bounding box center [77, 136] width 95 height 12
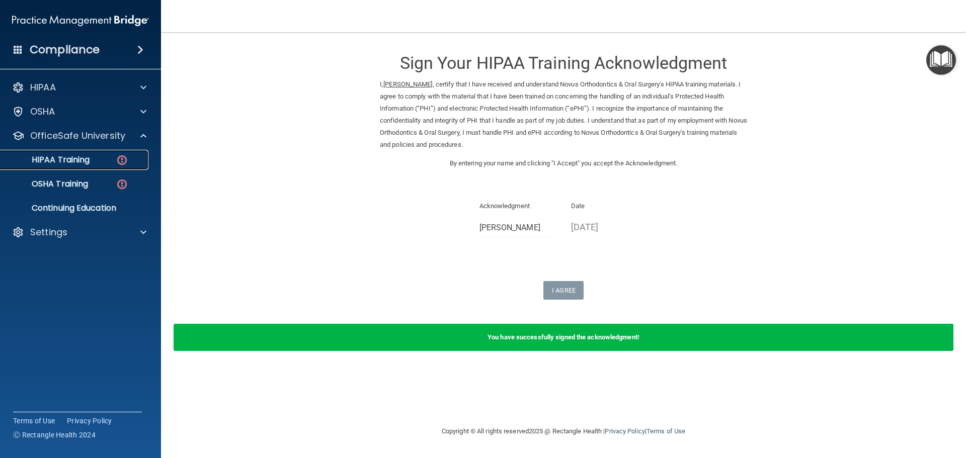
click at [119, 167] on link "HIPAA Training" at bounding box center [69, 160] width 158 height 20
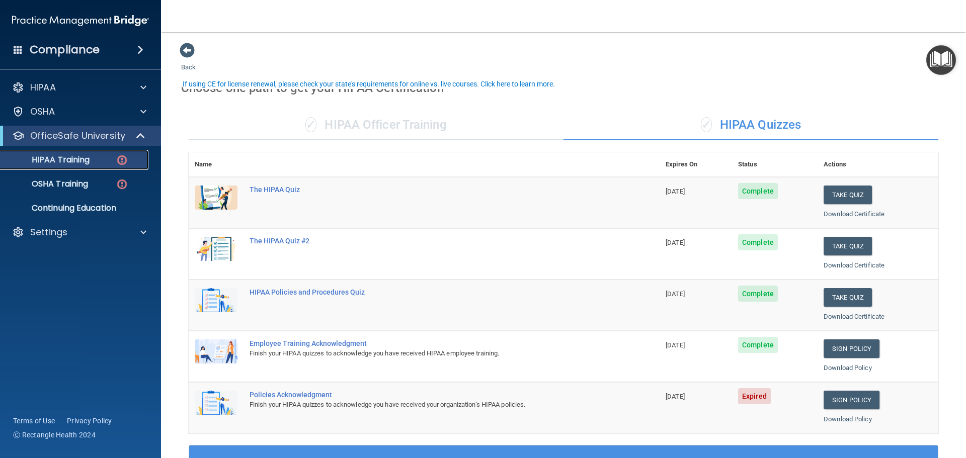
scroll to position [71, 0]
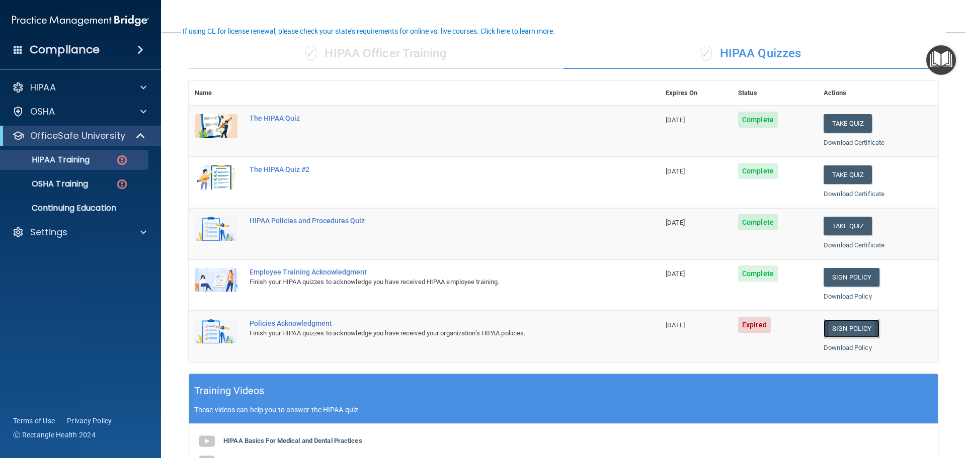
click at [833, 324] on link "Sign Policy" at bounding box center [852, 328] width 56 height 19
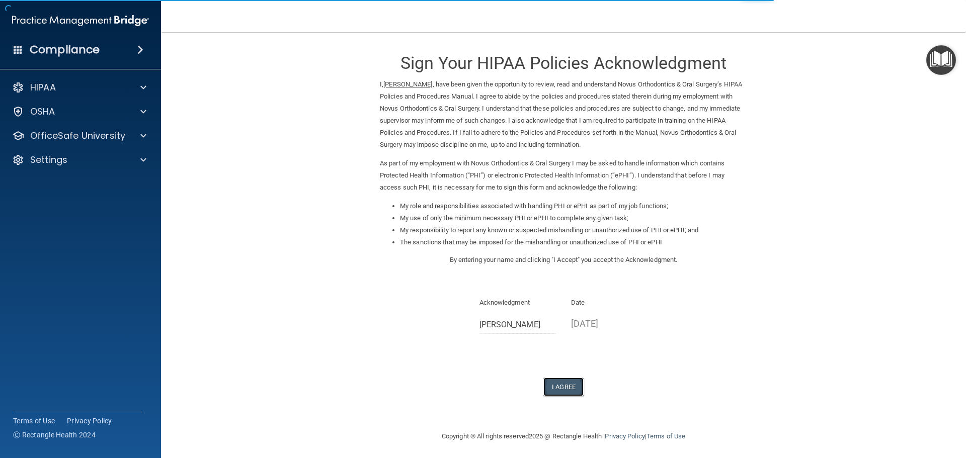
click at [564, 391] on button "I Agree" at bounding box center [563, 387] width 40 height 19
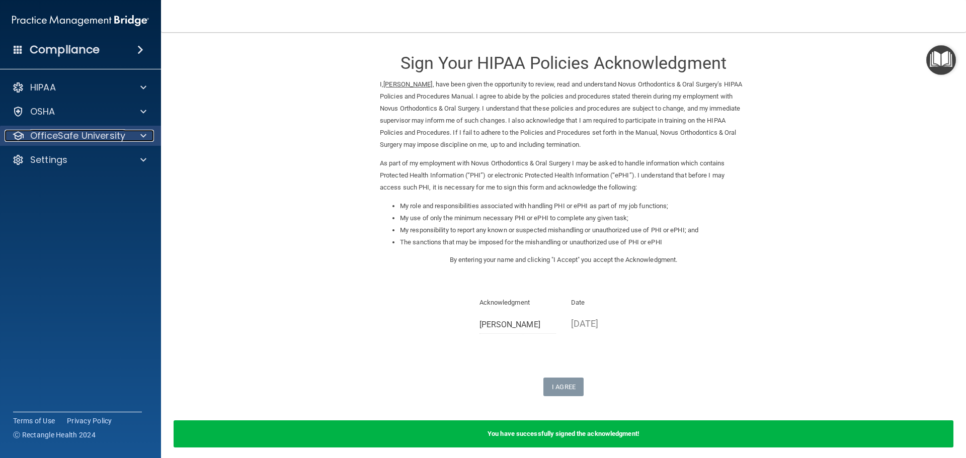
click at [107, 140] on p "OfficeSafe University" at bounding box center [77, 136] width 95 height 12
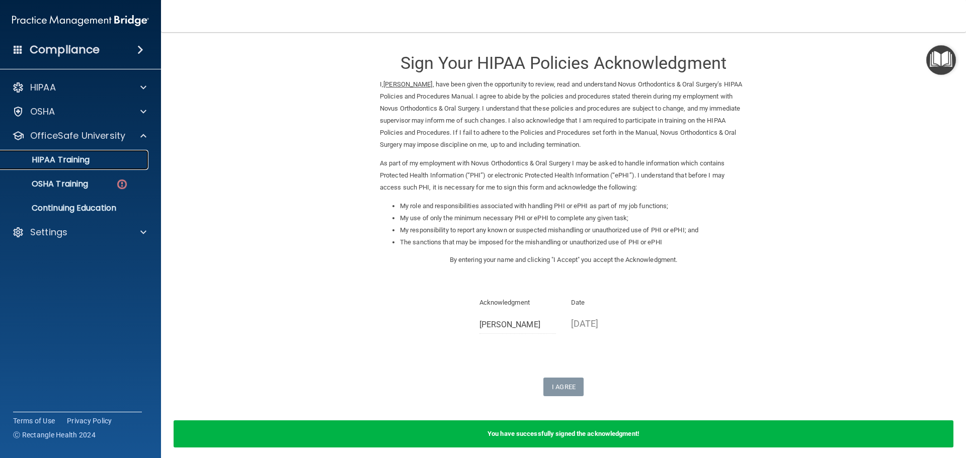
click at [105, 159] on div "HIPAA Training" at bounding box center [75, 160] width 137 height 10
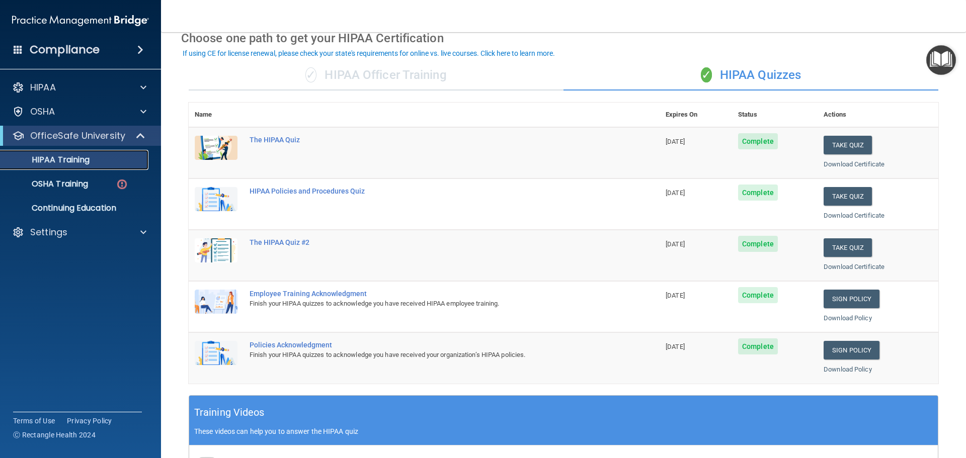
scroll to position [49, 0]
click at [83, 191] on link "OSHA Training" at bounding box center [69, 184] width 158 height 20
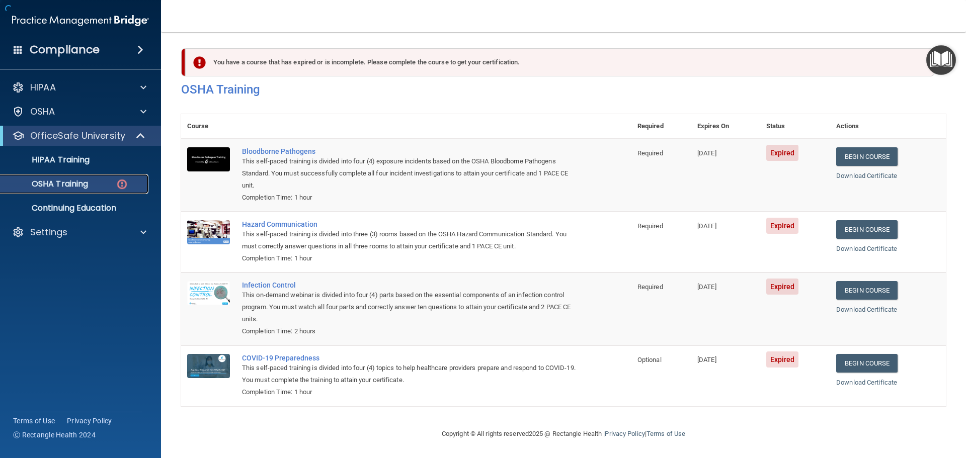
scroll to position [5, 0]
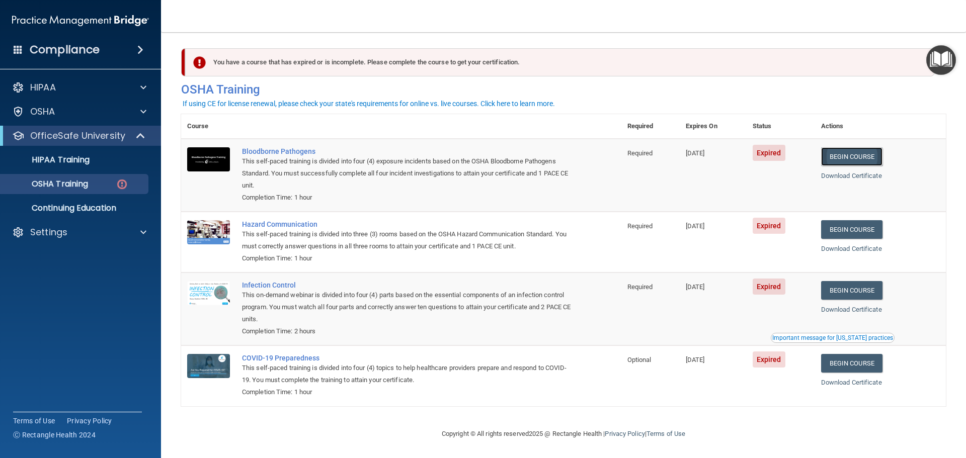
click at [857, 153] on link "Begin Course" at bounding box center [851, 156] width 61 height 19
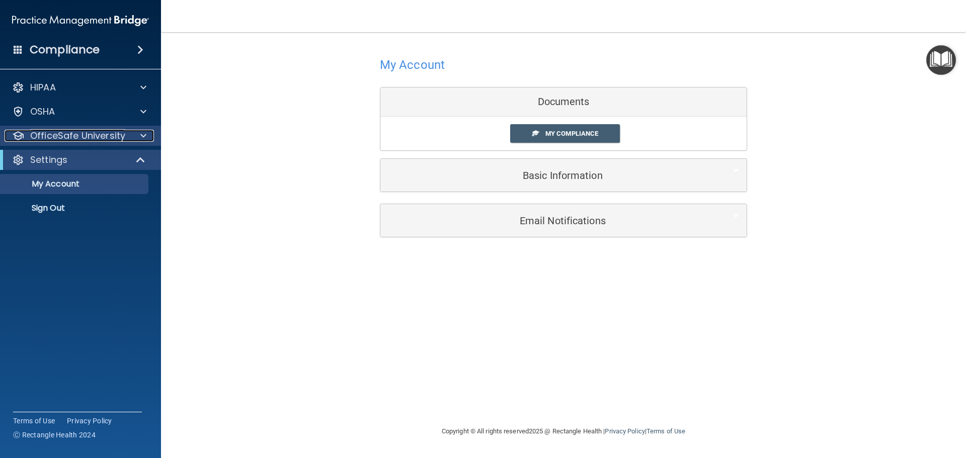
click at [138, 134] on div at bounding box center [141, 136] width 25 height 12
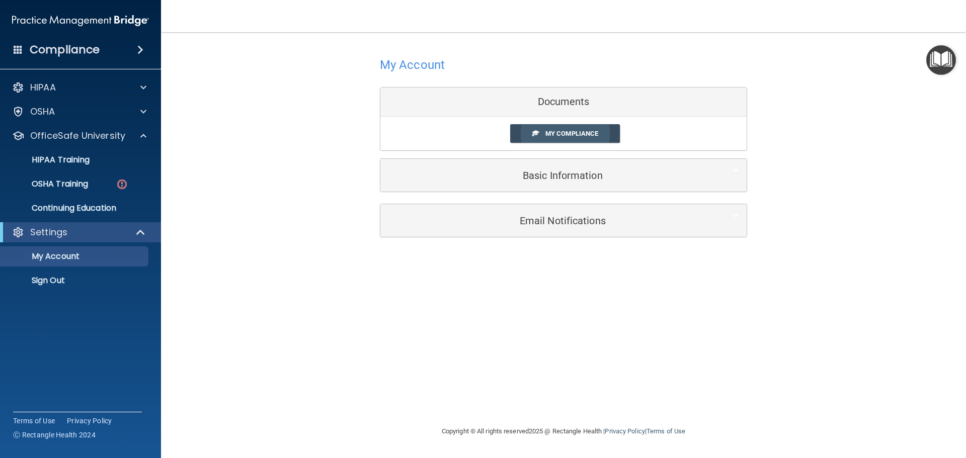
click at [580, 135] on span "My Compliance" at bounding box center [571, 134] width 53 height 8
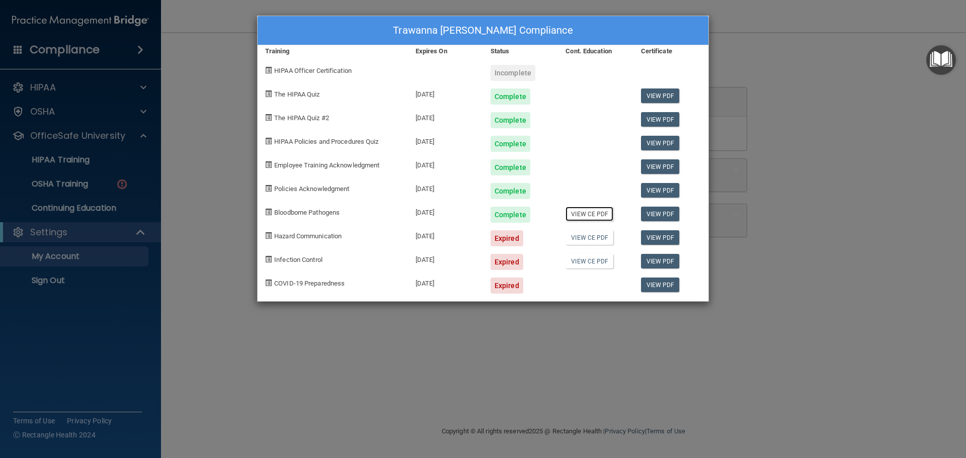
click at [595, 216] on link "View CE PDF" at bounding box center [589, 214] width 48 height 15
click at [588, 238] on link "View CE PDF" at bounding box center [589, 237] width 48 height 15
click at [76, 186] on div "Trawanna Perkins's Compliance Training Expires On Status Cont. Education Certif…" at bounding box center [483, 229] width 966 height 458
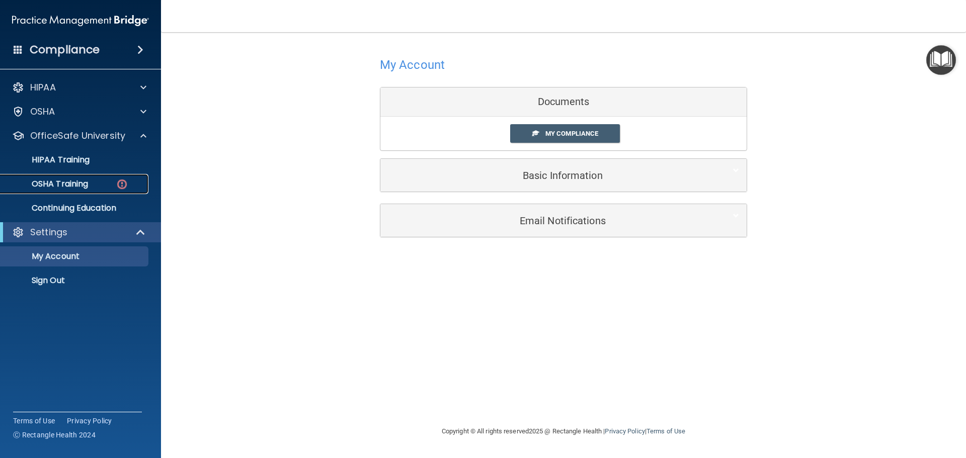
click at [120, 178] on img at bounding box center [122, 184] width 13 height 13
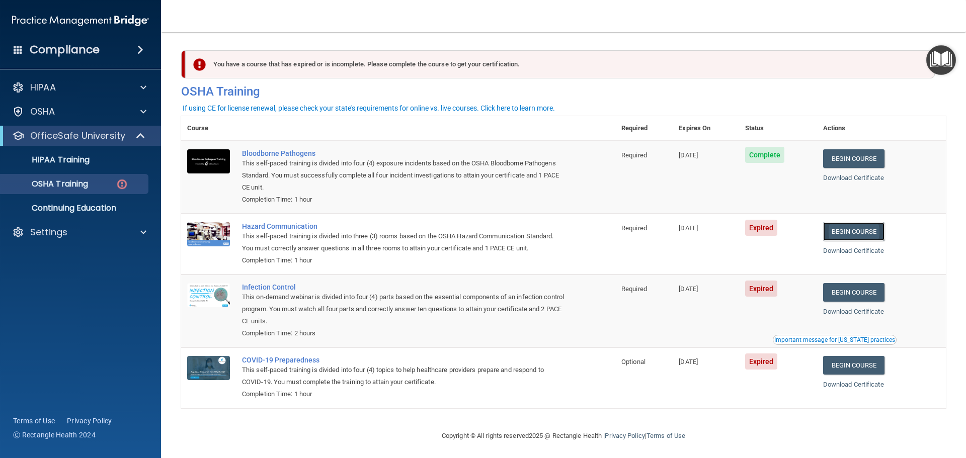
click at [860, 233] on link "Begin Course" at bounding box center [853, 231] width 61 height 19
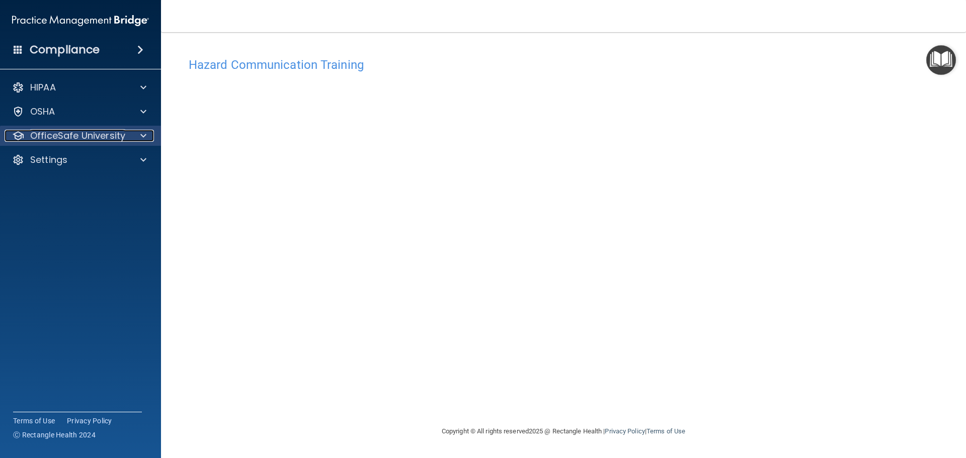
click at [119, 135] on p "OfficeSafe University" at bounding box center [77, 136] width 95 height 12
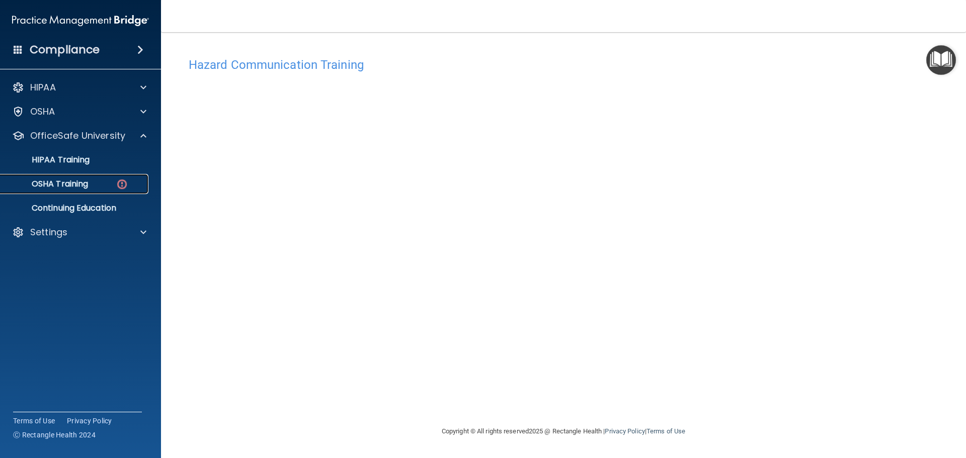
click at [105, 185] on div "OSHA Training" at bounding box center [75, 184] width 137 height 10
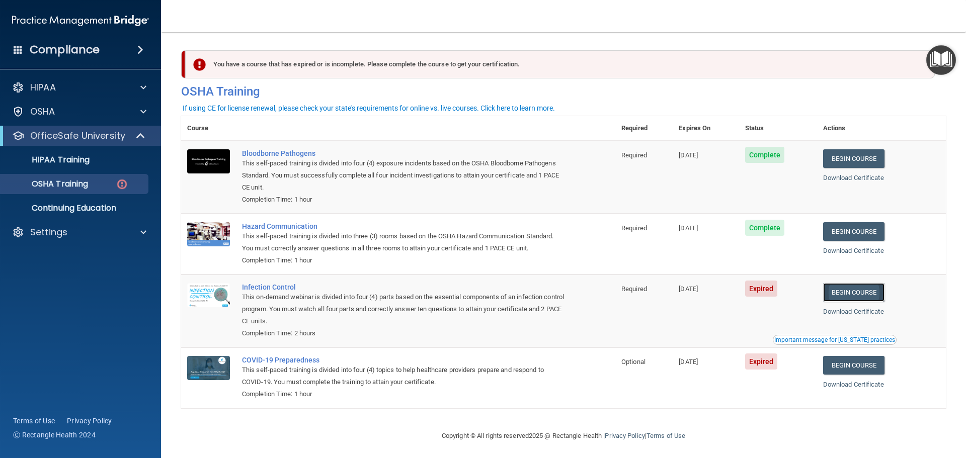
click at [854, 296] on link "Begin Course" at bounding box center [853, 292] width 61 height 19
click at [854, 292] on link "Begin Course" at bounding box center [853, 292] width 61 height 19
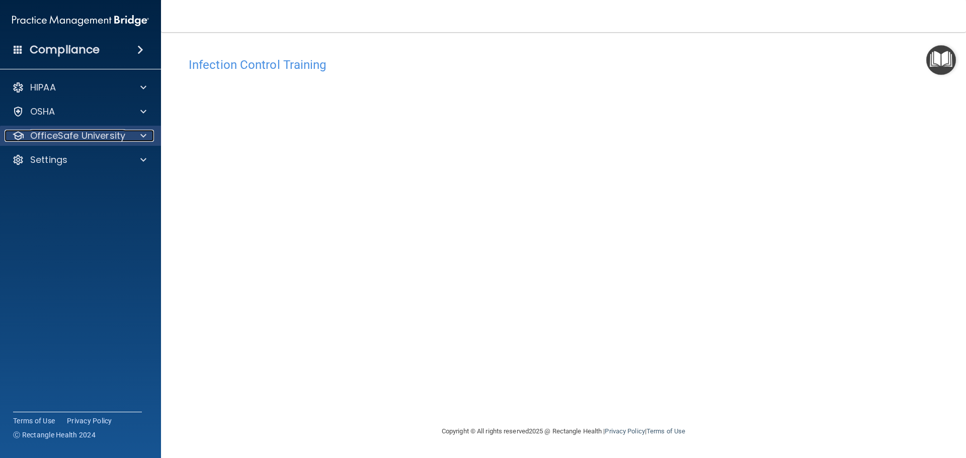
click at [136, 138] on div at bounding box center [141, 136] width 25 height 12
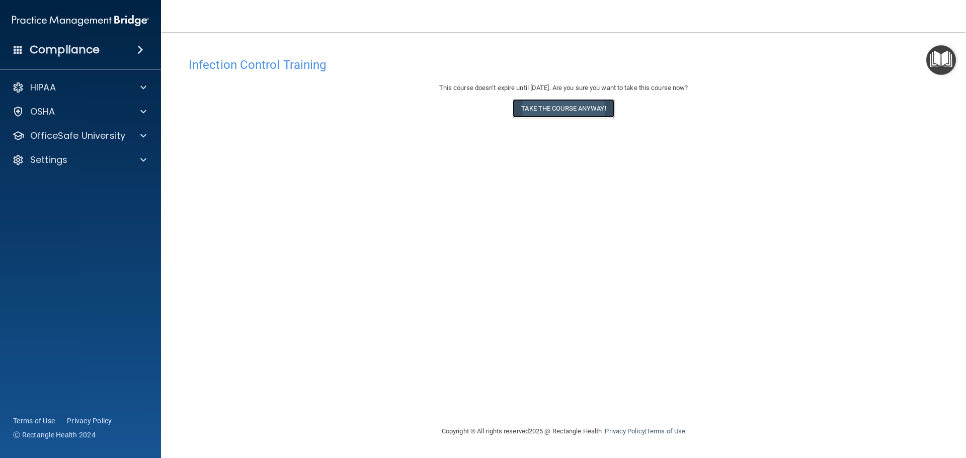
click at [580, 115] on button "Take the course anyway!" at bounding box center [563, 108] width 101 height 19
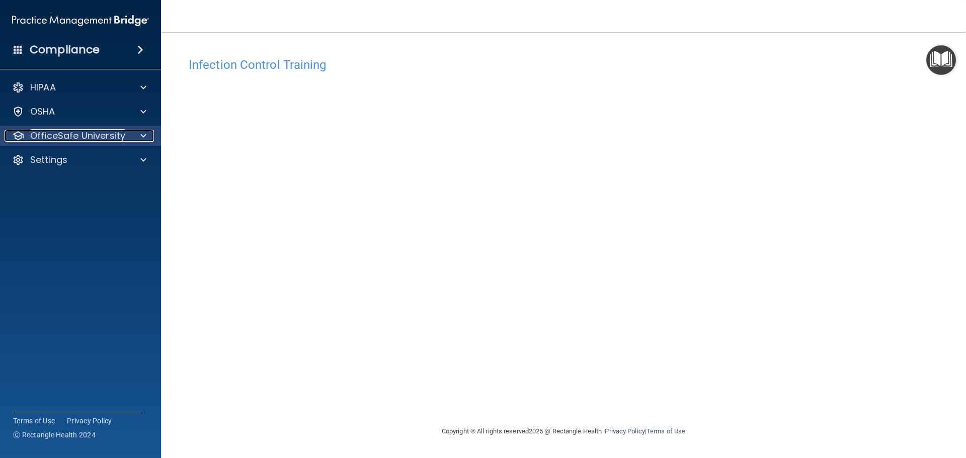
click at [117, 135] on p "OfficeSafe University" at bounding box center [77, 136] width 95 height 12
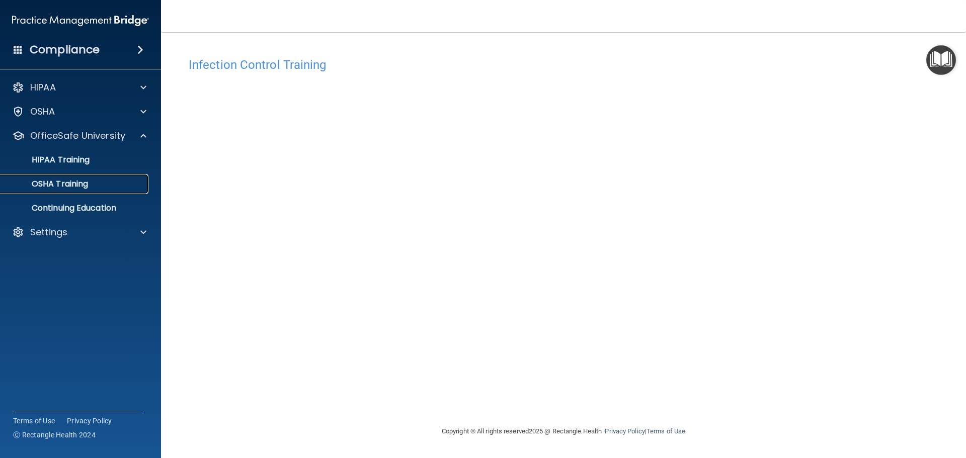
click at [108, 181] on div "OSHA Training" at bounding box center [75, 184] width 137 height 10
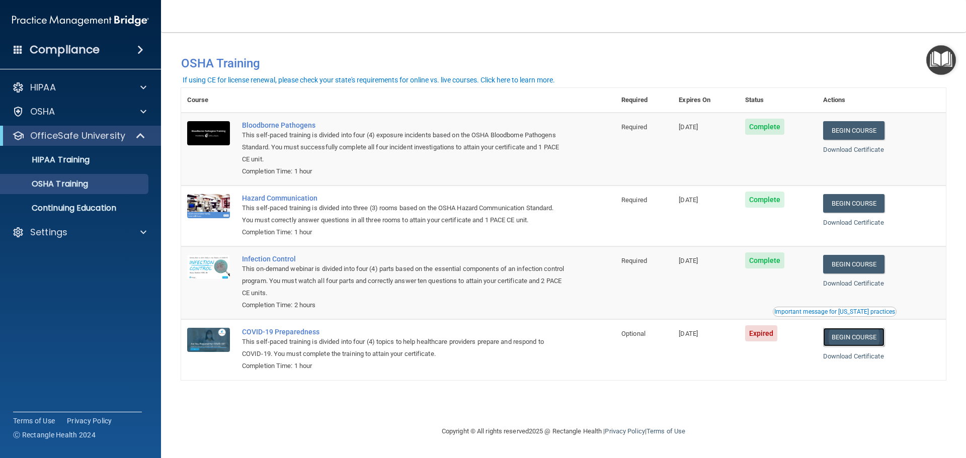
click at [858, 341] on link "Begin Course" at bounding box center [853, 337] width 61 height 19
click at [62, 187] on p "OSHA Training" at bounding box center [48, 184] width 82 height 10
click at [110, 186] on div "OSHA Training" at bounding box center [75, 184] width 137 height 10
click at [871, 335] on link "Begin Course" at bounding box center [853, 337] width 61 height 19
click at [298, 344] on div "This self-paced training is divided into four (4) topics to help healthcare pro…" at bounding box center [403, 348] width 323 height 24
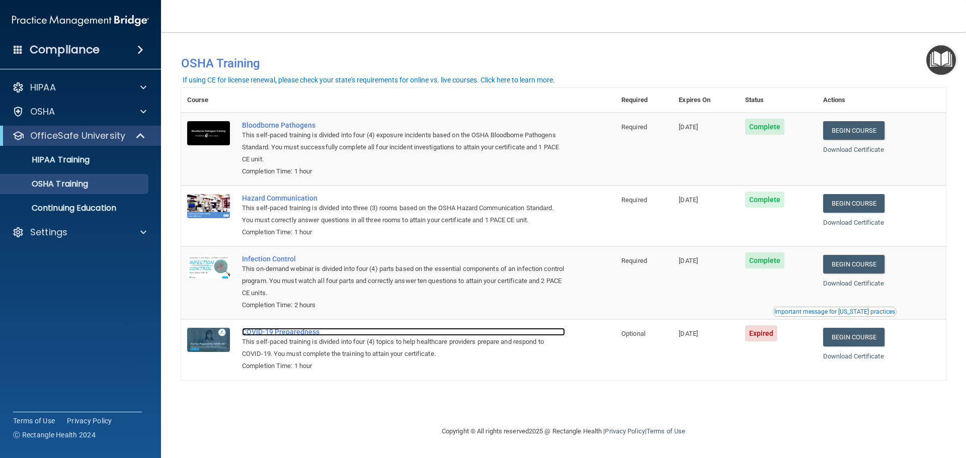
click at [293, 335] on div "COVID-19 Preparedness" at bounding box center [403, 332] width 323 height 8
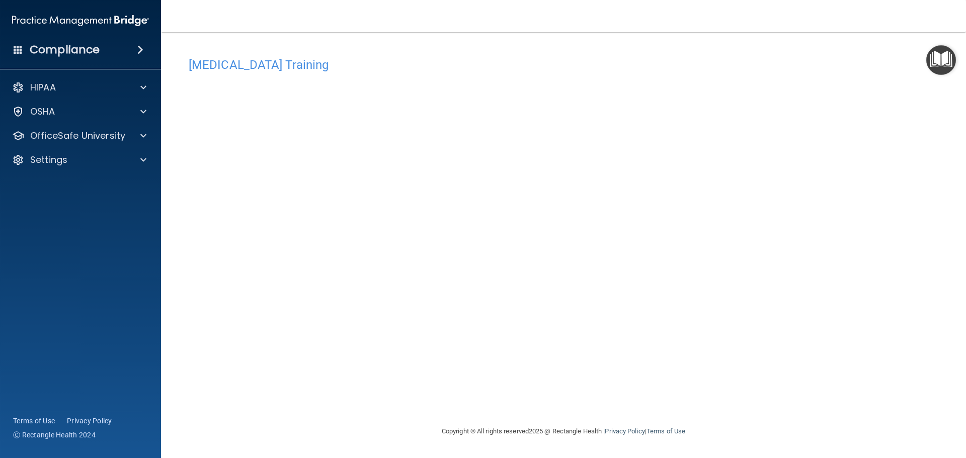
click at [822, 248] on div "[MEDICAL_DATA] Training This course doesn’t expire until [DATE]. Are you sure y…" at bounding box center [563, 238] width 765 height 373
click at [102, 134] on p "OfficeSafe University" at bounding box center [77, 136] width 95 height 12
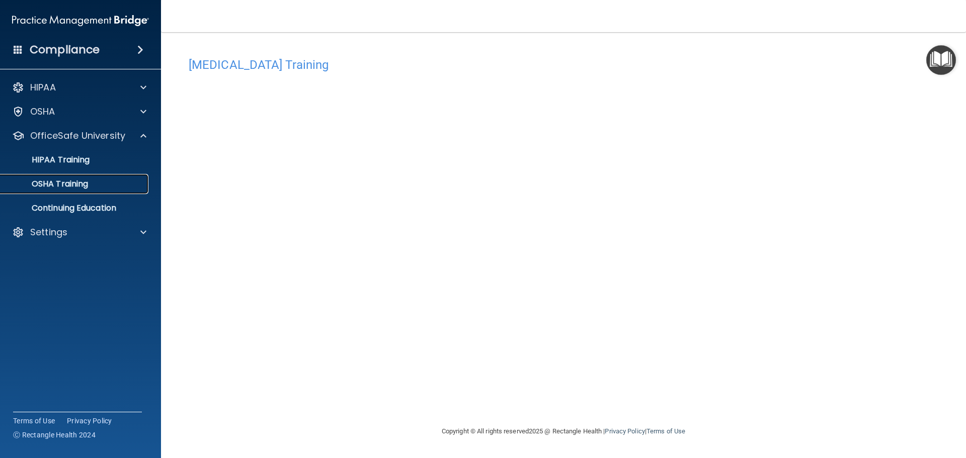
click at [94, 180] on div "OSHA Training" at bounding box center [75, 184] width 137 height 10
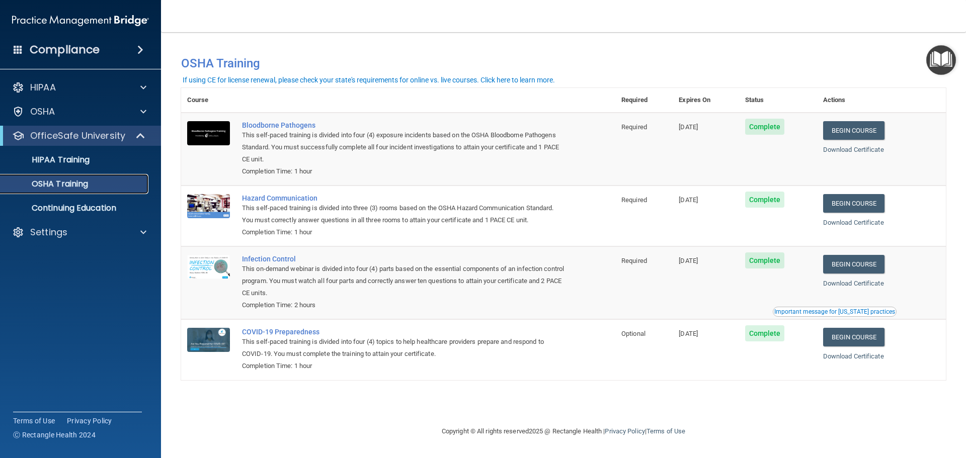
click at [90, 186] on div "OSHA Training" at bounding box center [75, 184] width 137 height 10
click at [113, 209] on p "Continuing Education" at bounding box center [75, 208] width 137 height 10
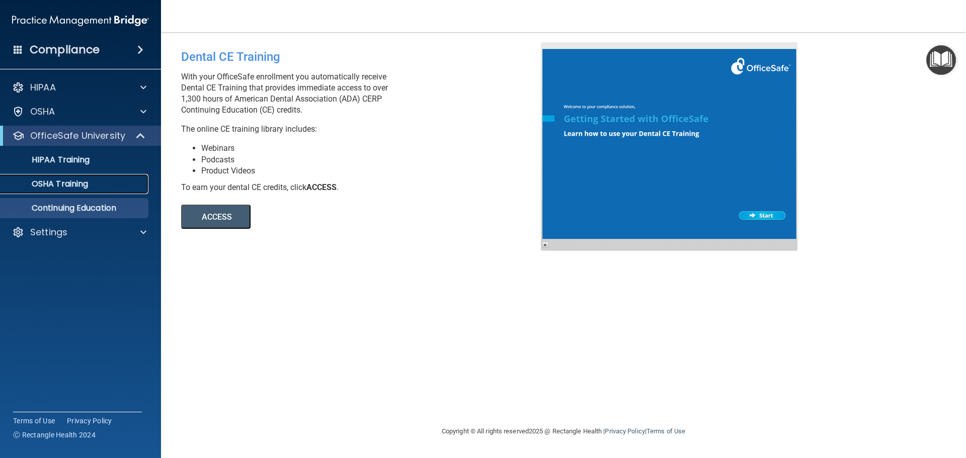
click at [61, 186] on p "OSHA Training" at bounding box center [48, 184] width 82 height 10
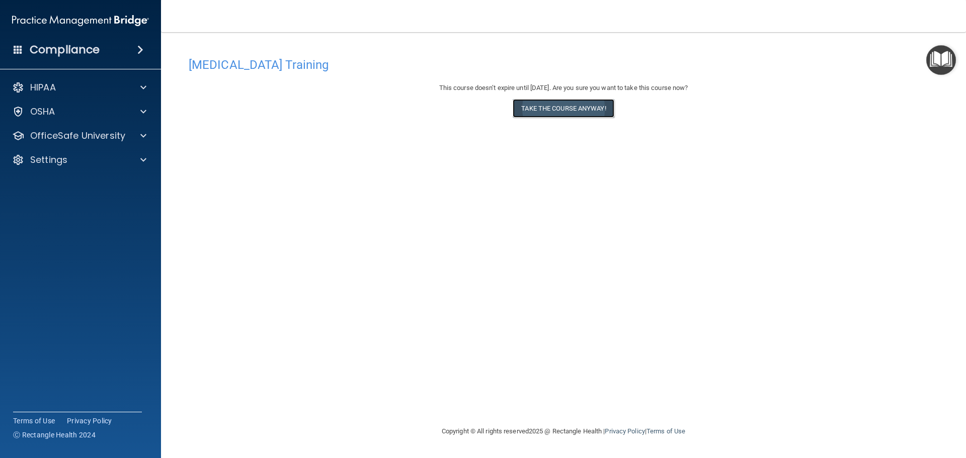
click at [581, 104] on button "Take the course anyway!" at bounding box center [563, 108] width 101 height 19
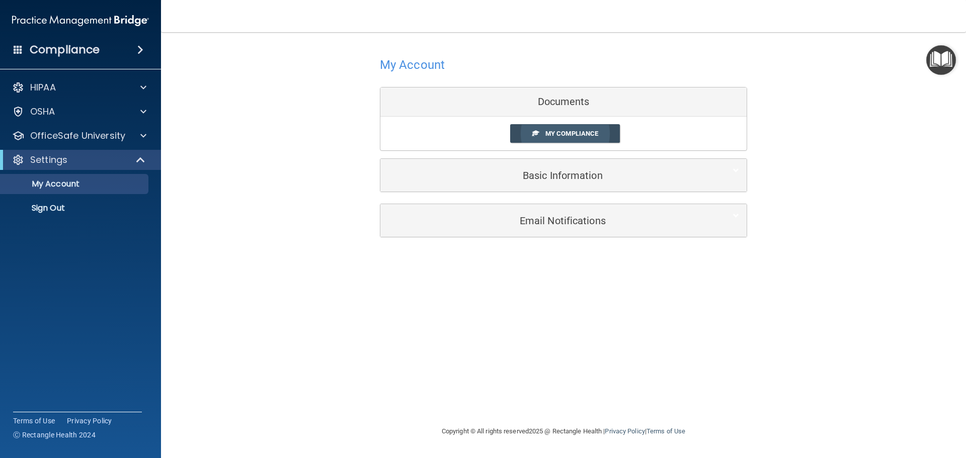
click at [603, 140] on link "My Compliance" at bounding box center [565, 133] width 110 height 19
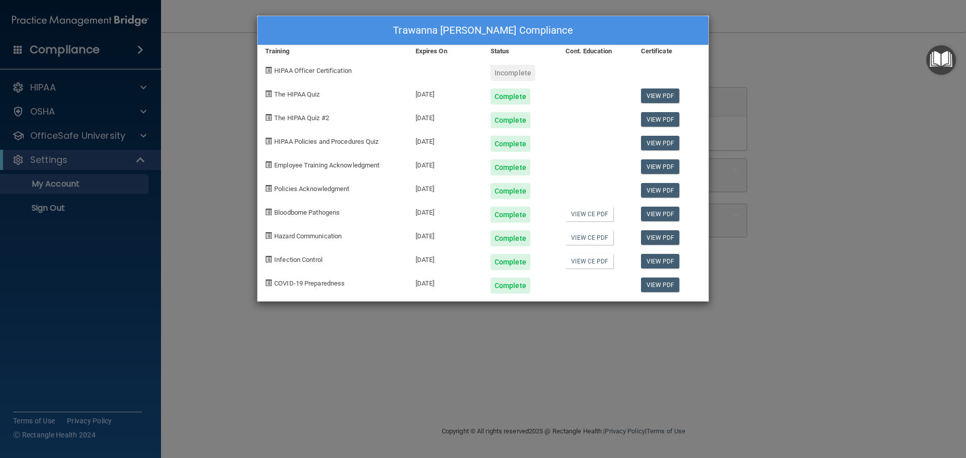
click at [510, 72] on div "Incomplete" at bounding box center [513, 73] width 45 height 16
click at [495, 72] on div "Incomplete" at bounding box center [513, 73] width 45 height 16
click at [136, 141] on div "Trawanna Perkins's Compliance Training Expires On Status Cont. Education Certif…" at bounding box center [483, 229] width 966 height 458
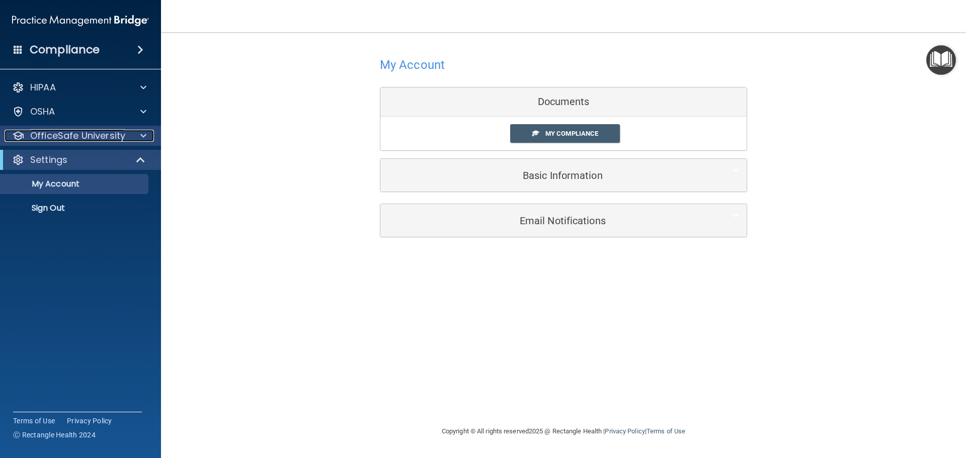
click at [134, 135] on div at bounding box center [141, 136] width 25 height 12
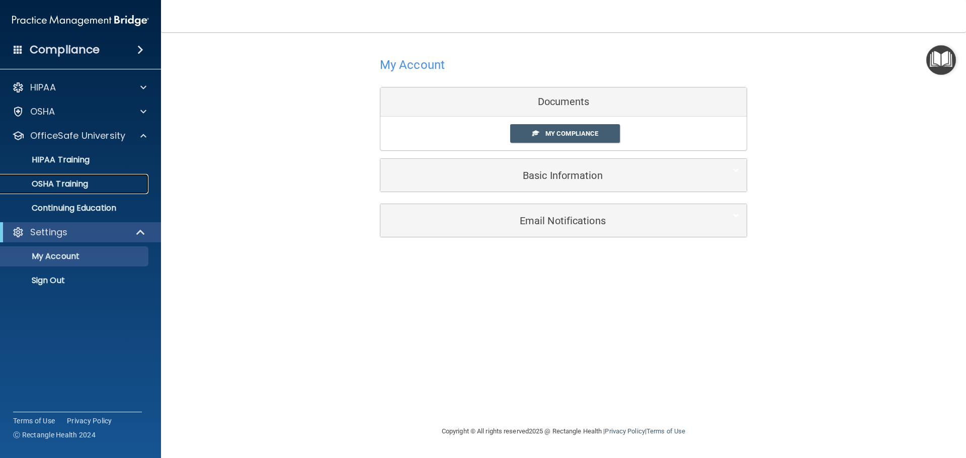
click at [90, 180] on div "OSHA Training" at bounding box center [75, 184] width 137 height 10
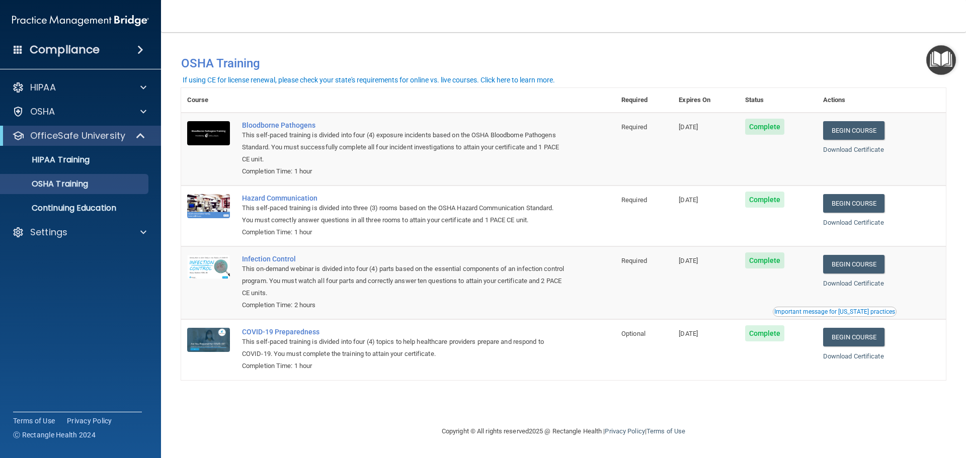
click at [132, 45] on div "Compliance" at bounding box center [80, 50] width 161 height 22
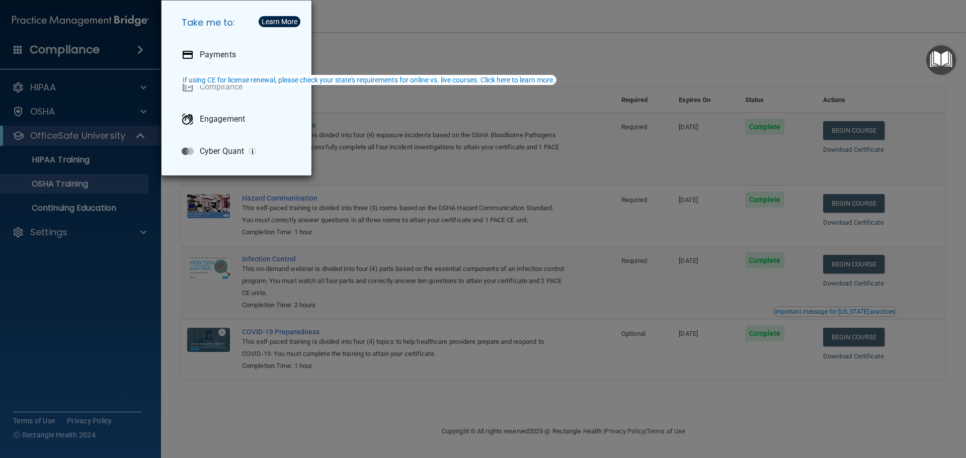
click at [486, 63] on div "Take me to: Payments Compliance Engagement Cyber Quant" at bounding box center [483, 229] width 966 height 458
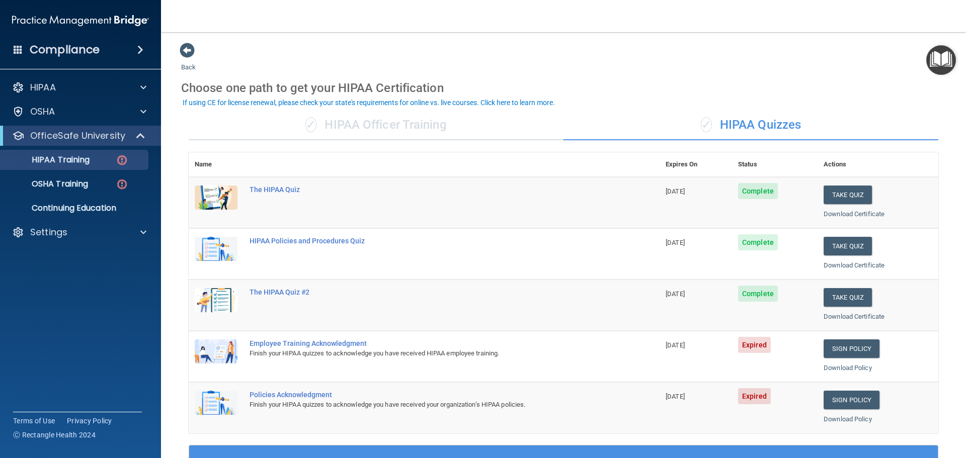
click at [938, 58] on img "Open Resource Center" at bounding box center [941, 60] width 30 height 30
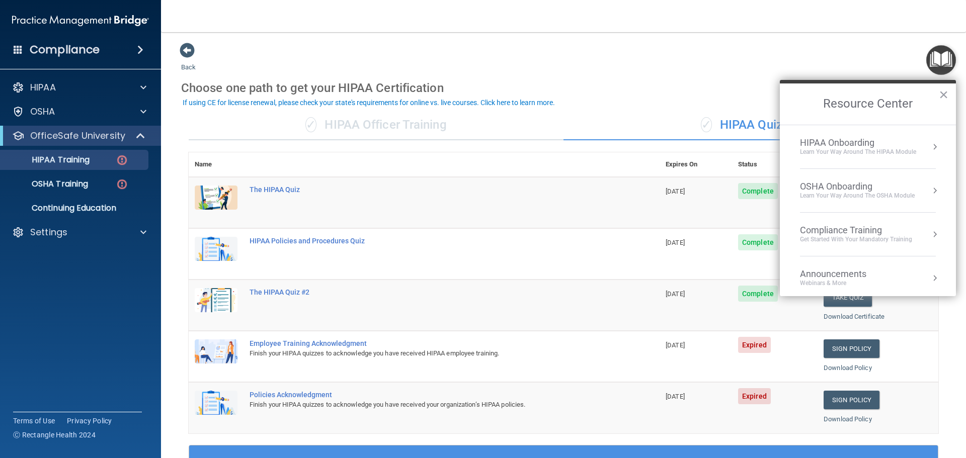
click at [938, 58] on img "Open Resource Center" at bounding box center [941, 60] width 30 height 30
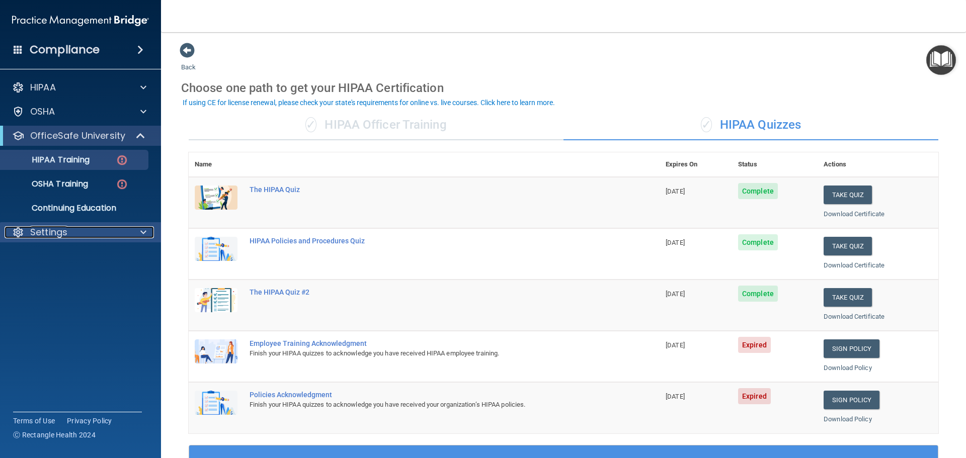
click at [139, 234] on div at bounding box center [141, 232] width 25 height 12
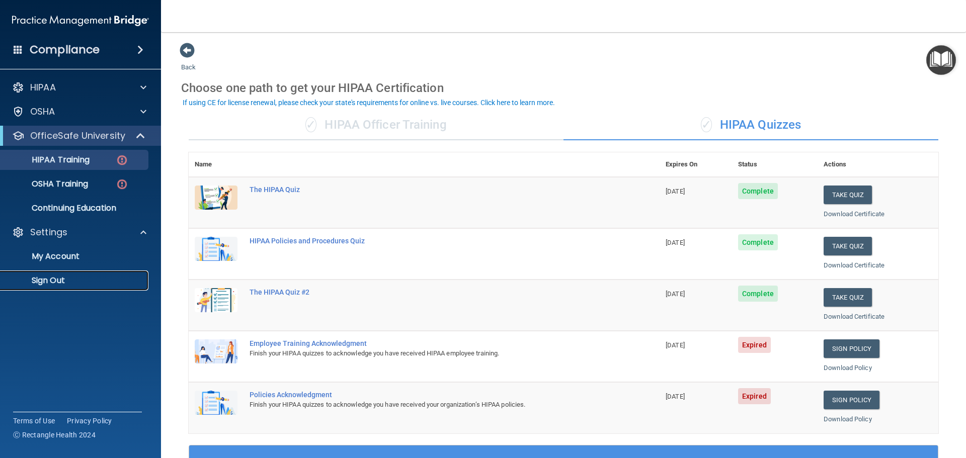
click at [86, 278] on p "Sign Out" at bounding box center [75, 281] width 137 height 10
